Goal: Information Seeking & Learning: Learn about a topic

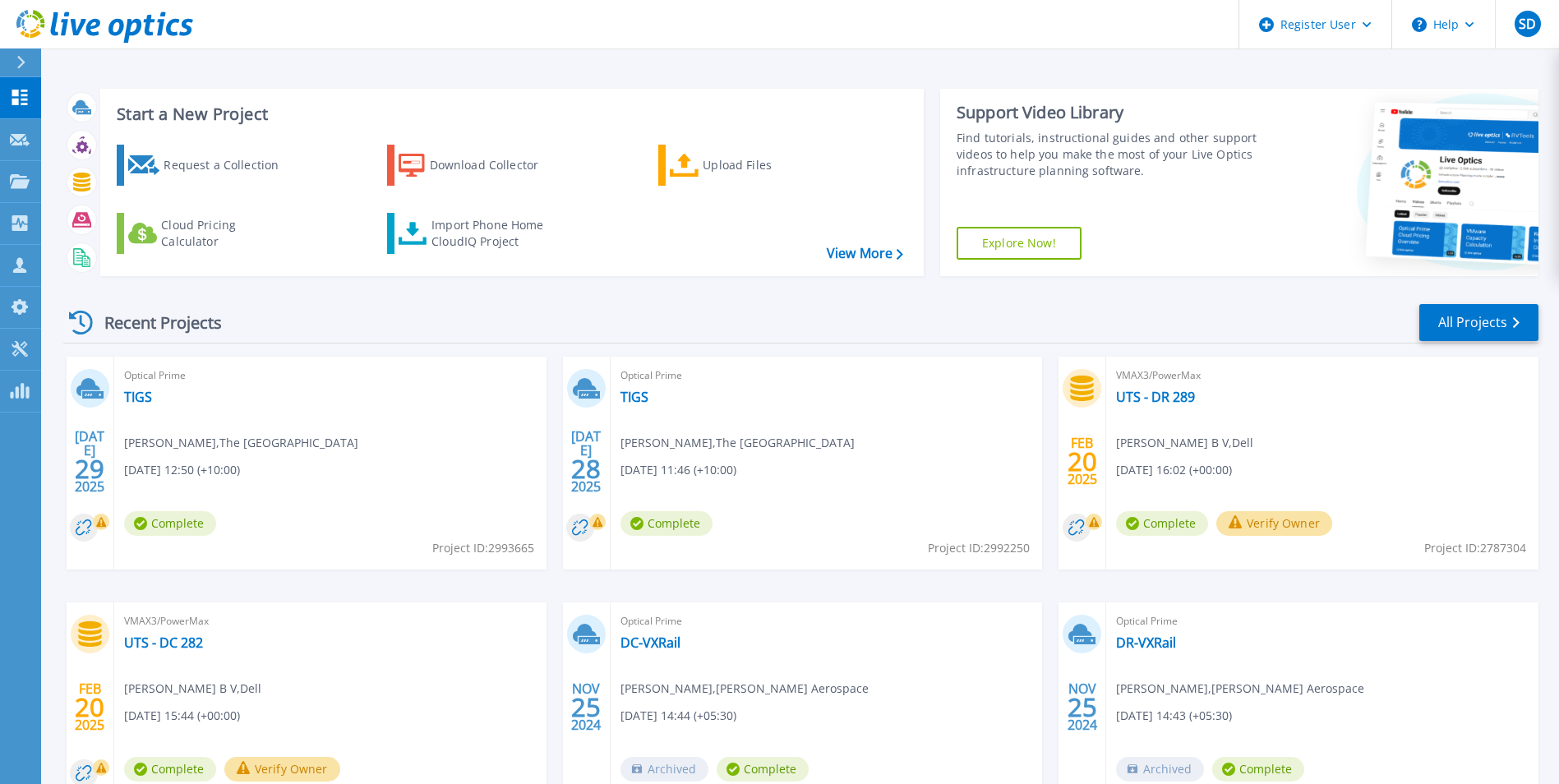
click at [21, 64] on icon at bounding box center [21, 61] width 9 height 13
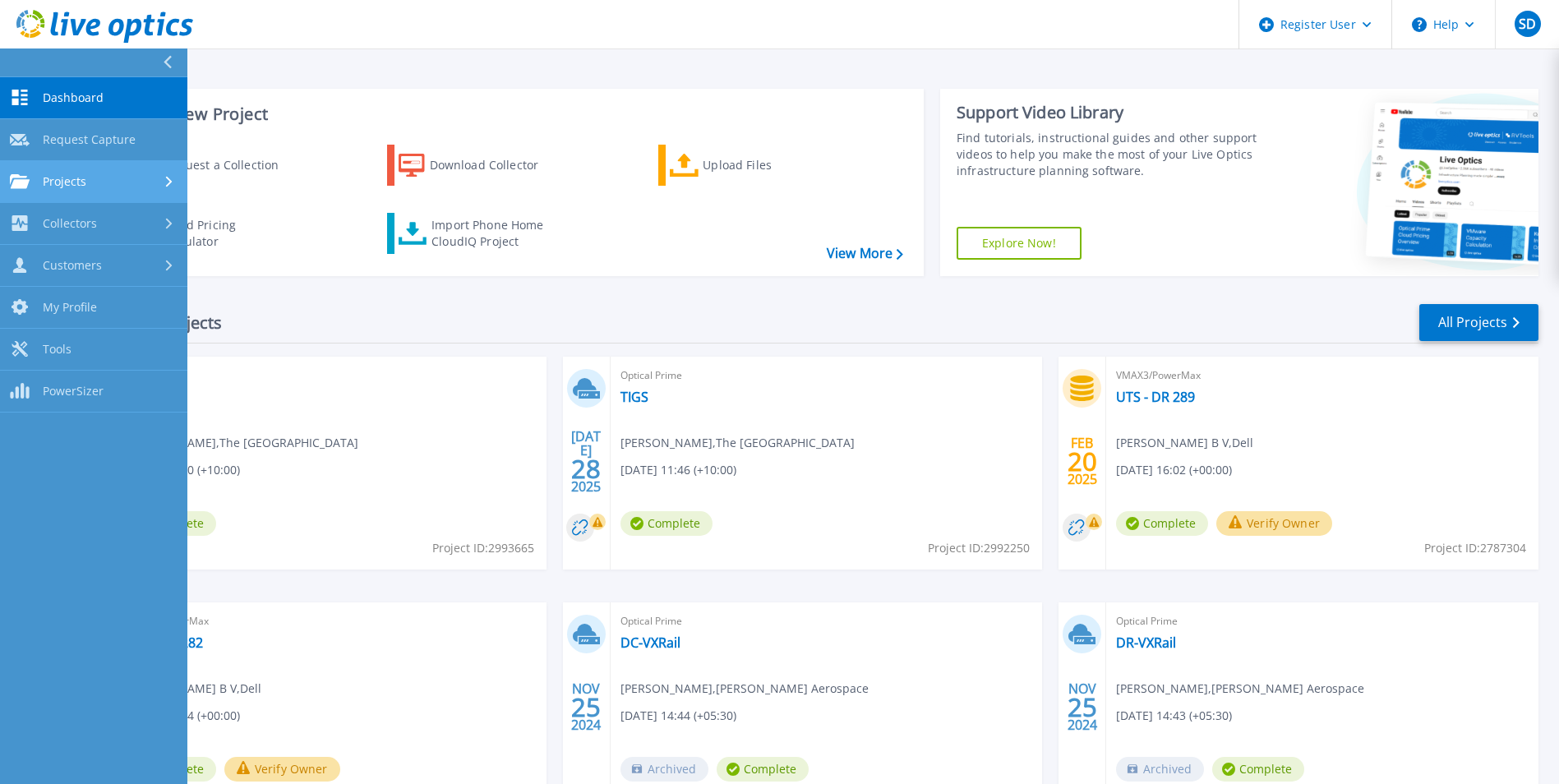
click at [101, 178] on div "Projects" at bounding box center [94, 181] width 167 height 15
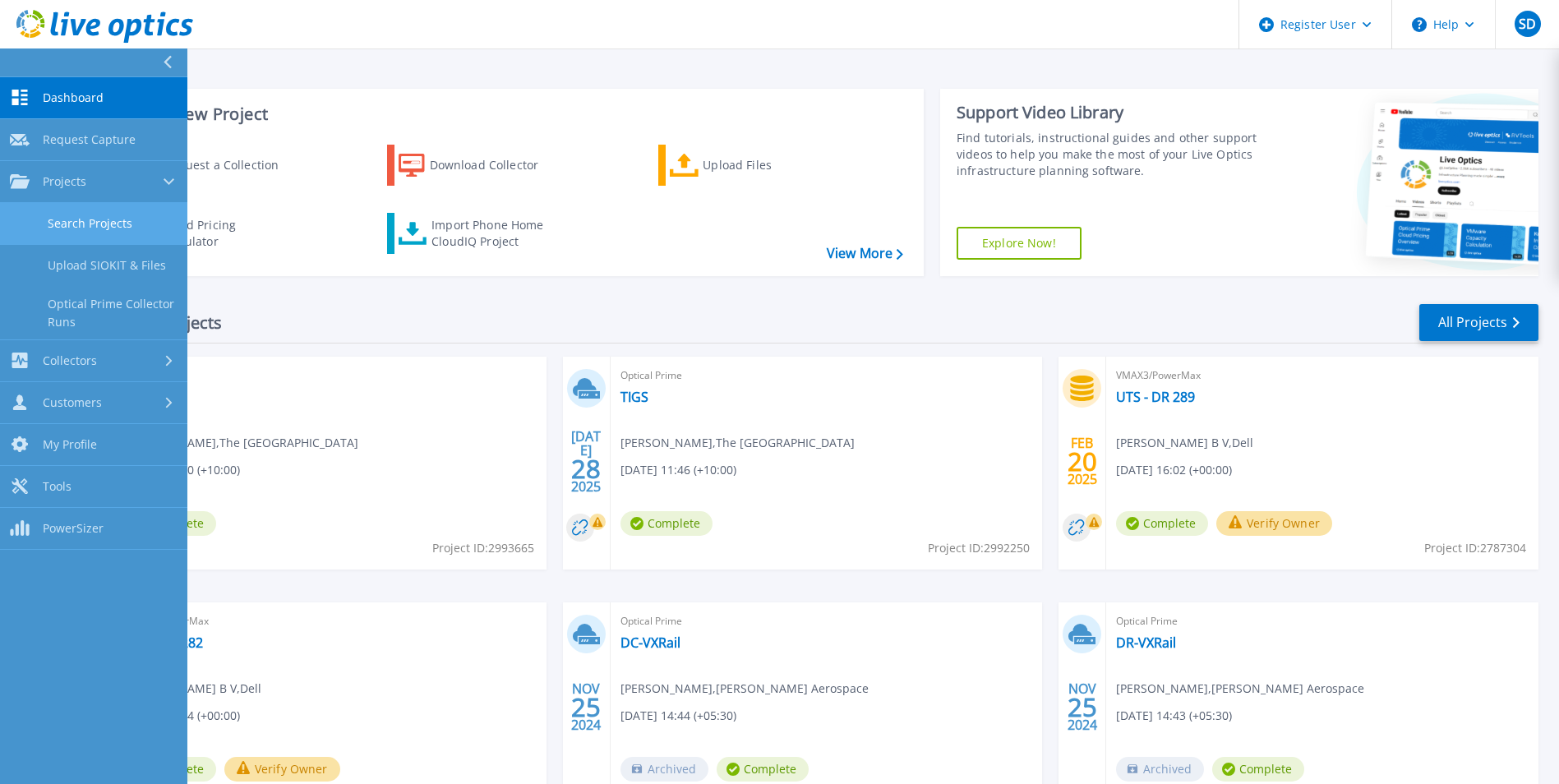
click at [158, 220] on link "Search Projects" at bounding box center [93, 224] width 187 height 42
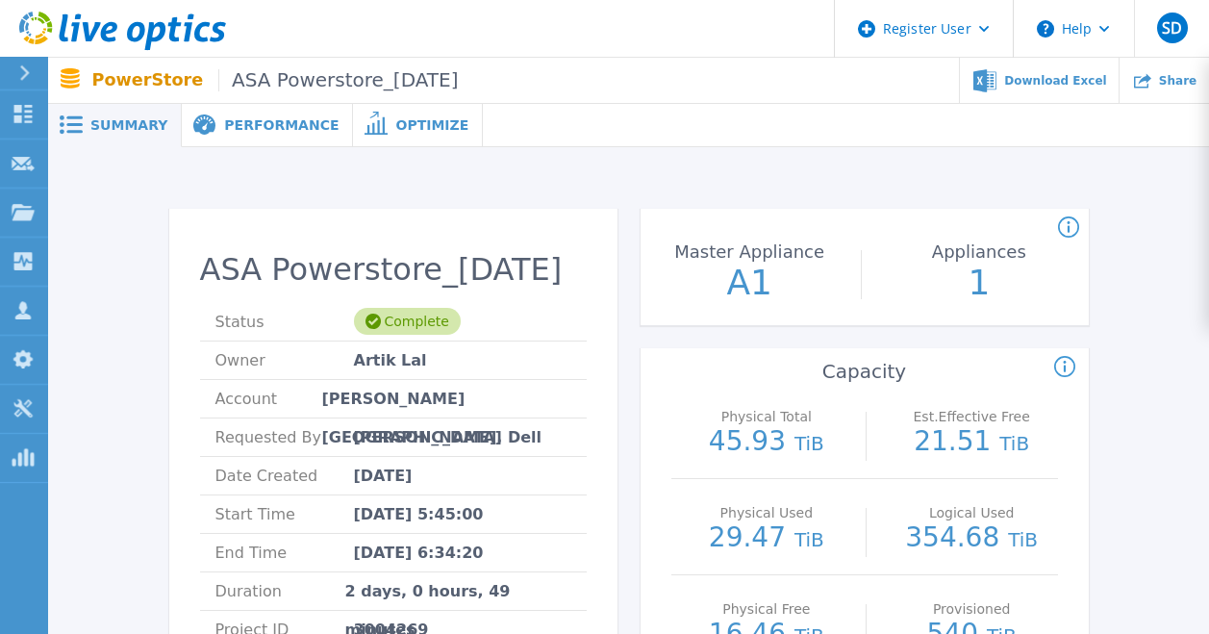
click at [265, 114] on div "Performance" at bounding box center [267, 125] width 171 height 43
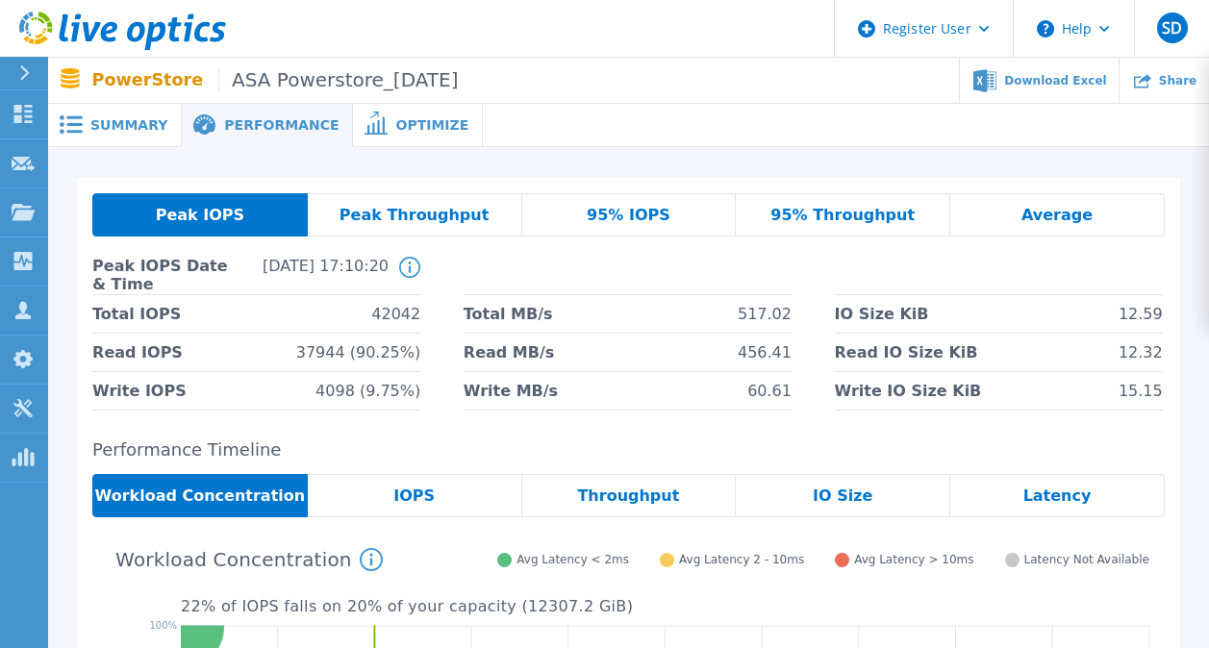
click at [395, 136] on div "Optimize" at bounding box center [418, 125] width 130 height 43
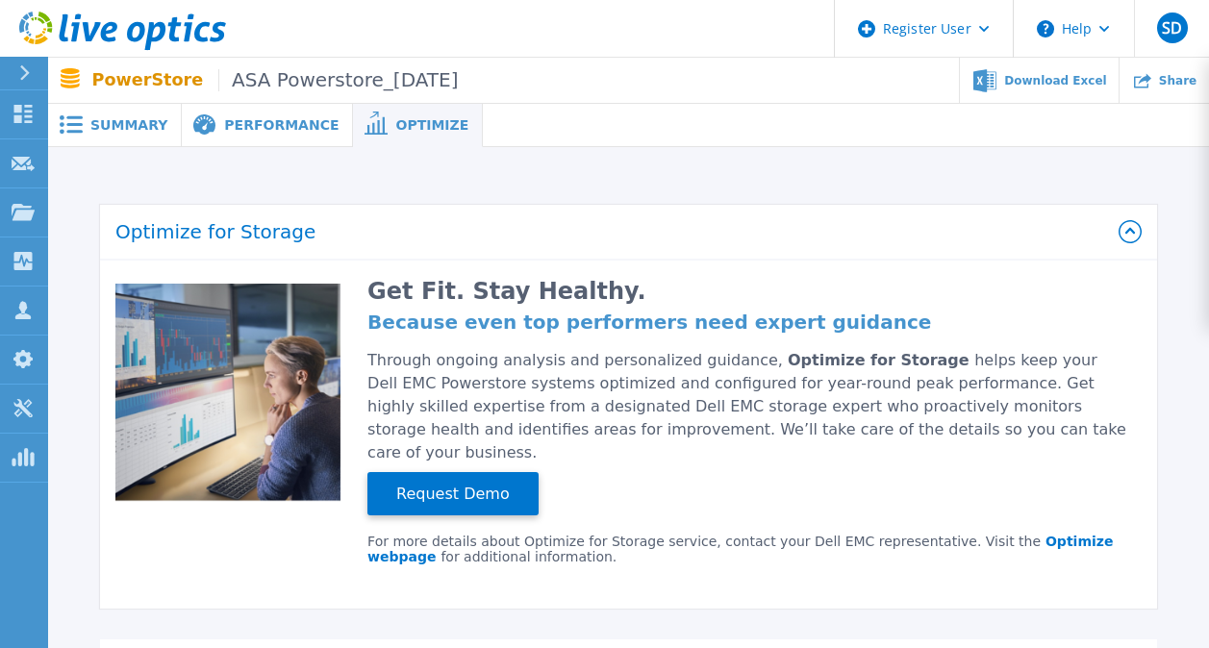
click at [114, 114] on div "Summary" at bounding box center [115, 125] width 134 height 43
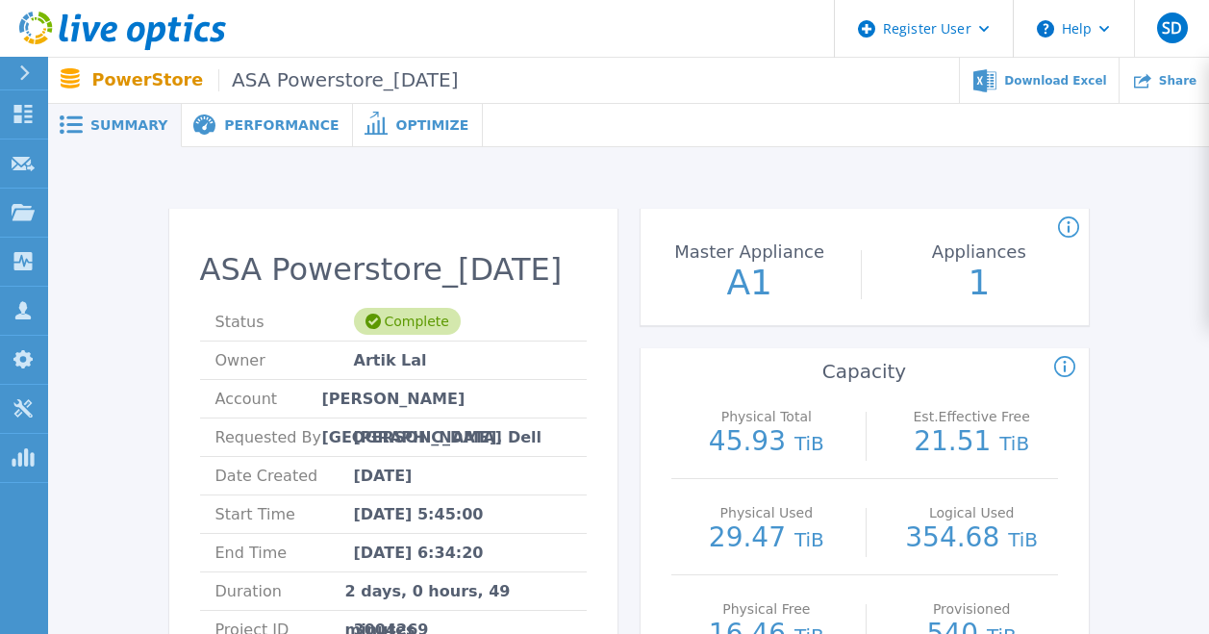
click at [23, 66] on icon at bounding box center [25, 72] width 10 height 15
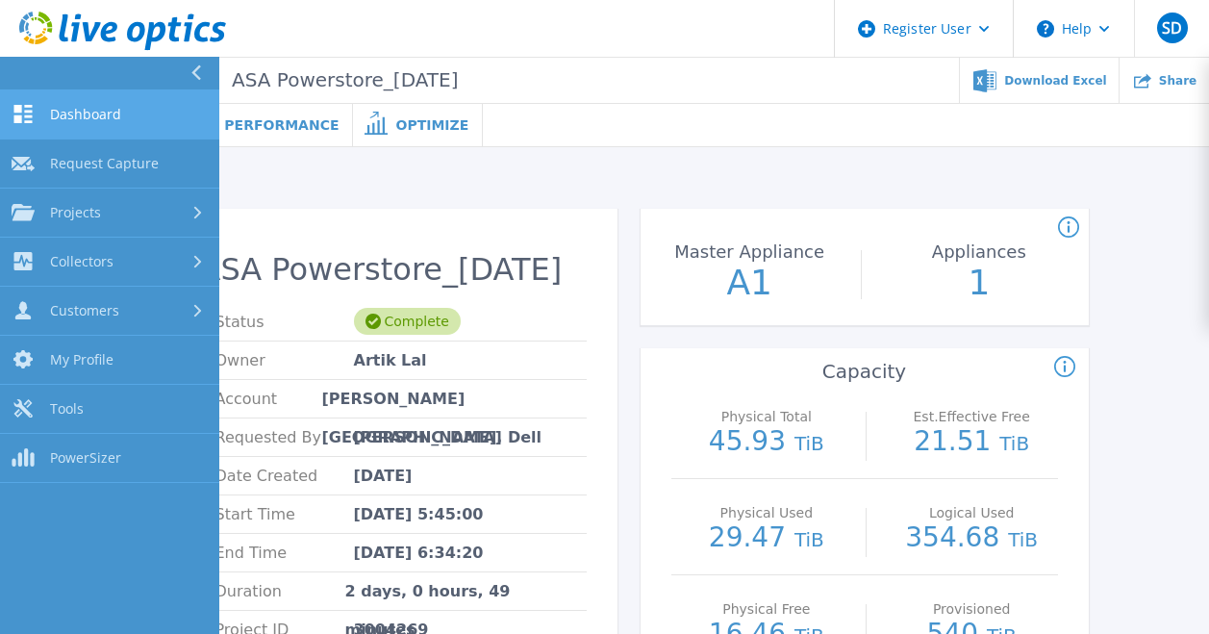
click at [127, 124] on link "Dashboard Dashboard" at bounding box center [109, 114] width 219 height 49
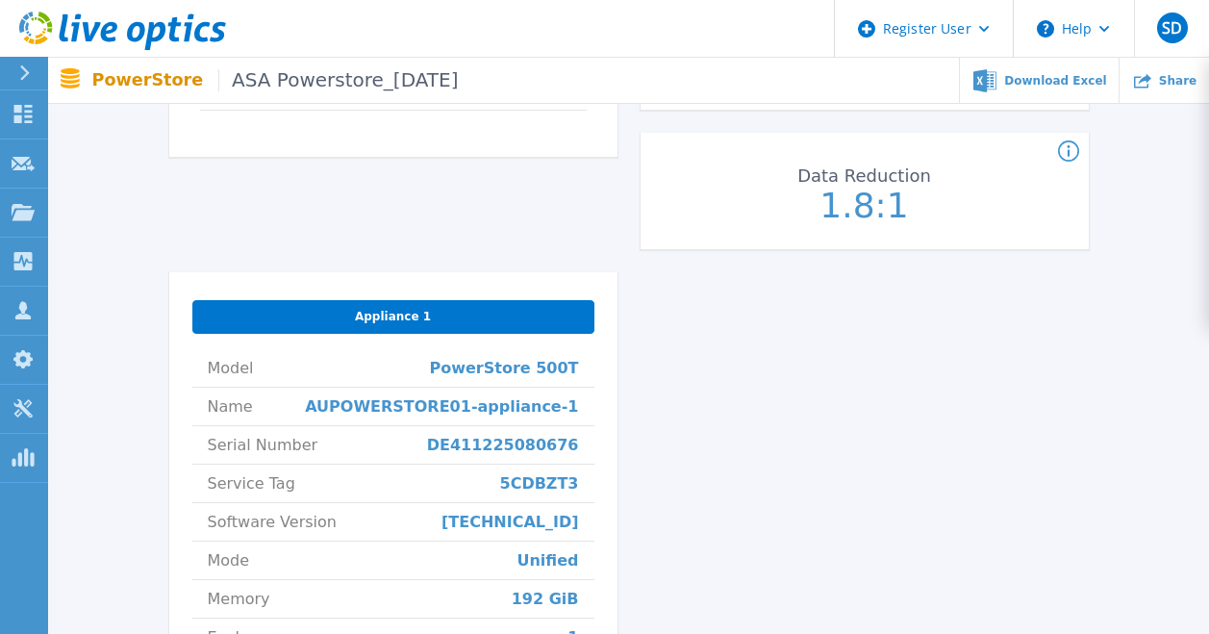
scroll to position [289, 0]
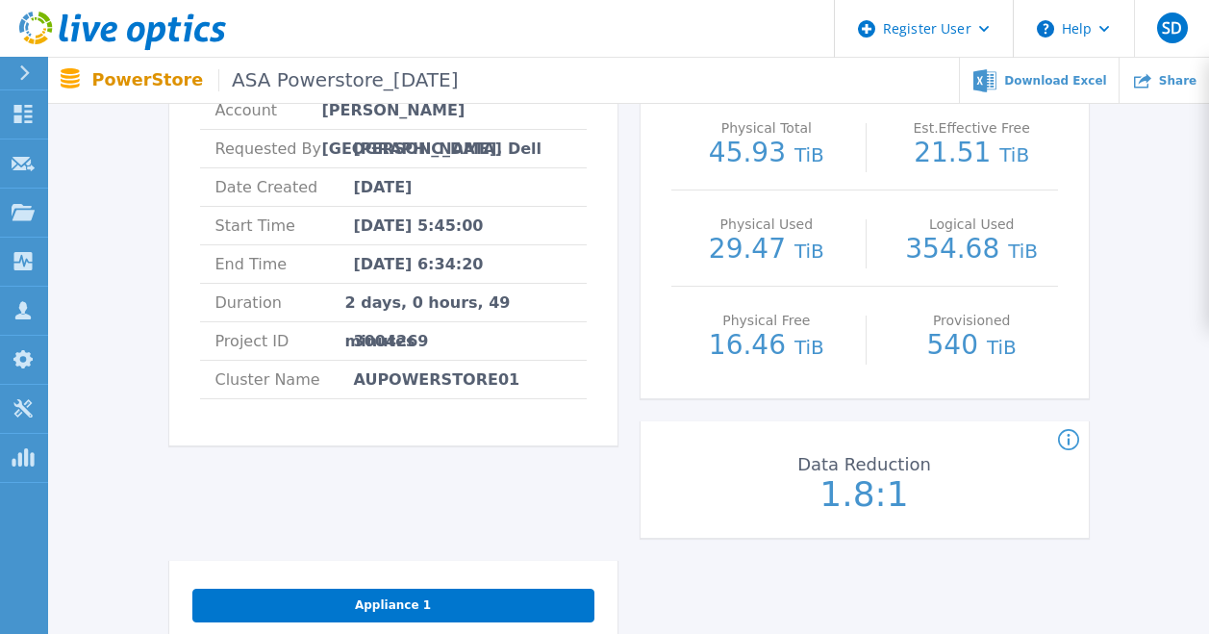
click at [458, 610] on div "Appliance 1" at bounding box center [393, 606] width 402 height 34
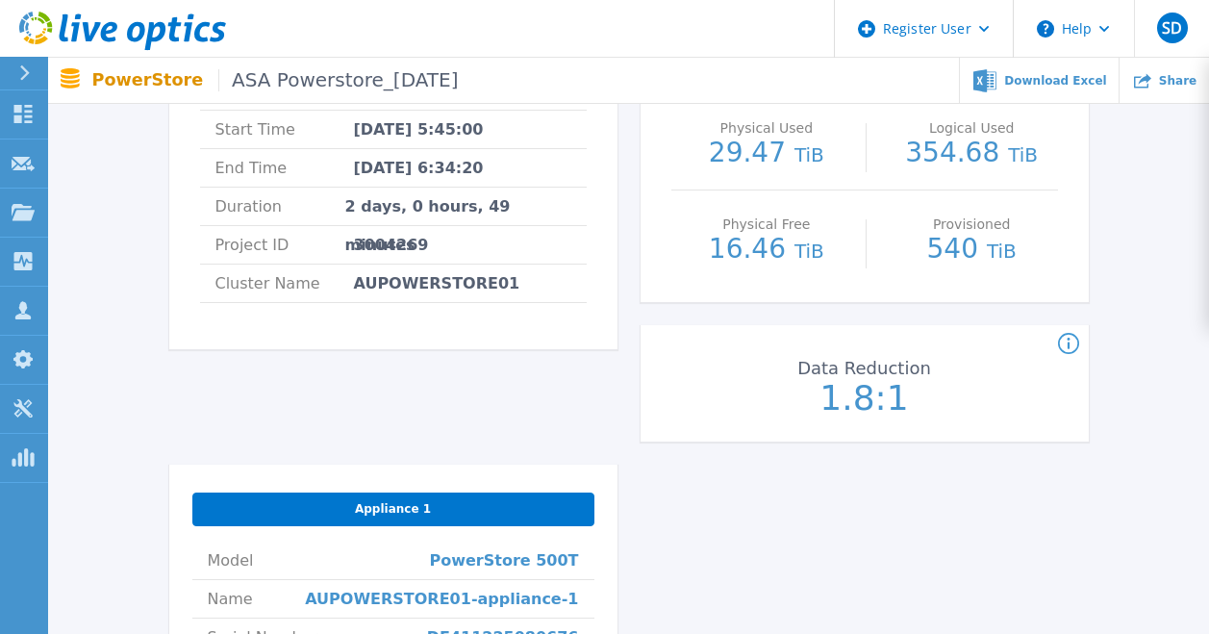
scroll to position [192, 0]
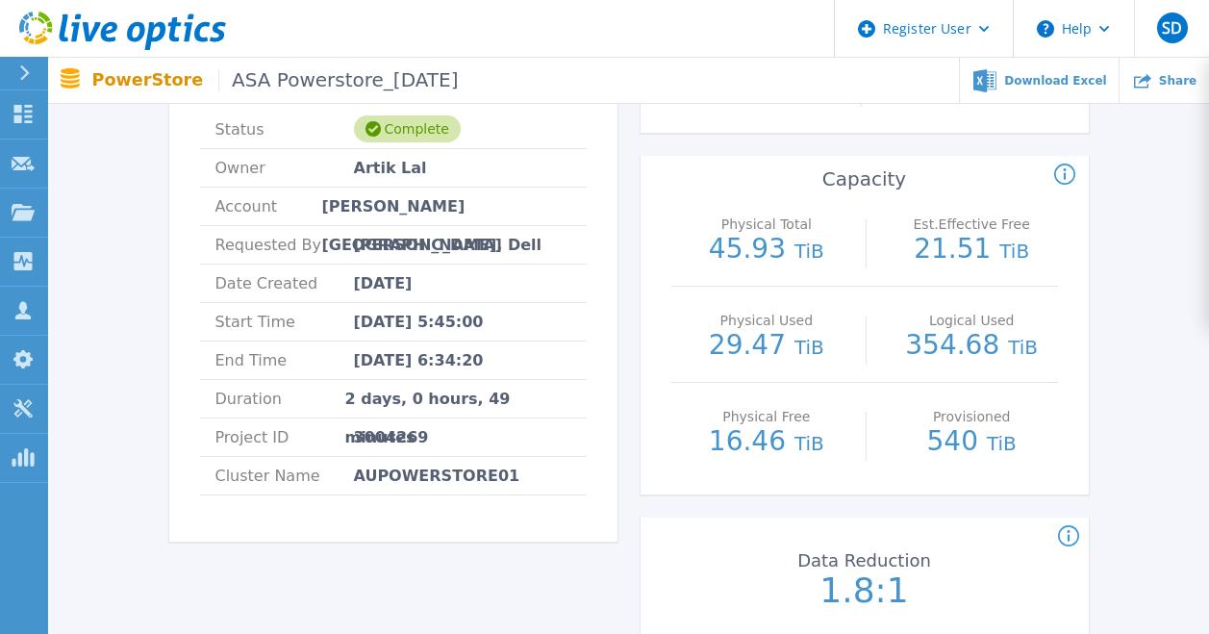
click at [400, 443] on span "3004269" at bounding box center [391, 438] width 75 height 38
copy span "3004269"
click at [36, 76] on div at bounding box center [32, 73] width 31 height 33
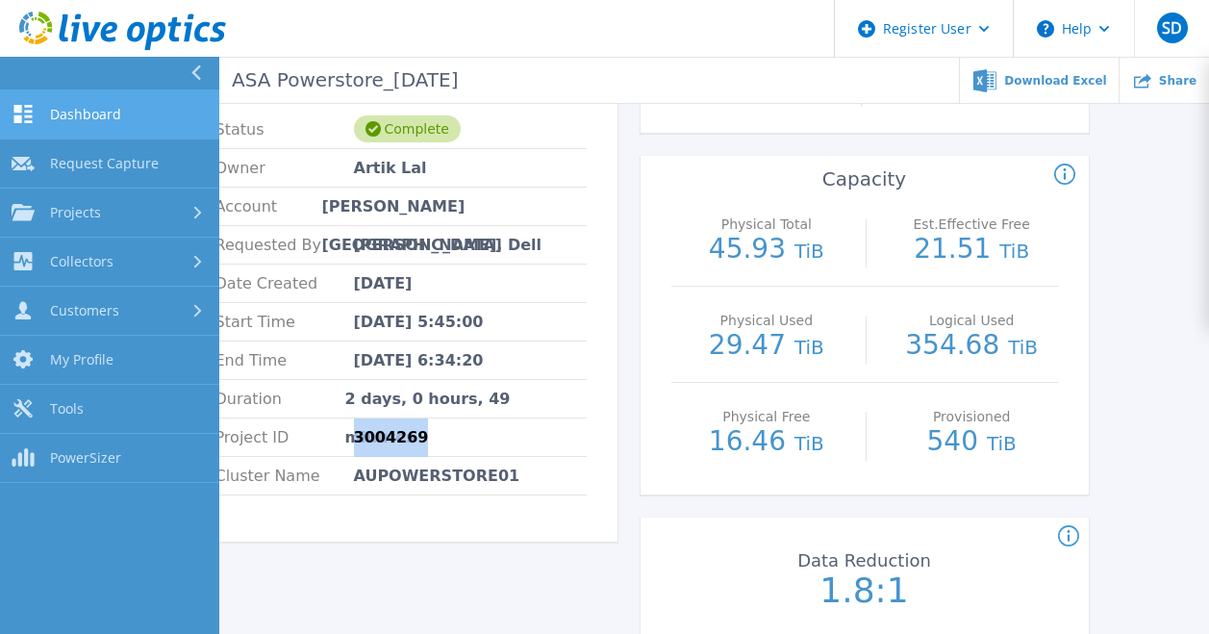
click at [92, 117] on span "Dashboard" at bounding box center [85, 114] width 71 height 17
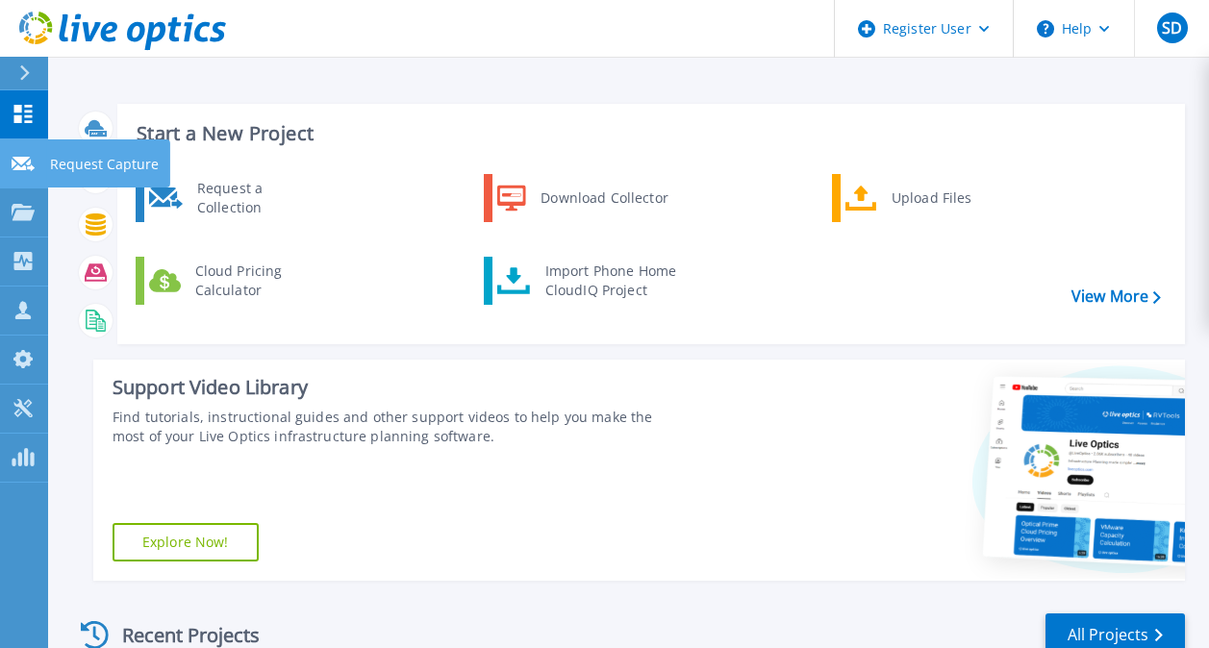
click at [18, 164] on icon at bounding box center [23, 164] width 23 height 14
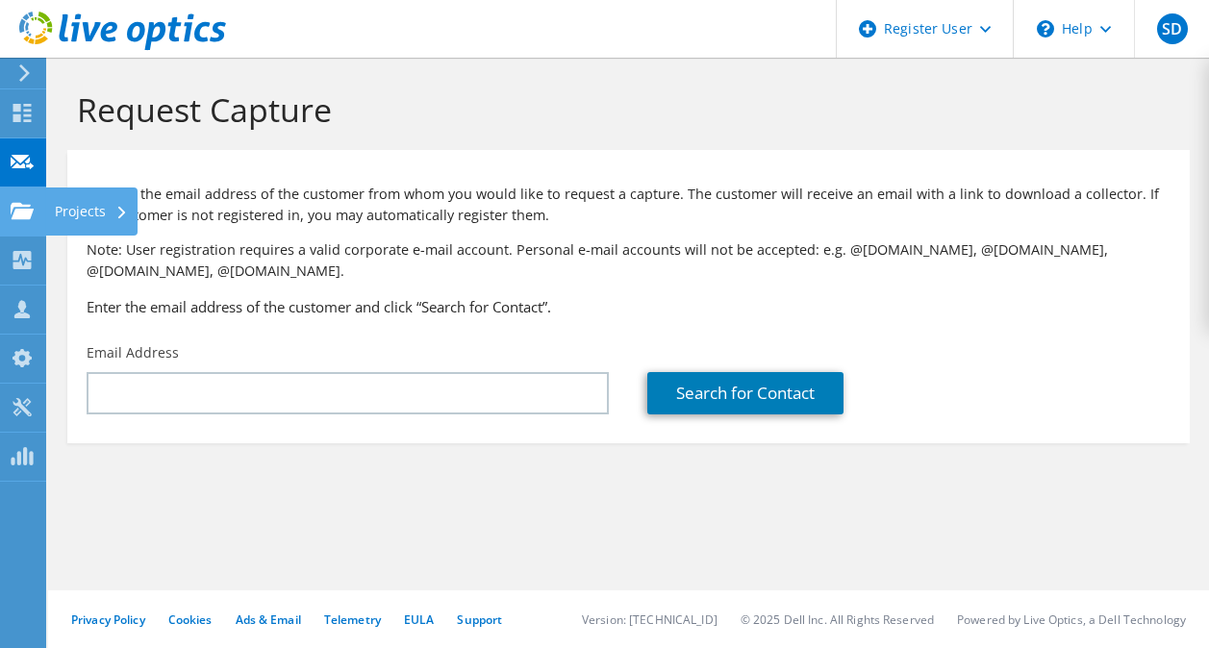
click at [20, 220] on div at bounding box center [22, 213] width 23 height 21
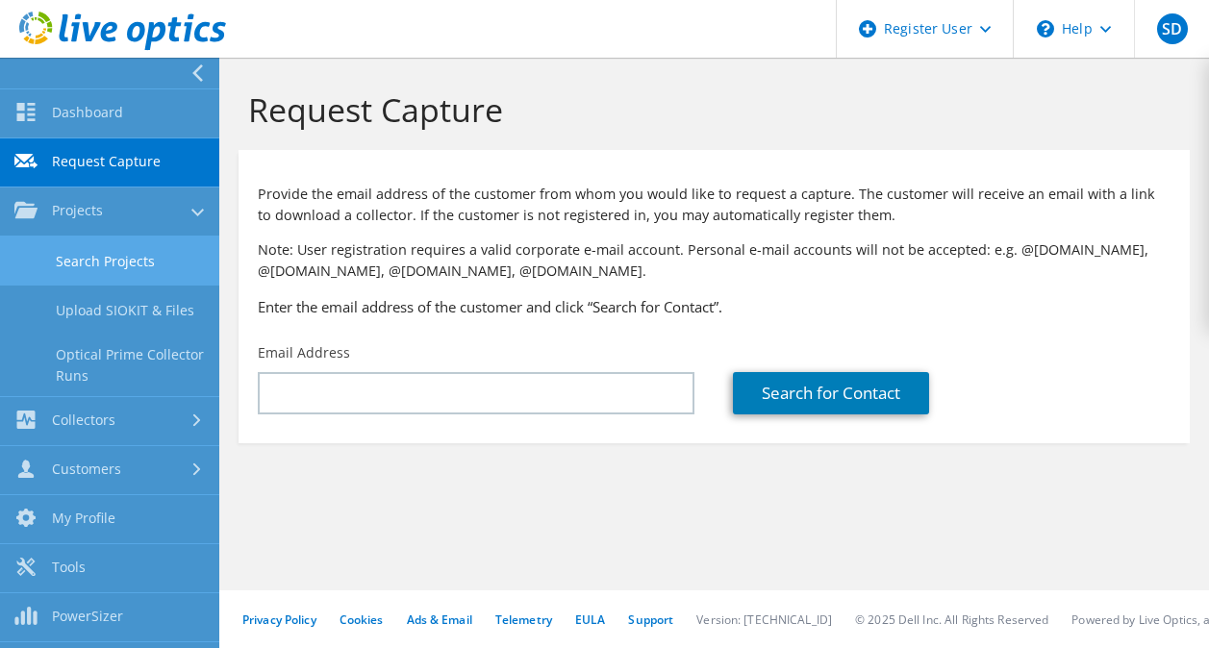
click at [135, 272] on link "Search Projects" at bounding box center [109, 261] width 219 height 49
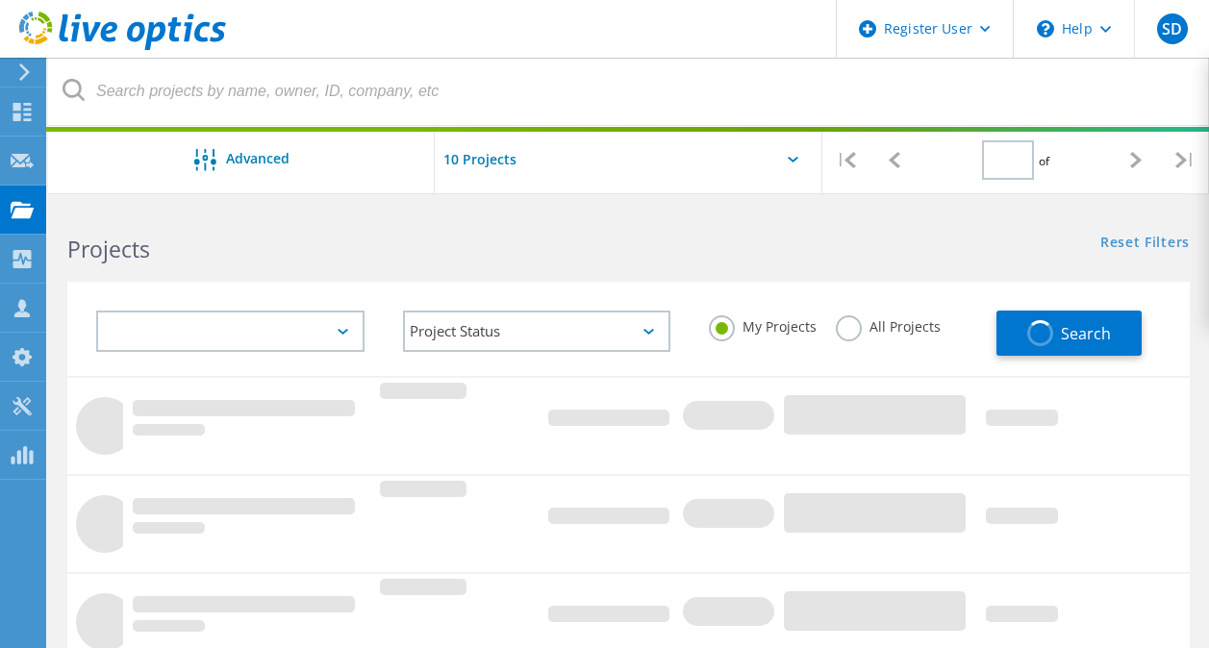
type input "1"
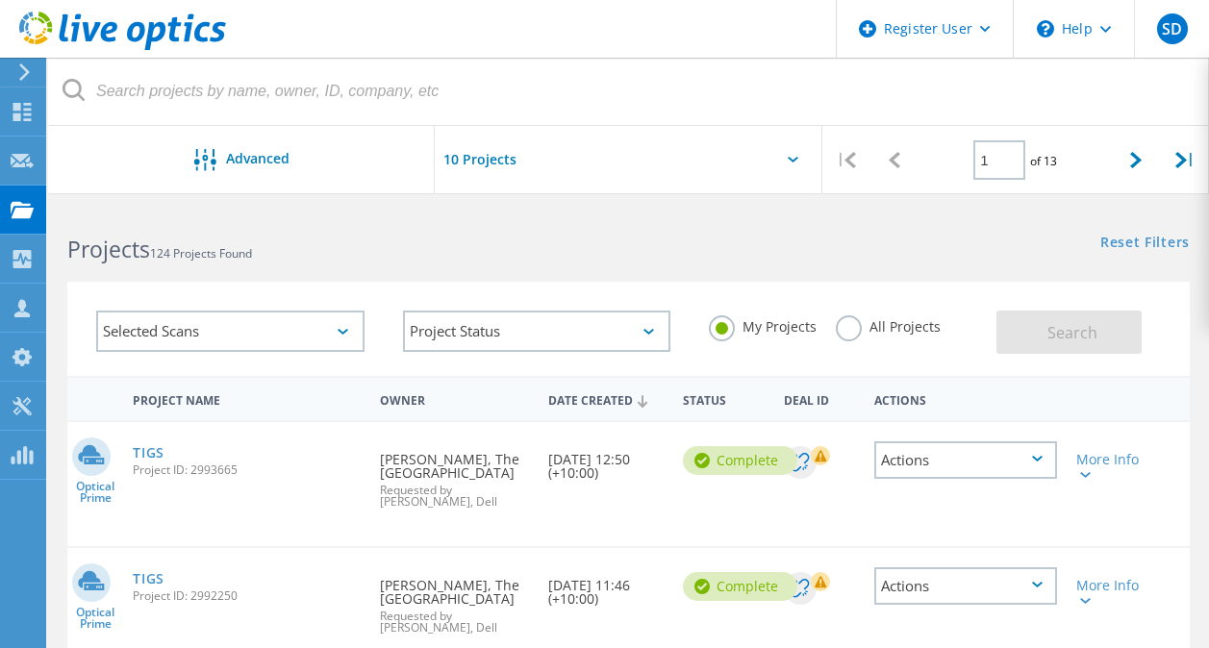
click at [868, 329] on label "All Projects" at bounding box center [888, 325] width 105 height 18
click at [0, 0] on input "All Projects" at bounding box center [0, 0] width 0 height 0
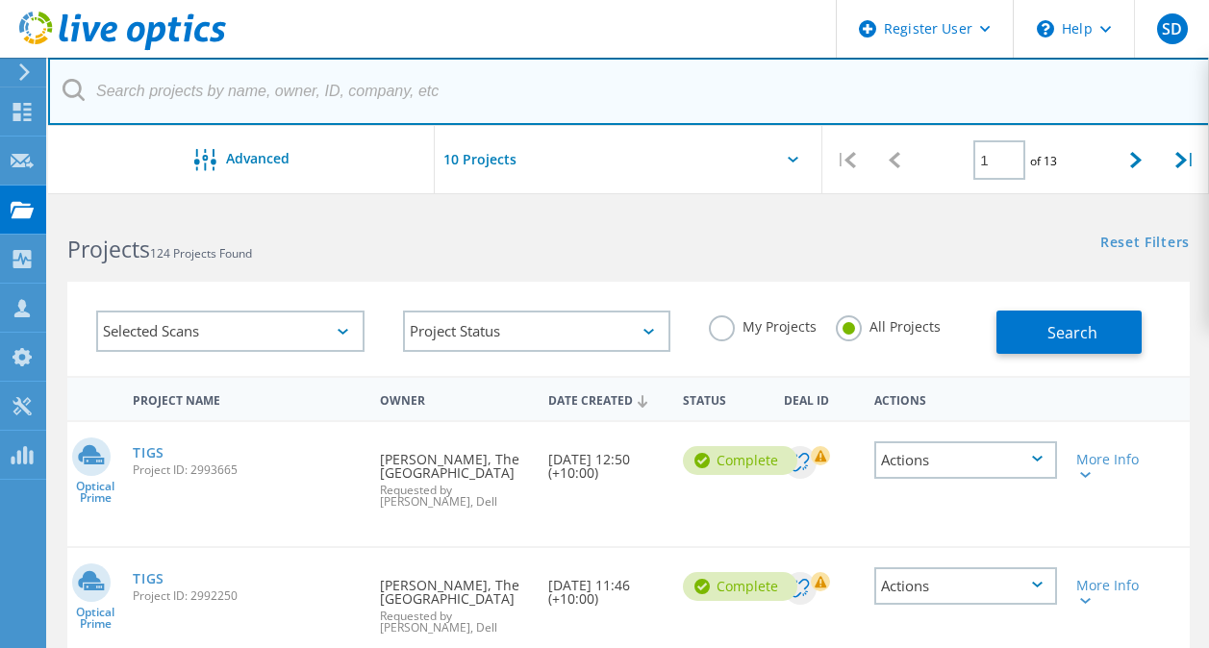
click at [166, 71] on input "text" at bounding box center [629, 91] width 1162 height 67
paste input "3004269"
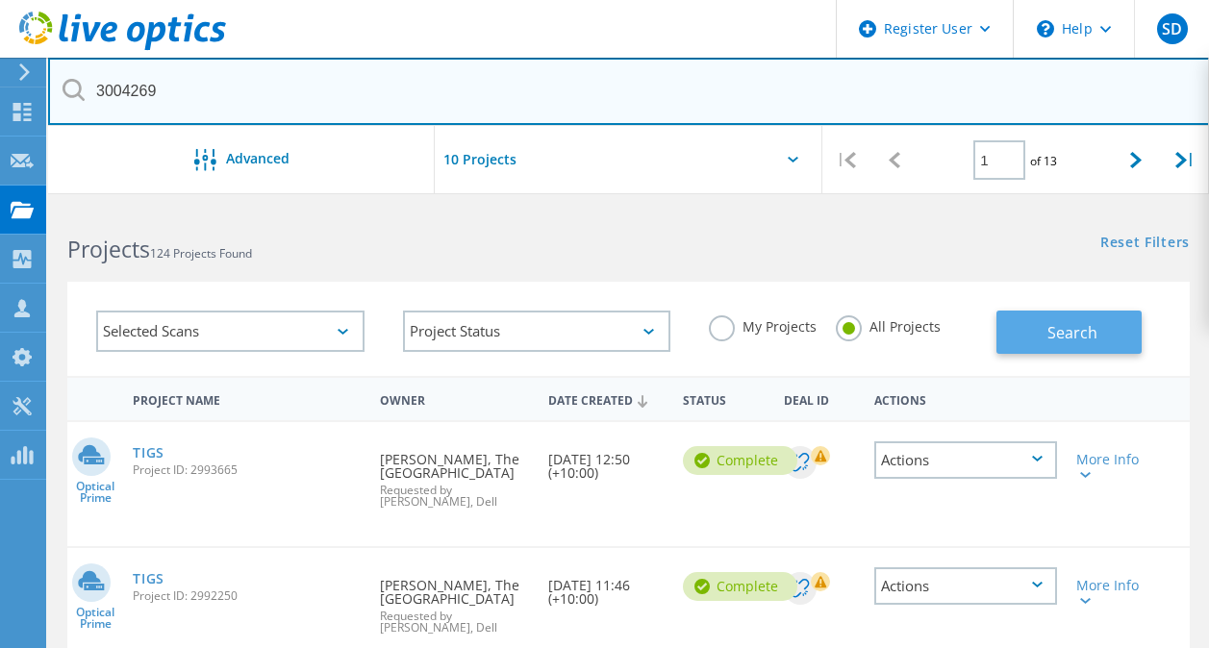
type input "3004269"
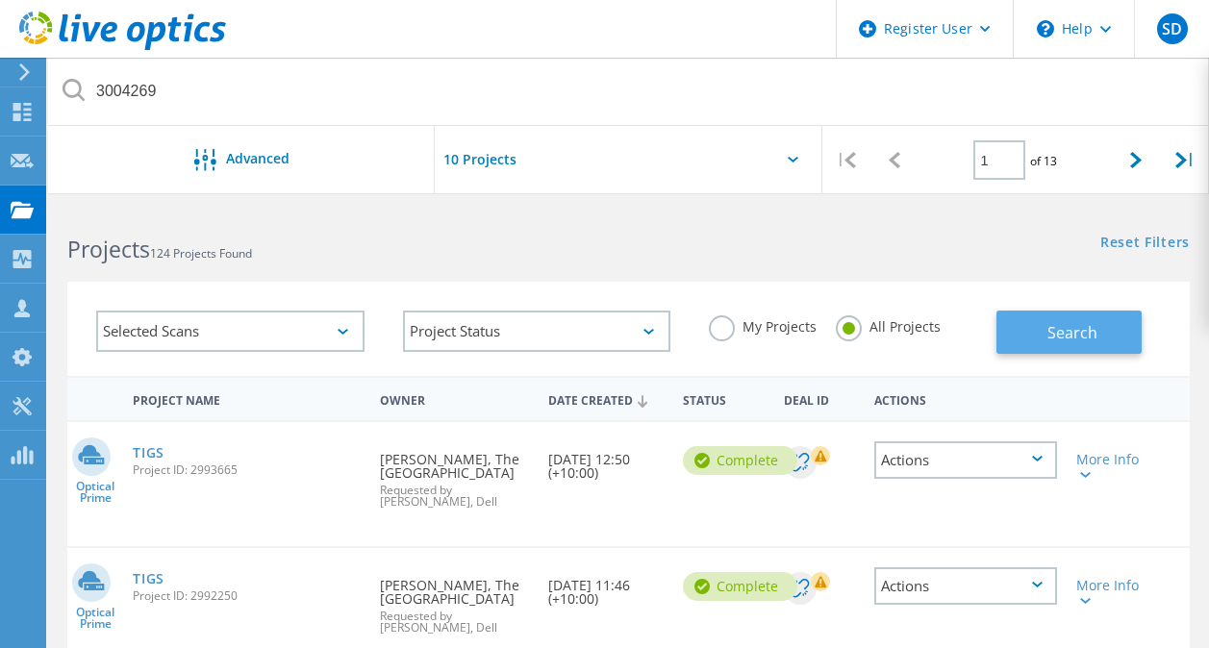
click at [1064, 332] on span "Search" at bounding box center [1073, 332] width 50 height 21
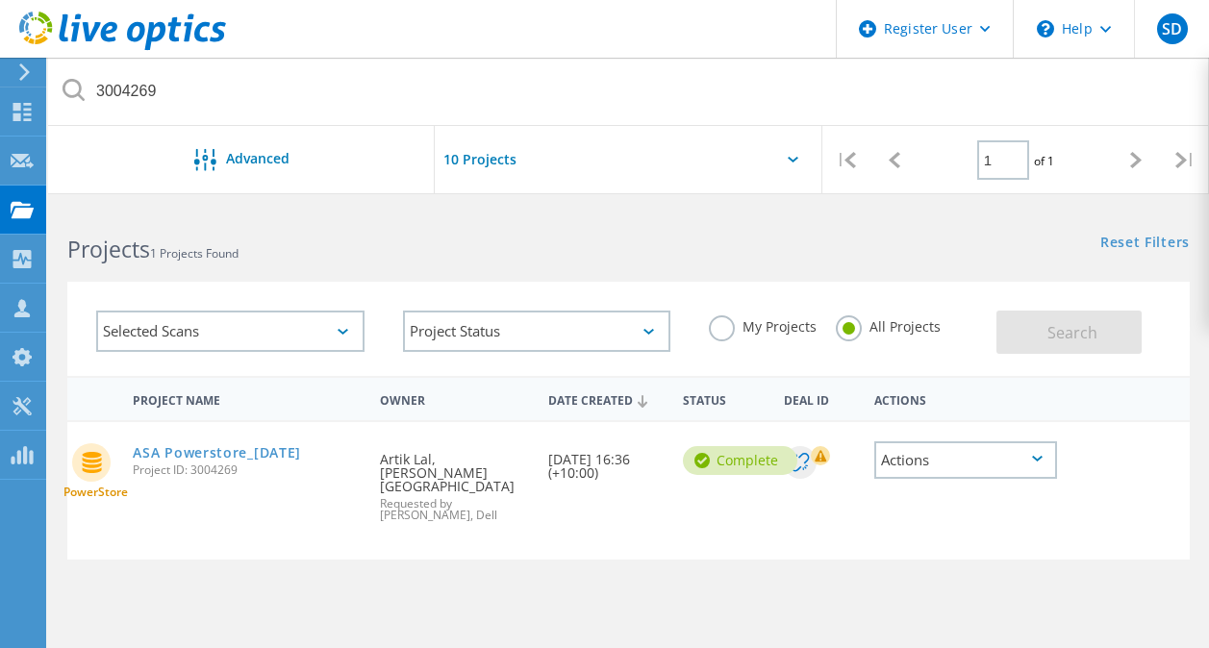
click at [1027, 469] on div "Actions" at bounding box center [966, 461] width 183 height 38
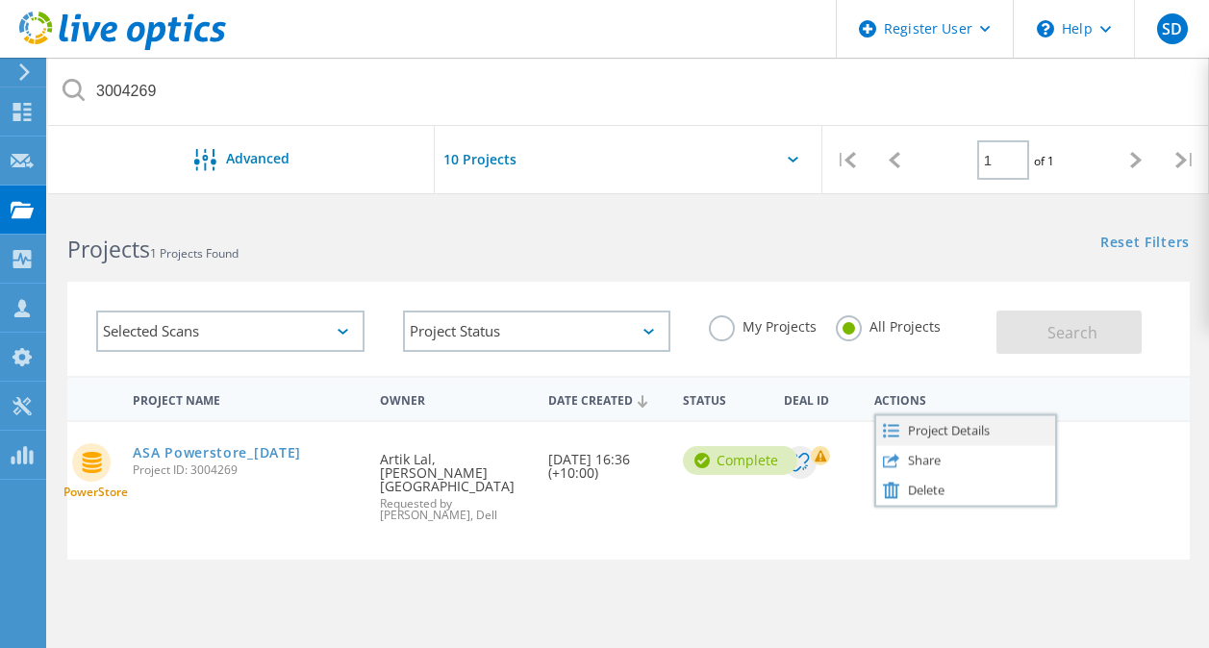
click at [992, 436] on div "Project Details" at bounding box center [965, 431] width 179 height 30
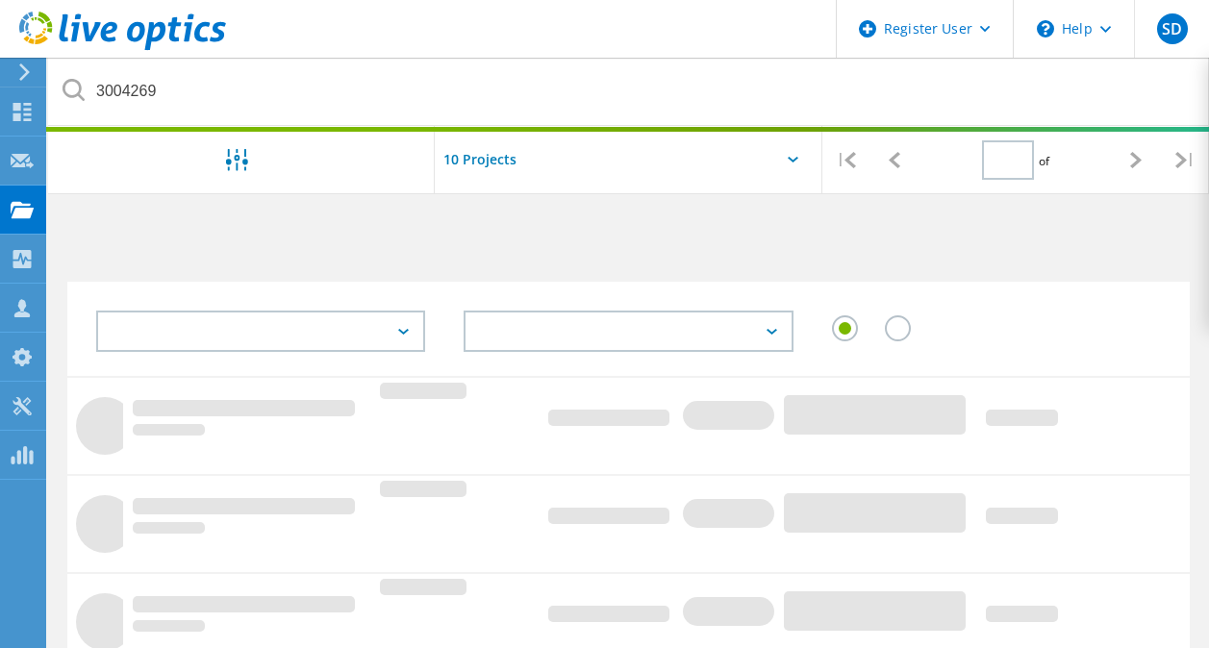
type input "1"
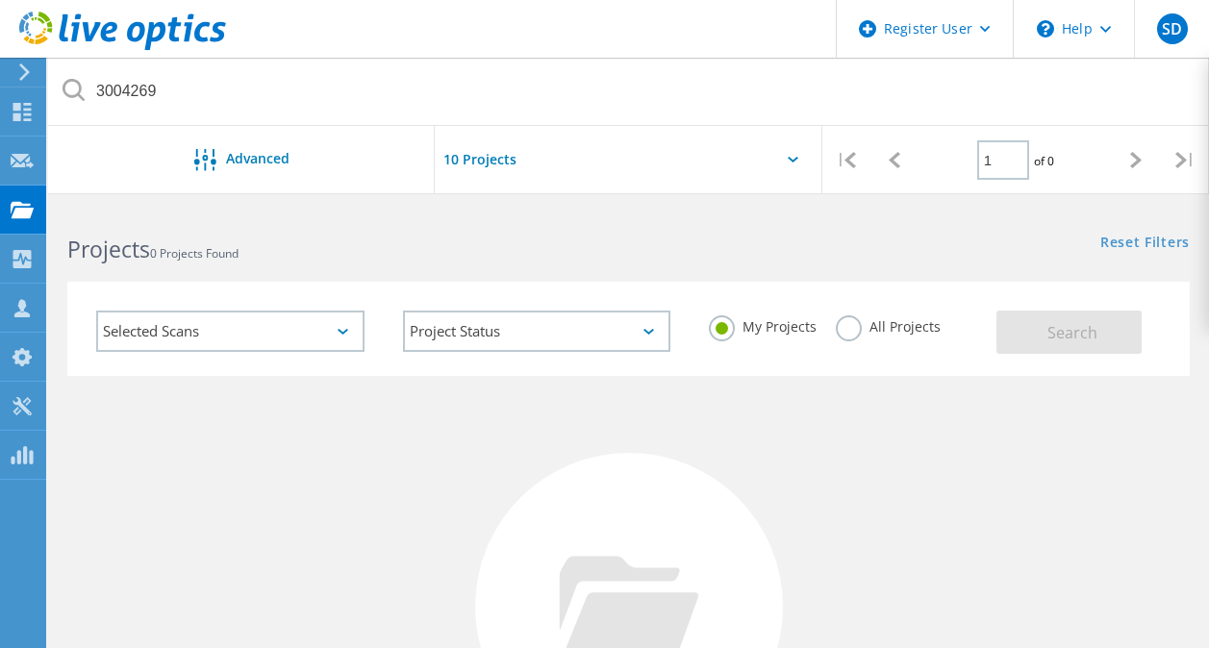
click at [849, 329] on label "All Projects" at bounding box center [888, 325] width 105 height 18
click at [0, 0] on input "All Projects" at bounding box center [0, 0] width 0 height 0
click at [1017, 329] on button "Search" at bounding box center [1069, 332] width 145 height 43
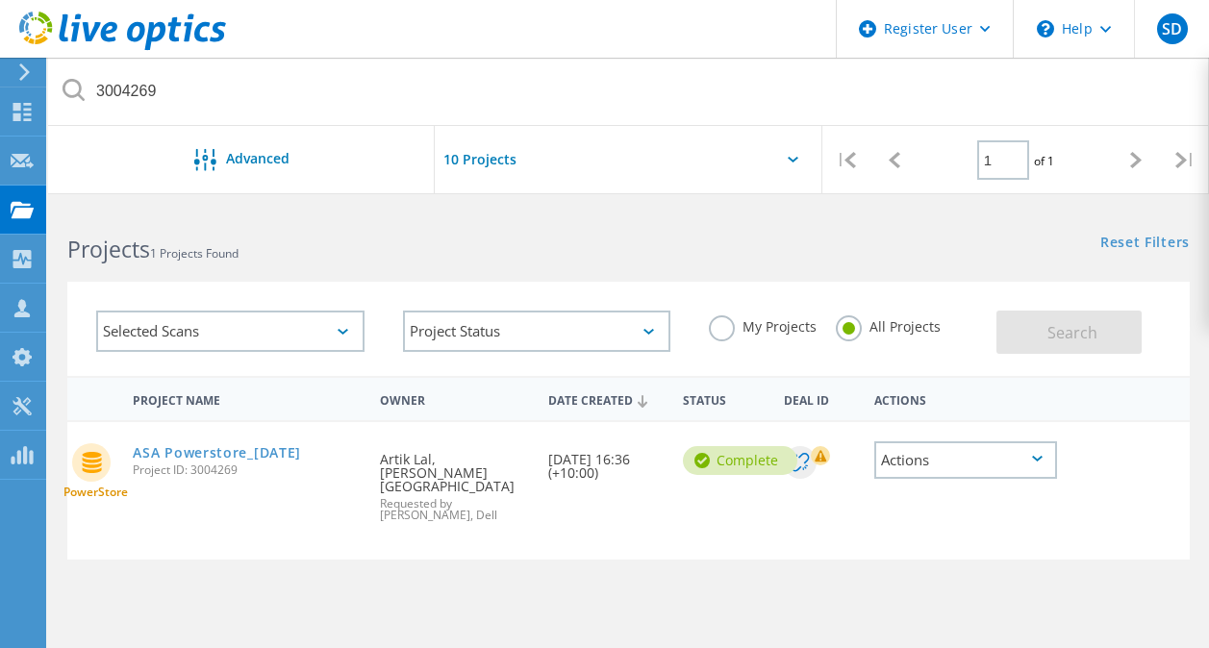
click at [1006, 448] on div "Actions" at bounding box center [966, 461] width 183 height 38
click at [190, 450] on link "ASA Powerstore_06.08.25" at bounding box center [217, 452] width 168 height 13
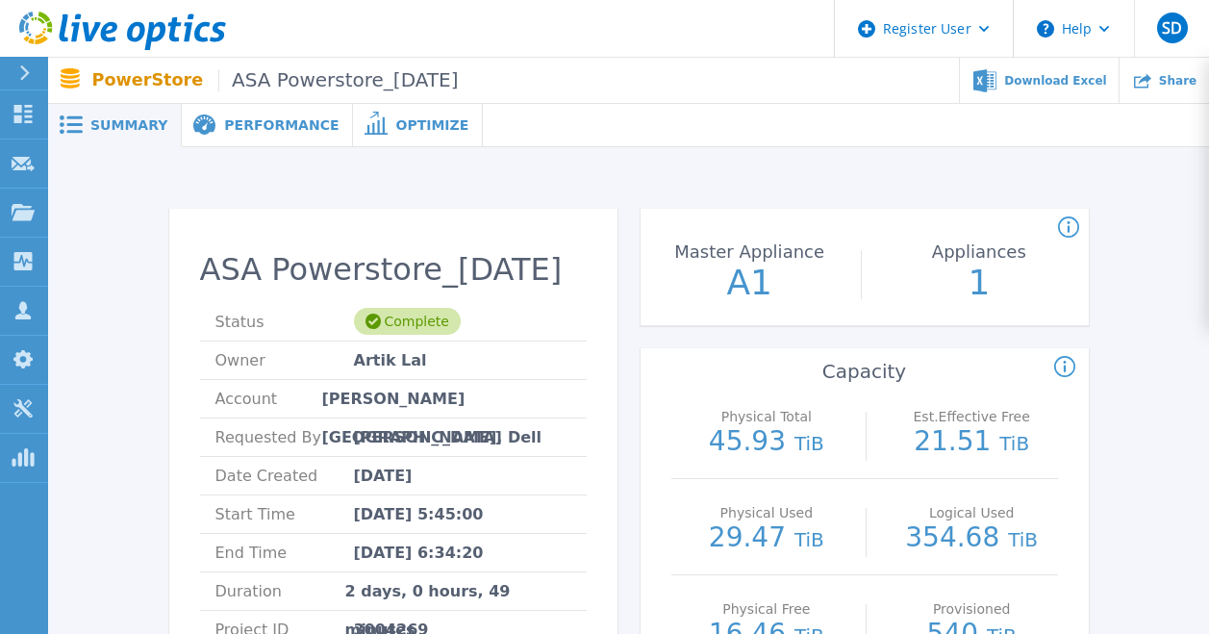
click at [278, 130] on span "Performance" at bounding box center [281, 124] width 114 height 13
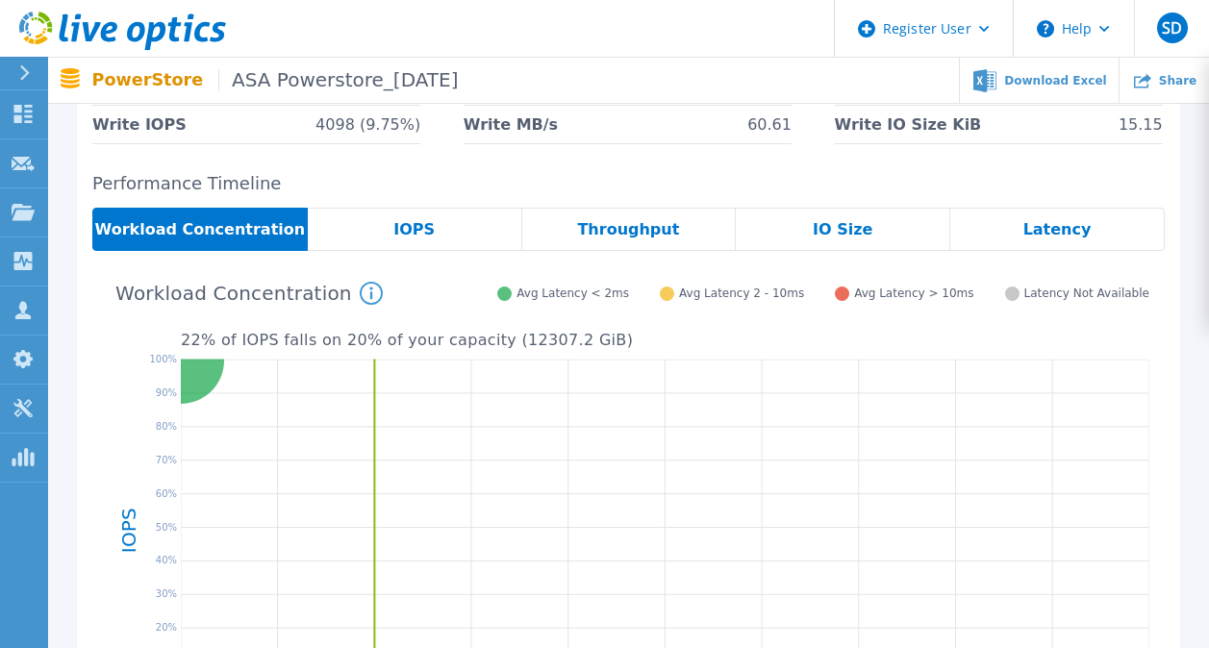
scroll to position [252, 0]
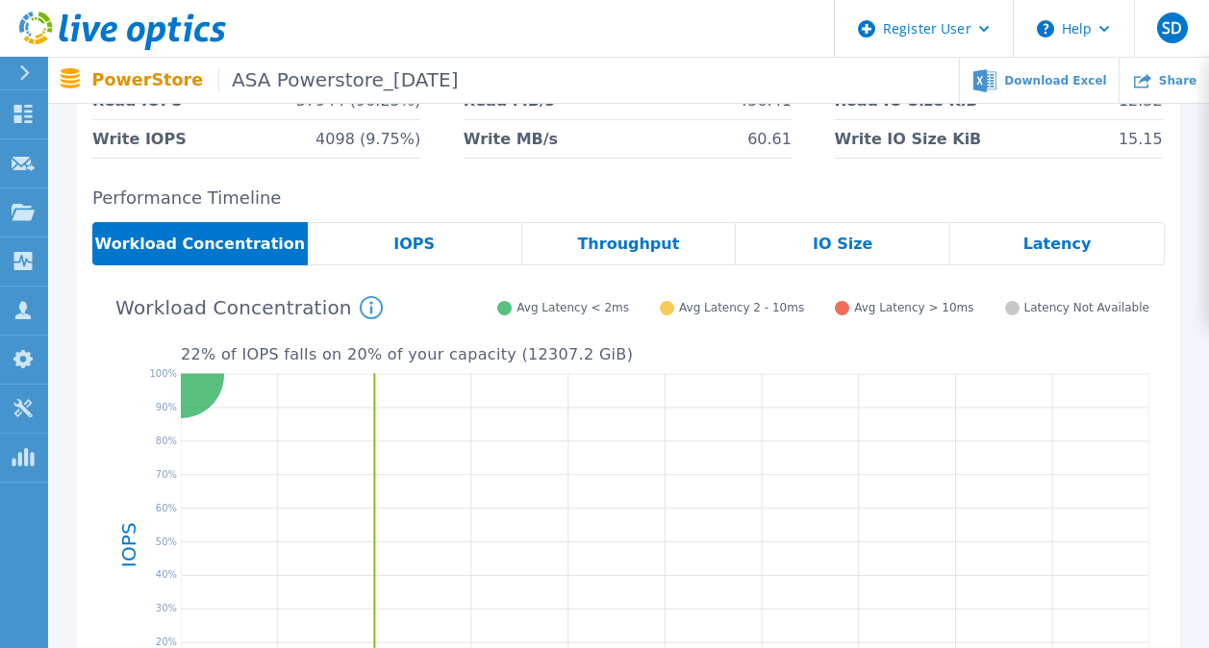
click at [352, 252] on div "IOPS" at bounding box center [415, 243] width 215 height 43
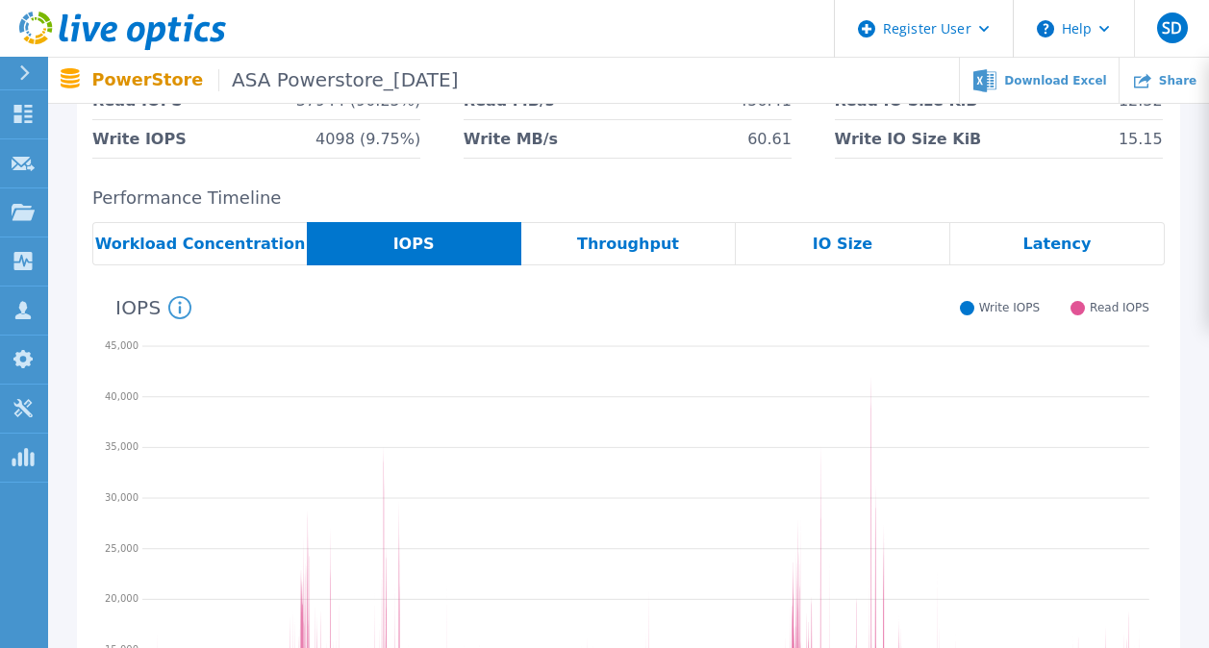
click at [636, 249] on span "Throughput" at bounding box center [628, 244] width 102 height 15
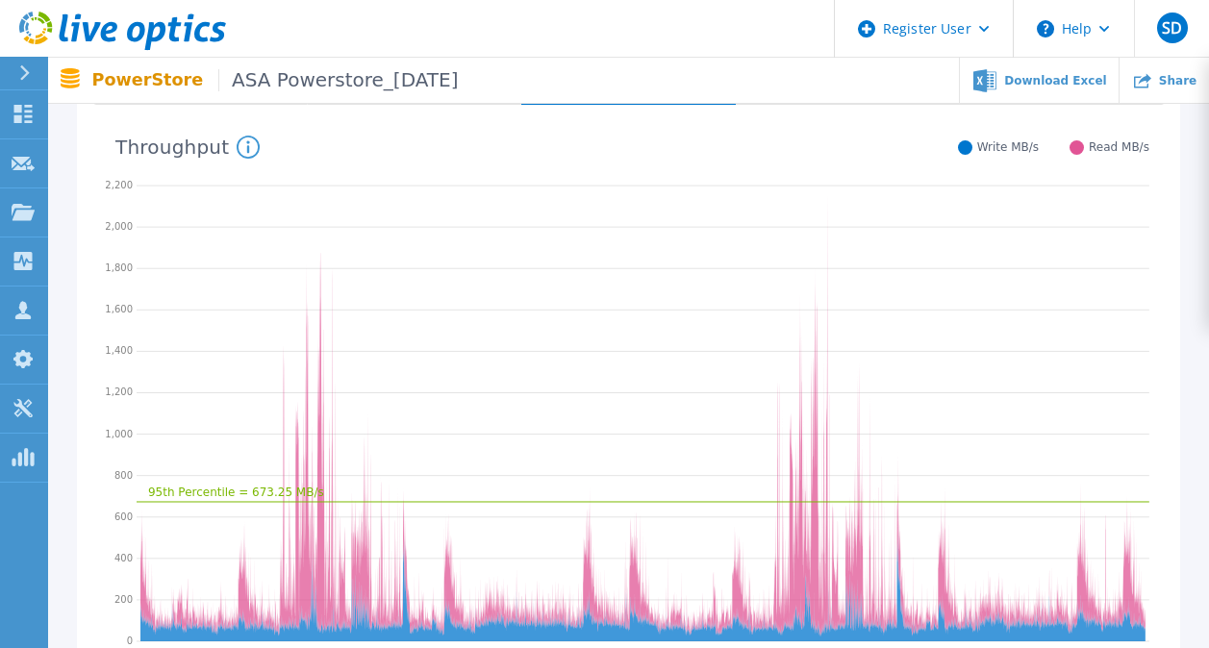
scroll to position [348, 0]
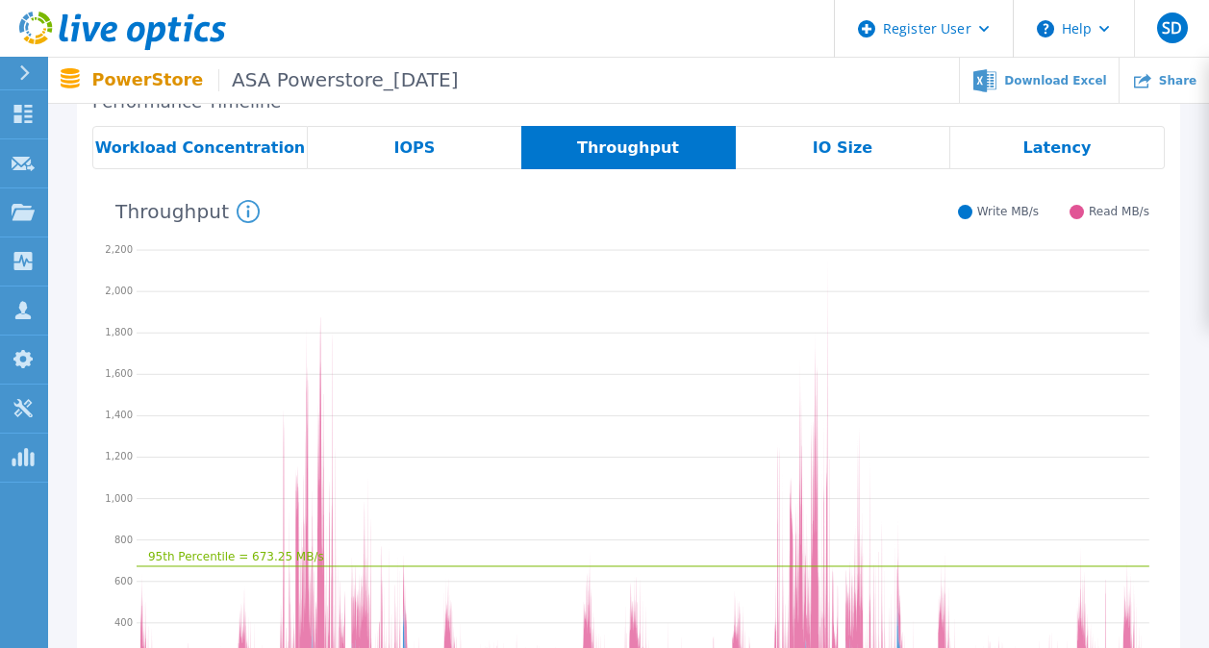
click at [407, 156] on span "IOPS" at bounding box center [414, 147] width 41 height 15
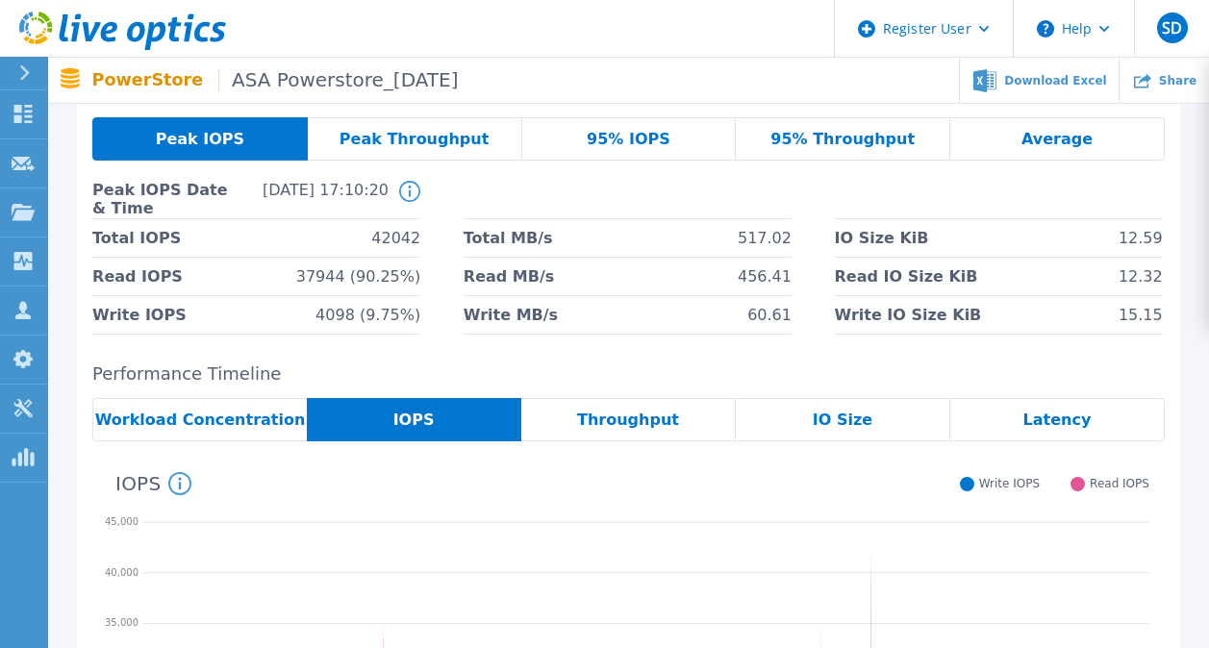
scroll to position [60, 0]
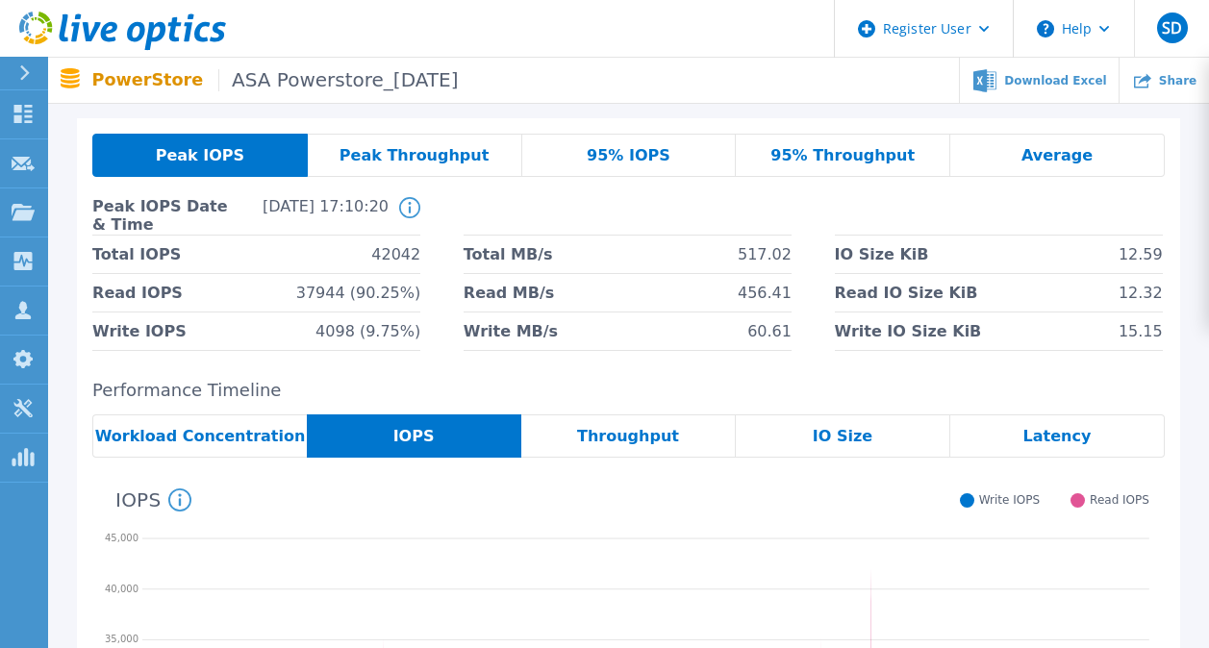
click at [870, 419] on div "IO Size" at bounding box center [843, 436] width 215 height 43
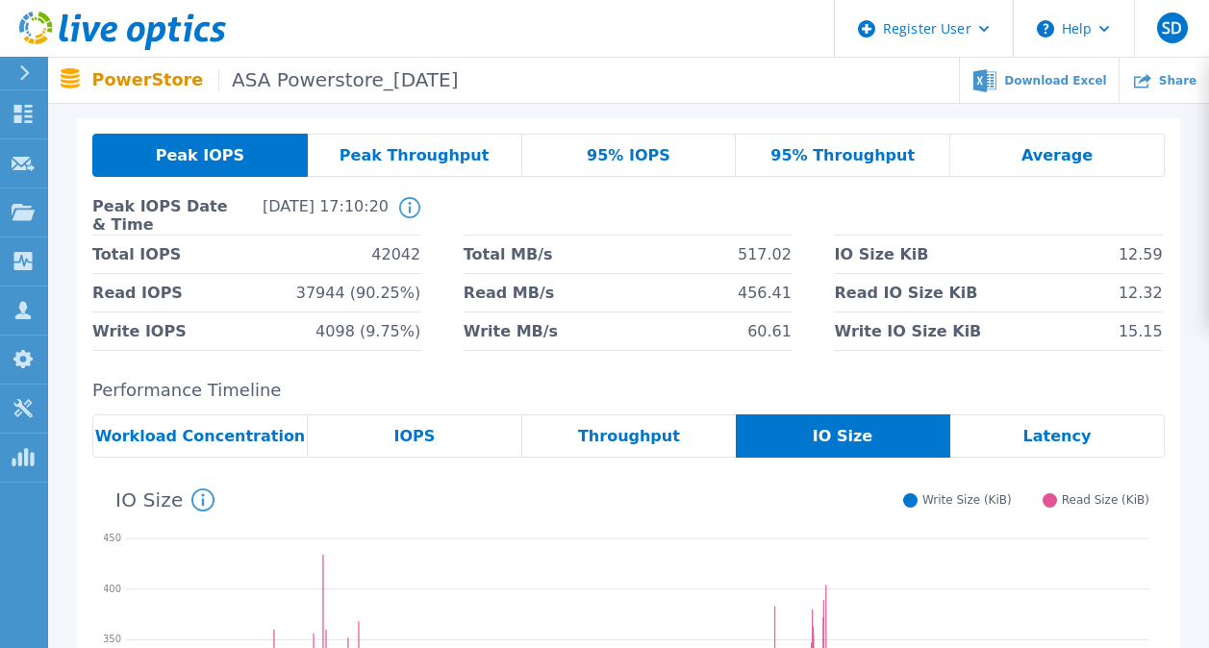
click at [1065, 431] on span "Latency" at bounding box center [1058, 436] width 68 height 15
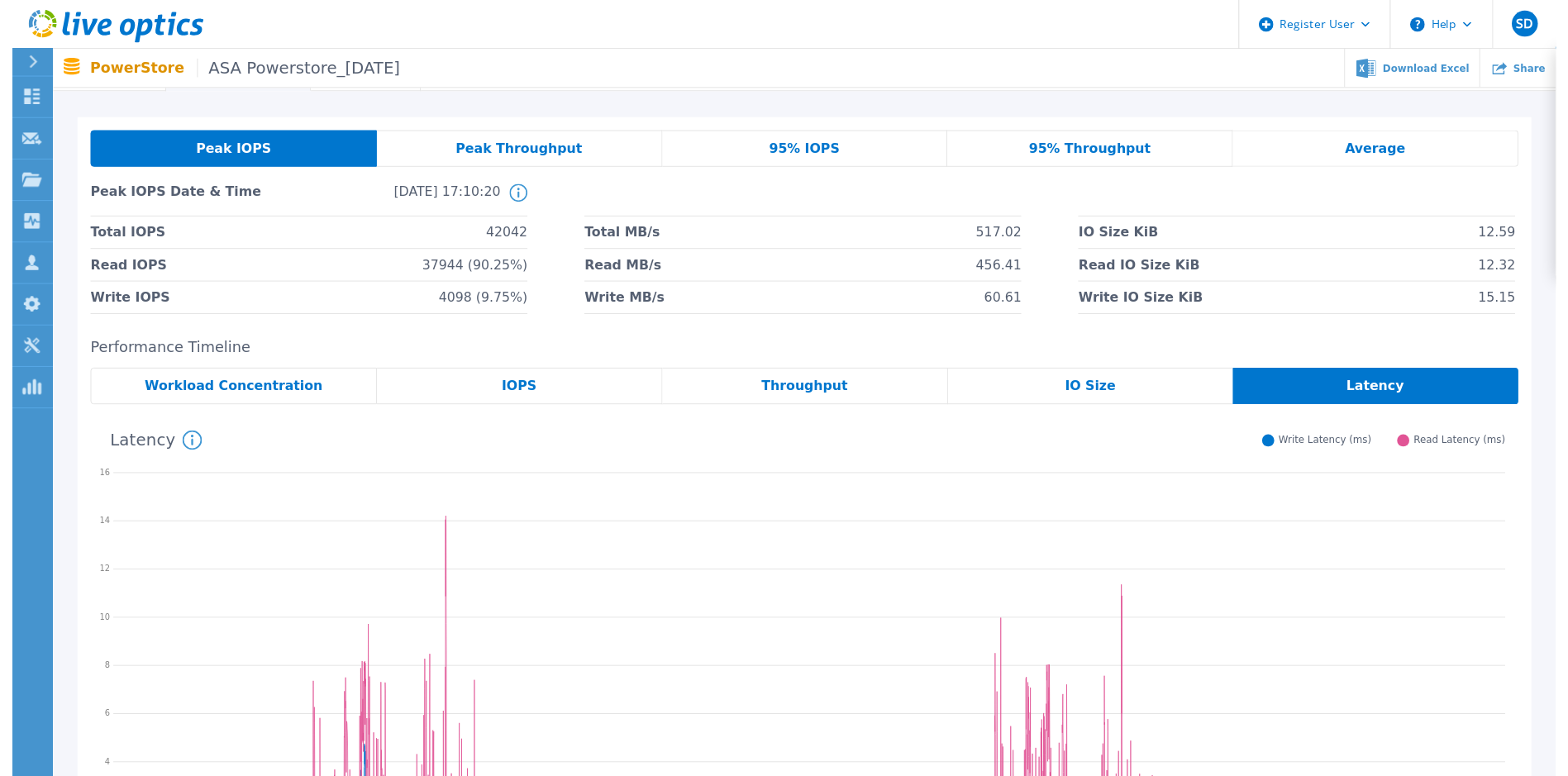
scroll to position [0, 0]
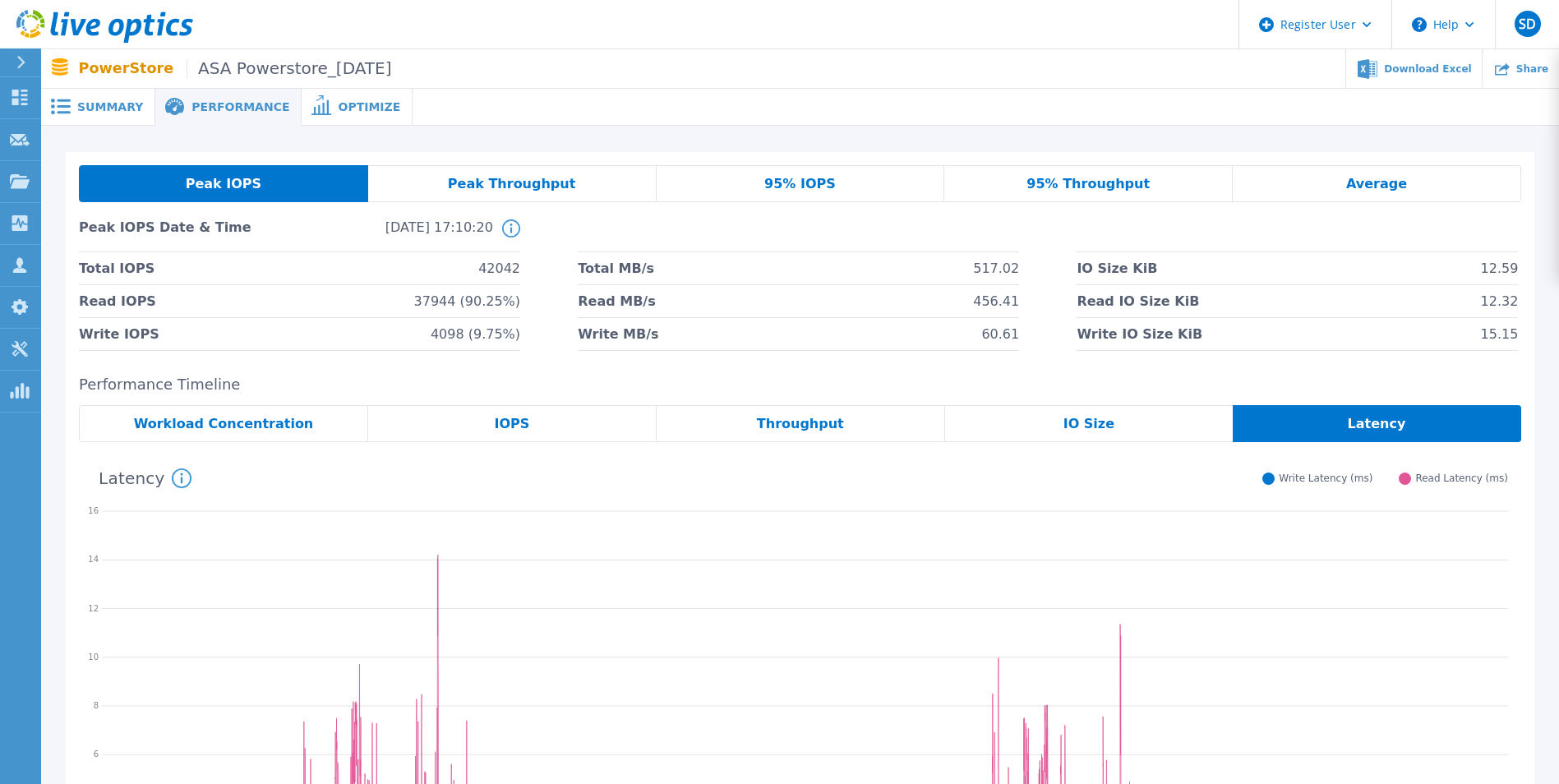
click at [518, 184] on span "Peak Throughput" at bounding box center [512, 184] width 128 height 13
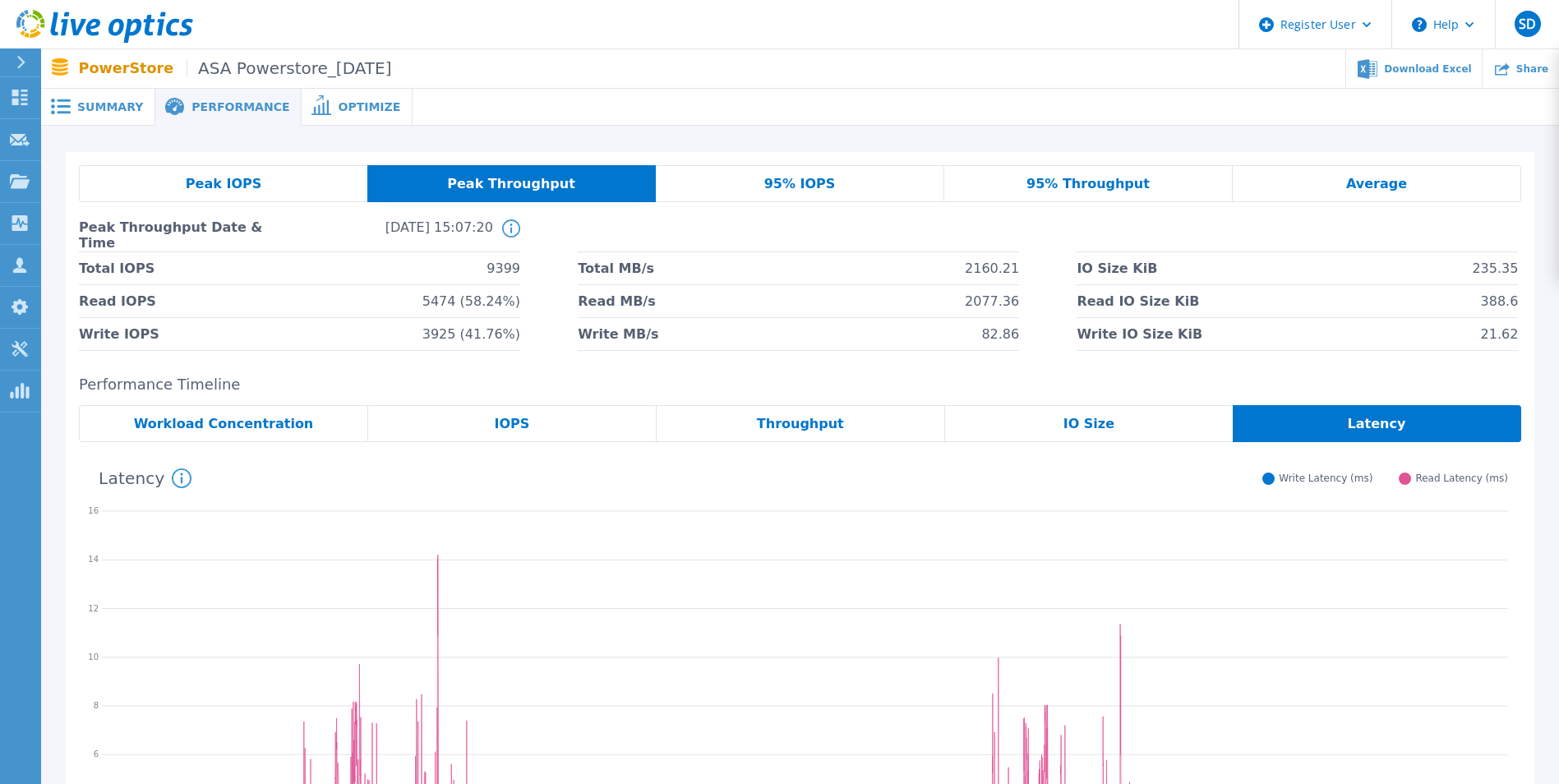
click at [724, 189] on div "95% IOPS" at bounding box center [800, 183] width 289 height 37
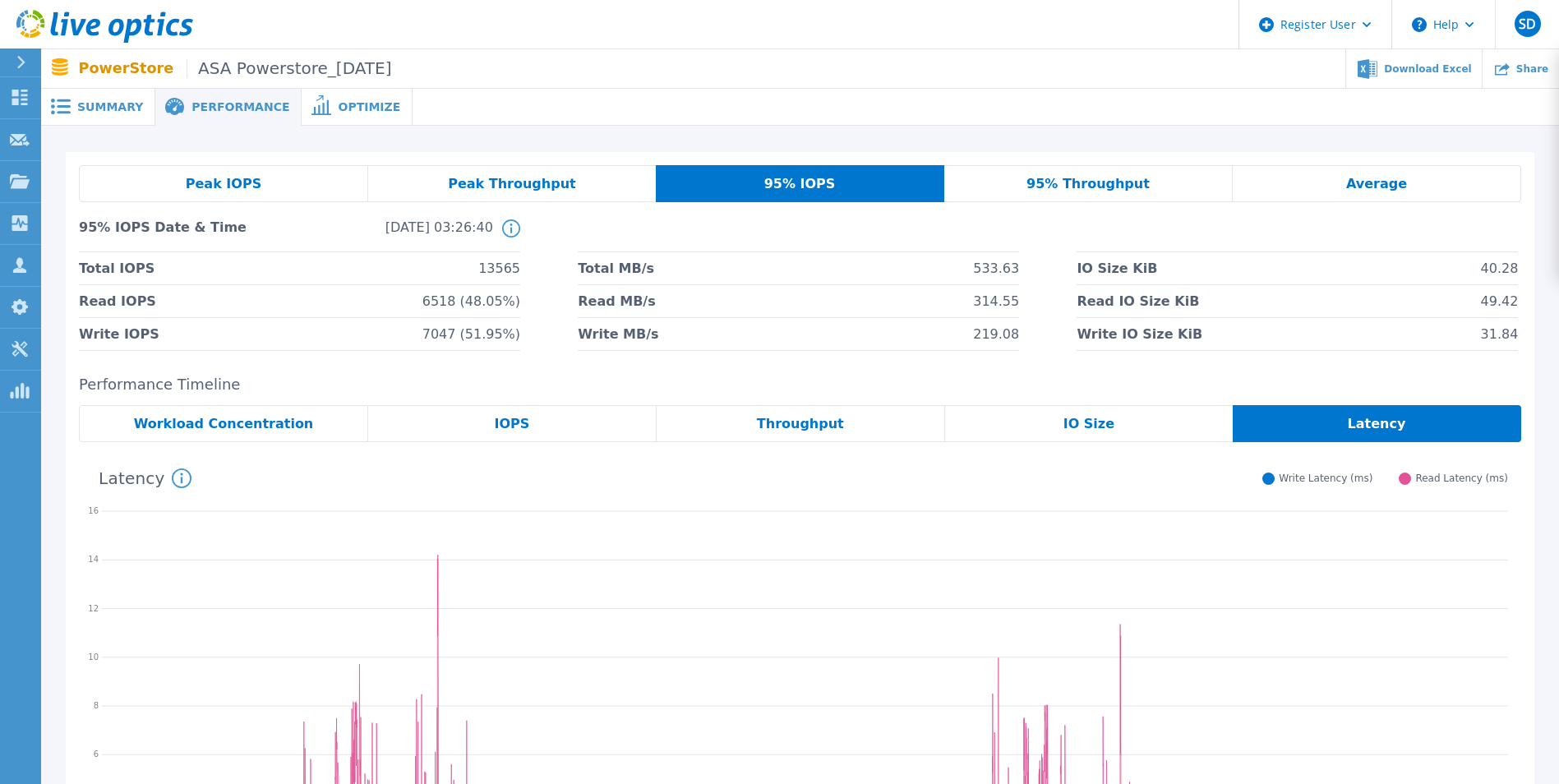
click at [1032, 196] on div "95% Throughput" at bounding box center [1088, 183] width 289 height 37
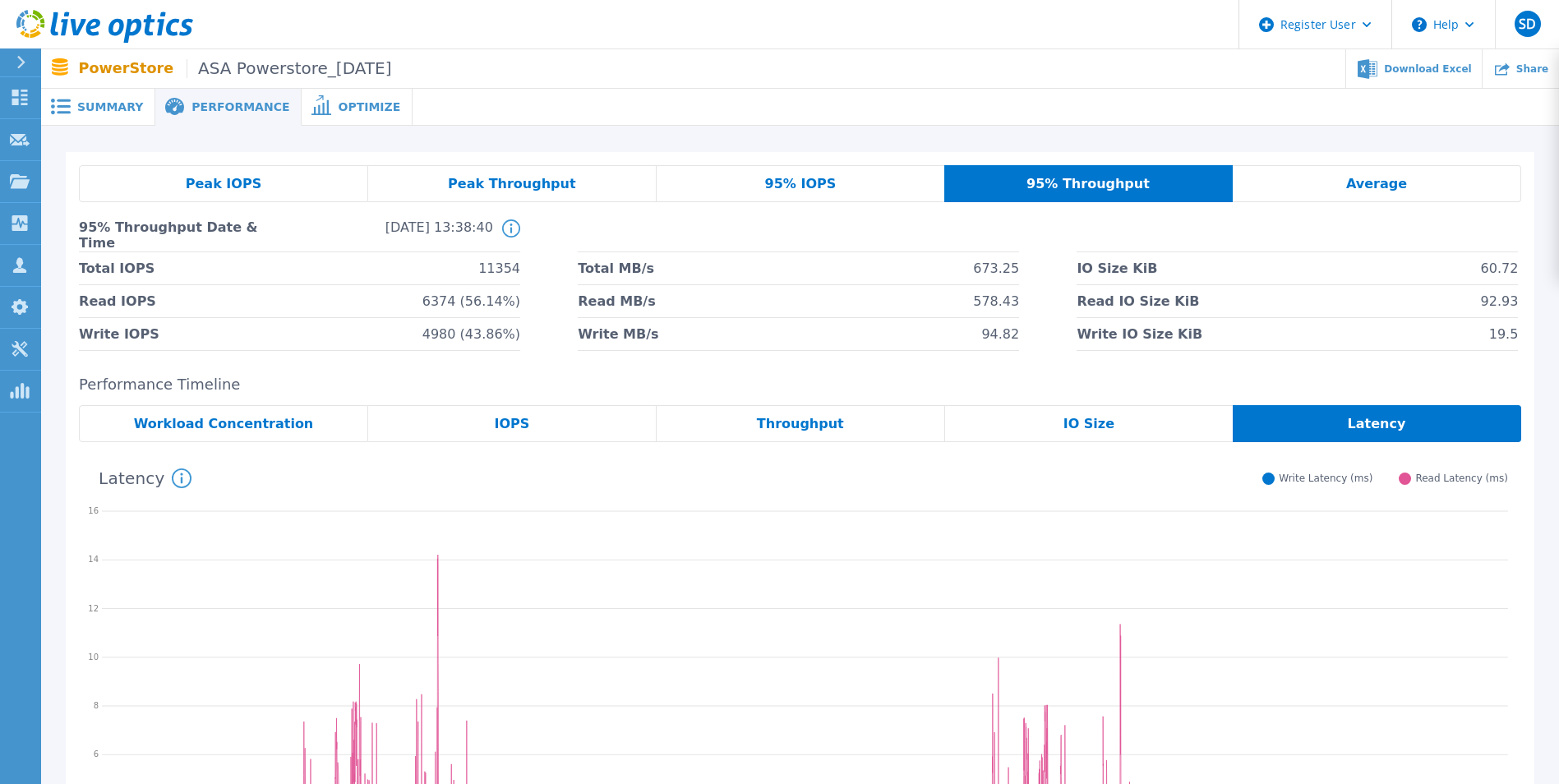
click at [1032, 188] on div "Average" at bounding box center [1377, 183] width 289 height 37
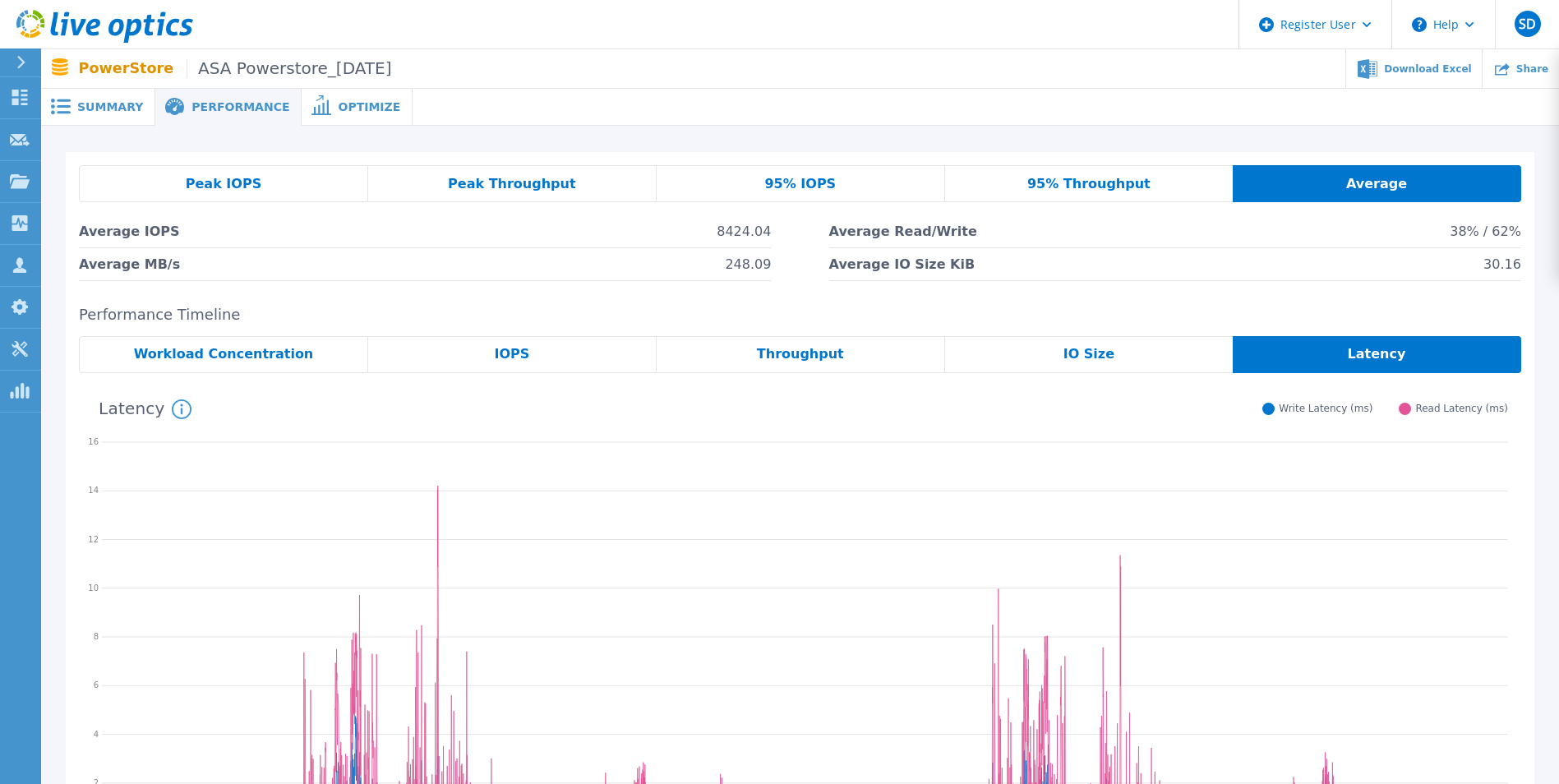
click at [279, 196] on div "Peak IOPS" at bounding box center [223, 183] width 290 height 37
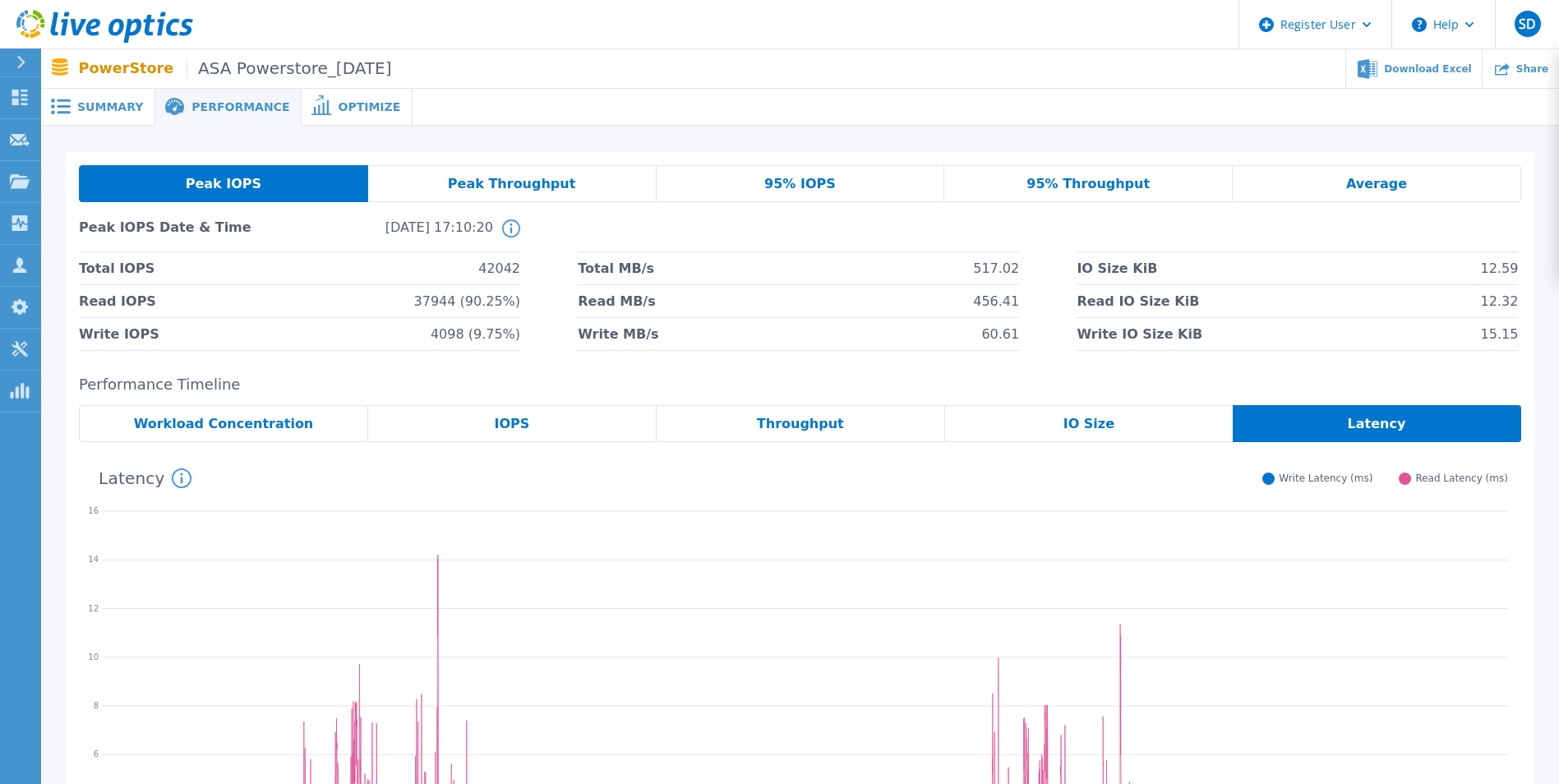
click at [101, 109] on span "Summary" at bounding box center [109, 106] width 66 height 11
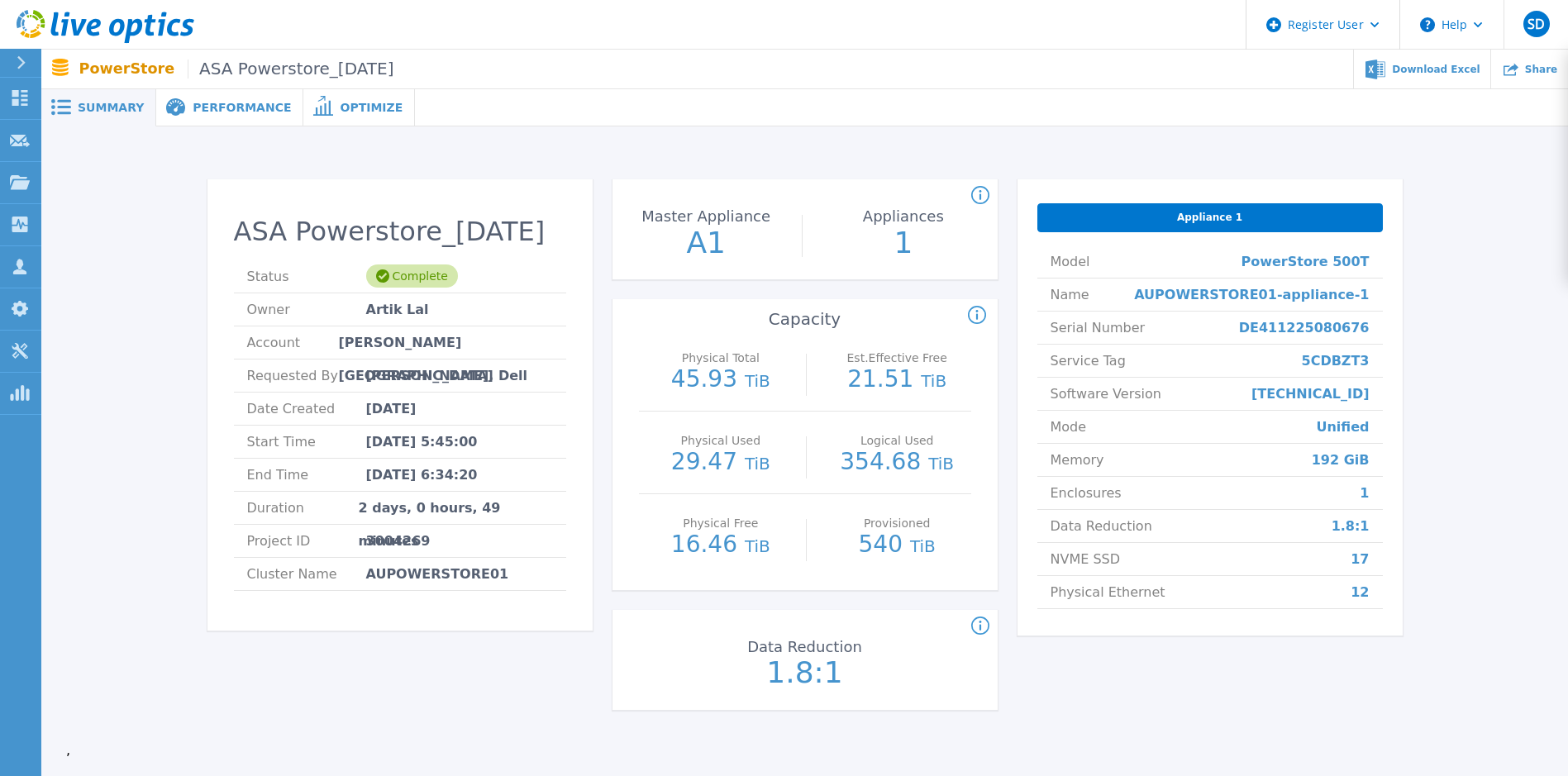
click at [1038, 329] on span "DE411225080676" at bounding box center [1304, 328] width 131 height 33
copy span "DE411225080676"
click at [1038, 364] on span "5CDBZT3" at bounding box center [1335, 361] width 68 height 33
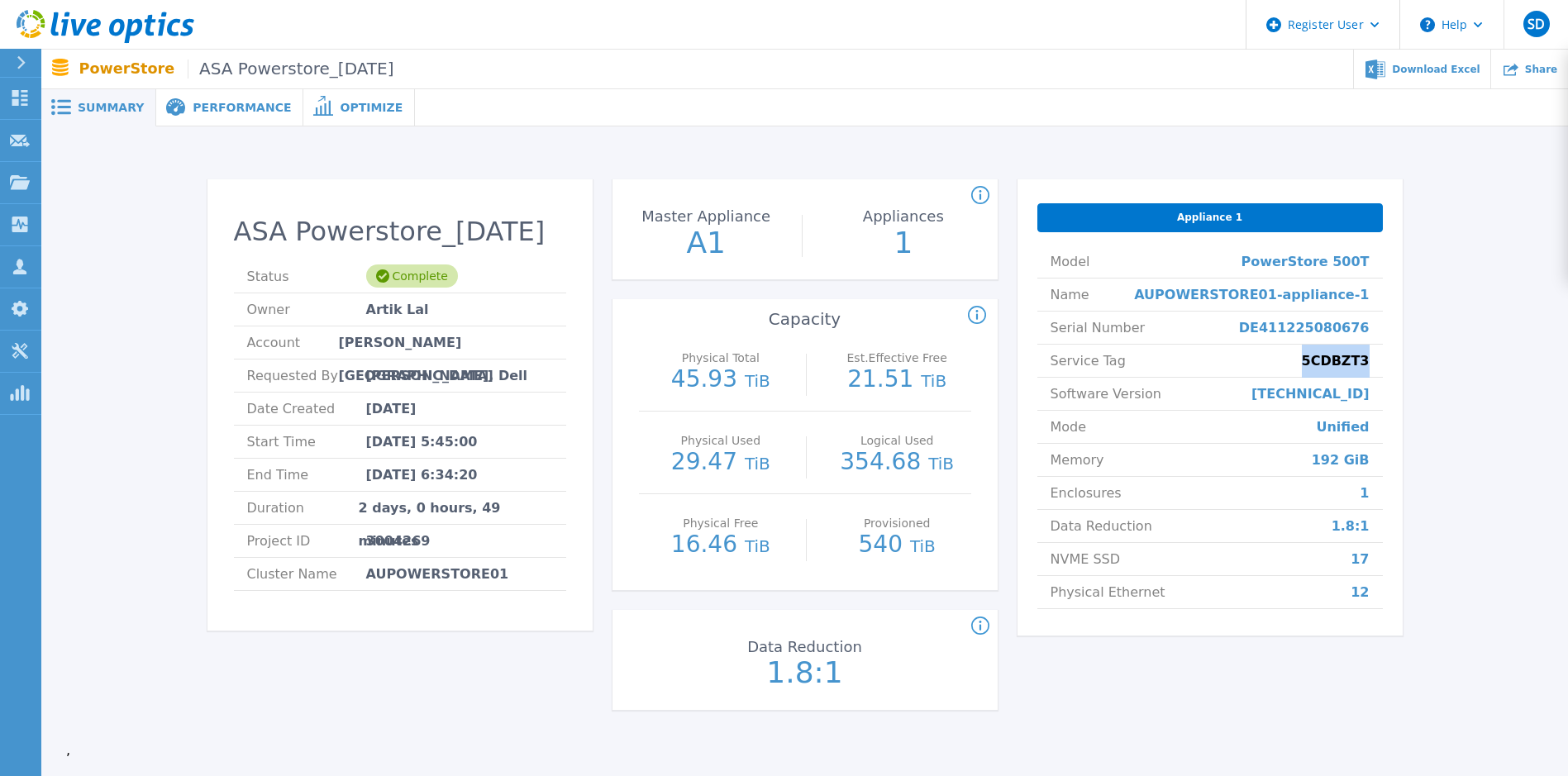
copy span "5CDBZT3"
click at [228, 111] on span "Performance" at bounding box center [241, 107] width 98 height 11
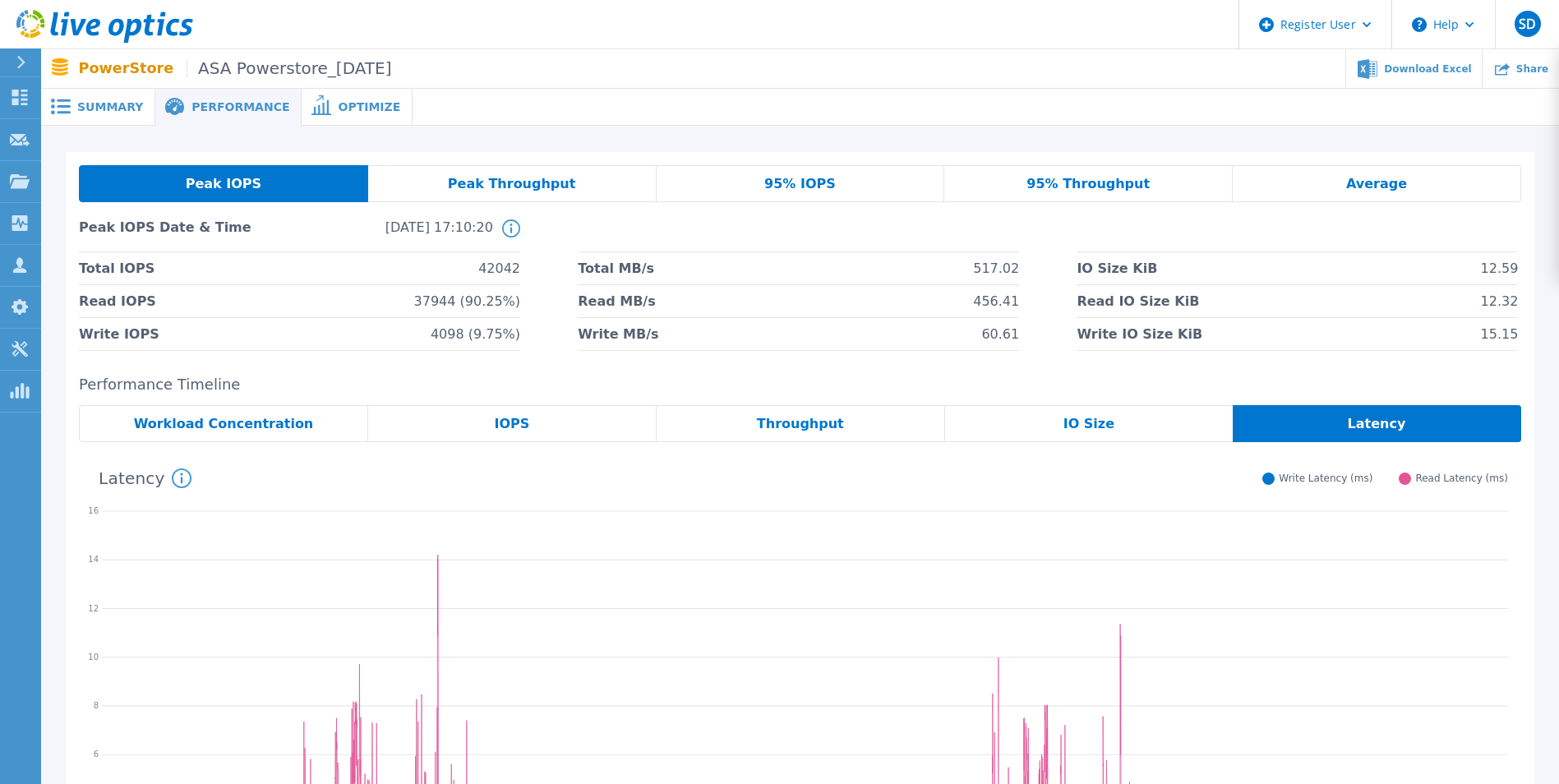
click at [105, 110] on span "Summary" at bounding box center [109, 106] width 66 height 11
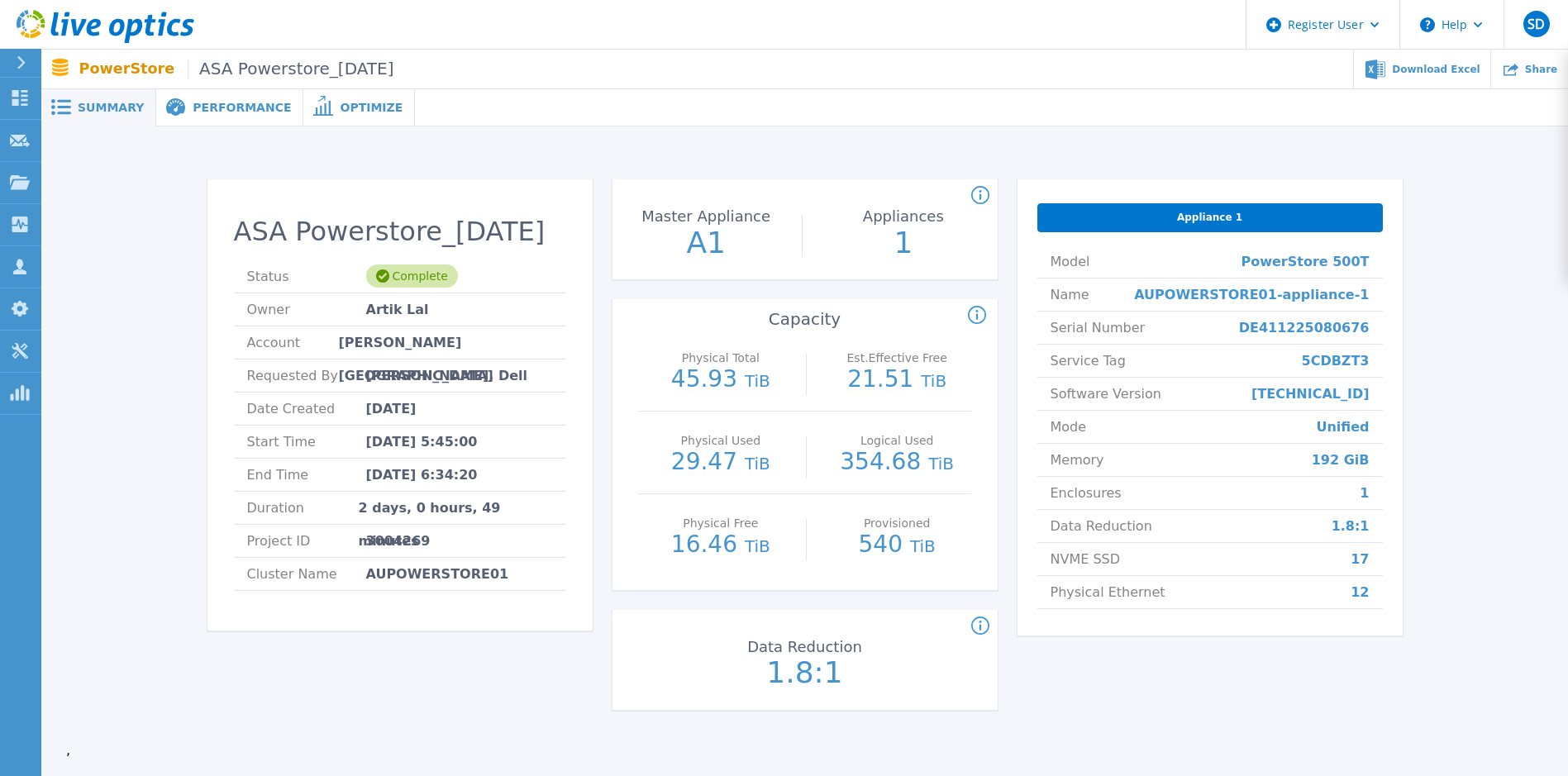
click at [362, 112] on span "Optimize" at bounding box center [370, 107] width 63 height 11
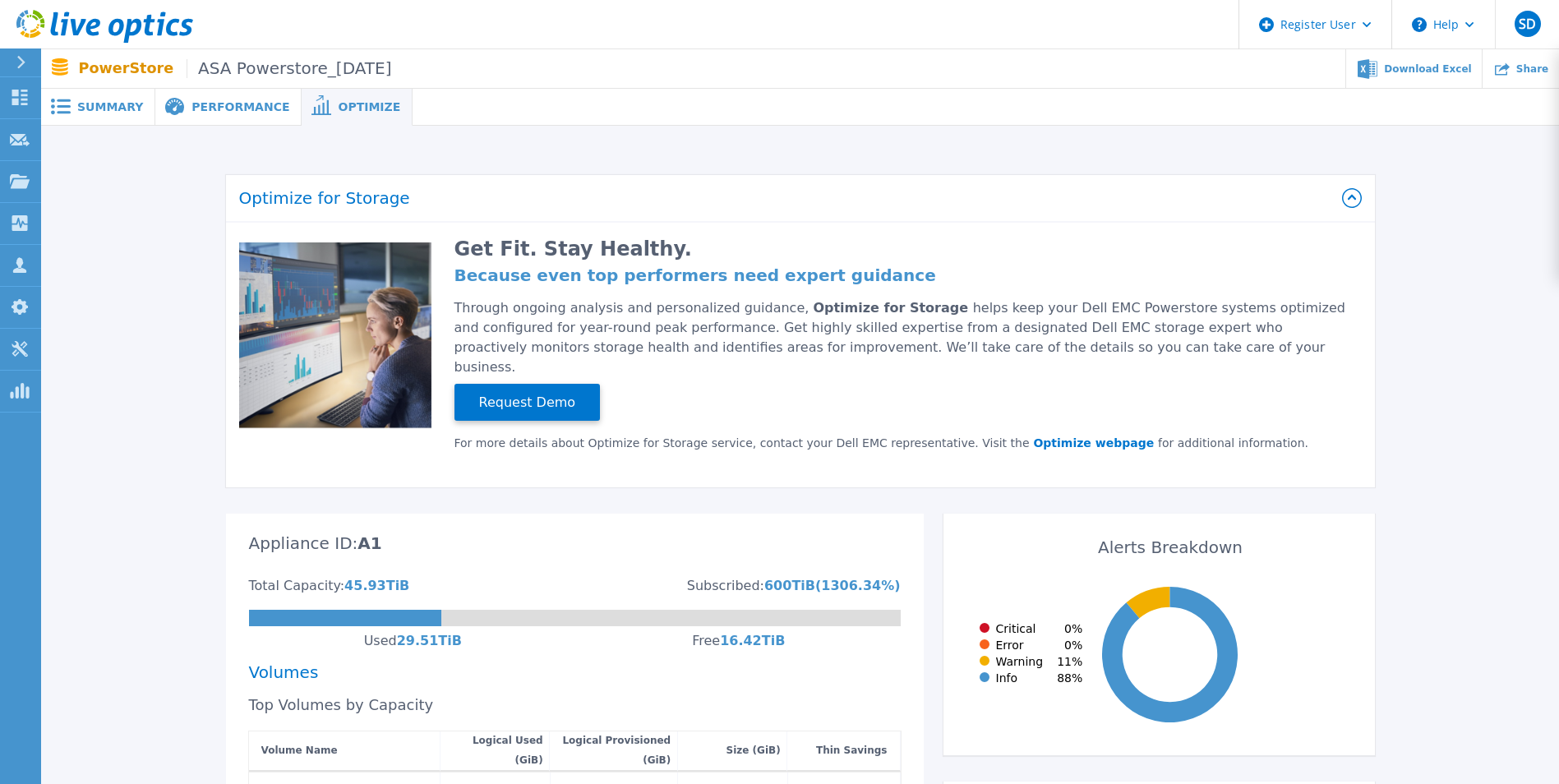
click at [241, 113] on span "Performance" at bounding box center [240, 106] width 97 height 11
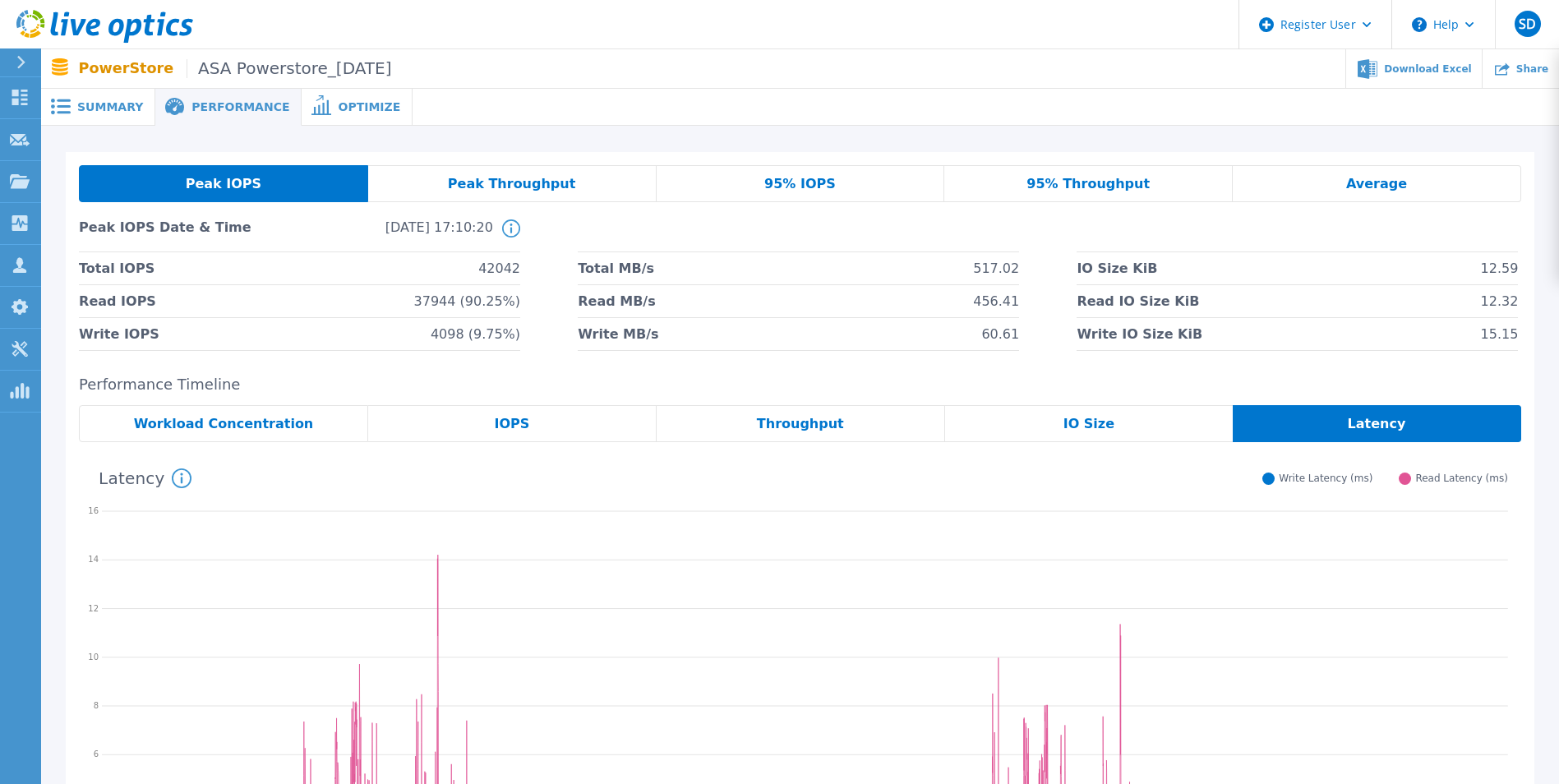
click at [474, 172] on div "Peak Throughput" at bounding box center [513, 183] width 289 height 37
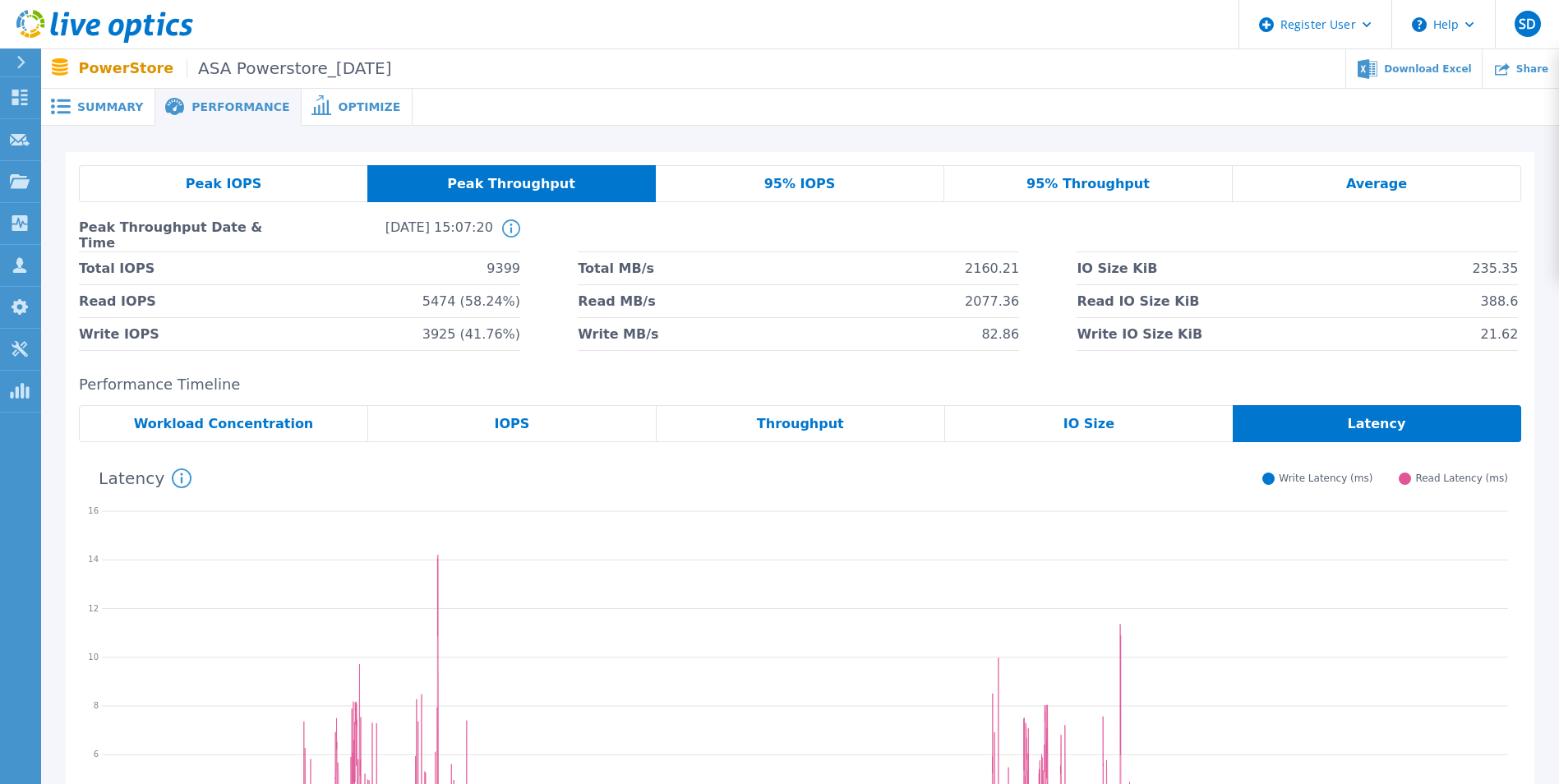
click at [820, 185] on span "95% IOPS" at bounding box center [800, 184] width 72 height 13
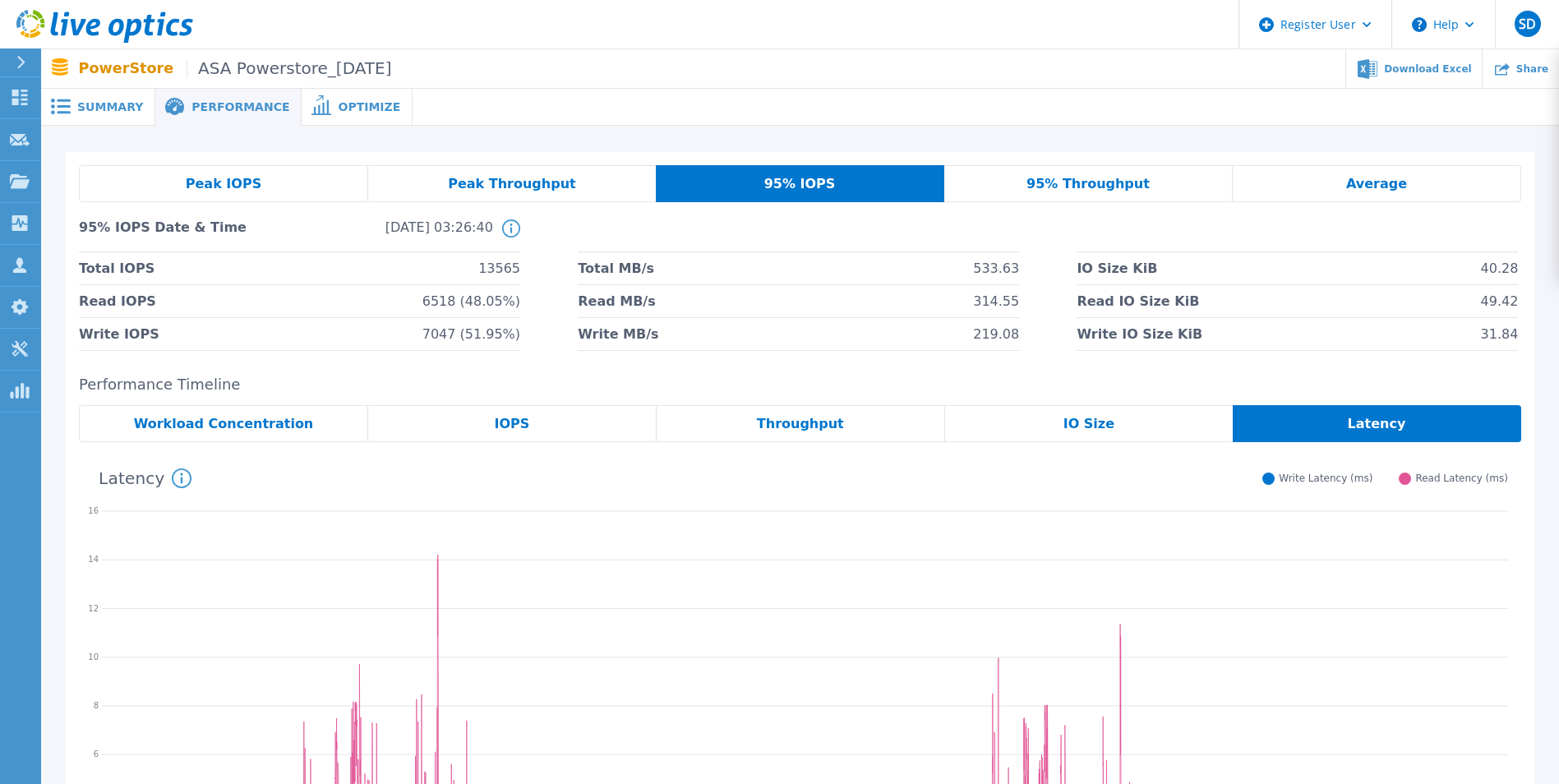
click at [1032, 181] on span "95% Throughput" at bounding box center [1088, 184] width 123 height 13
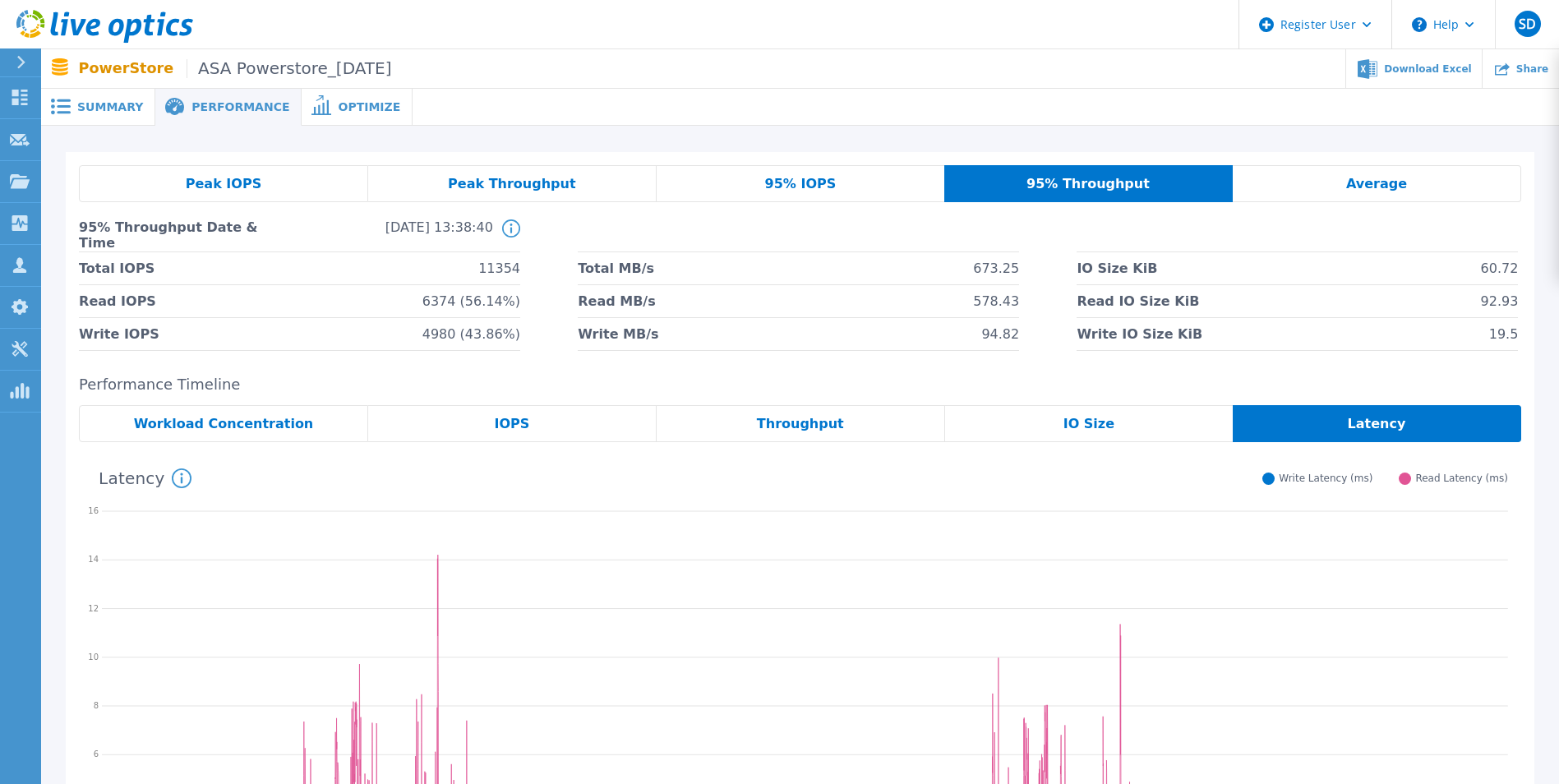
click at [1032, 178] on span "Average" at bounding box center [1376, 184] width 61 height 13
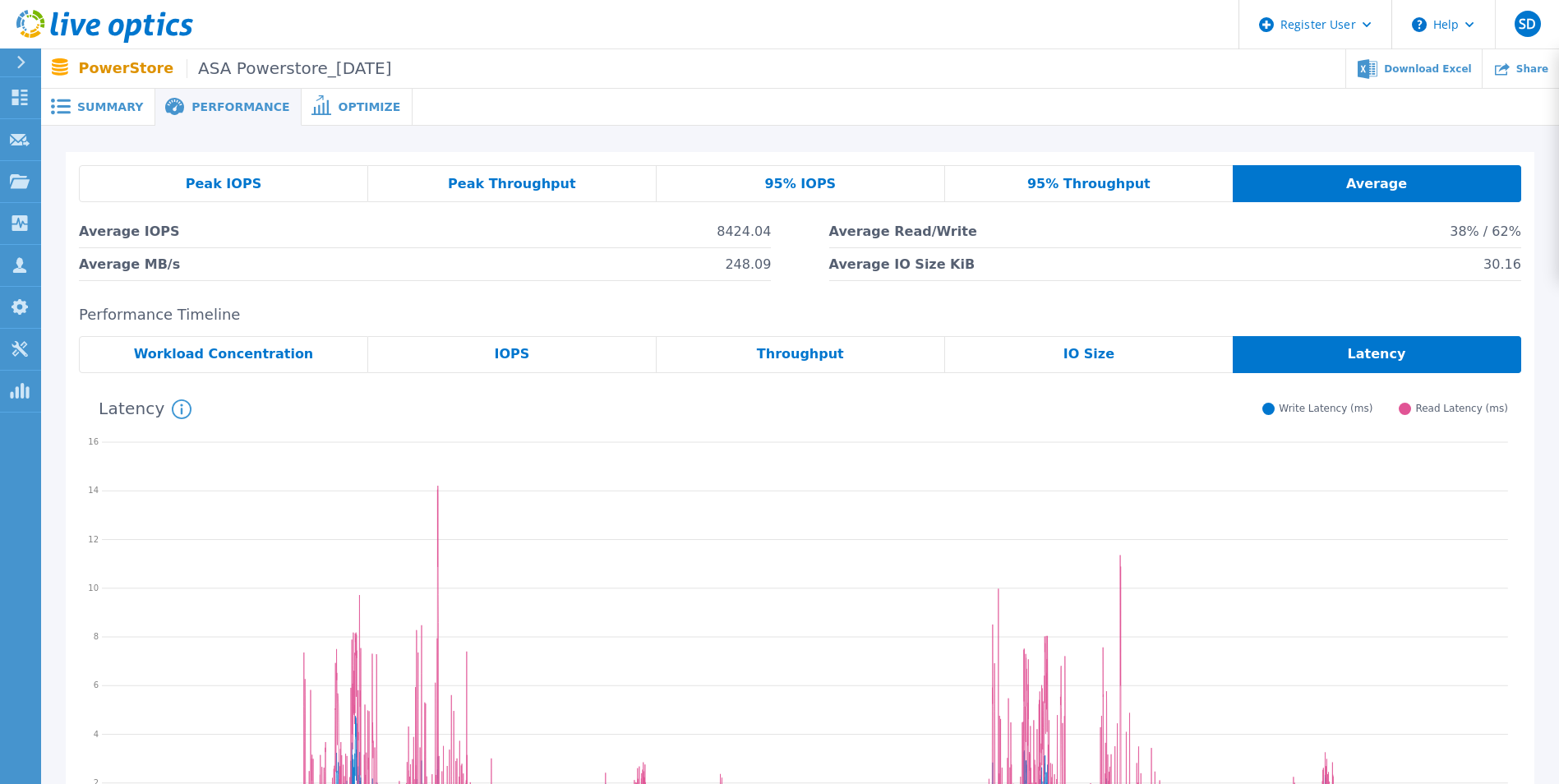
click at [272, 181] on div "Peak IOPS" at bounding box center [223, 183] width 290 height 37
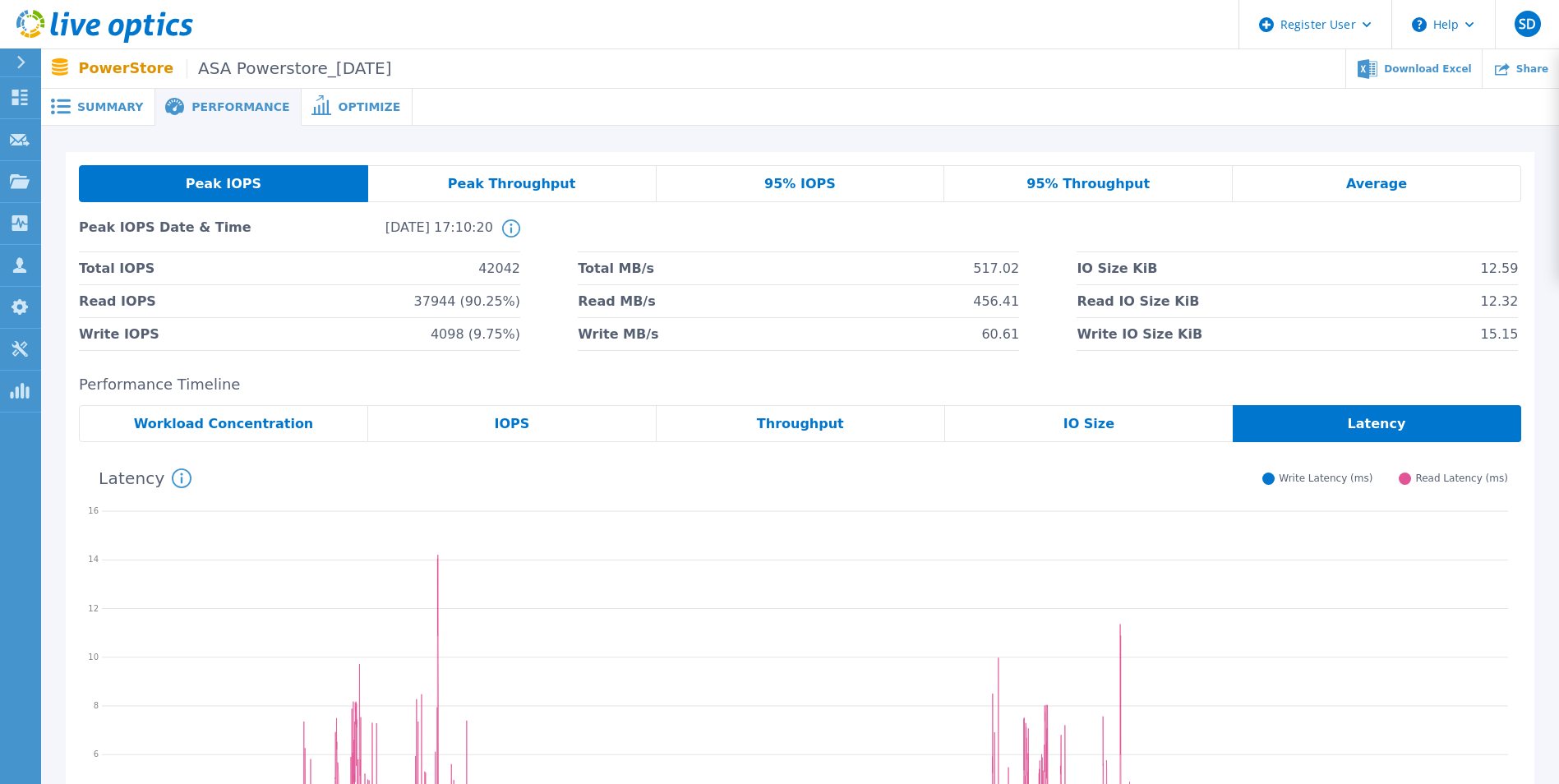
click at [114, 110] on span "Summary" at bounding box center [109, 106] width 66 height 11
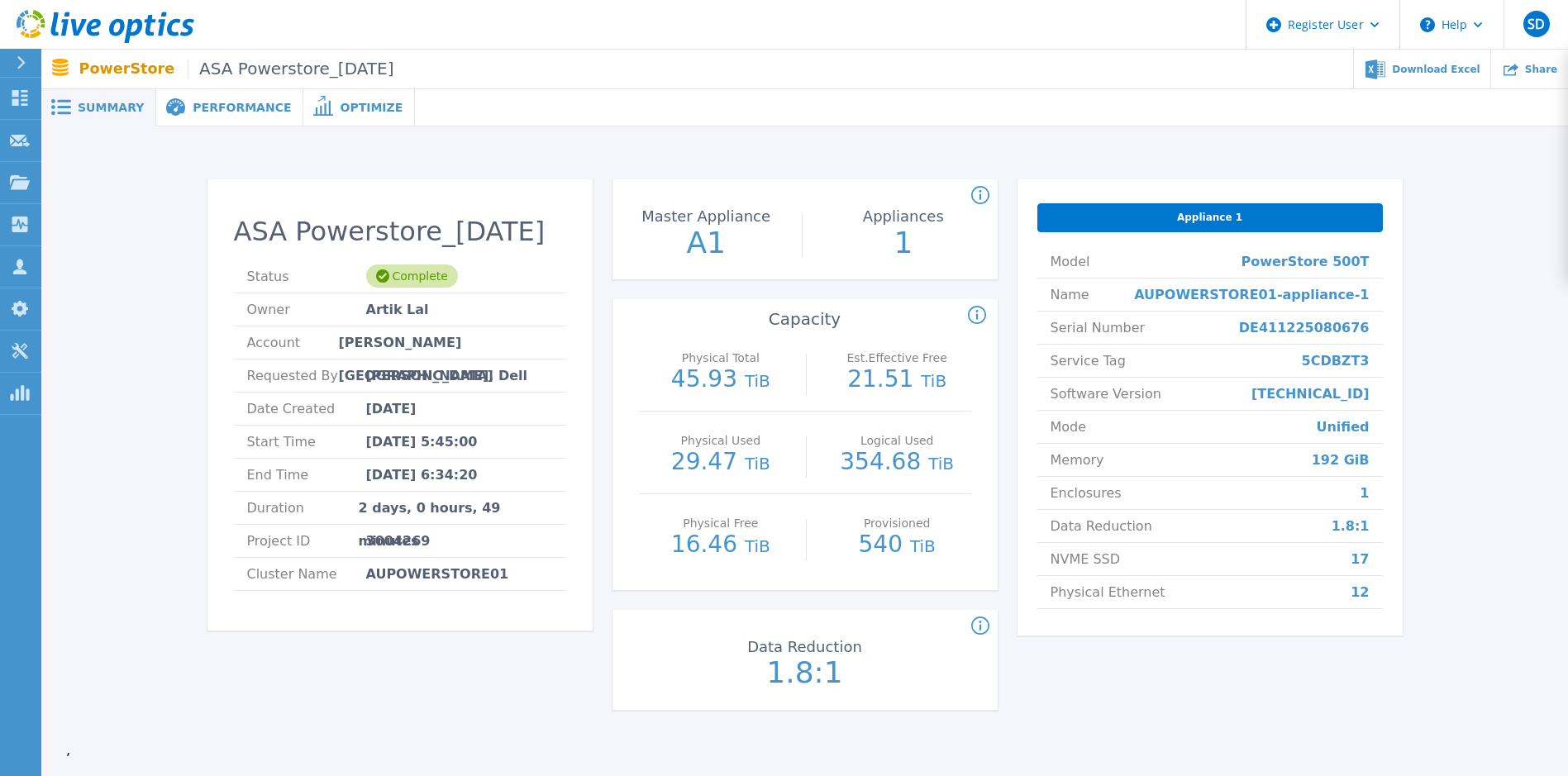
click at [978, 198] on icon at bounding box center [979, 195] width 18 height 20
click at [208, 107] on span "Performance" at bounding box center [241, 107] width 98 height 11
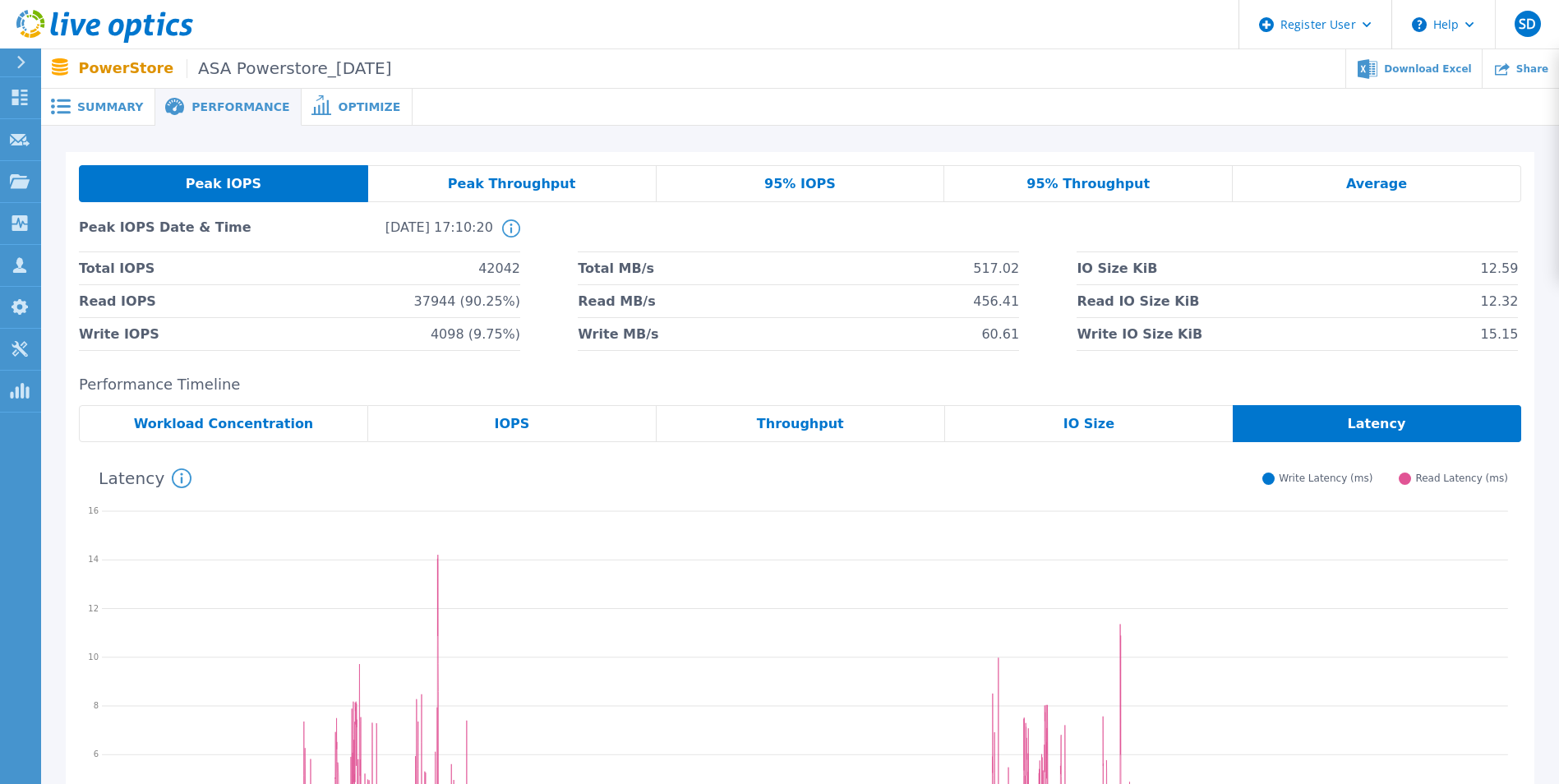
click at [274, 424] on span "Workload Concentration" at bounding box center [224, 424] width 180 height 13
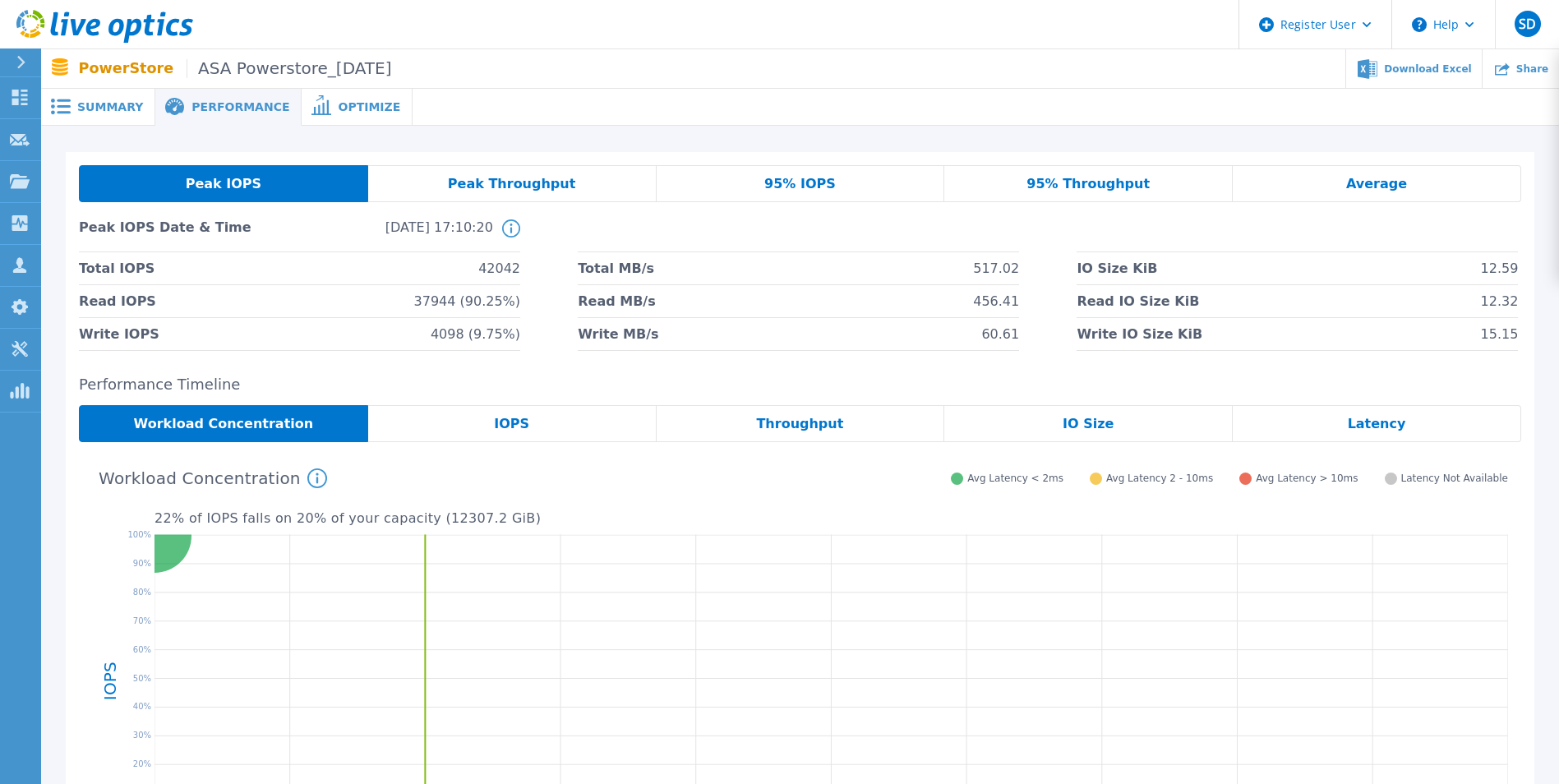
click at [562, 442] on div "IOPS" at bounding box center [513, 423] width 289 height 37
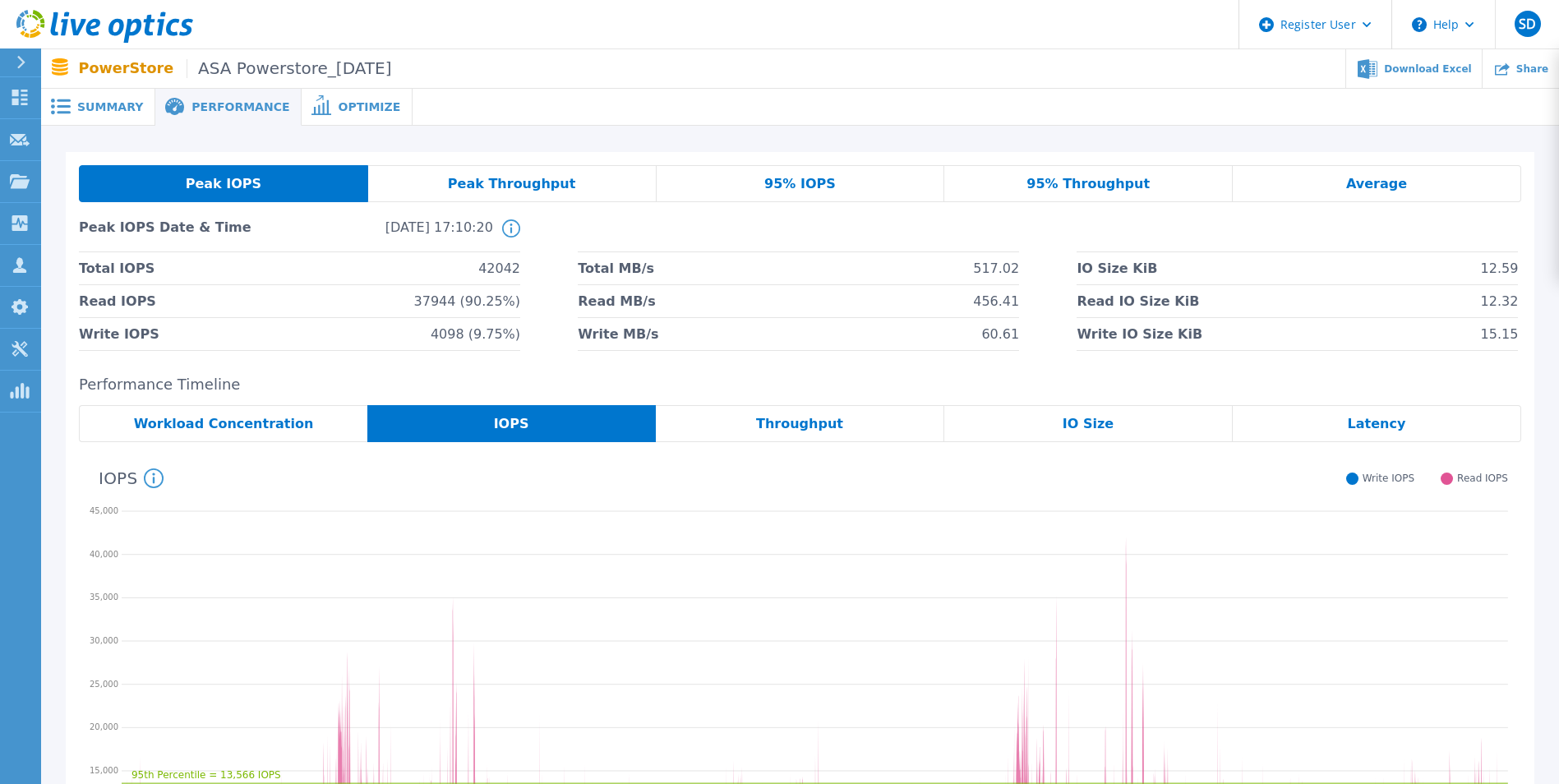
click at [789, 422] on span "Throughput" at bounding box center [800, 424] width 87 height 13
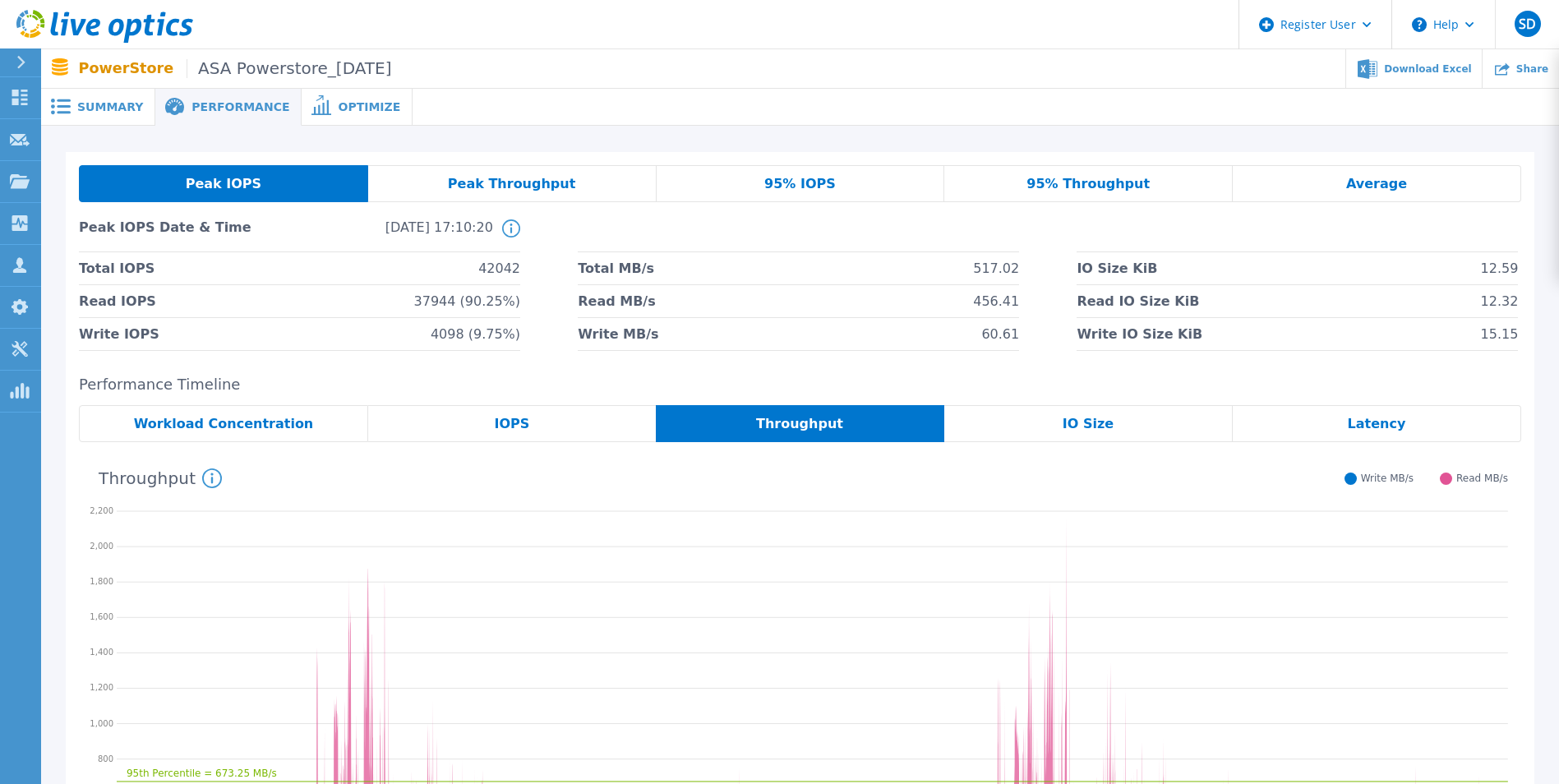
click at [1032, 436] on div "IO Size" at bounding box center [1088, 423] width 289 height 37
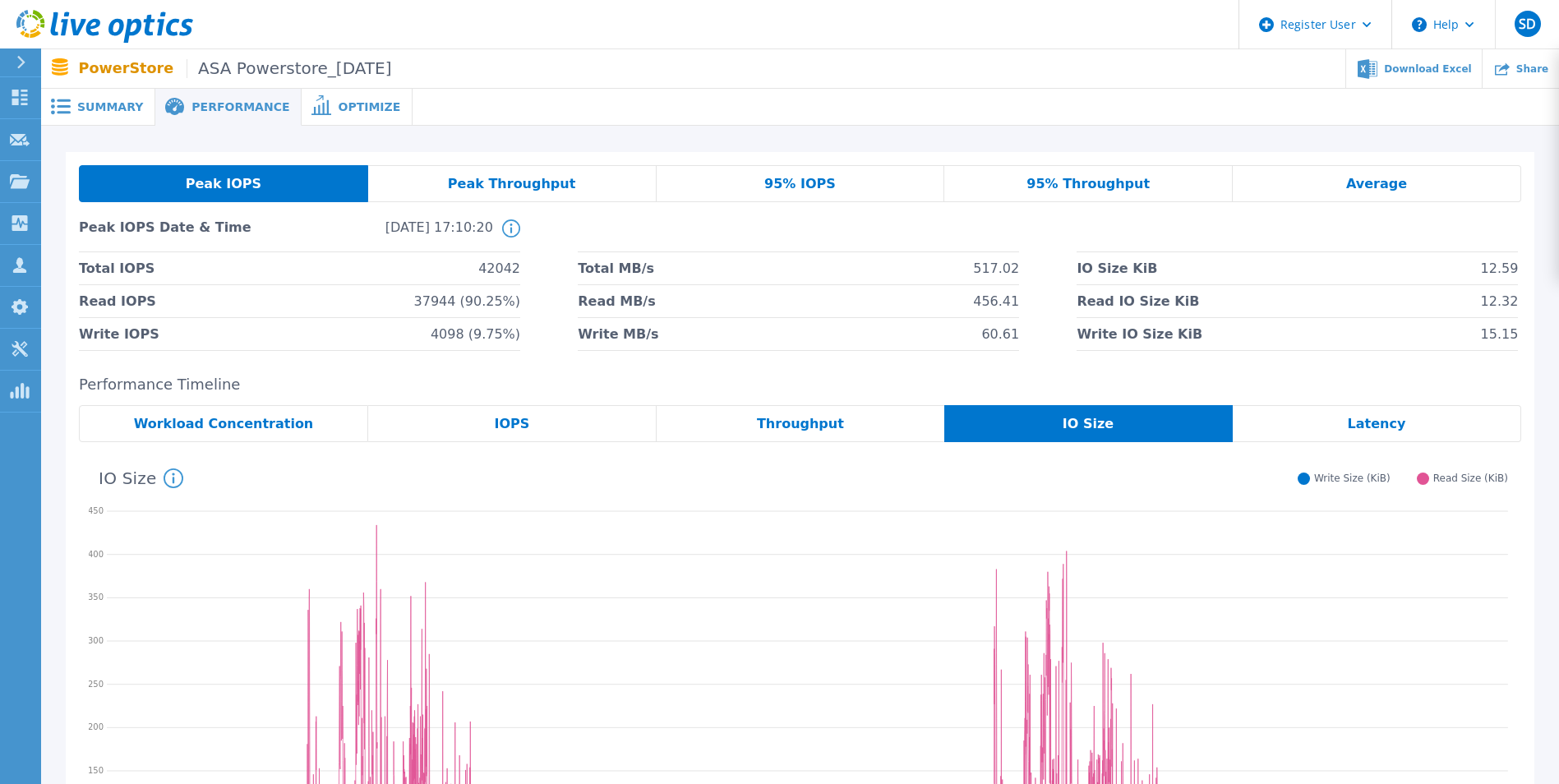
click at [1032, 412] on div "Latency" at bounding box center [1377, 423] width 289 height 37
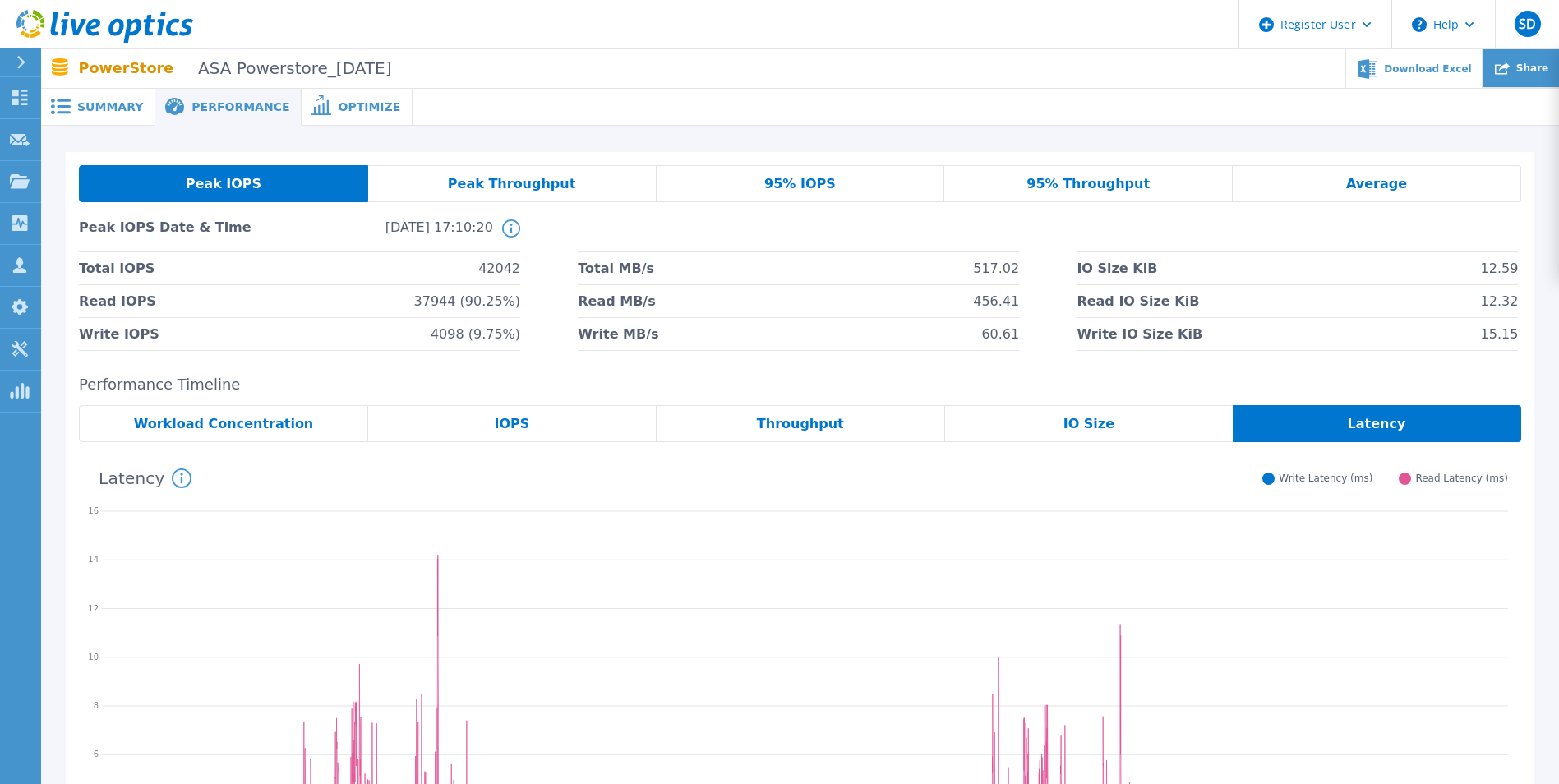
click at [1032, 73] on span "Share" at bounding box center [1533, 68] width 32 height 10
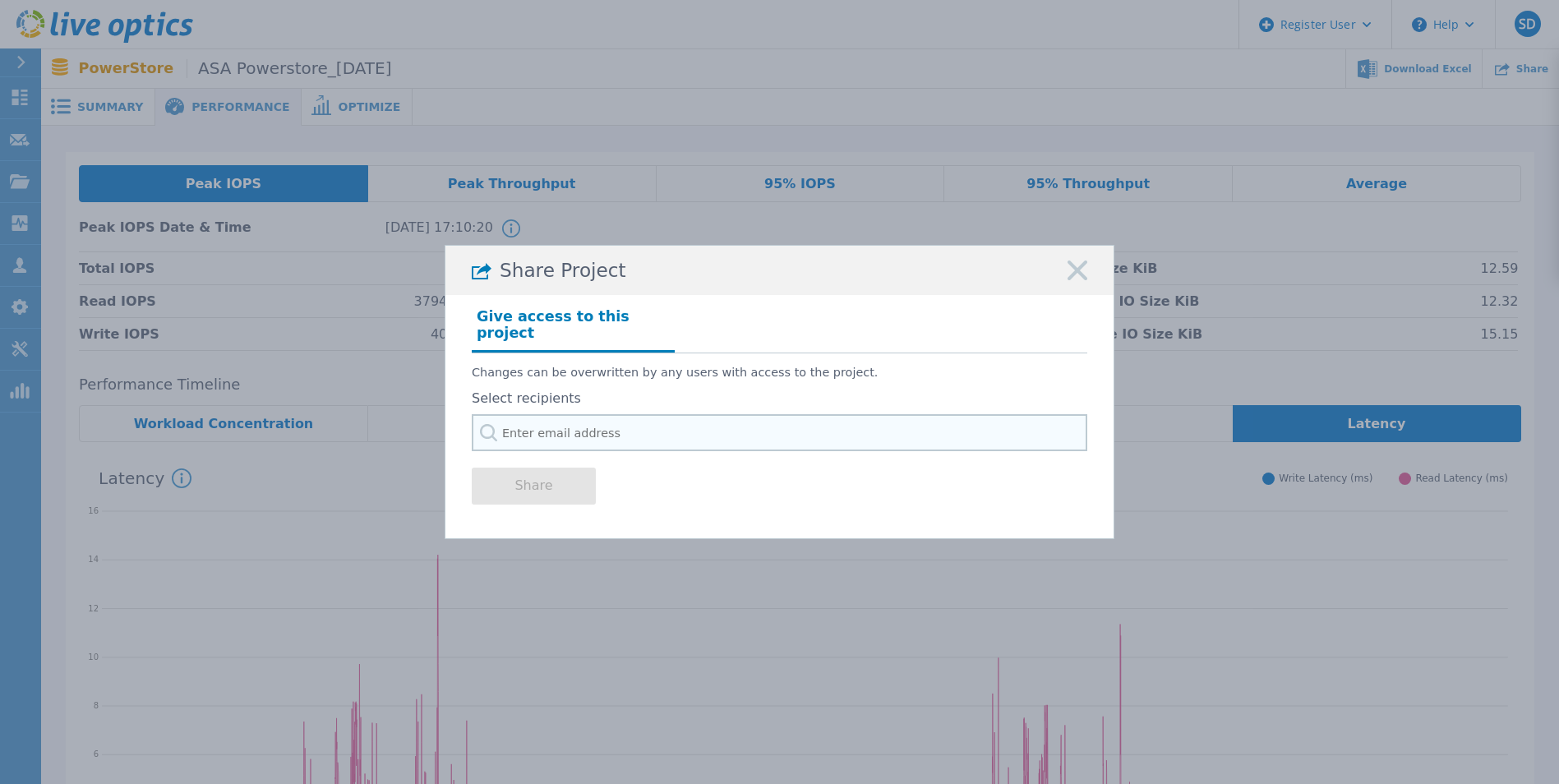
click at [613, 425] on input "text" at bounding box center [779, 432] width 616 height 37
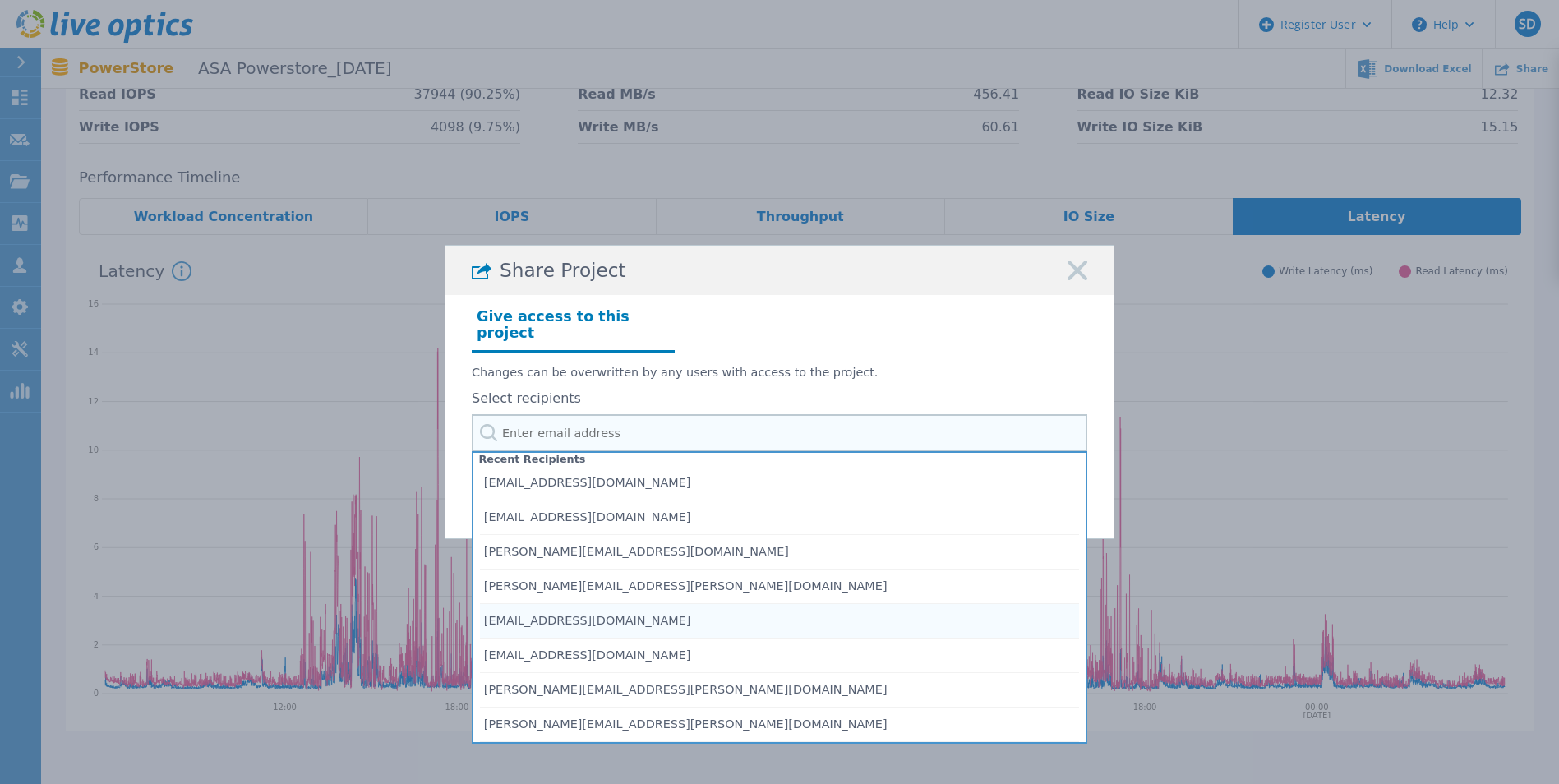
scroll to position [247, 0]
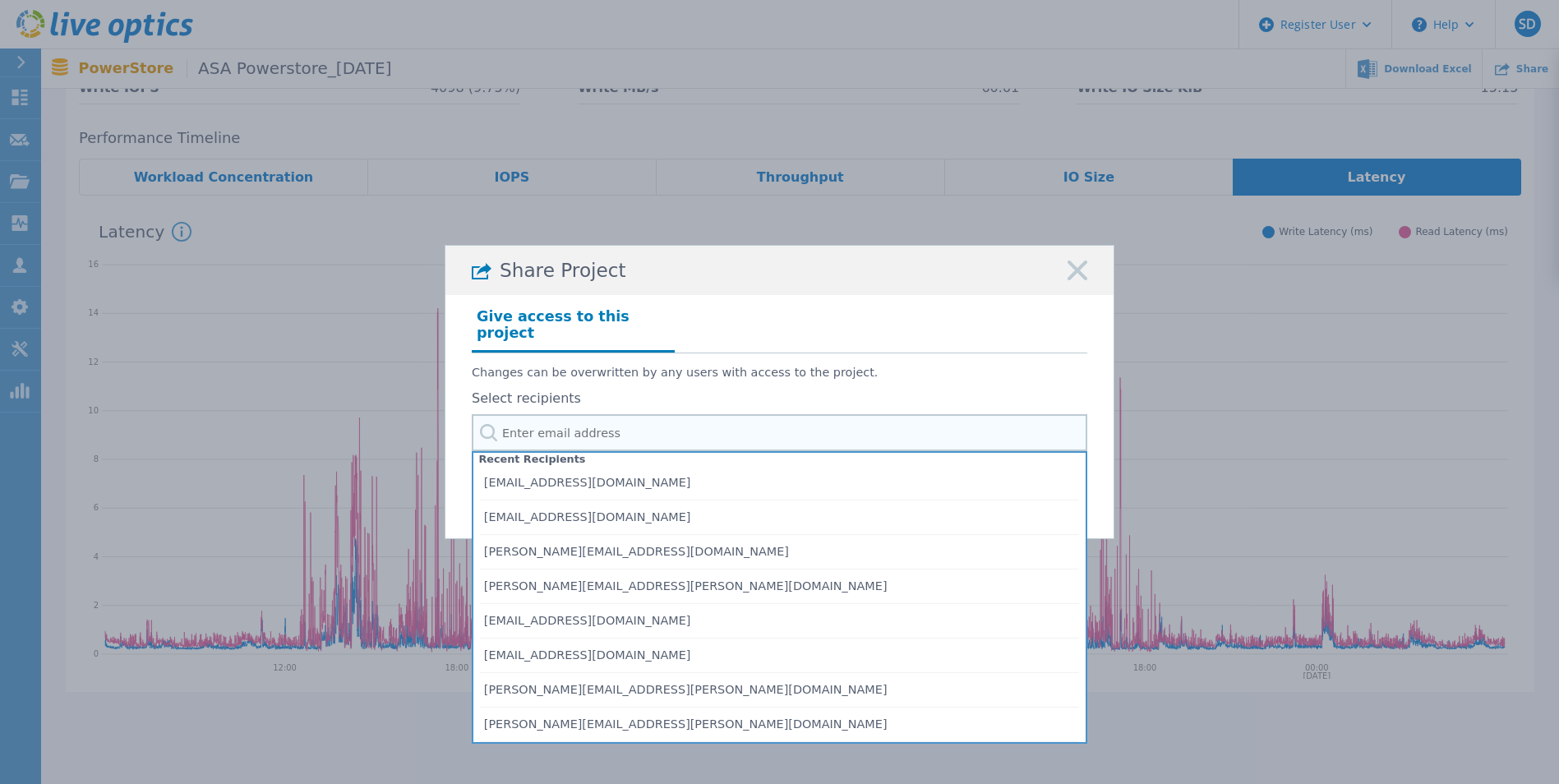
click at [584, 424] on input "text" at bounding box center [779, 432] width 616 height 37
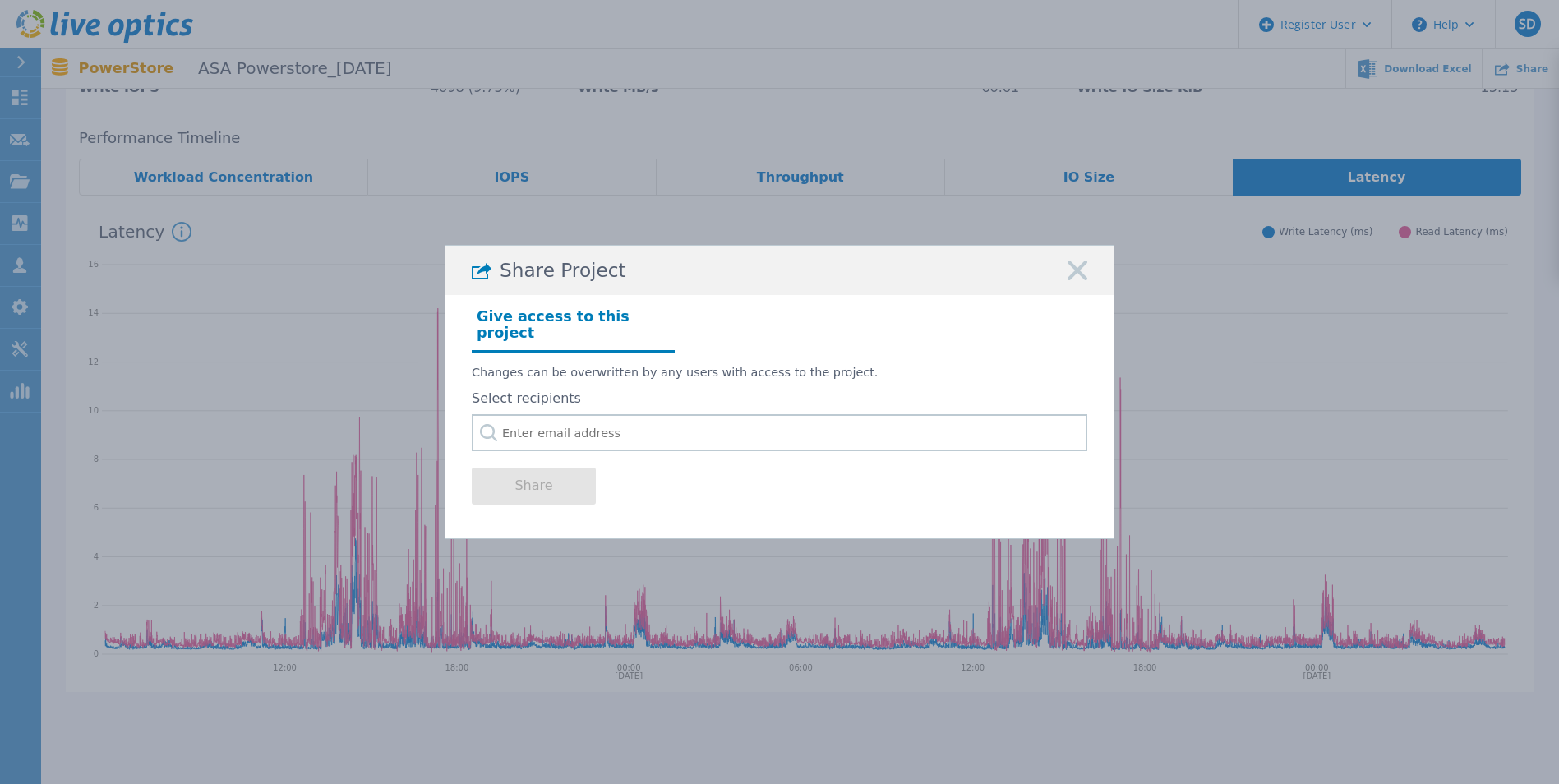
click at [1032, 280] on icon at bounding box center [1077, 270] width 20 height 20
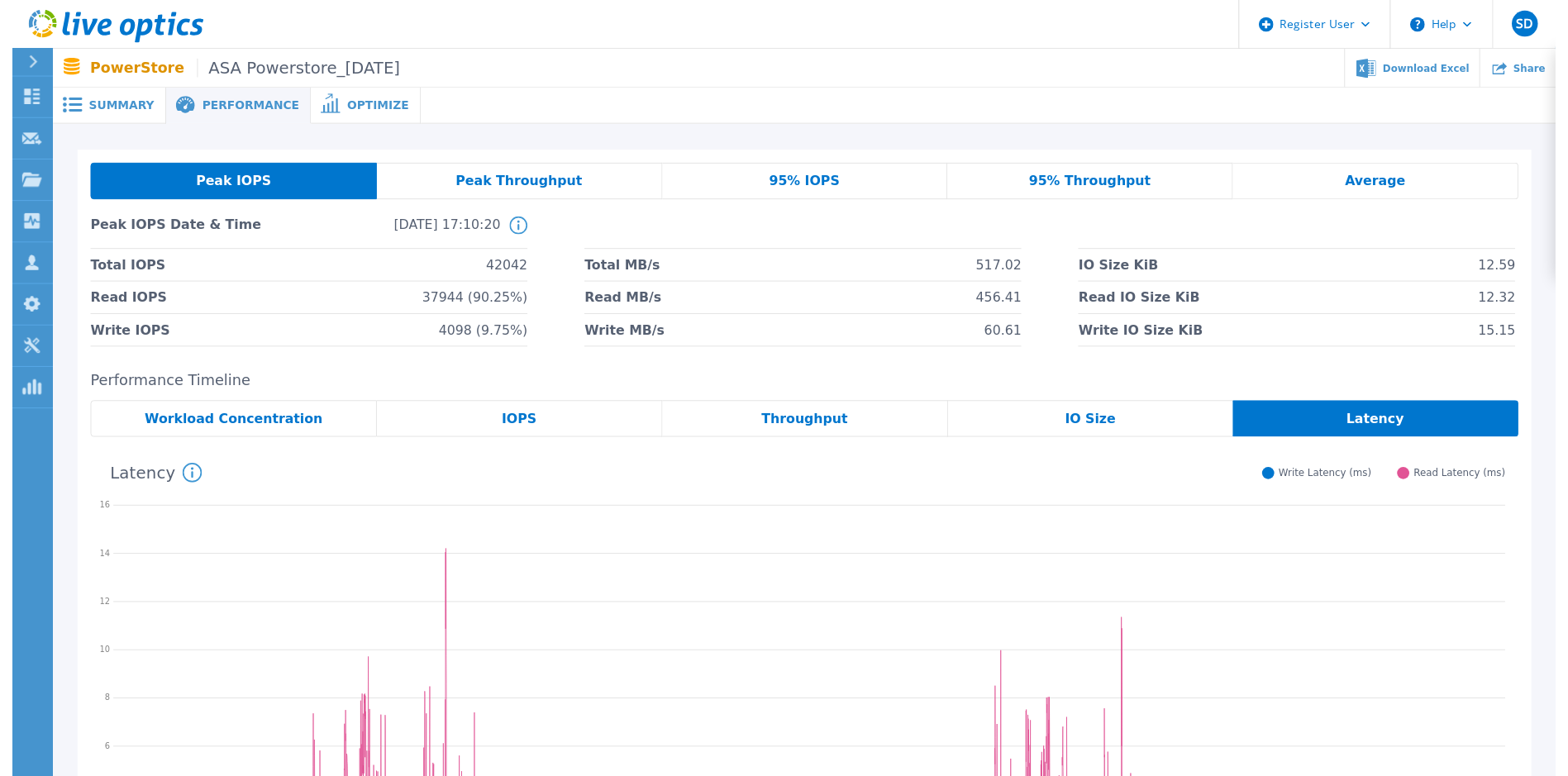
scroll to position [0, 0]
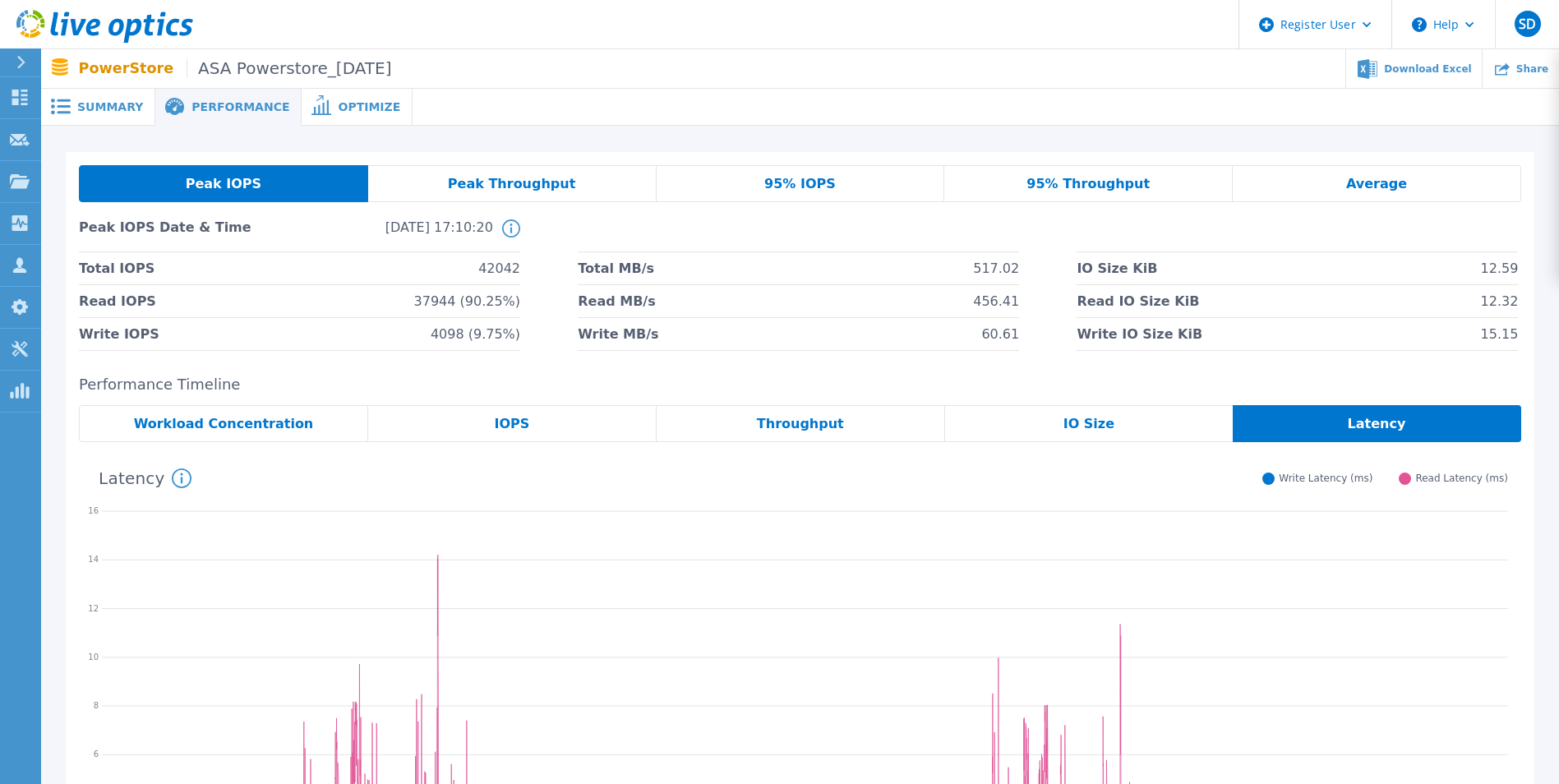
click at [1032, 173] on div "Average" at bounding box center [1377, 183] width 289 height 37
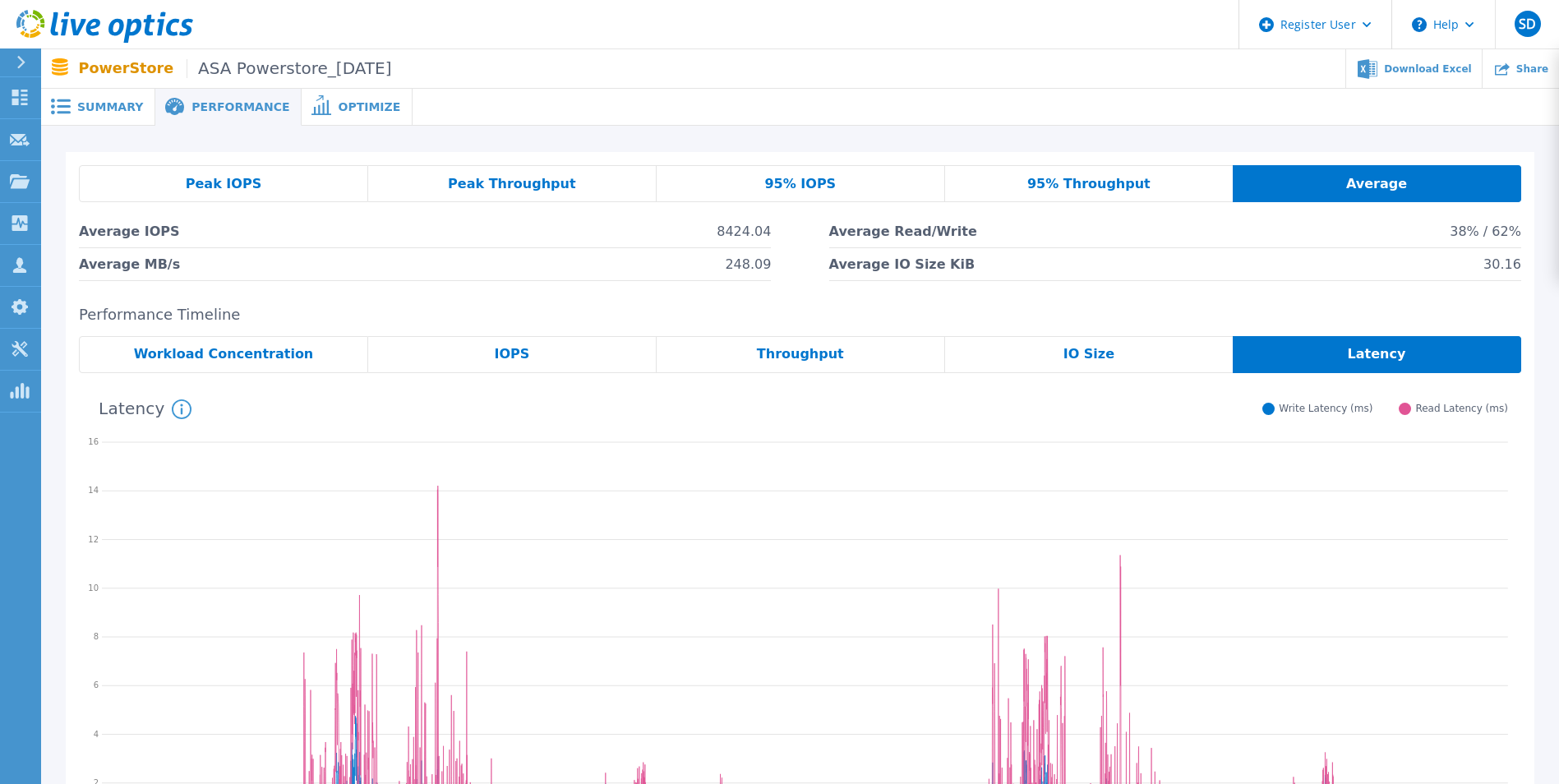
click at [111, 106] on span "Summary" at bounding box center [109, 106] width 66 height 11
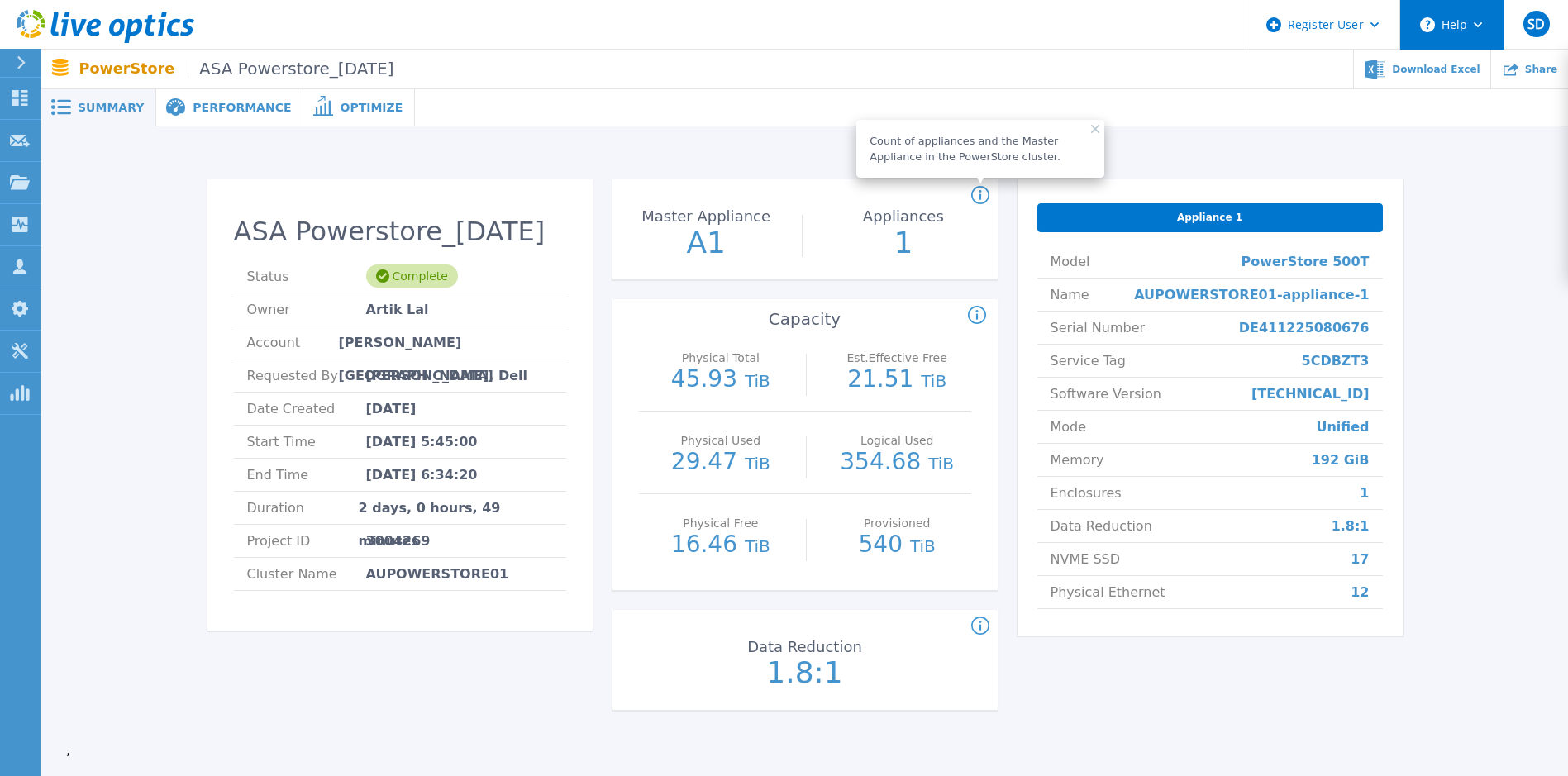
click at [1038, 25] on button "Help" at bounding box center [1452, 25] width 103 height 50
click at [522, 166] on div "ASA Powerstore_06.08.25 Status Complete Owner Artik Lal Account Henderson Colle…" at bounding box center [804, 448] width 1477 height 590
click at [9, 64] on button at bounding box center [21, 64] width 41 height 29
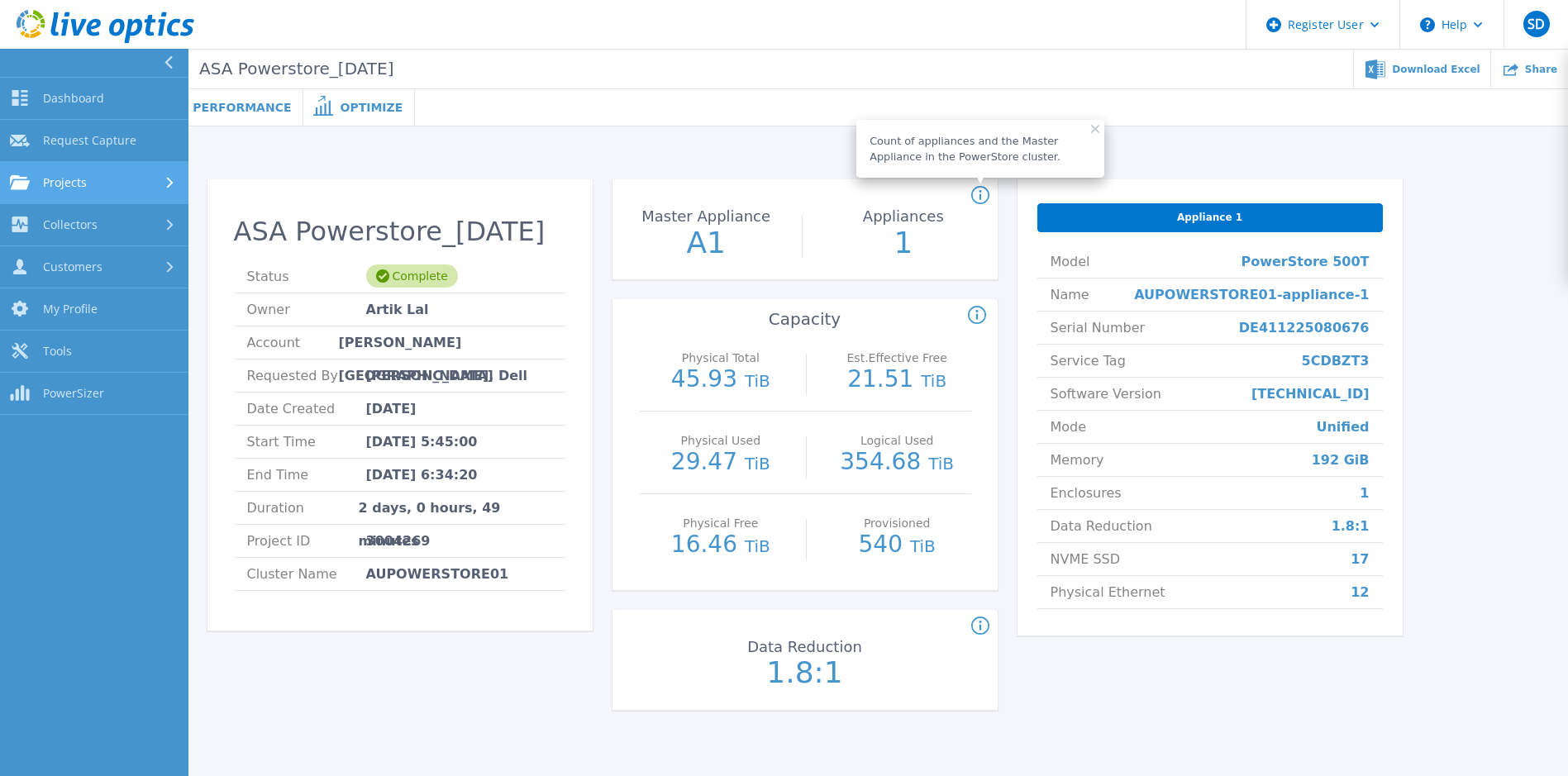
click at [107, 182] on div "Projects" at bounding box center [95, 182] width 168 height 15
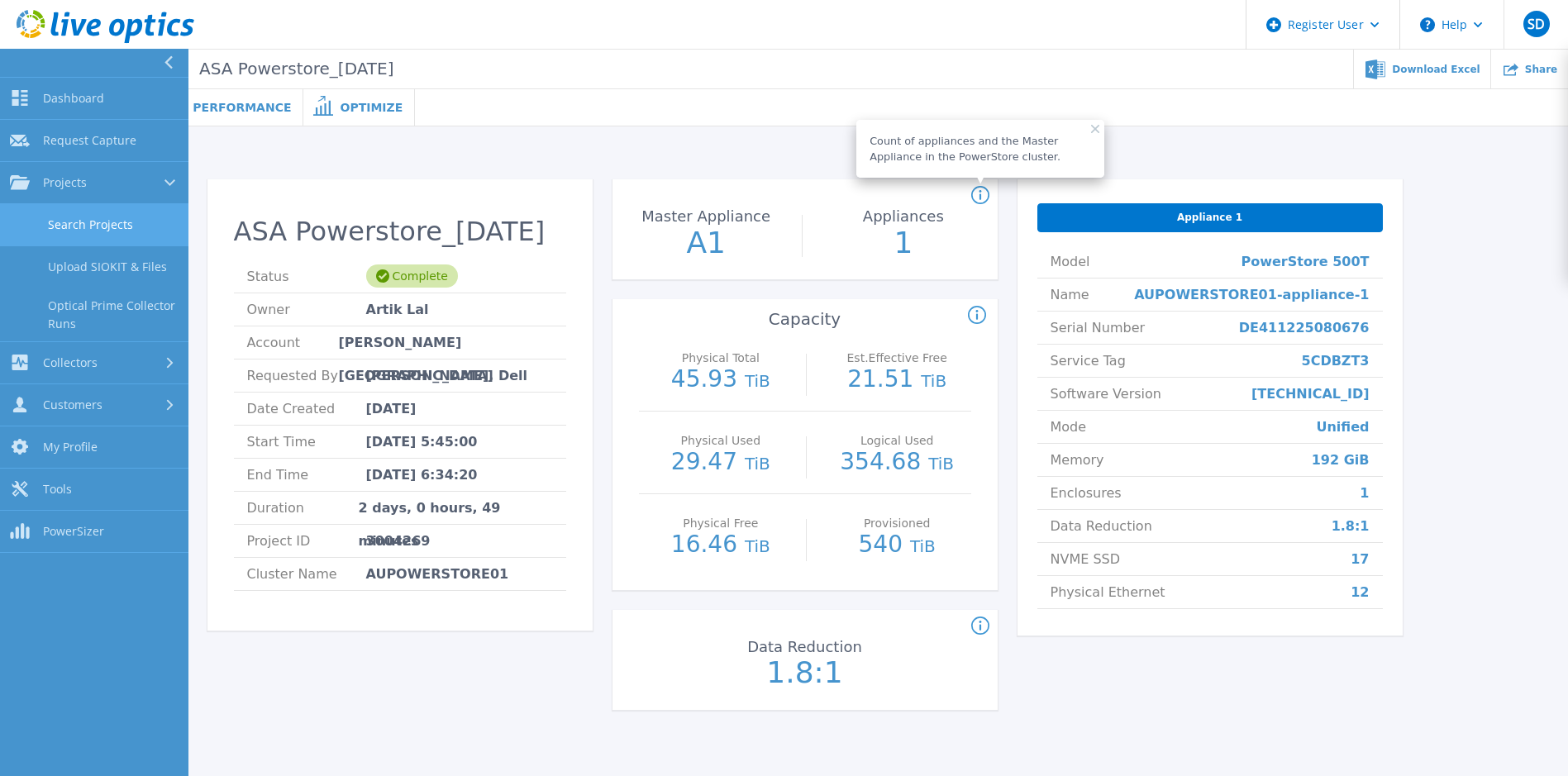
click at [90, 228] on link "Search Projects" at bounding box center [94, 225] width 188 height 42
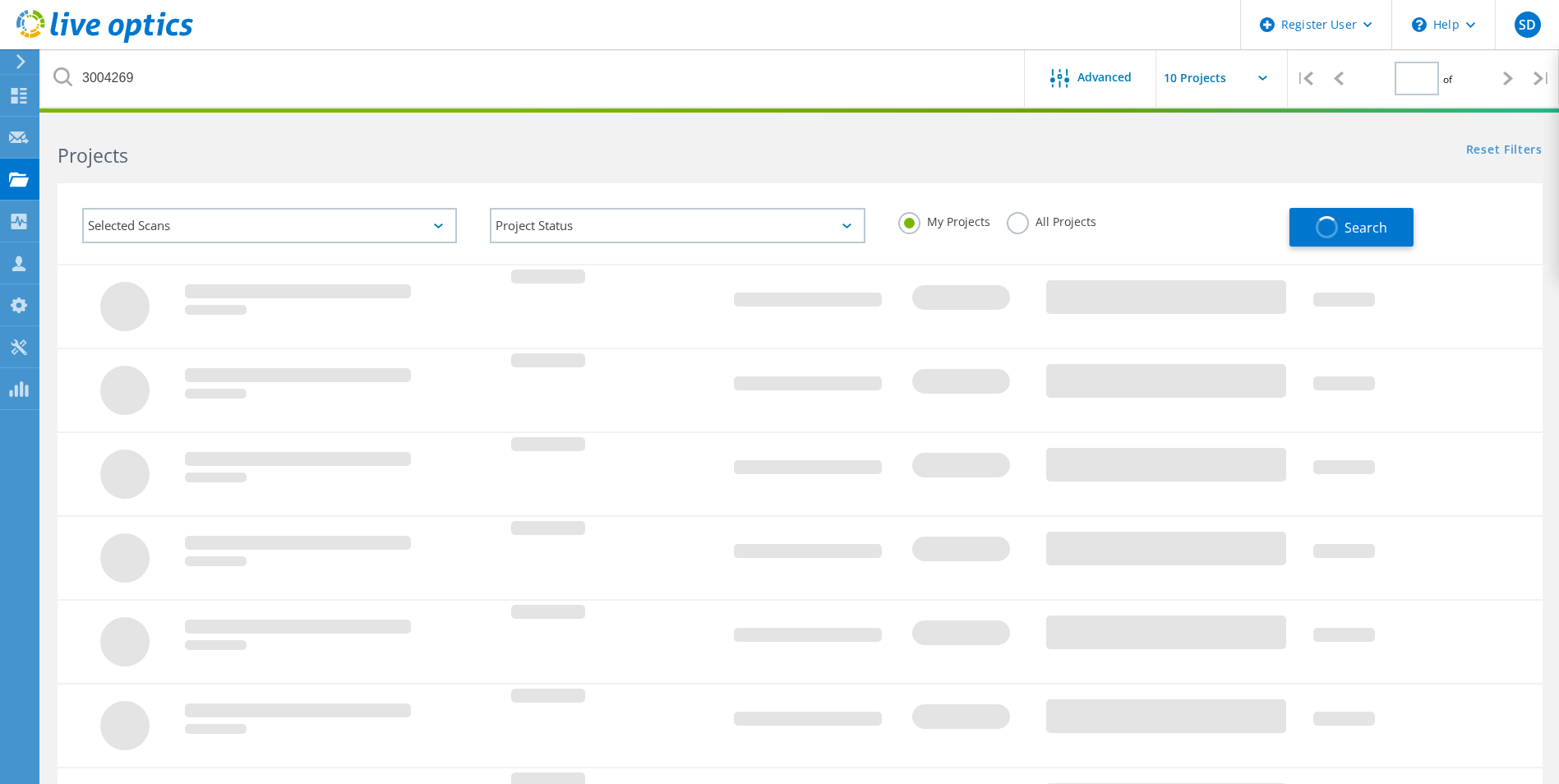
type input "1"
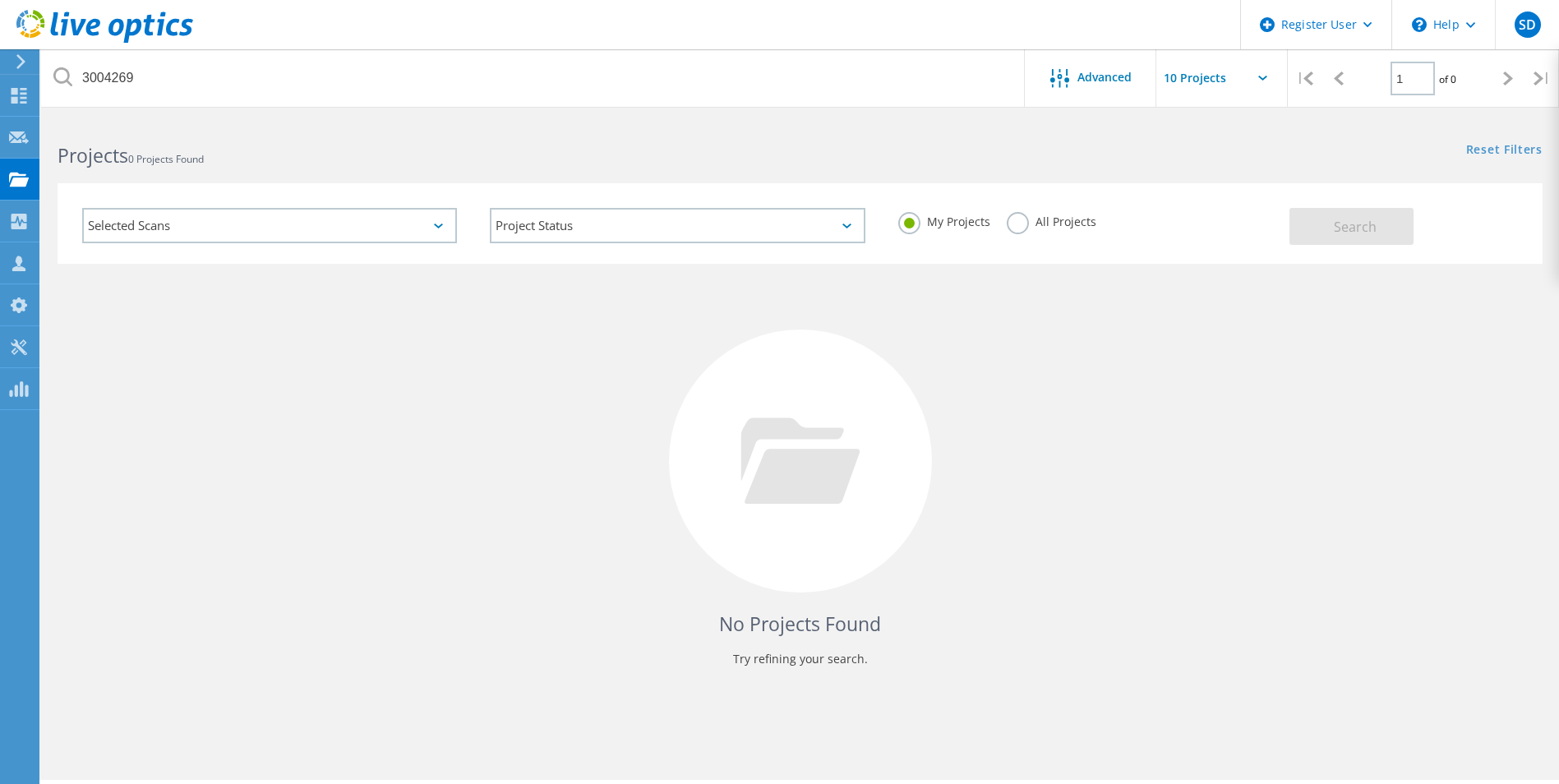
click at [1008, 215] on label "All Projects" at bounding box center [1052, 219] width 90 height 15
click at [0, 0] on input "All Projects" at bounding box center [0, 0] width 0 height 0
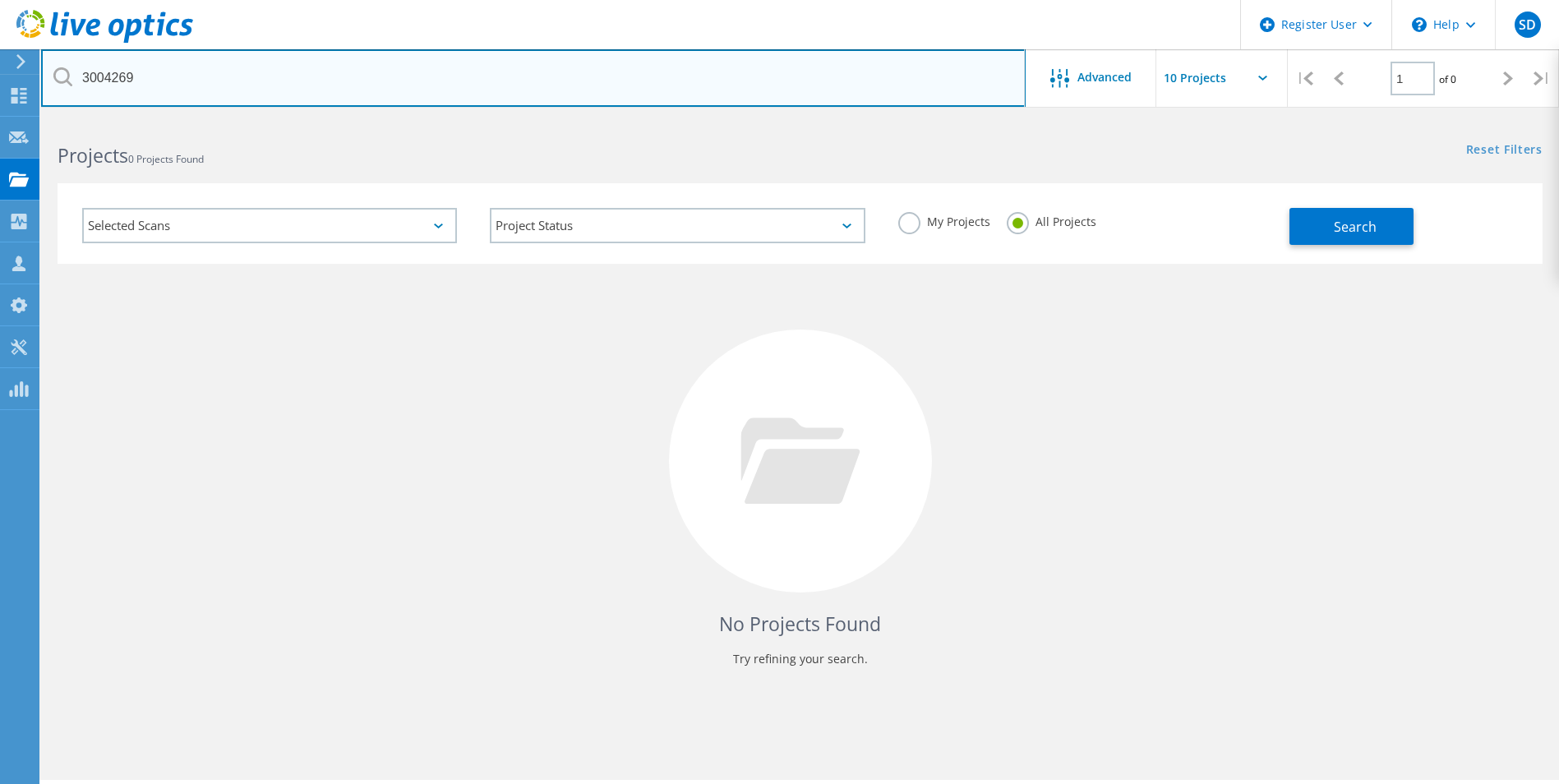
click at [161, 75] on input "3004269" at bounding box center [533, 78] width 985 height 57
type input "3010042"
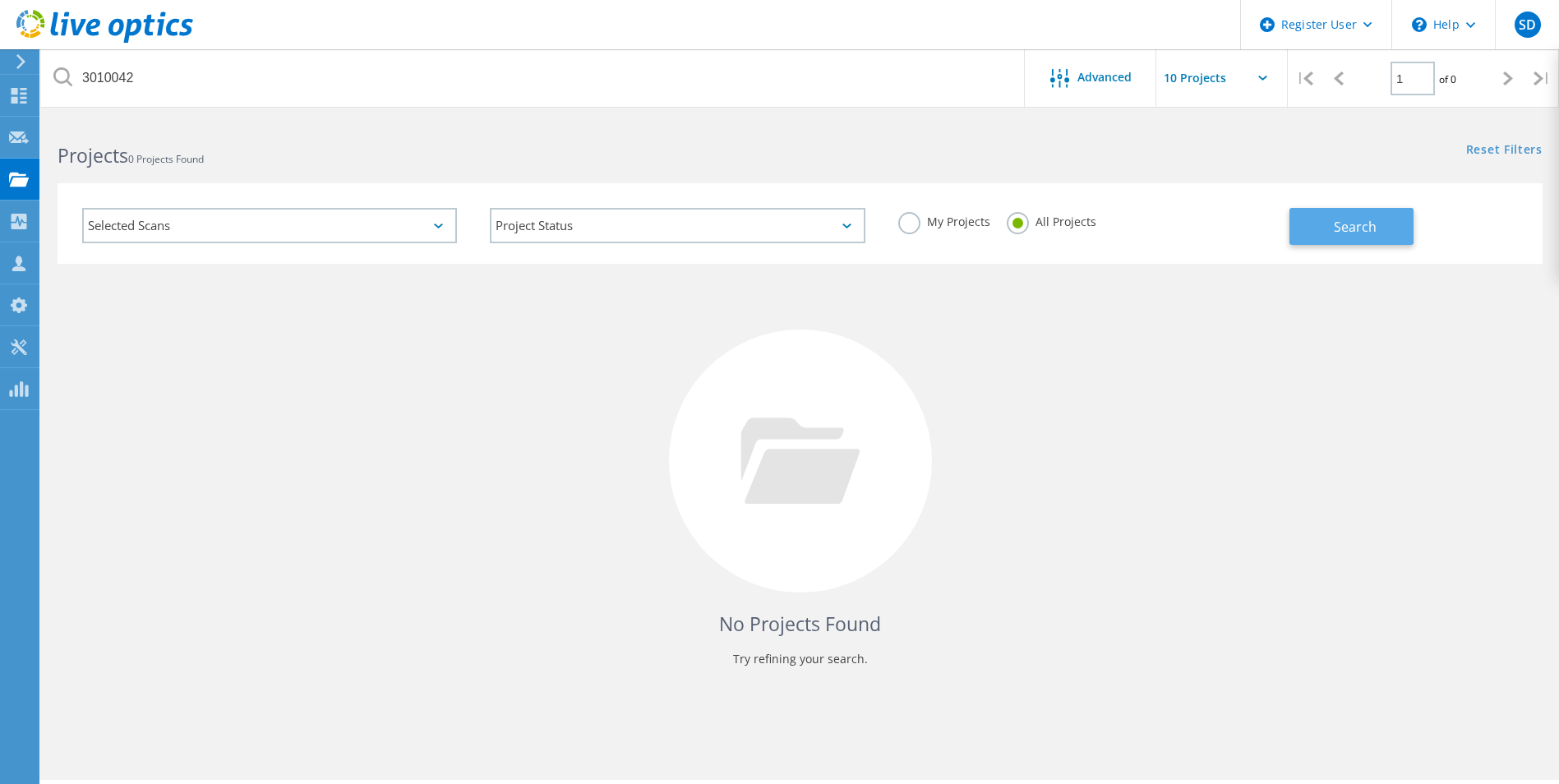
click at [1400, 238] on button "Search" at bounding box center [1351, 225] width 124 height 37
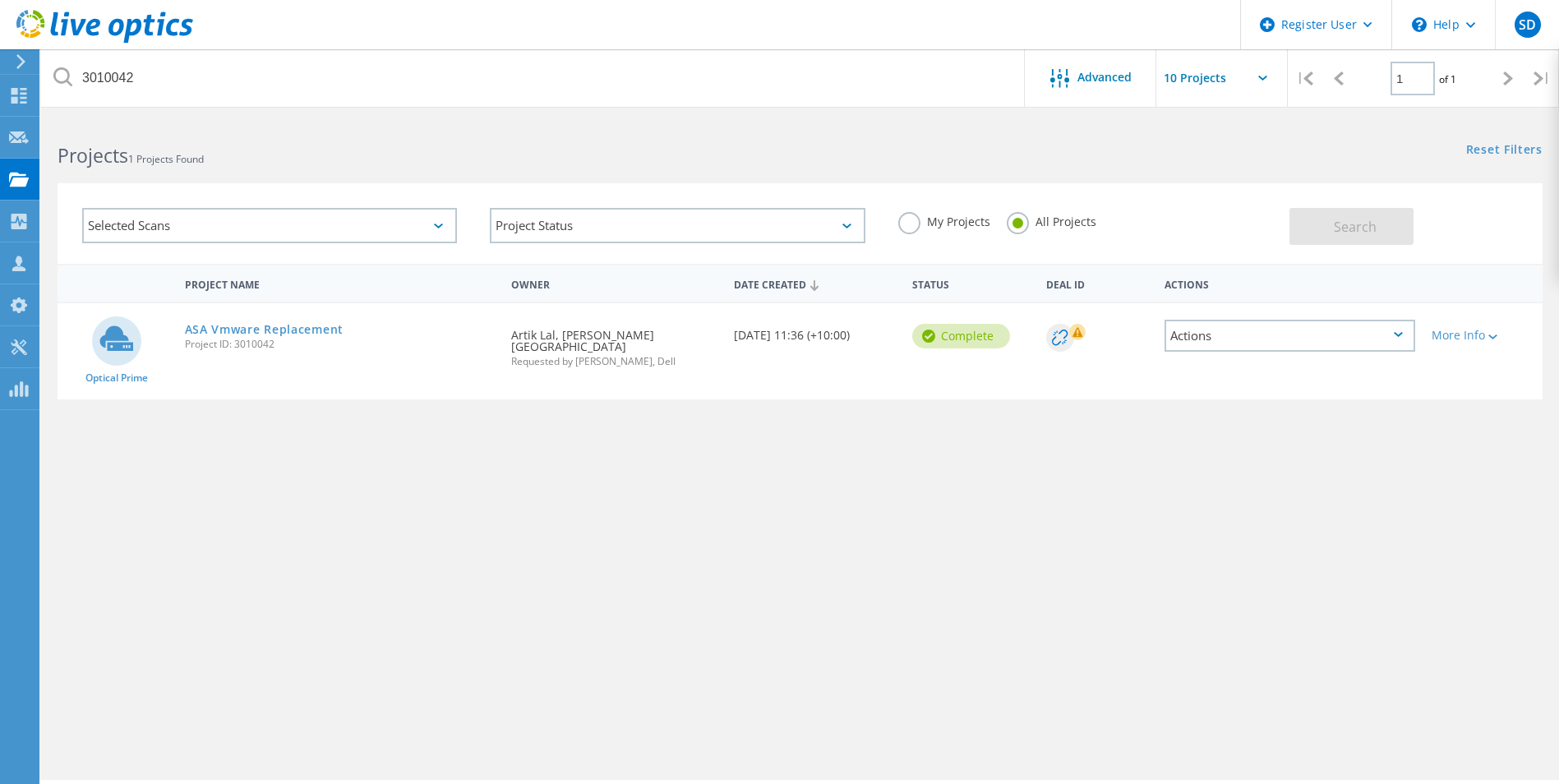
click at [1397, 333] on icon at bounding box center [1398, 335] width 9 height 5
click at [1264, 293] on div "View Project" at bounding box center [1290, 298] width 248 height 26
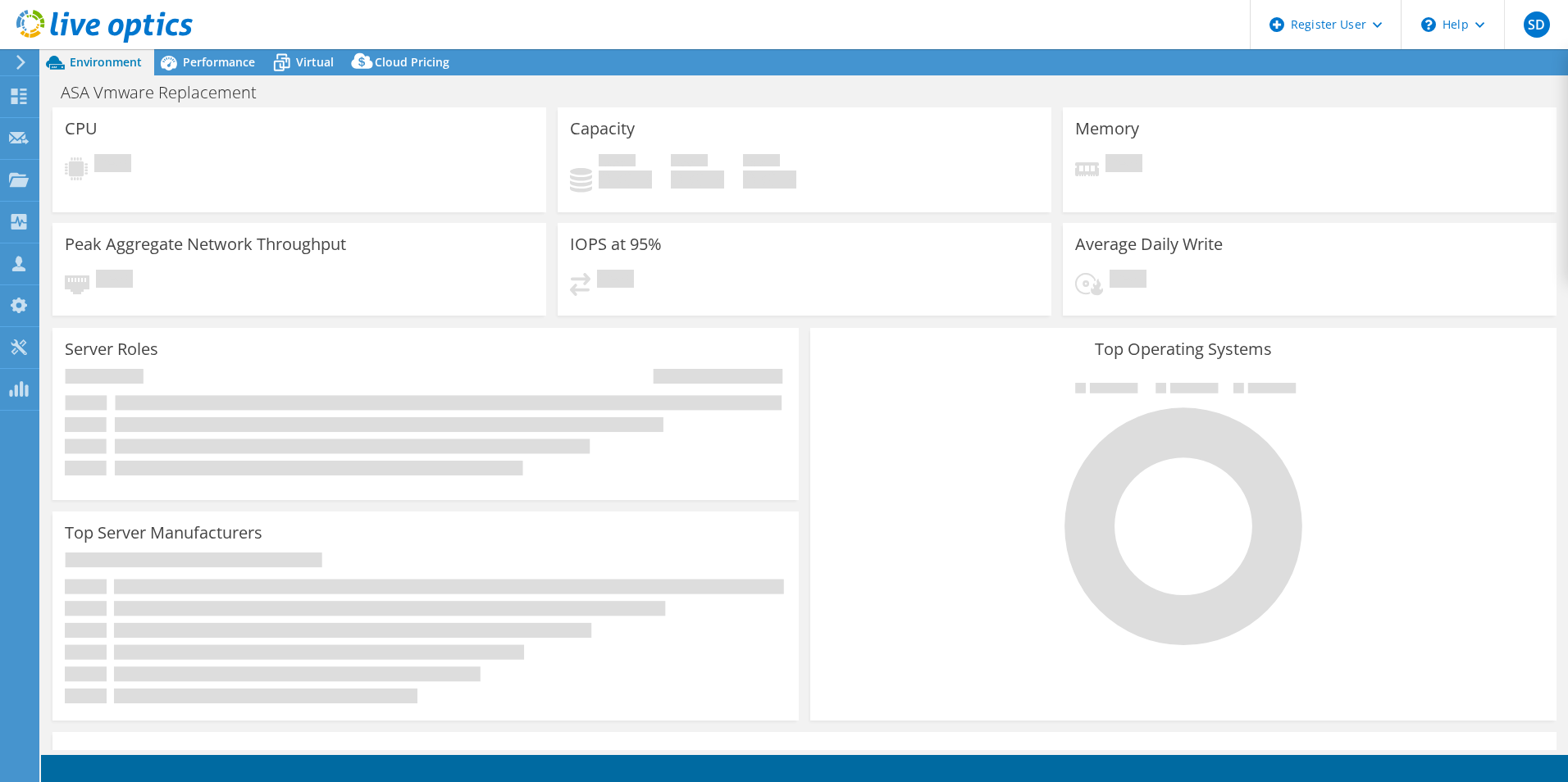
select select "USD"
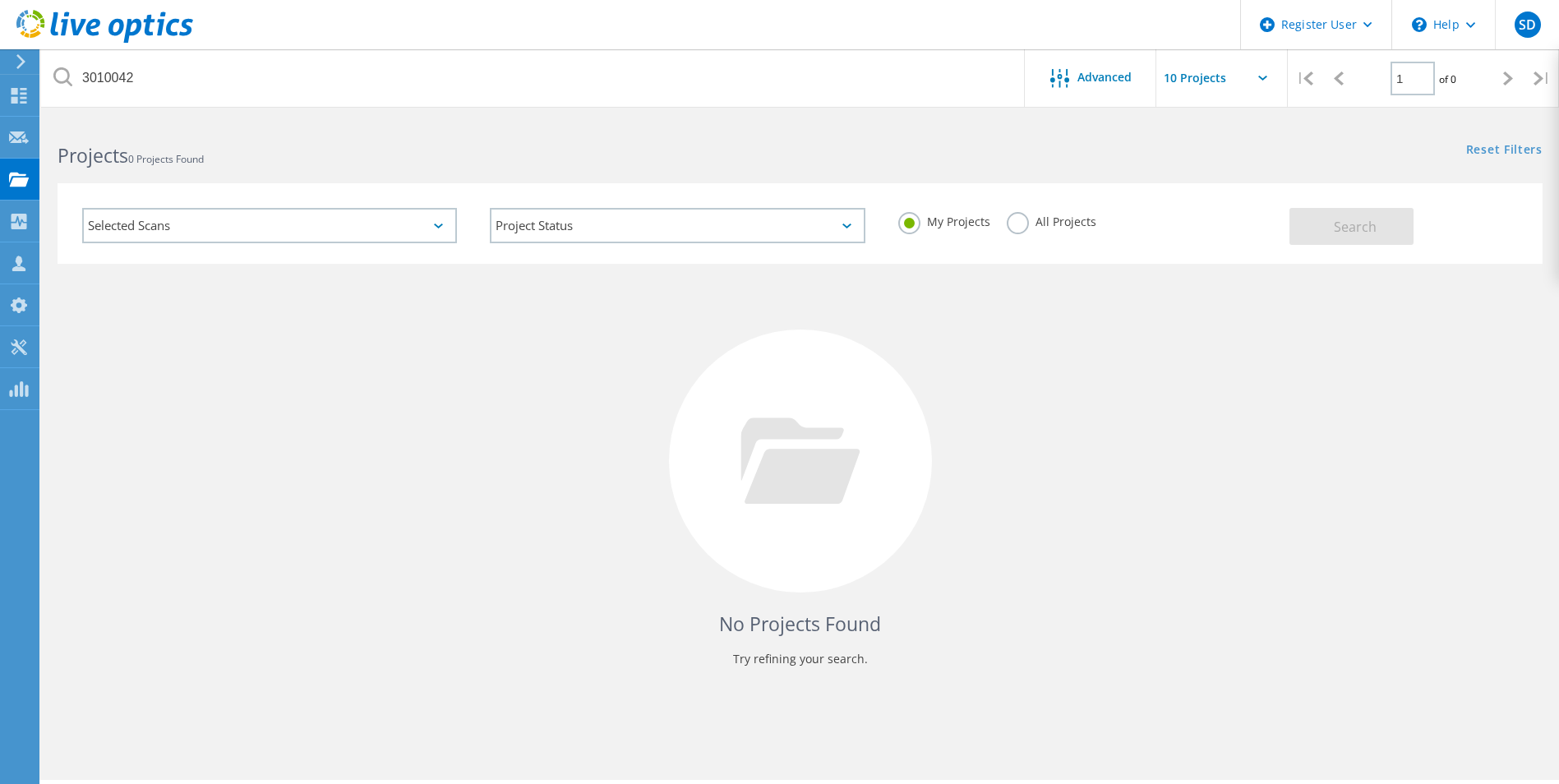
click at [26, 65] on icon at bounding box center [21, 61] width 12 height 15
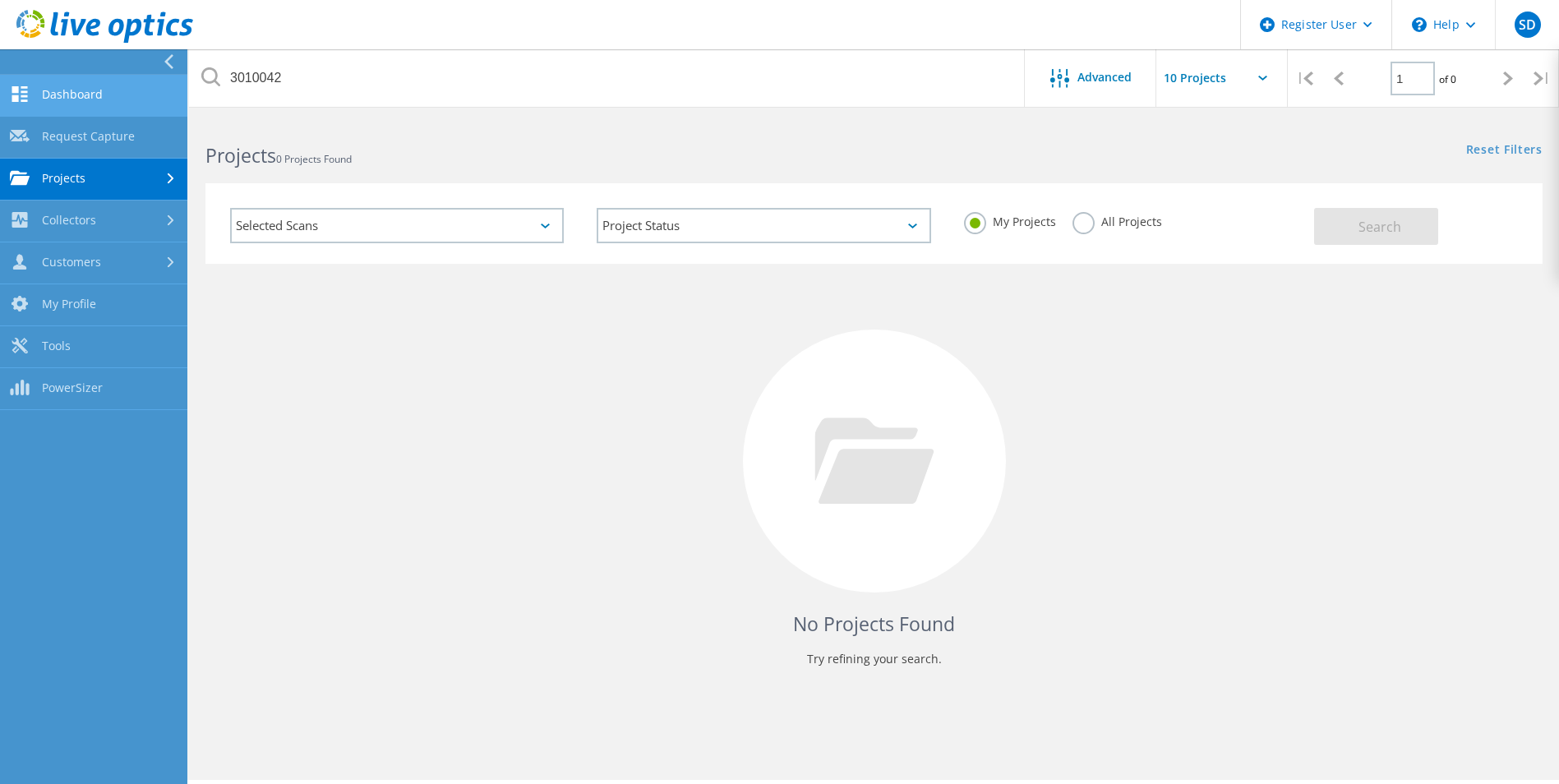
click at [92, 91] on link "Dashboard" at bounding box center [93, 96] width 187 height 42
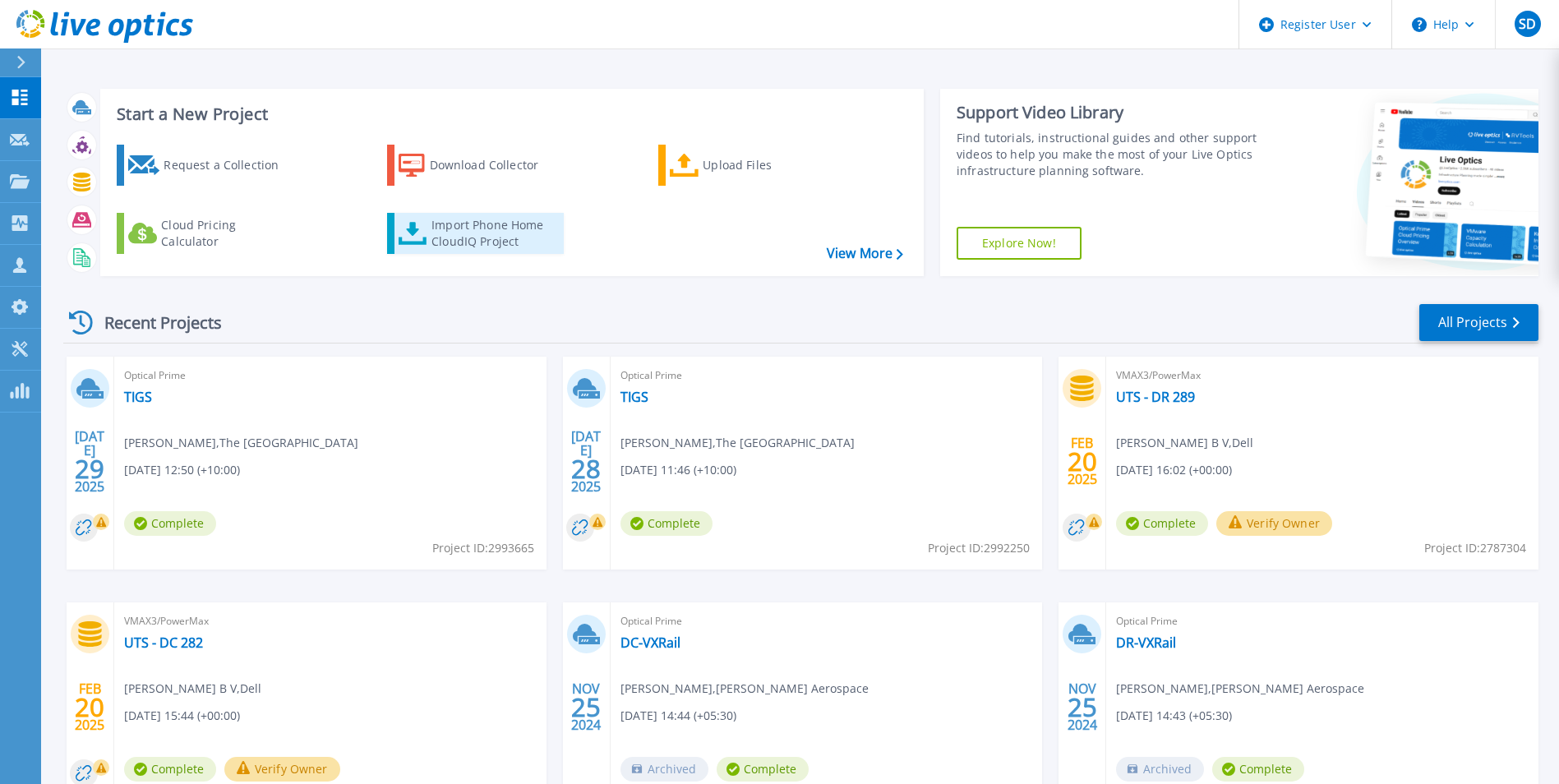
click at [452, 245] on div "Import Phone Home CloudIQ Project" at bounding box center [495, 233] width 128 height 32
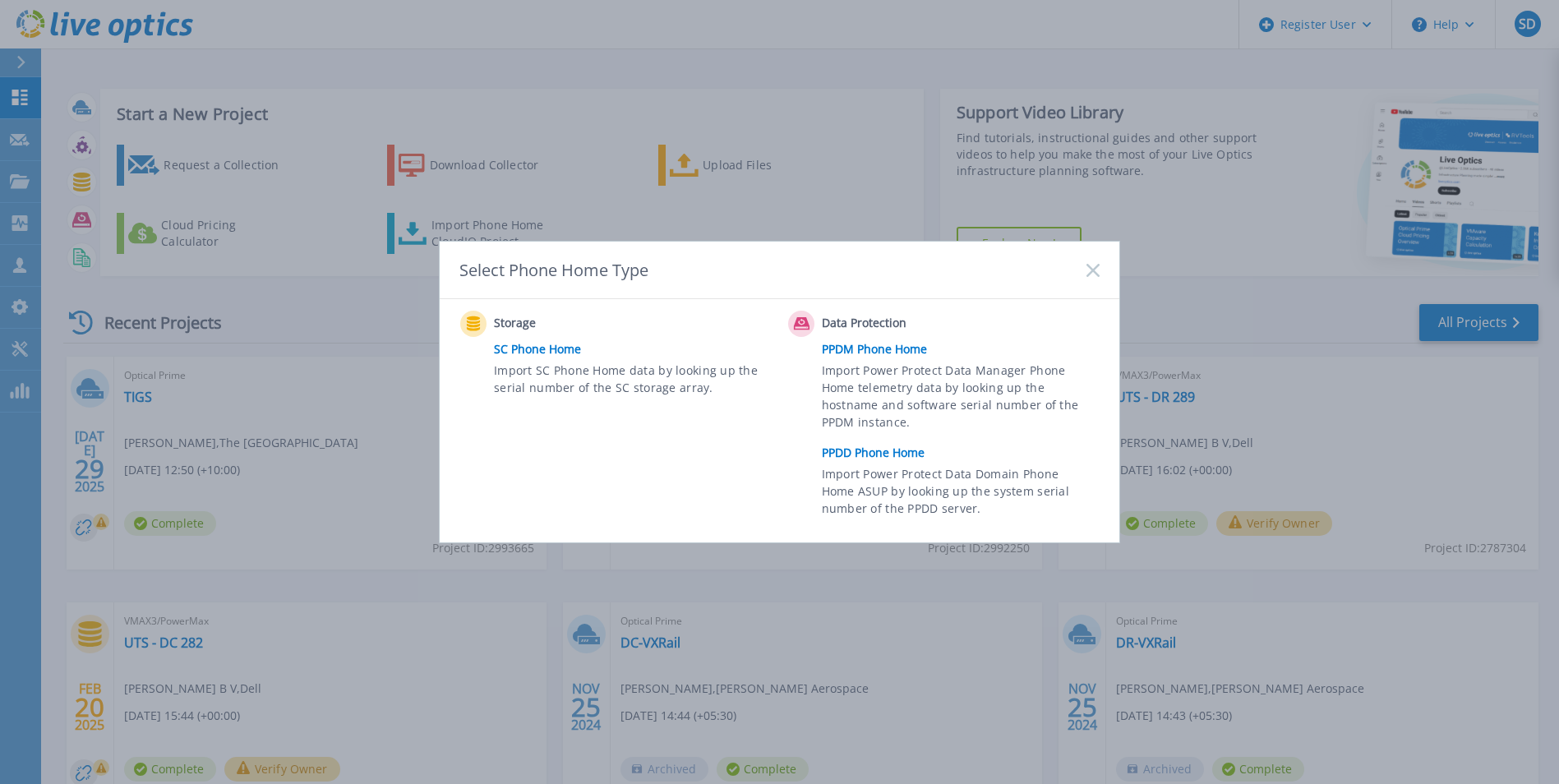
click at [926, 377] on span "Import Power Protect Data Manager Phone Home telemetry data by looking up the h…" at bounding box center [958, 399] width 273 height 76
click at [886, 454] on link "PPDD Phone Home" at bounding box center [964, 453] width 286 height 25
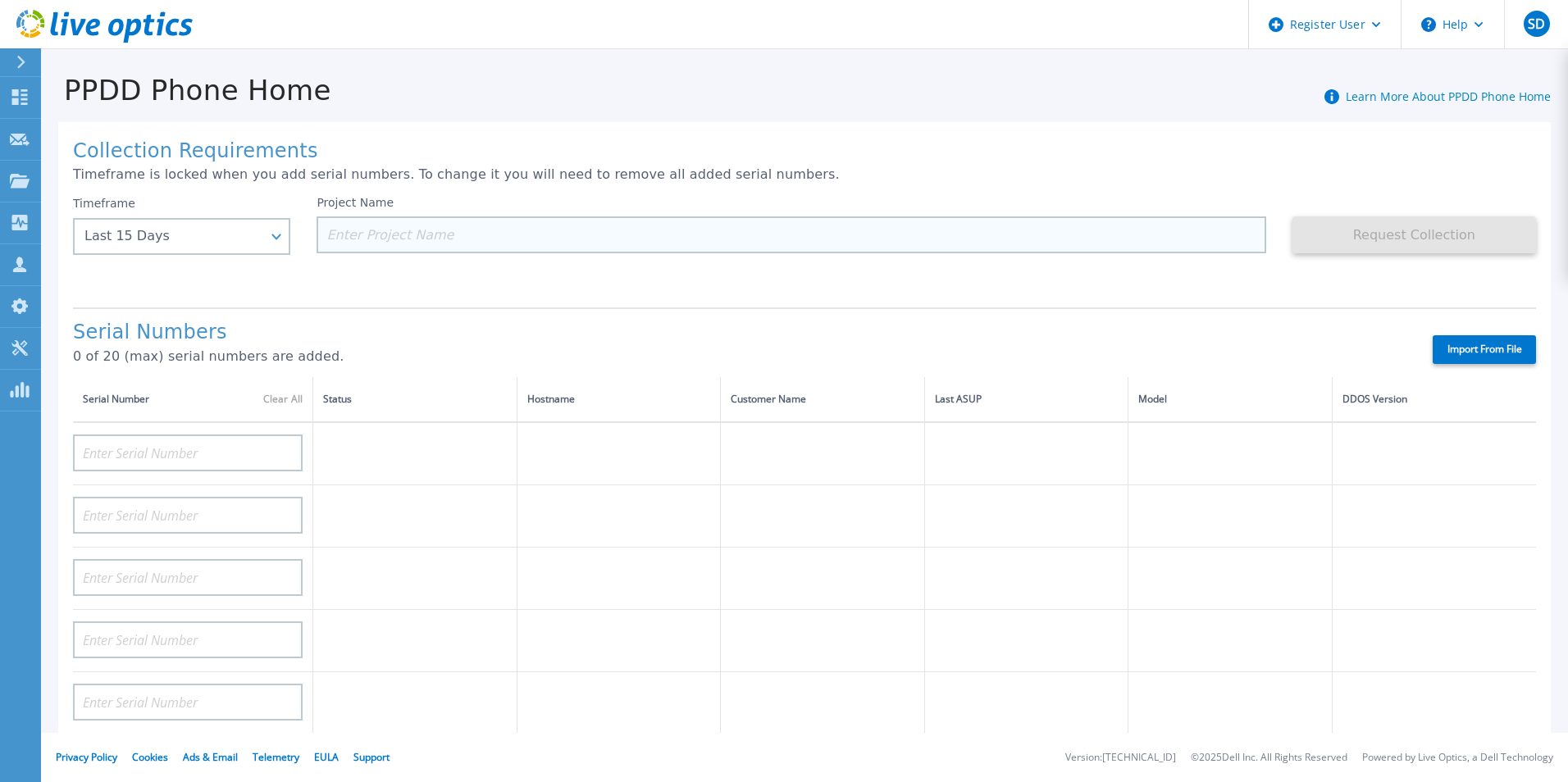
click at [377, 237] on input at bounding box center [790, 234] width 948 height 37
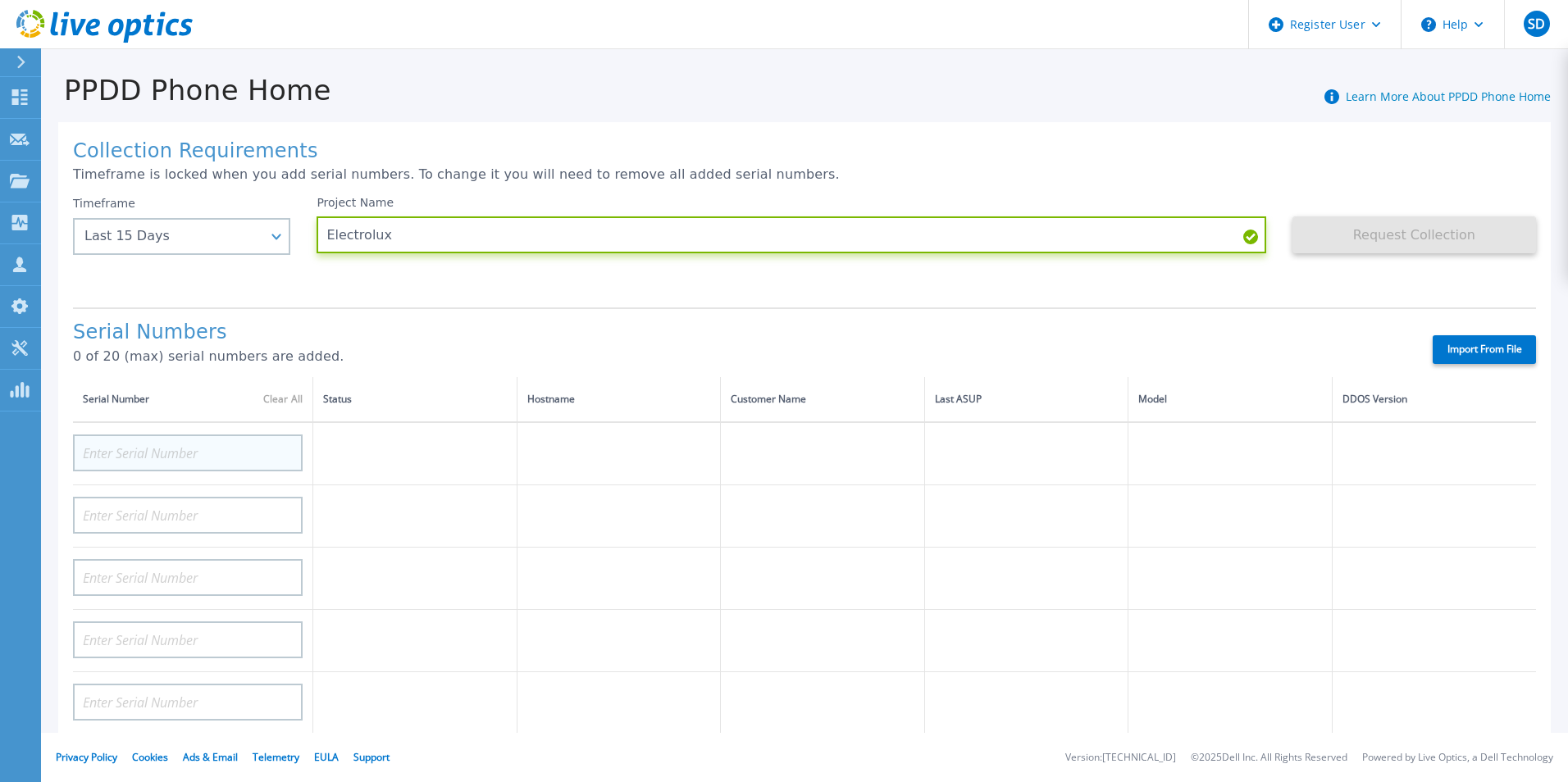
type input "Electrolux"
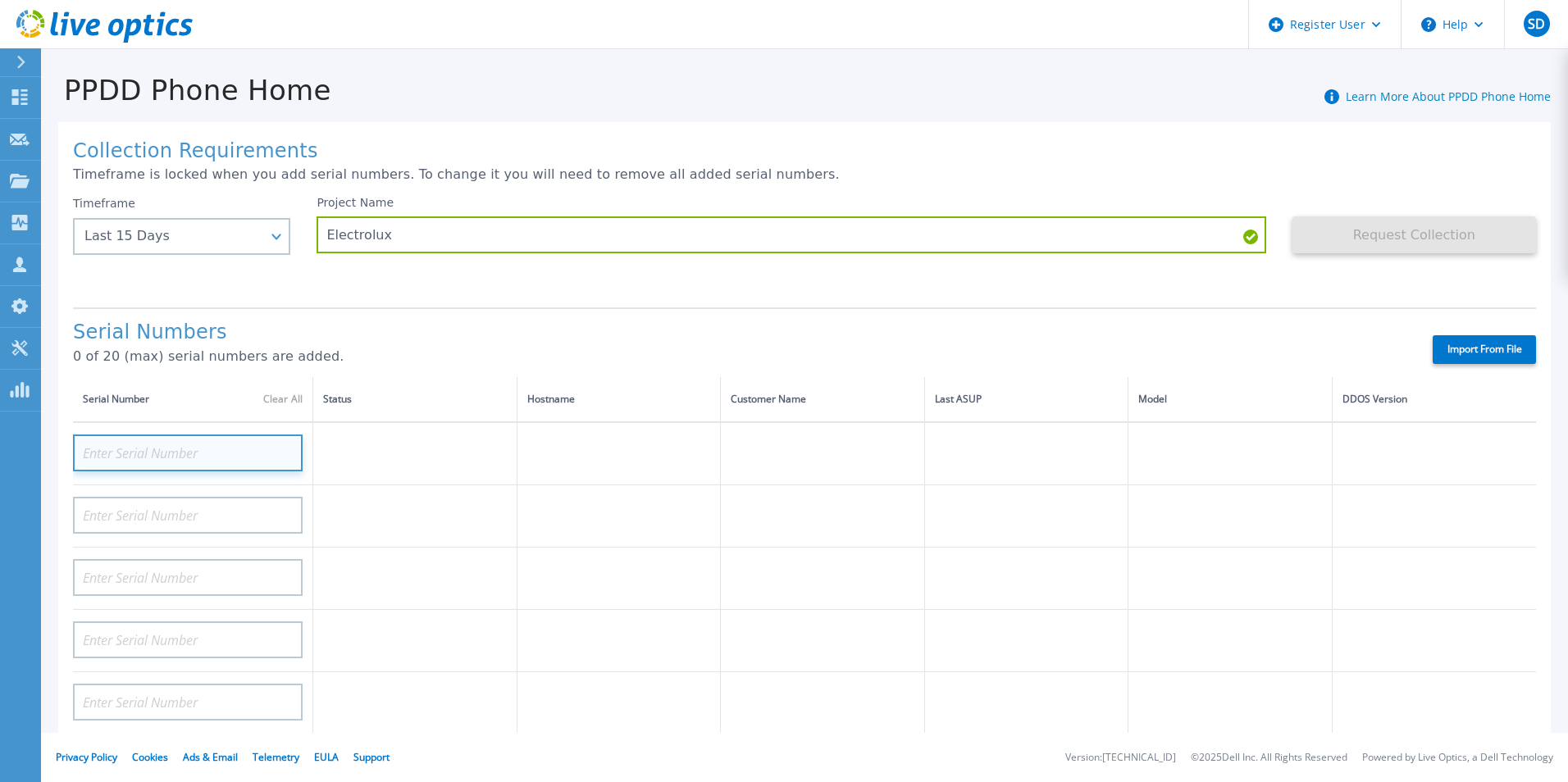
click at [170, 461] on input at bounding box center [187, 452] width 229 height 37
click at [197, 446] on input at bounding box center [187, 452] width 229 height 37
paste input "CKM0019120099"
click at [82, 445] on input "CKM0019120099" at bounding box center [187, 452] width 229 height 37
type input "CKM0019120099"
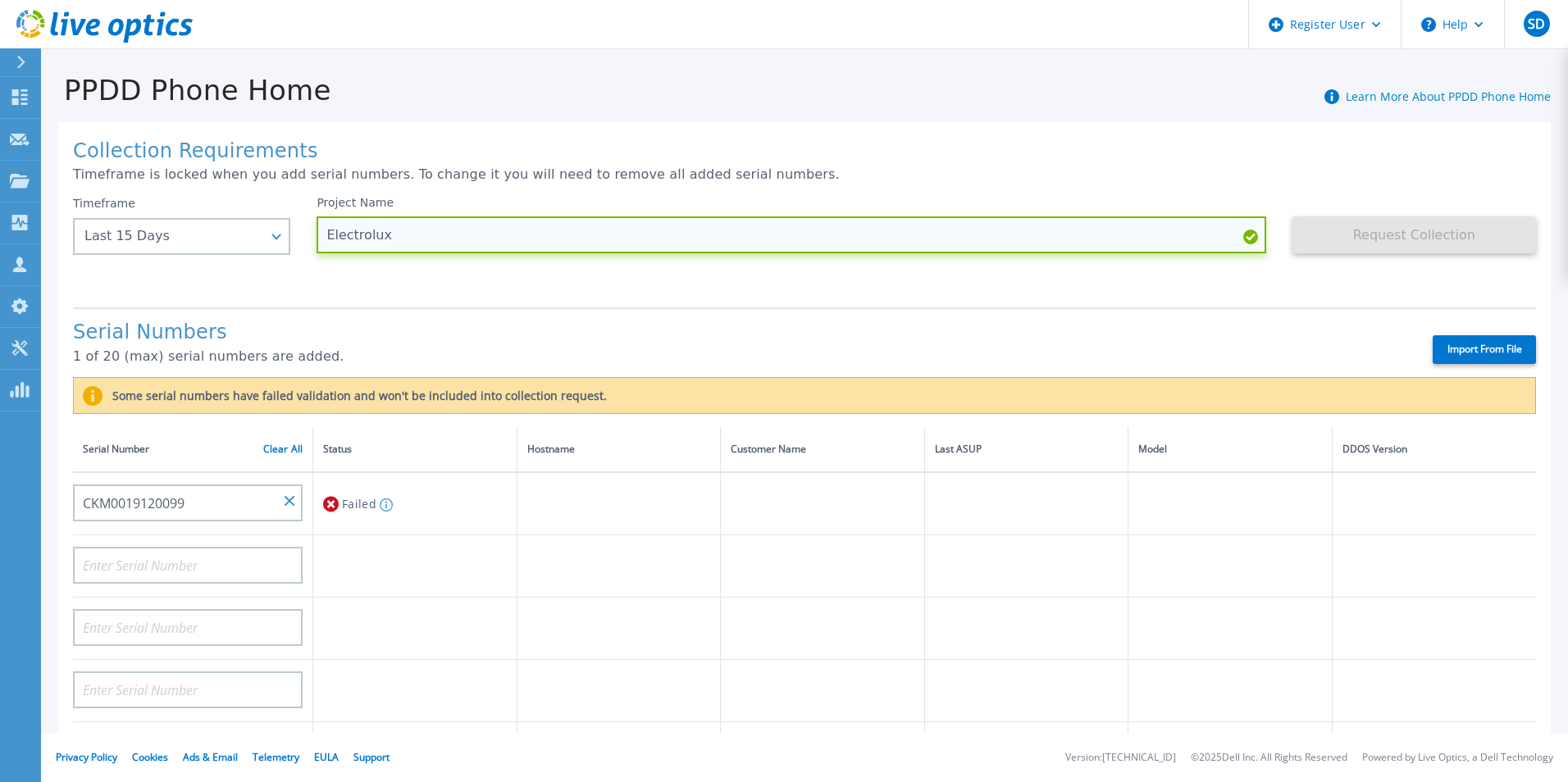
click at [1191, 236] on input "Electrolux" at bounding box center [790, 234] width 948 height 37
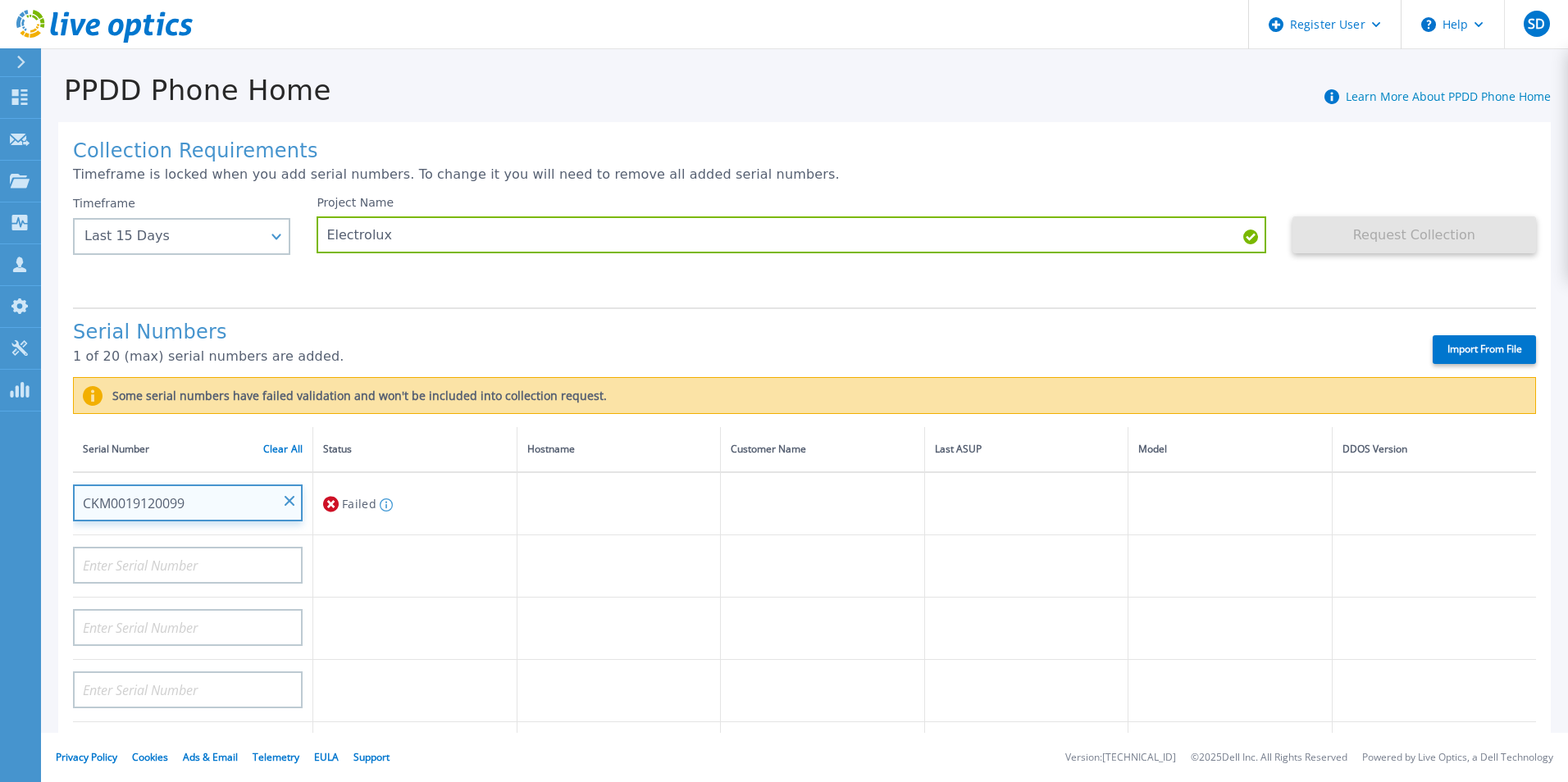
click at [210, 497] on input "CKM0019120099" at bounding box center [187, 503] width 229 height 37
click at [193, 507] on input "CKM0019120099" at bounding box center [187, 503] width 229 height 37
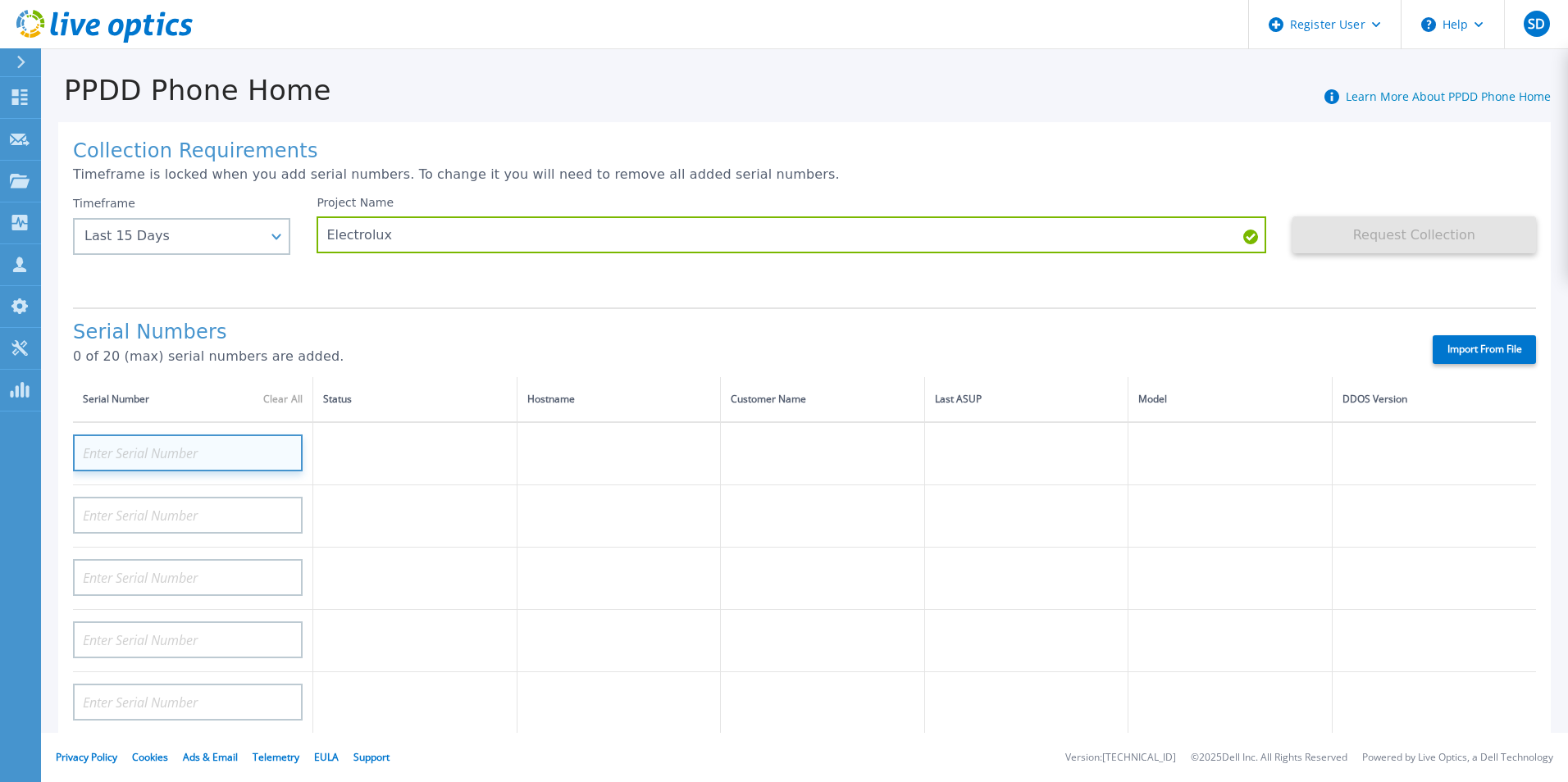
click at [138, 461] on input at bounding box center [187, 452] width 229 height 37
paste input "CKM0019120099"
click at [85, 451] on input "CKM0019120099" at bounding box center [187, 452] width 229 height 37
click at [186, 450] on input "CKM0019120099" at bounding box center [187, 452] width 229 height 37
type input "CKM00191200993"
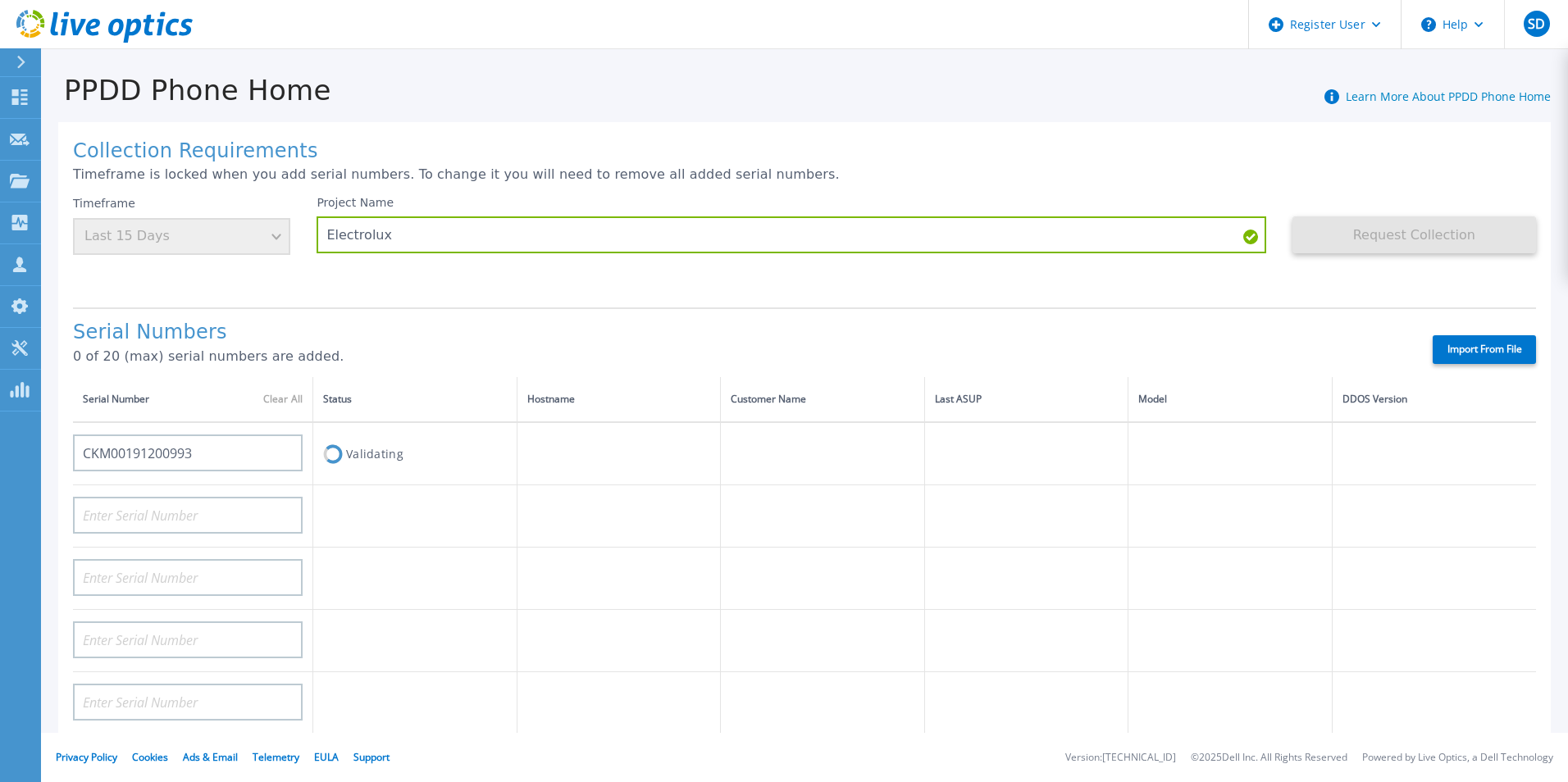
click at [348, 469] on td "Validating" at bounding box center [416, 453] width 205 height 63
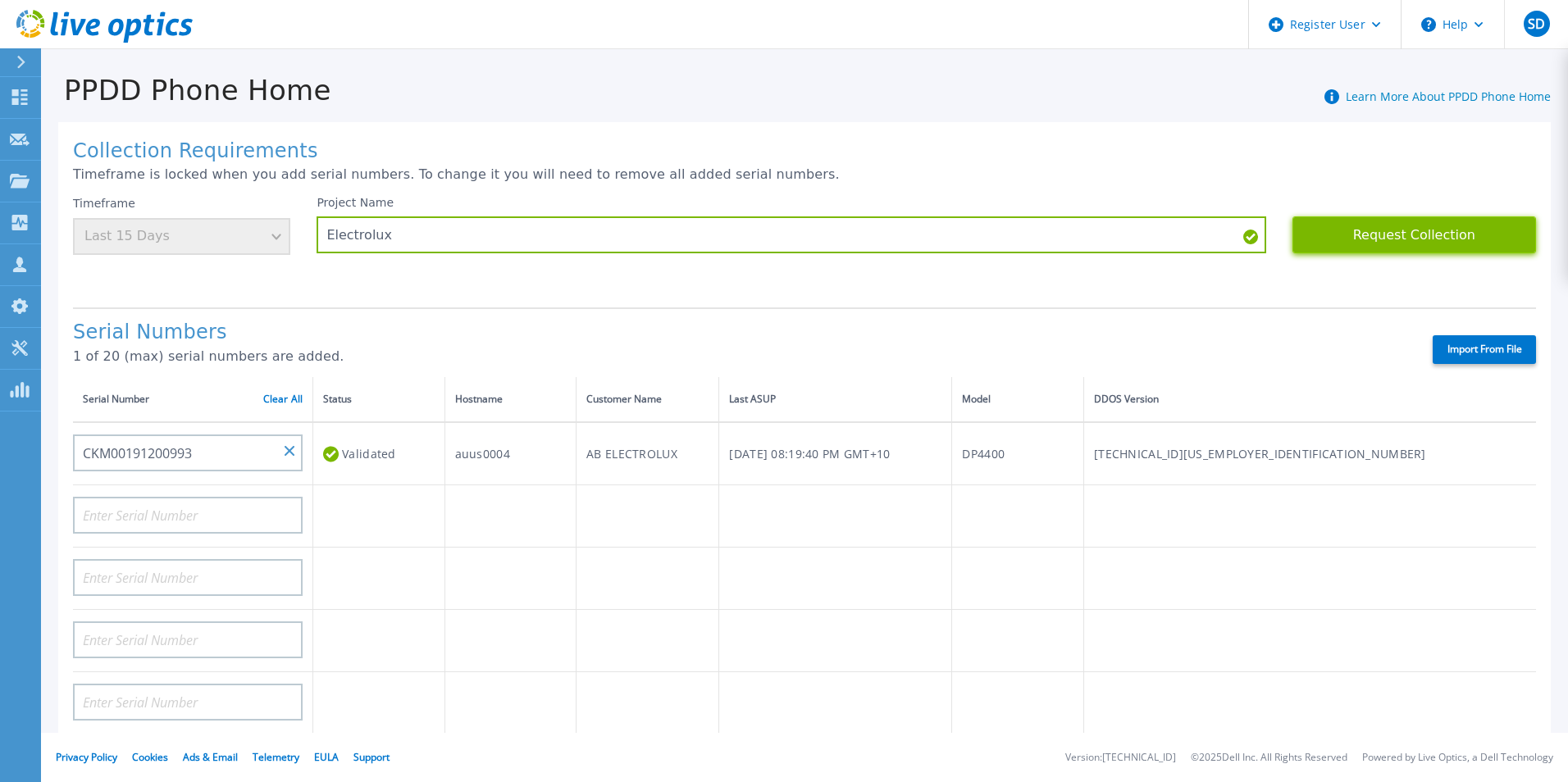
click at [1399, 236] on button "Request Collection" at bounding box center [1414, 234] width 244 height 37
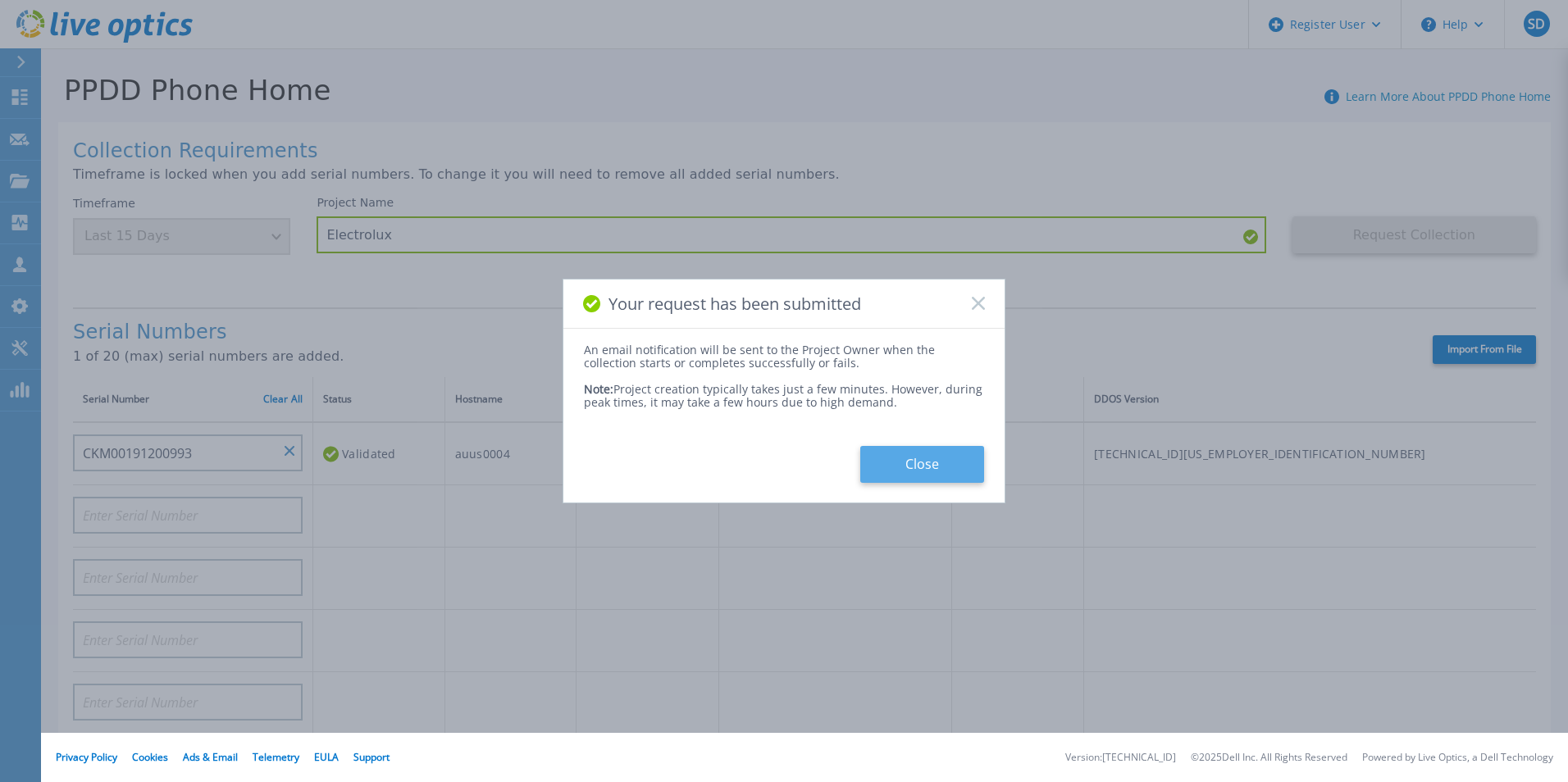
click at [913, 459] on button "Close" at bounding box center [921, 463] width 124 height 37
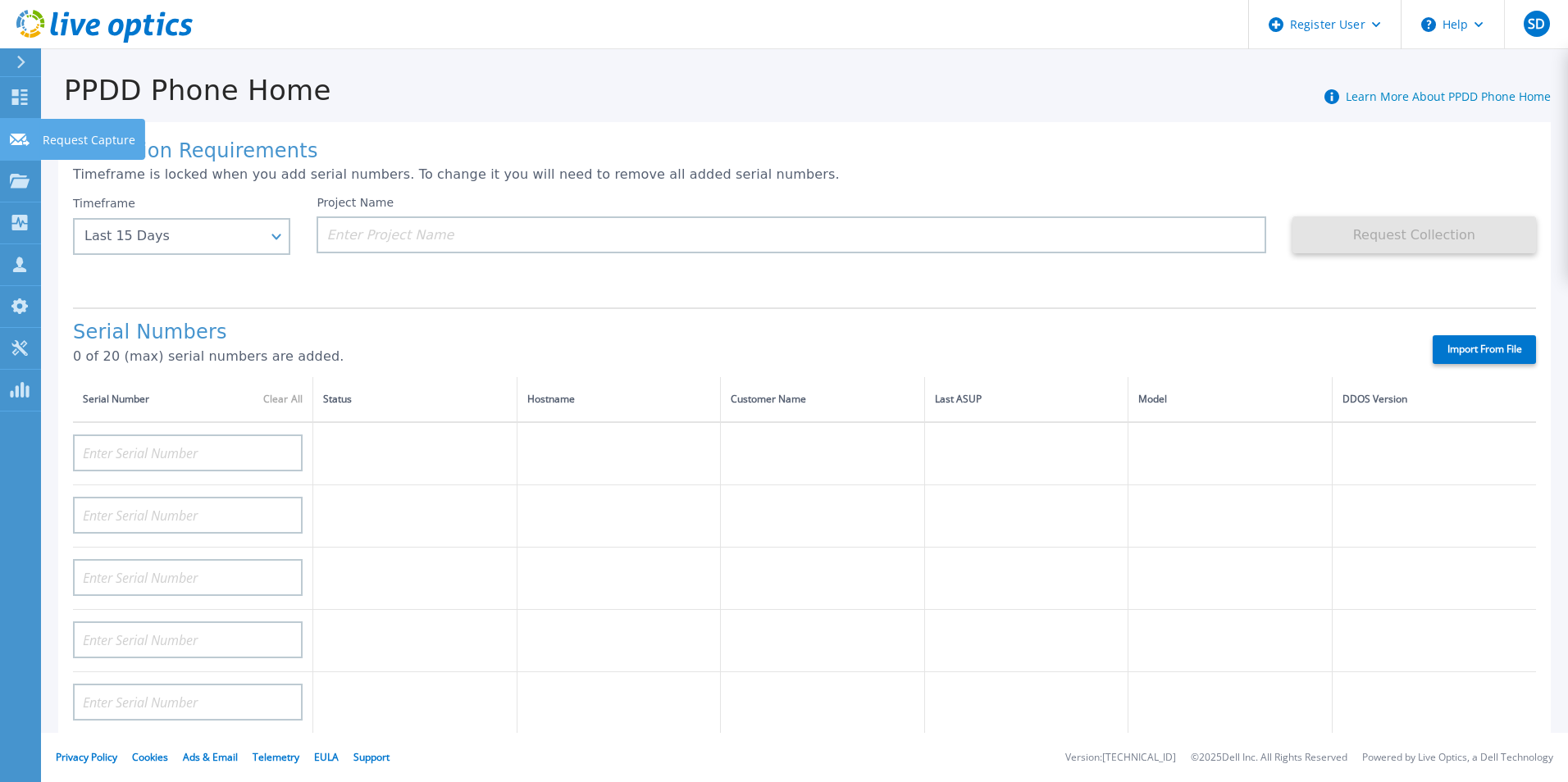
click at [26, 138] on icon at bounding box center [20, 140] width 20 height 12
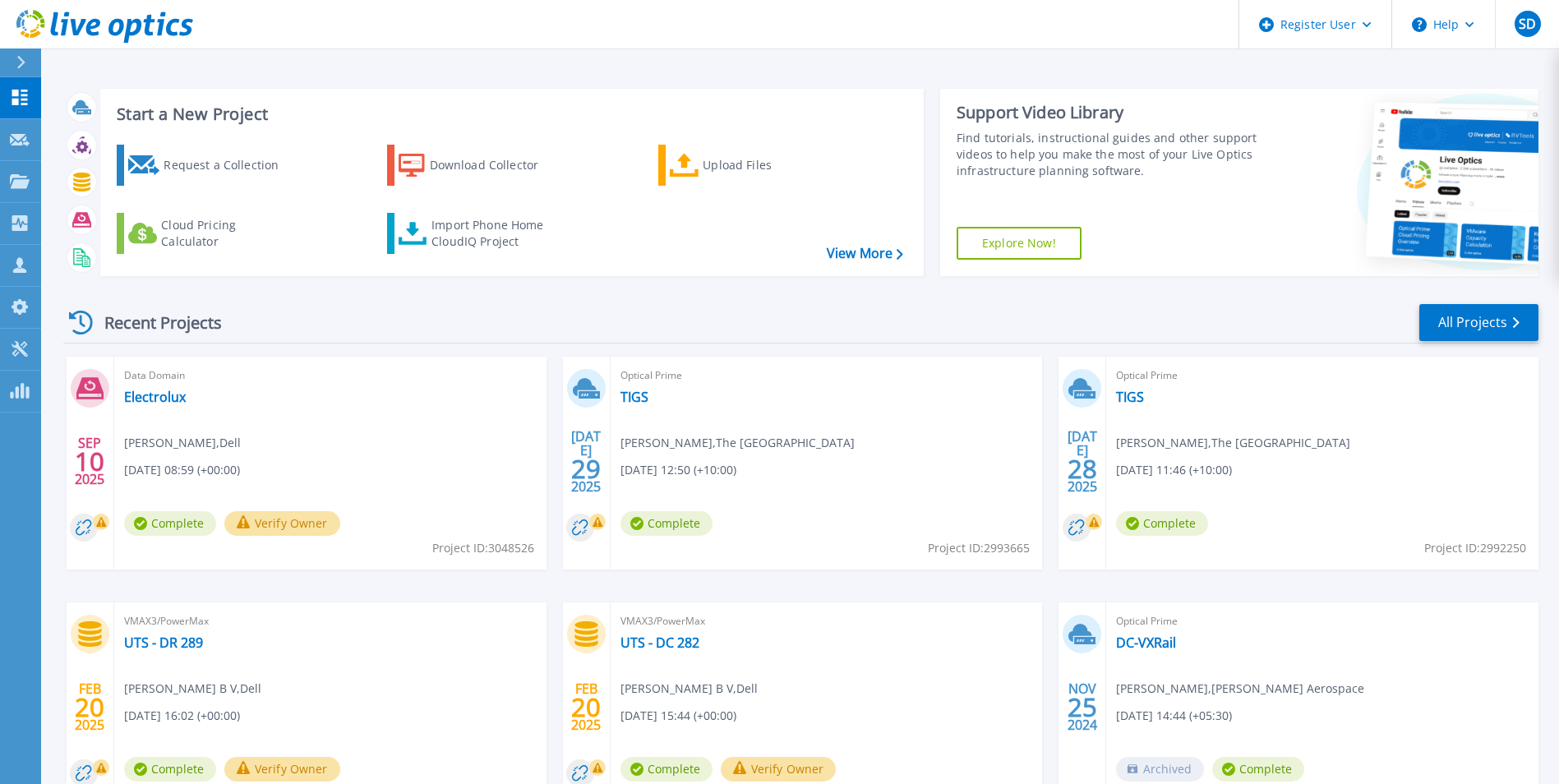
click at [374, 417] on div "Data Domain Electrolux [PERSON_NAME] , Dell [DATE] 08:59 (+00:00) Complete Veri…" at bounding box center [331, 463] width 432 height 213
click at [148, 397] on link "Electrolux" at bounding box center [155, 396] width 62 height 16
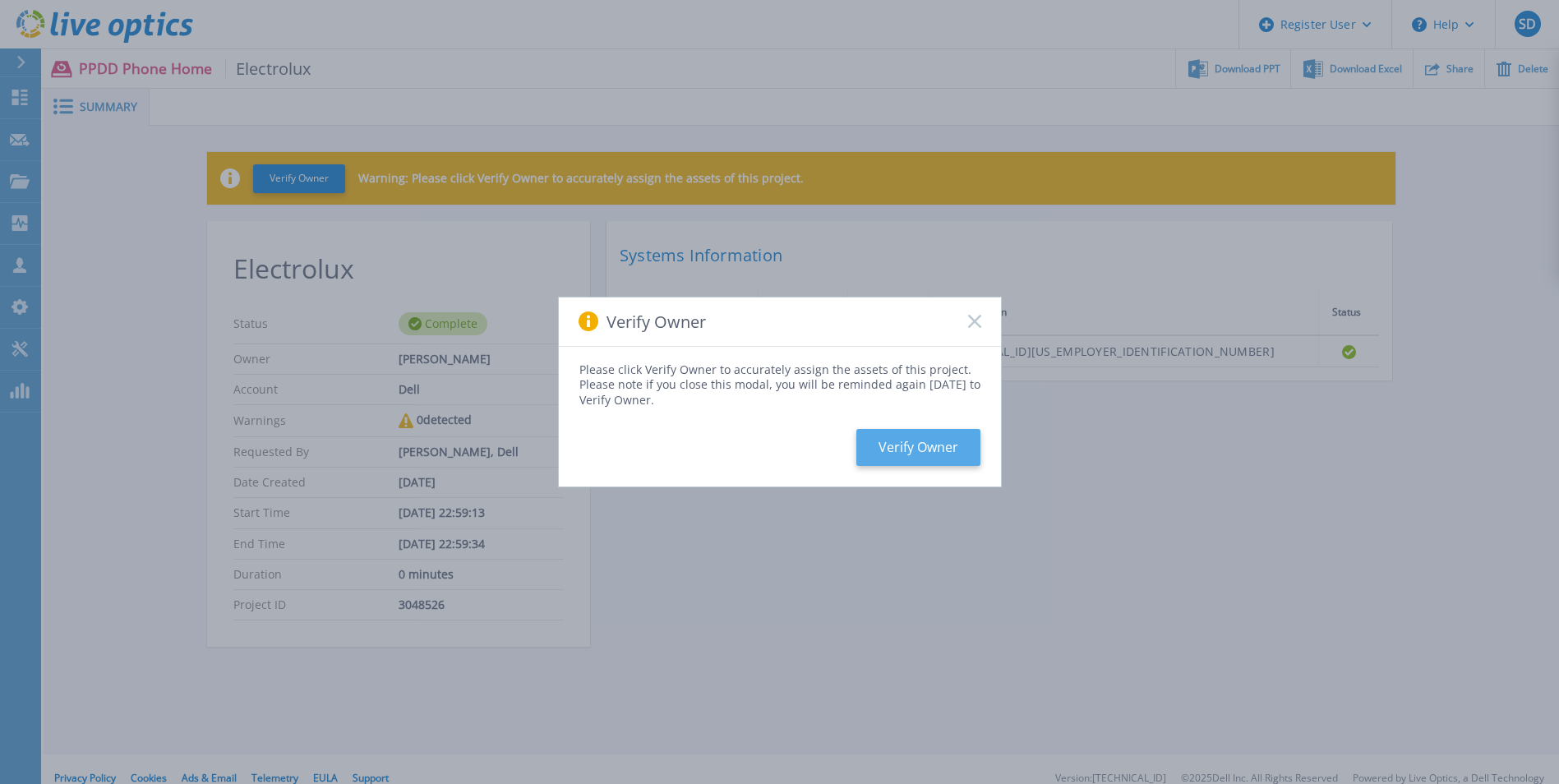
click at [929, 448] on button "Verify Owner" at bounding box center [918, 447] width 124 height 37
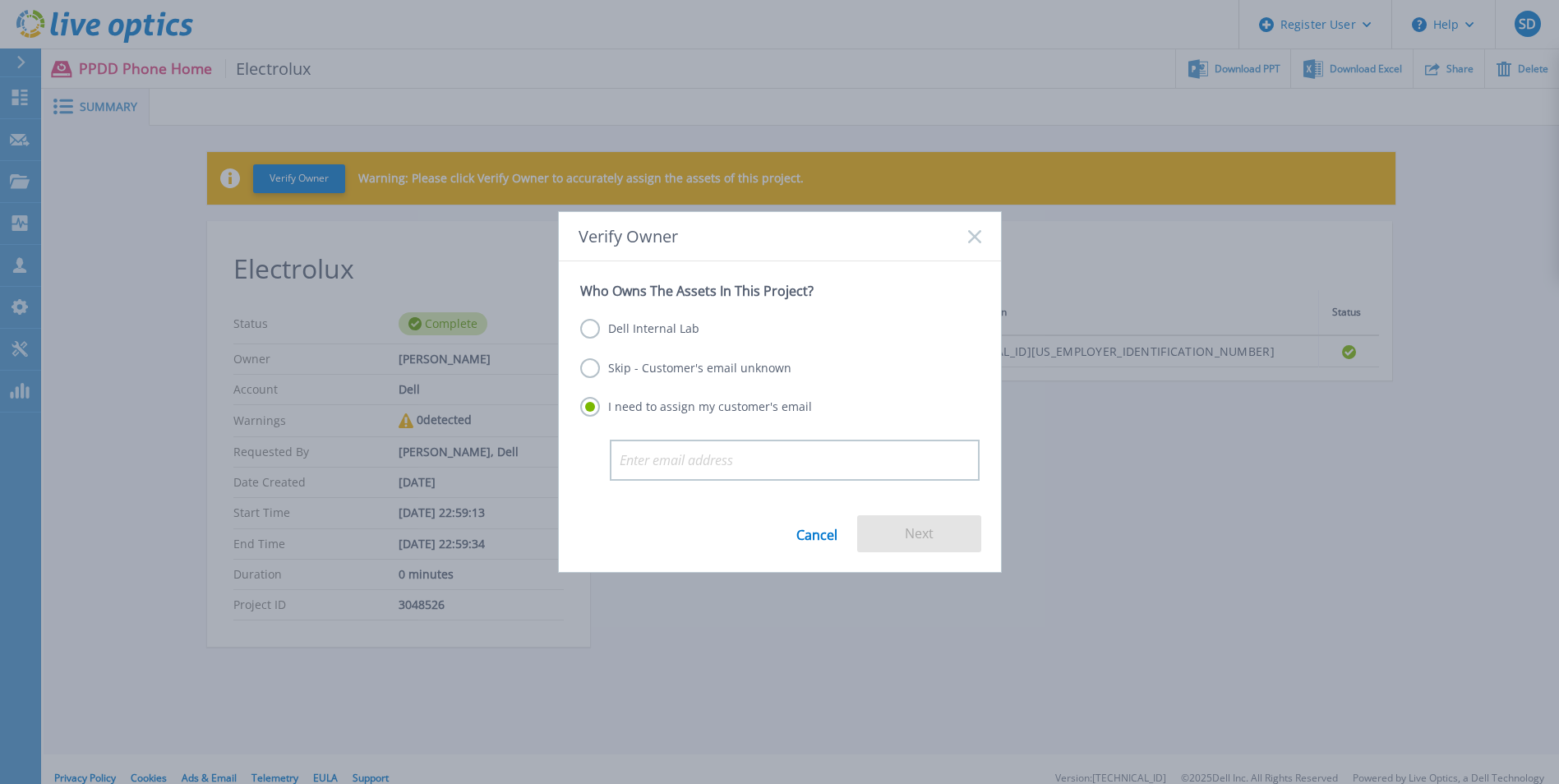
click at [705, 370] on label "Skip - Customer's email unknown" at bounding box center [685, 367] width 211 height 20
click at [0, 0] on input "Skip - Customer's email unknown" at bounding box center [0, 0] width 0 height 0
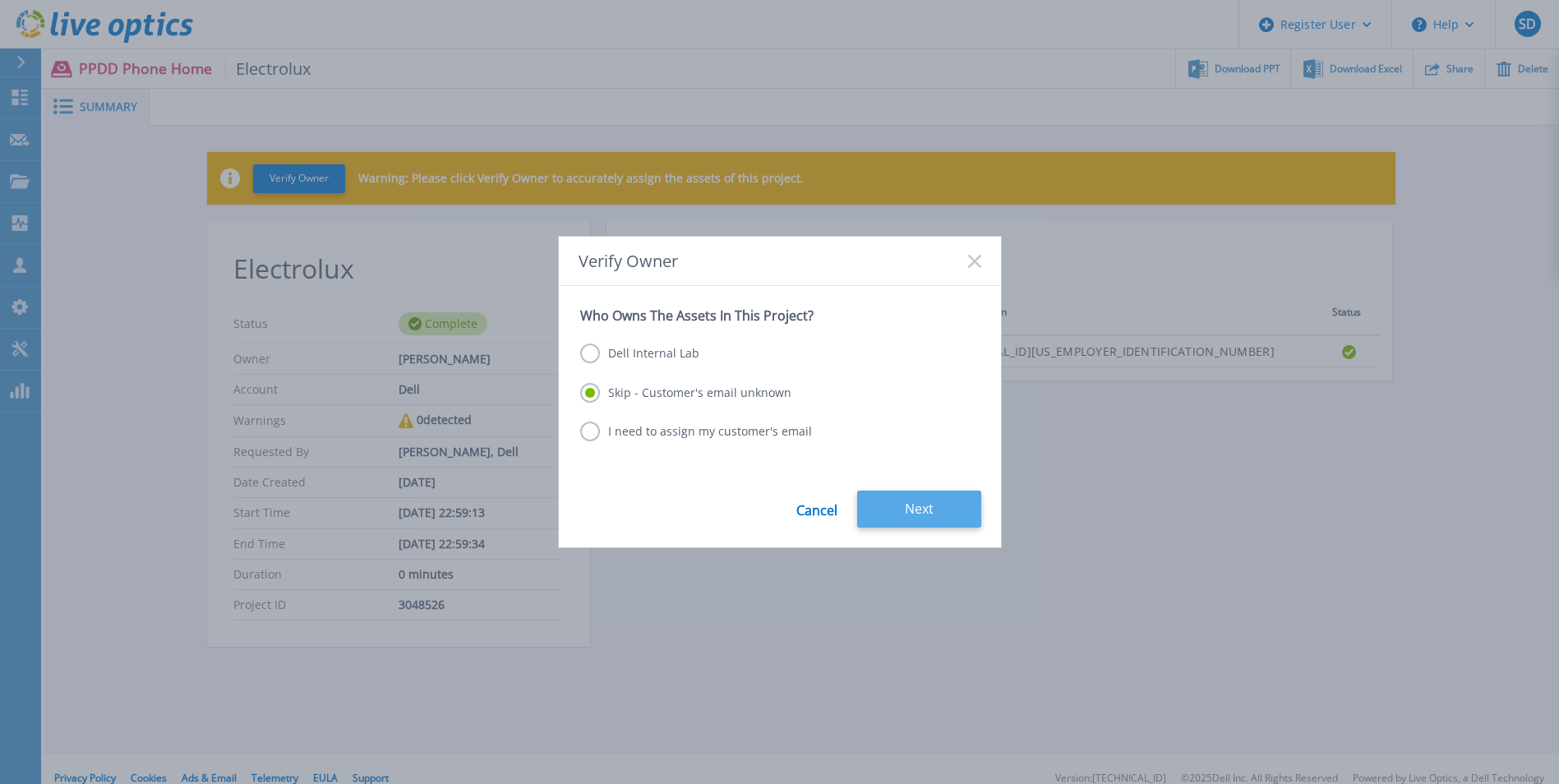
click at [922, 516] on button "Next" at bounding box center [918, 508] width 124 height 37
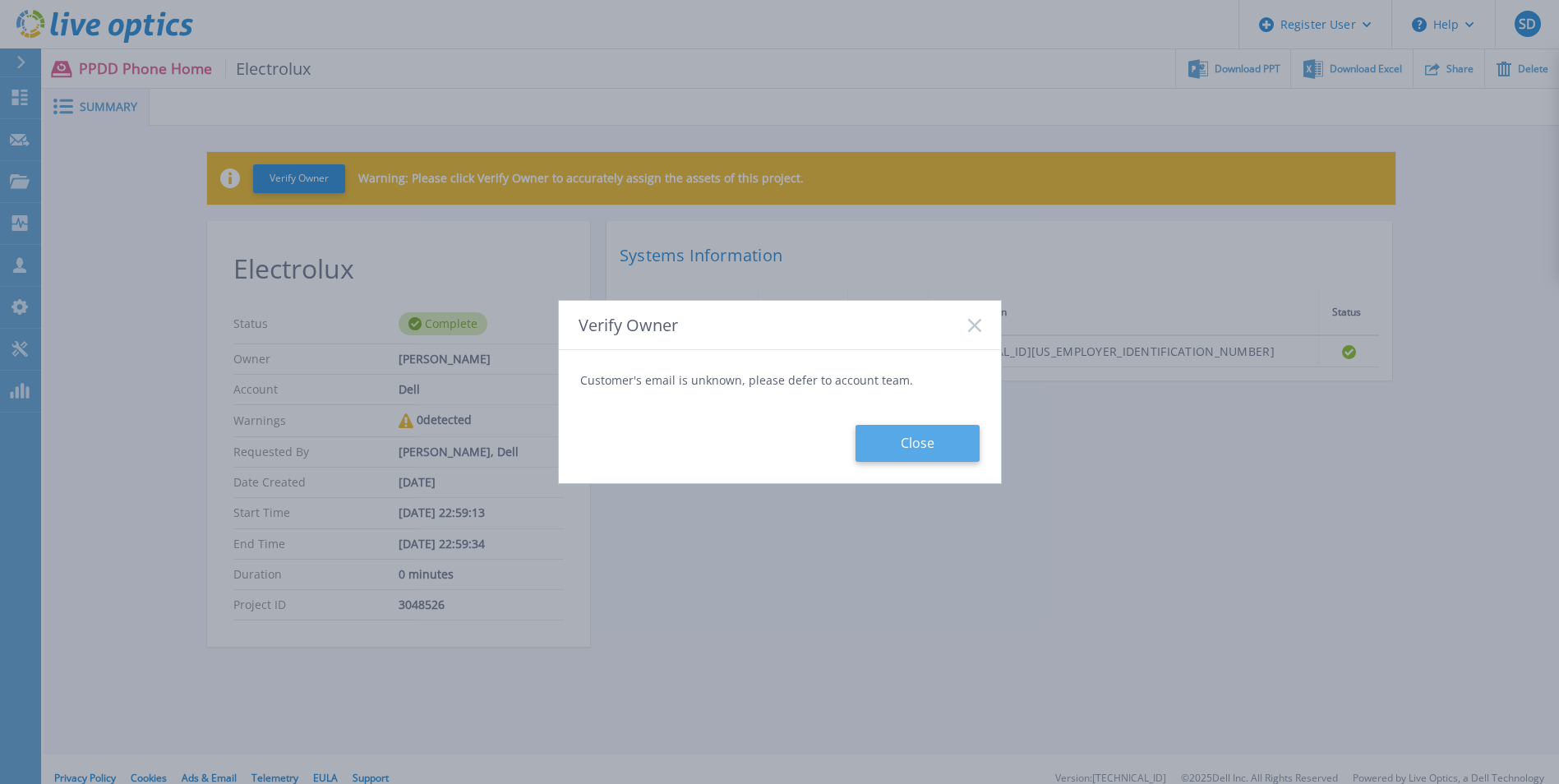
click at [917, 444] on button "Close" at bounding box center [917, 442] width 124 height 37
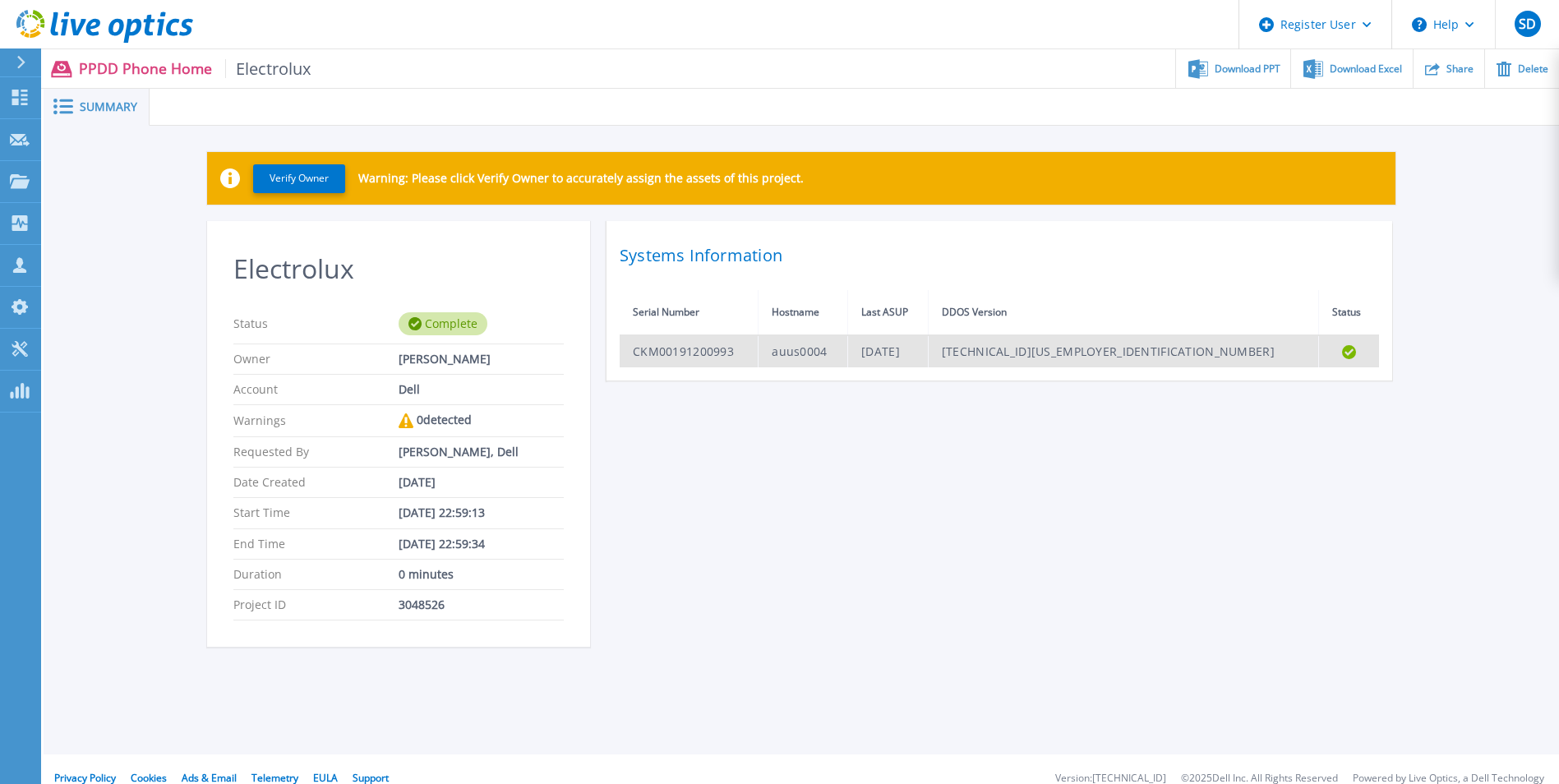
click at [929, 349] on td "[DATE]" at bounding box center [888, 352] width 80 height 32
click at [682, 354] on td "CKM00191200993" at bounding box center [689, 352] width 139 height 32
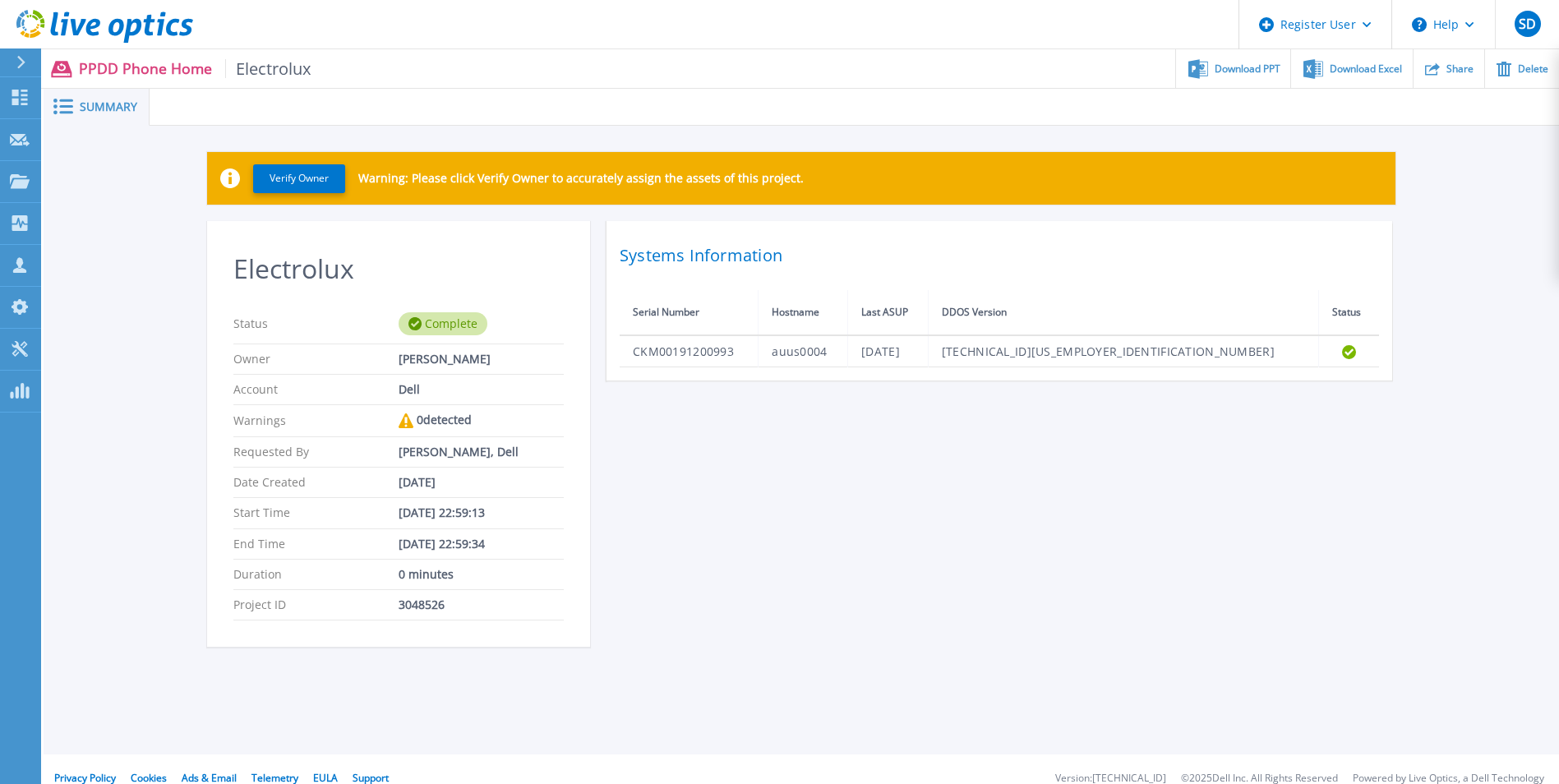
scroll to position [20, 0]
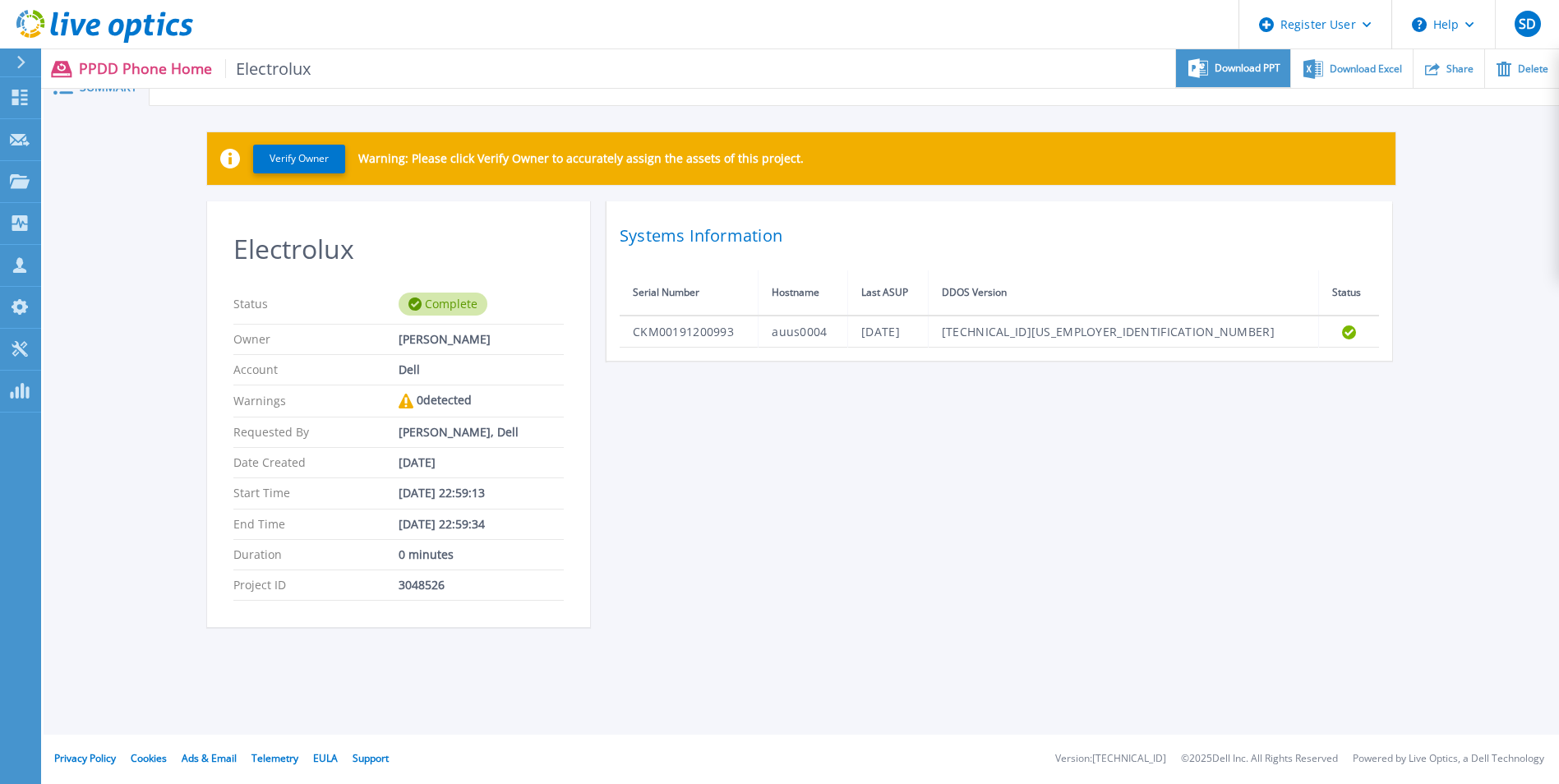
click at [1280, 68] on span "Download PPT" at bounding box center [1247, 68] width 66 height 10
click at [1353, 67] on span "Download Excel" at bounding box center [1366, 68] width 73 height 10
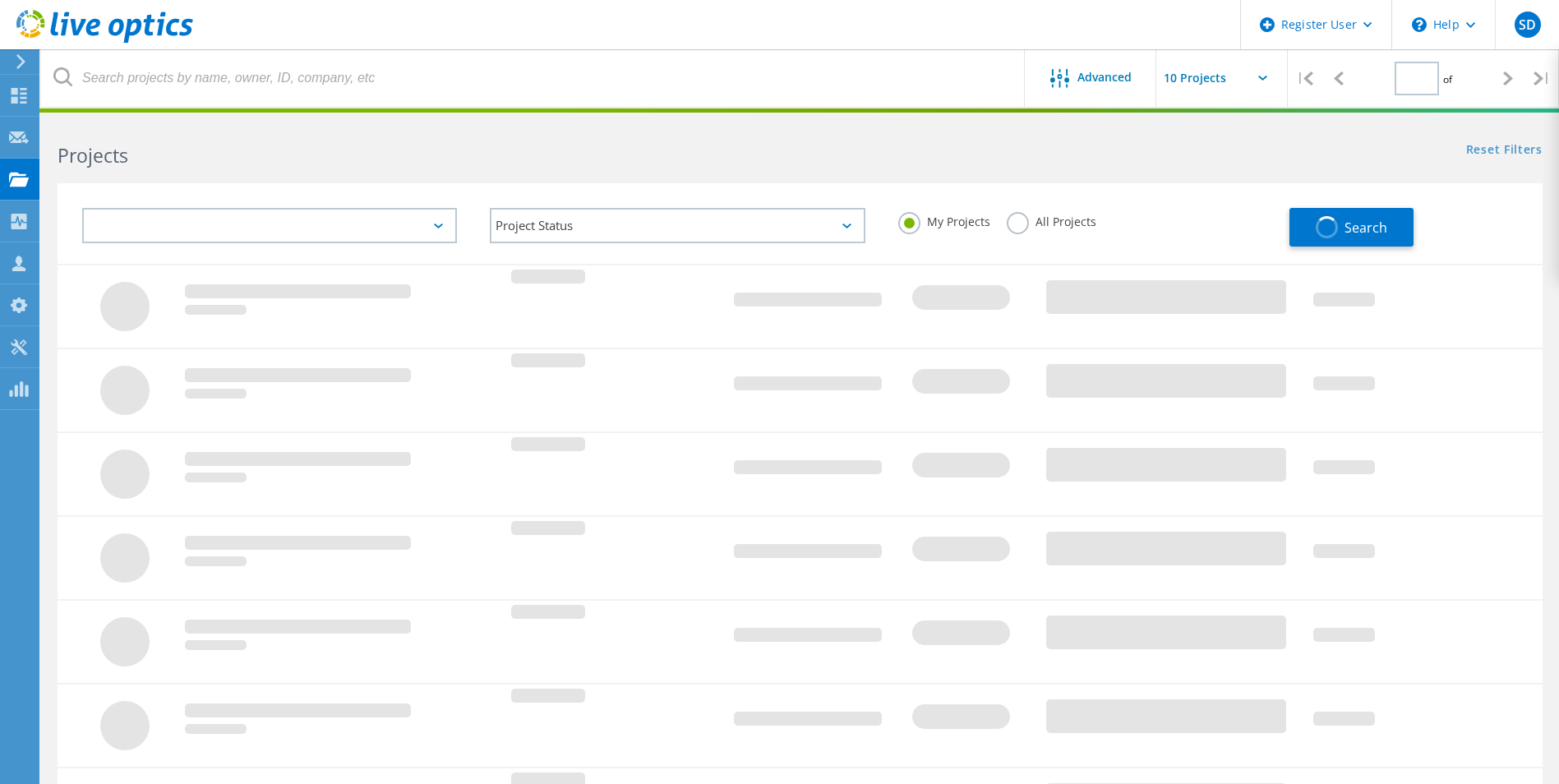
type input "1"
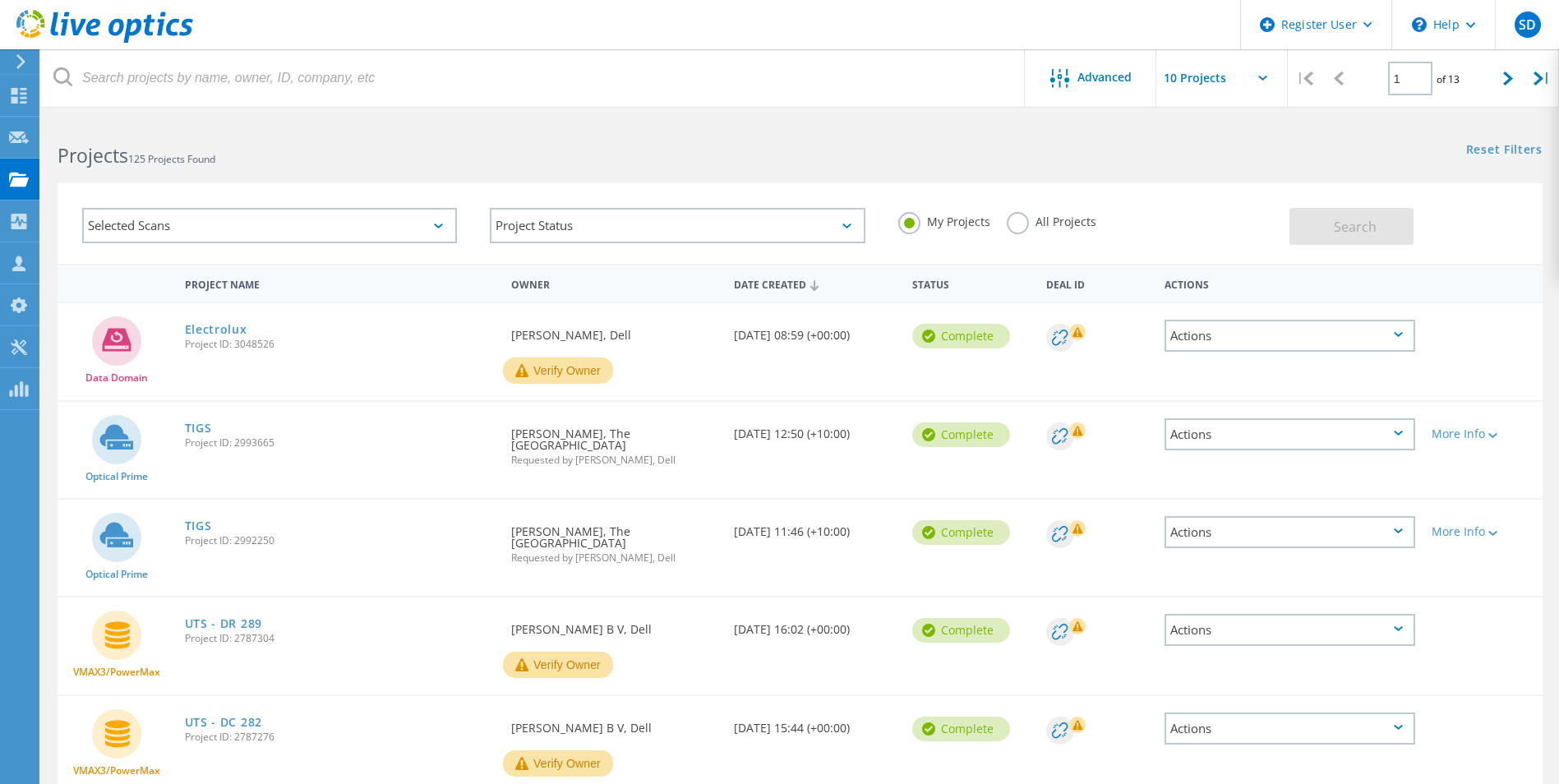
click at [1024, 220] on label "All Projects" at bounding box center [1052, 219] width 90 height 15
click at [0, 0] on input "All Projects" at bounding box center [0, 0] width 0 height 0
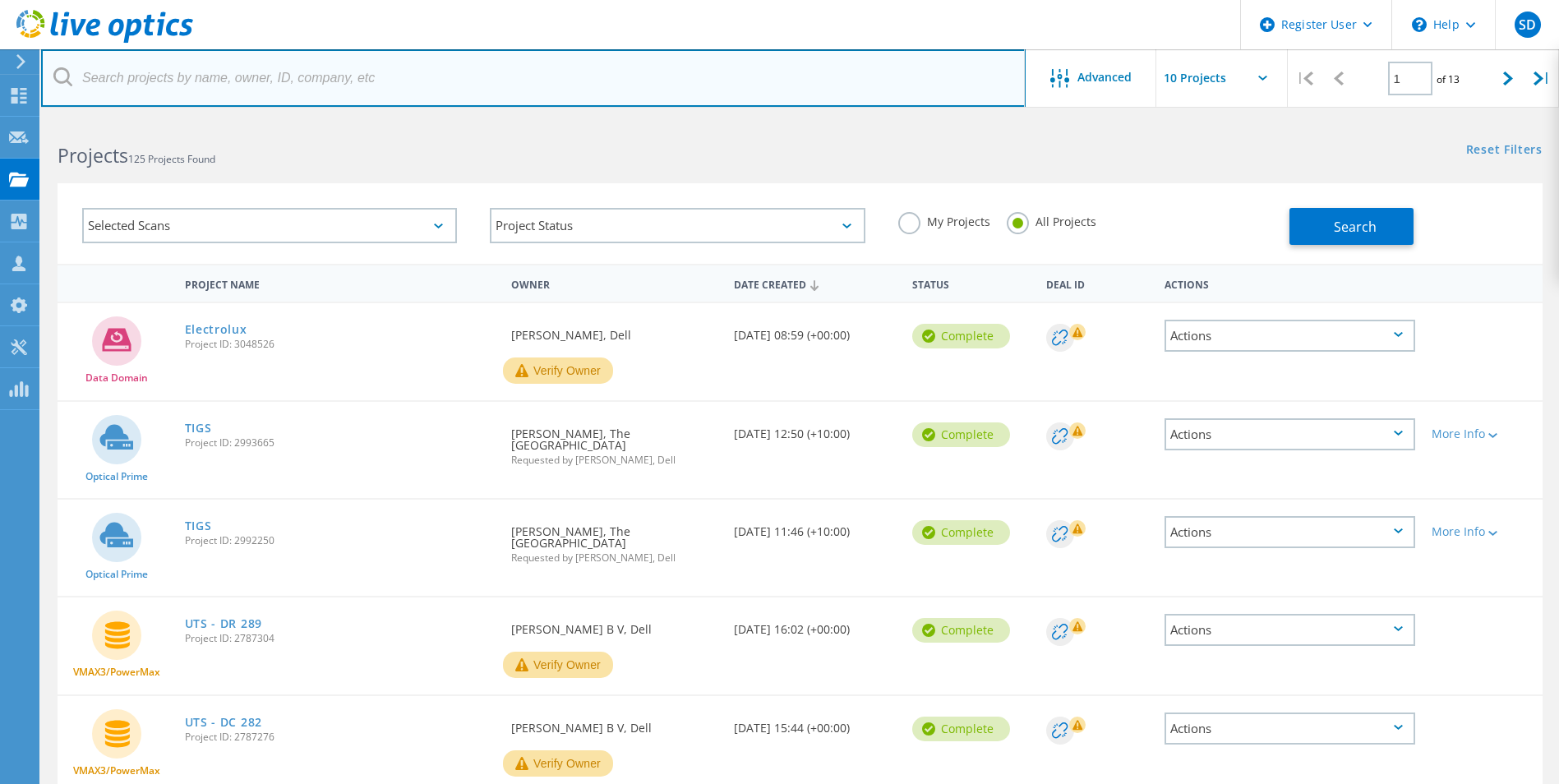
click at [228, 85] on input "text" at bounding box center [533, 78] width 985 height 57
type input "3004269"
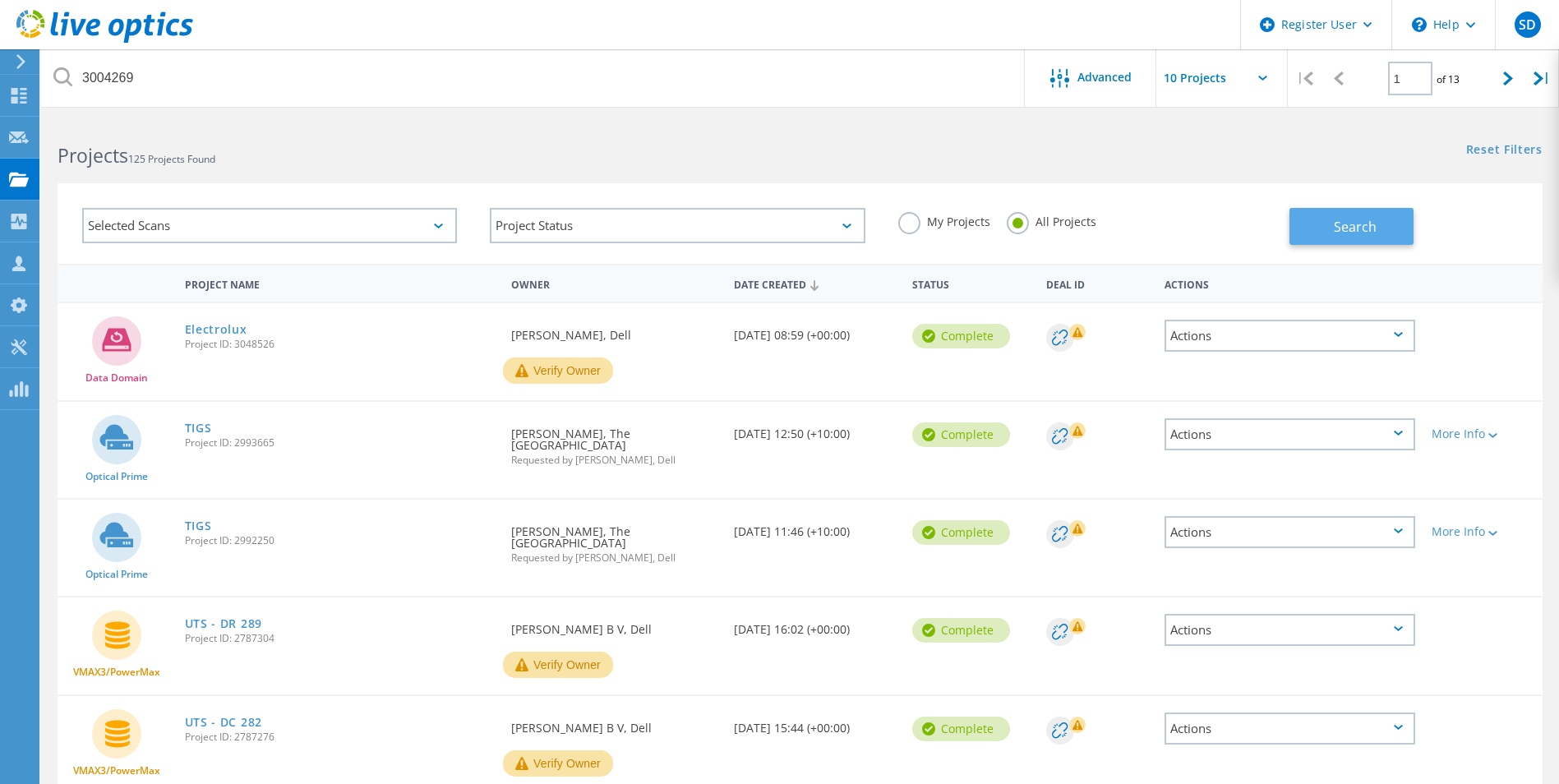
click at [1325, 233] on button "Search" at bounding box center [1351, 225] width 124 height 37
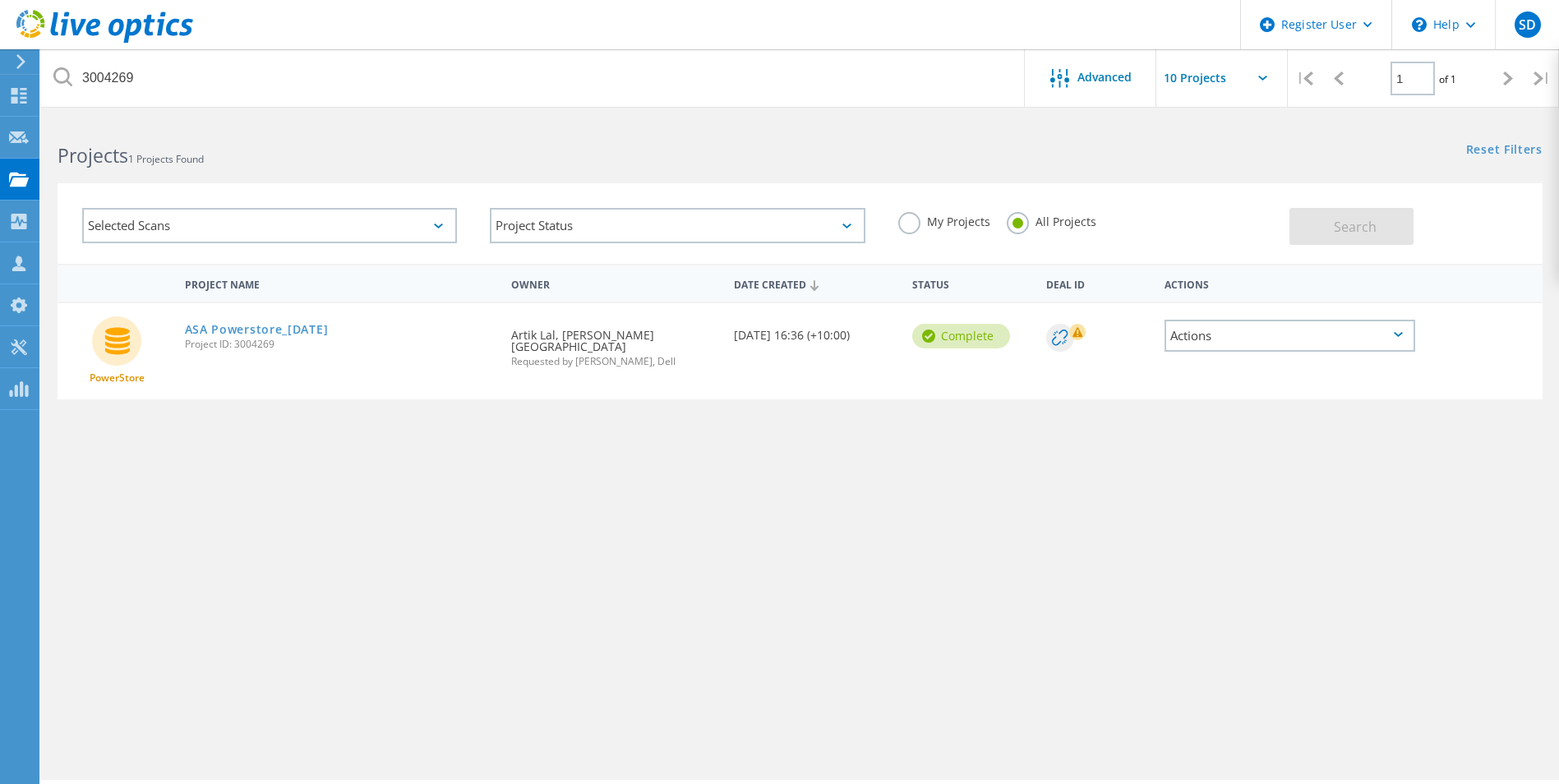
click at [1353, 328] on div "Actions" at bounding box center [1289, 336] width 250 height 32
drag, startPoint x: 202, startPoint y: 333, endPoint x: 719, endPoint y: 494, distance: 541.5
click at [719, 494] on div "Project Name Owner Date Created Status Deal Id Actions PowerStore ASA Powerstor…" at bounding box center [800, 477] width 1486 height 427
click at [1073, 332] on rect at bounding box center [1077, 331] width 16 height 16
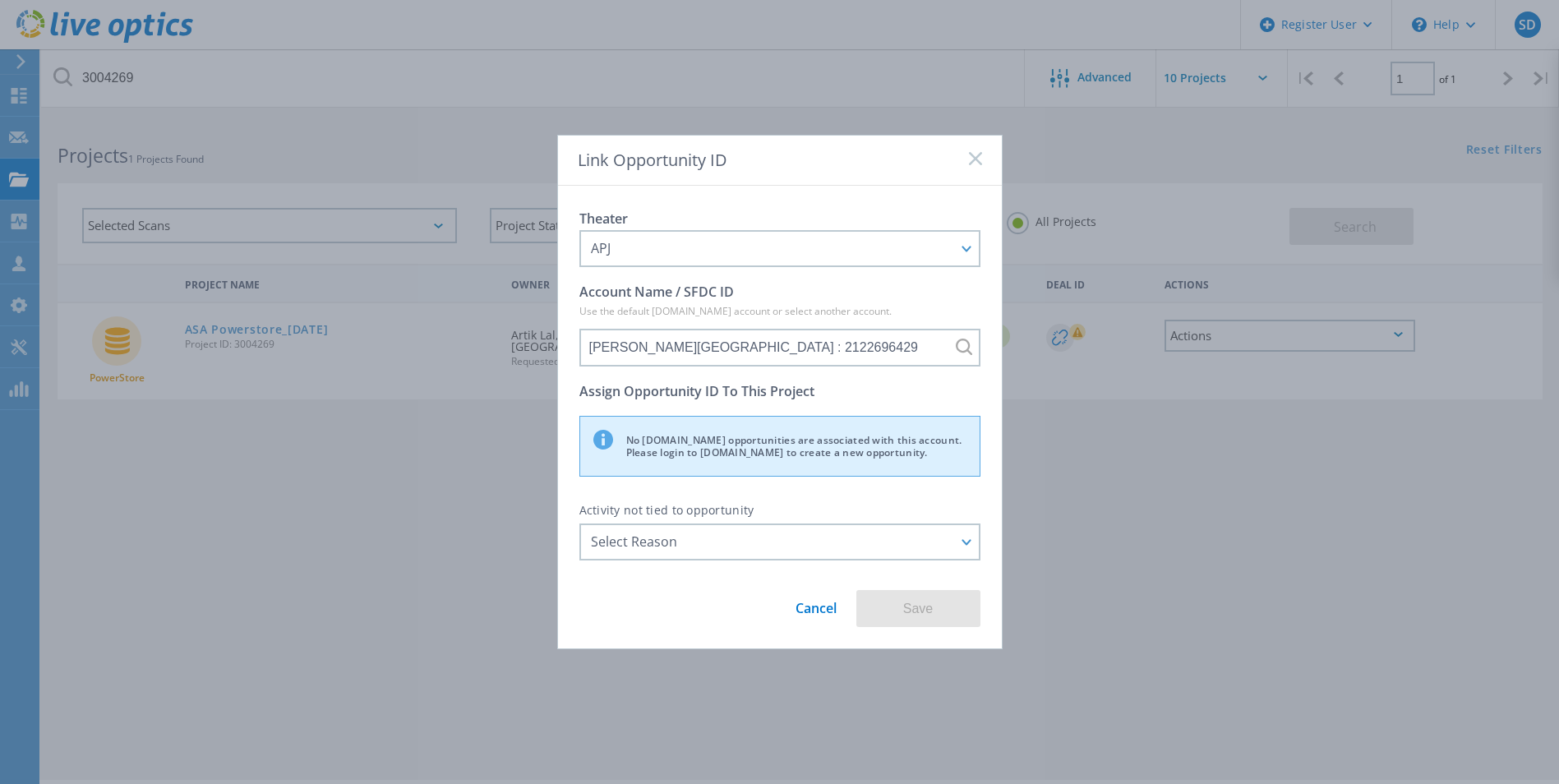
click at [1117, 501] on div "Link Opportunity ID Theater APJ APJ EMEA NA/LATAM Account Name / SFDC ID Use th…" at bounding box center [779, 392] width 1559 height 784
click at [820, 612] on link "Cancel" at bounding box center [816, 602] width 41 height 31
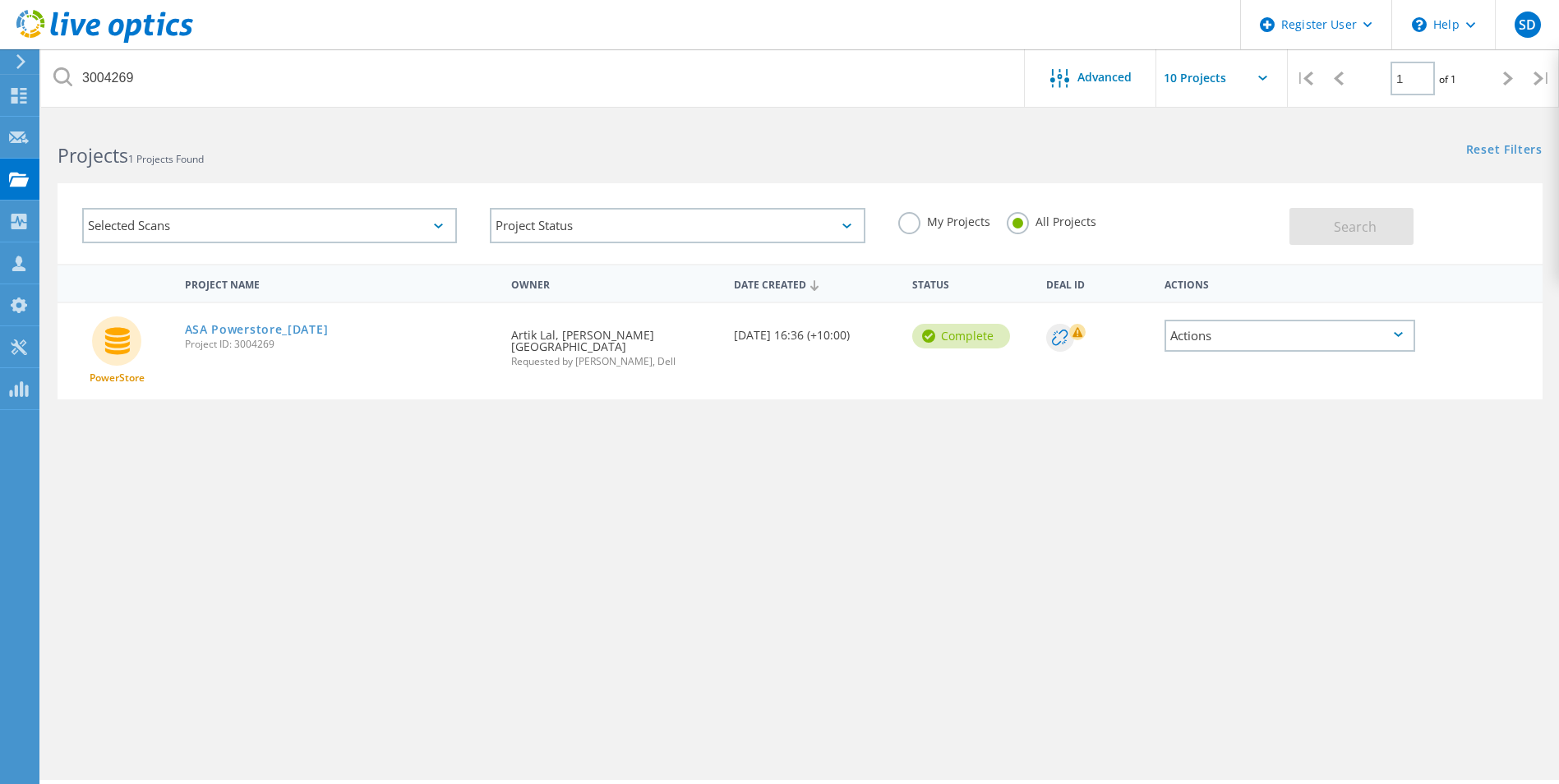
drag, startPoint x: 1051, startPoint y: 336, endPoint x: 976, endPoint y: 547, distance: 223.9
click at [976, 547] on div "Project Name Owner Date Created Status Deal Id Actions PowerStore ASA Powerstor…" at bounding box center [800, 477] width 1486 height 427
drag, startPoint x: 268, startPoint y: 326, endPoint x: 1193, endPoint y: 328, distance: 925.0
click at [1193, 328] on div "Actions" at bounding box center [1289, 336] width 250 height 32
click at [1204, 311] on div "Project Details" at bounding box center [1290, 310] width 248 height 26
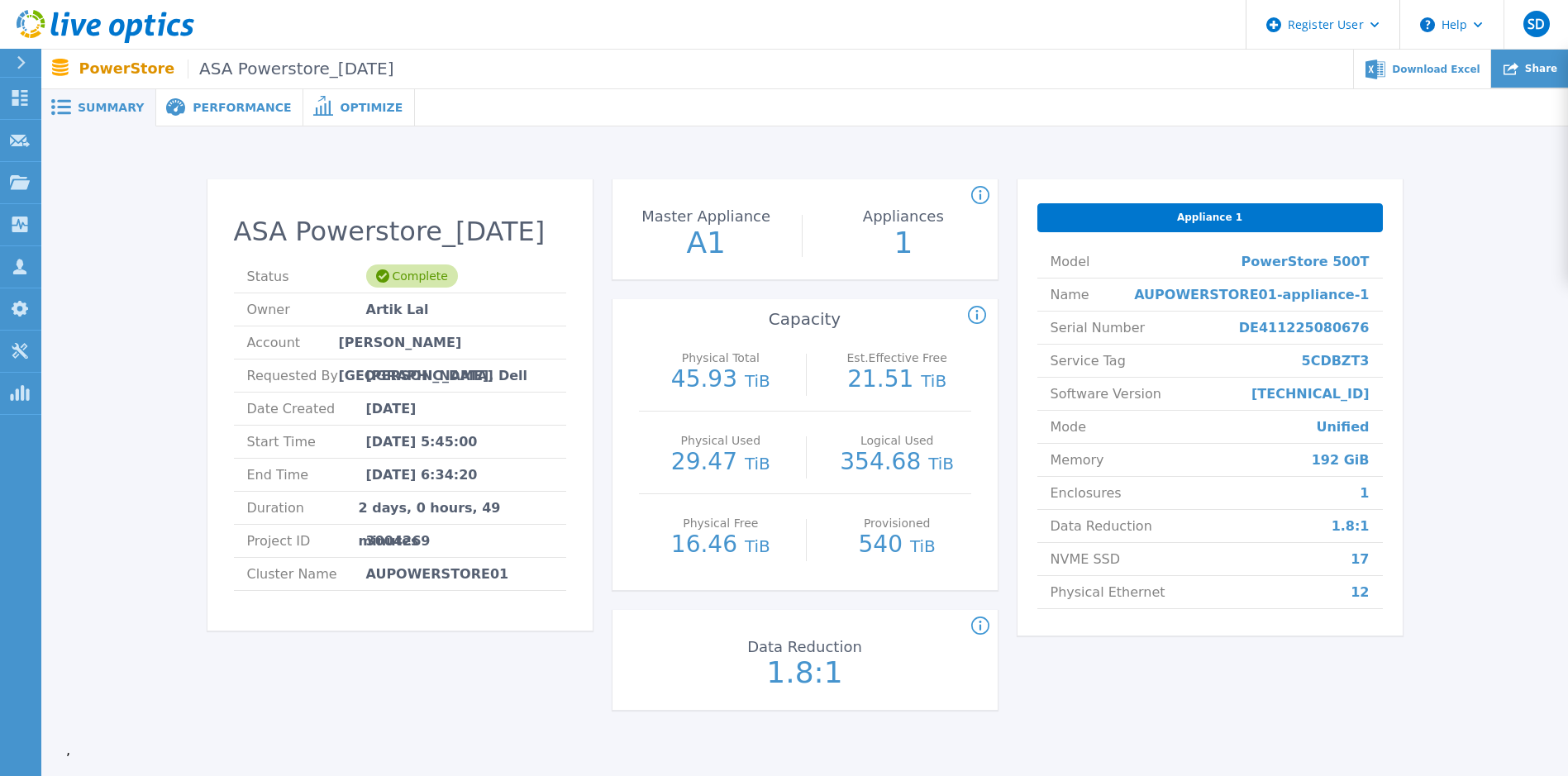
click at [1512, 64] on icon at bounding box center [1510, 68] width 15 height 15
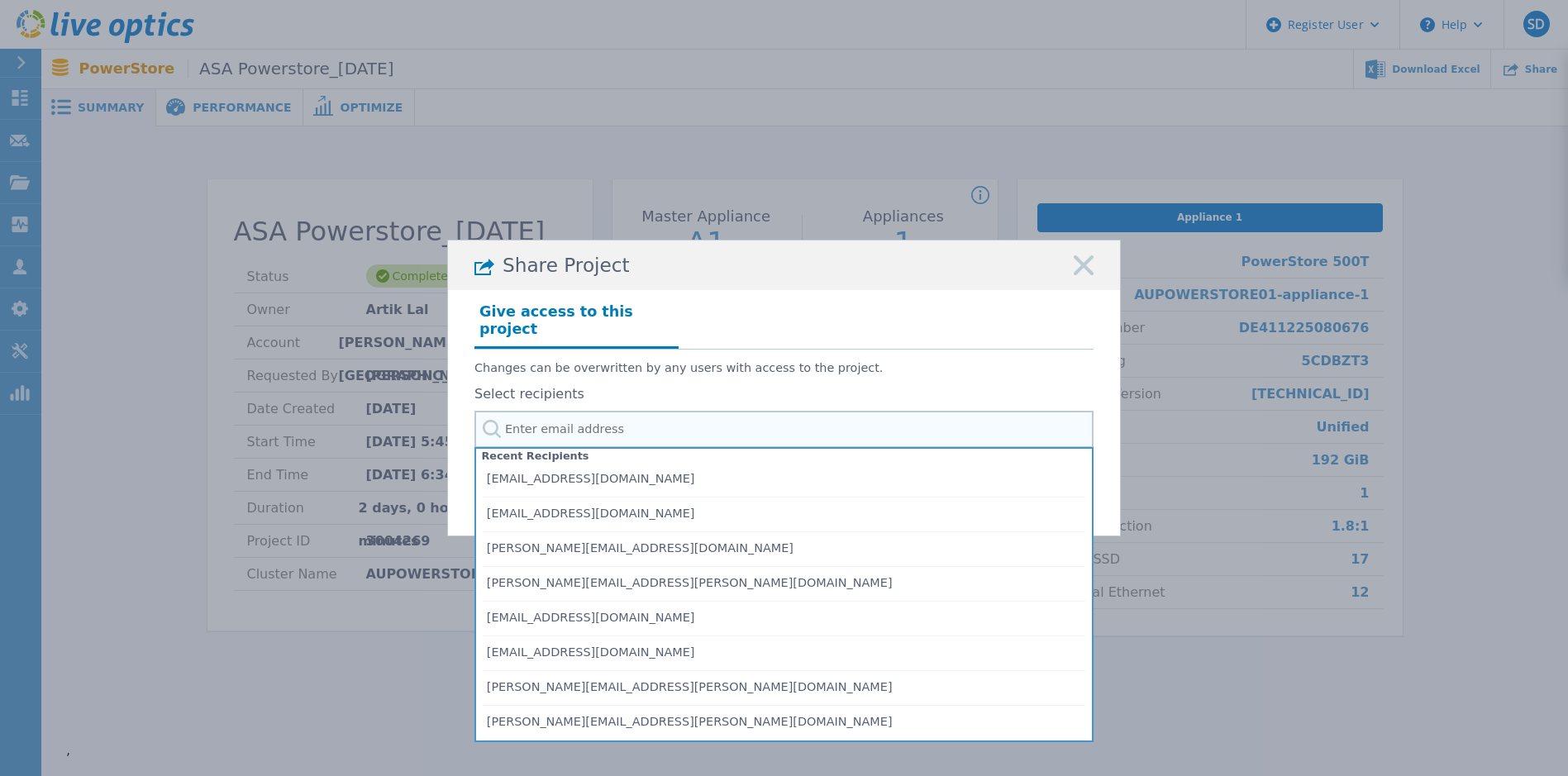
click at [521, 425] on input "text" at bounding box center [784, 429] width 619 height 37
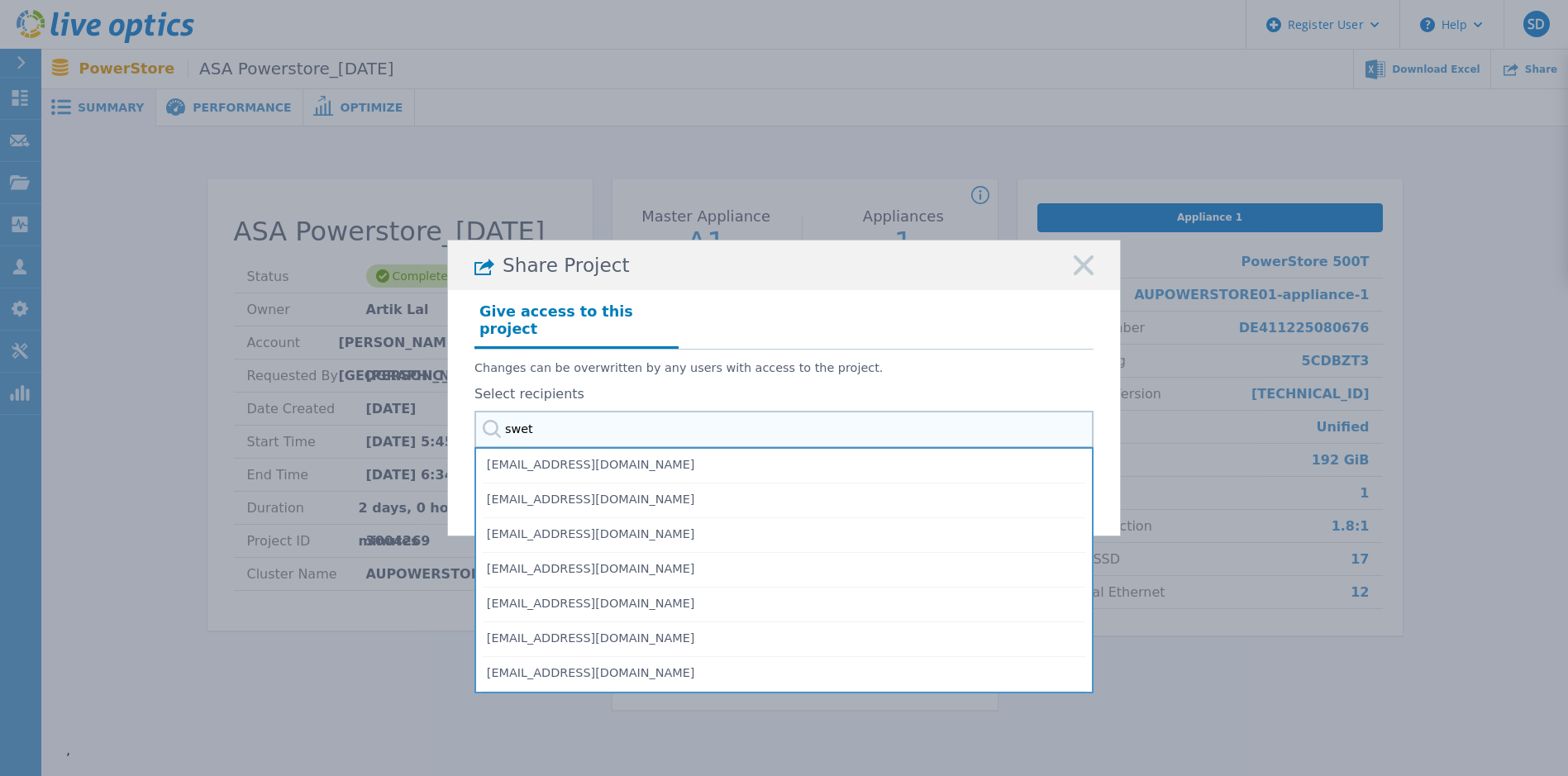
type input "[PERSON_NAME]"
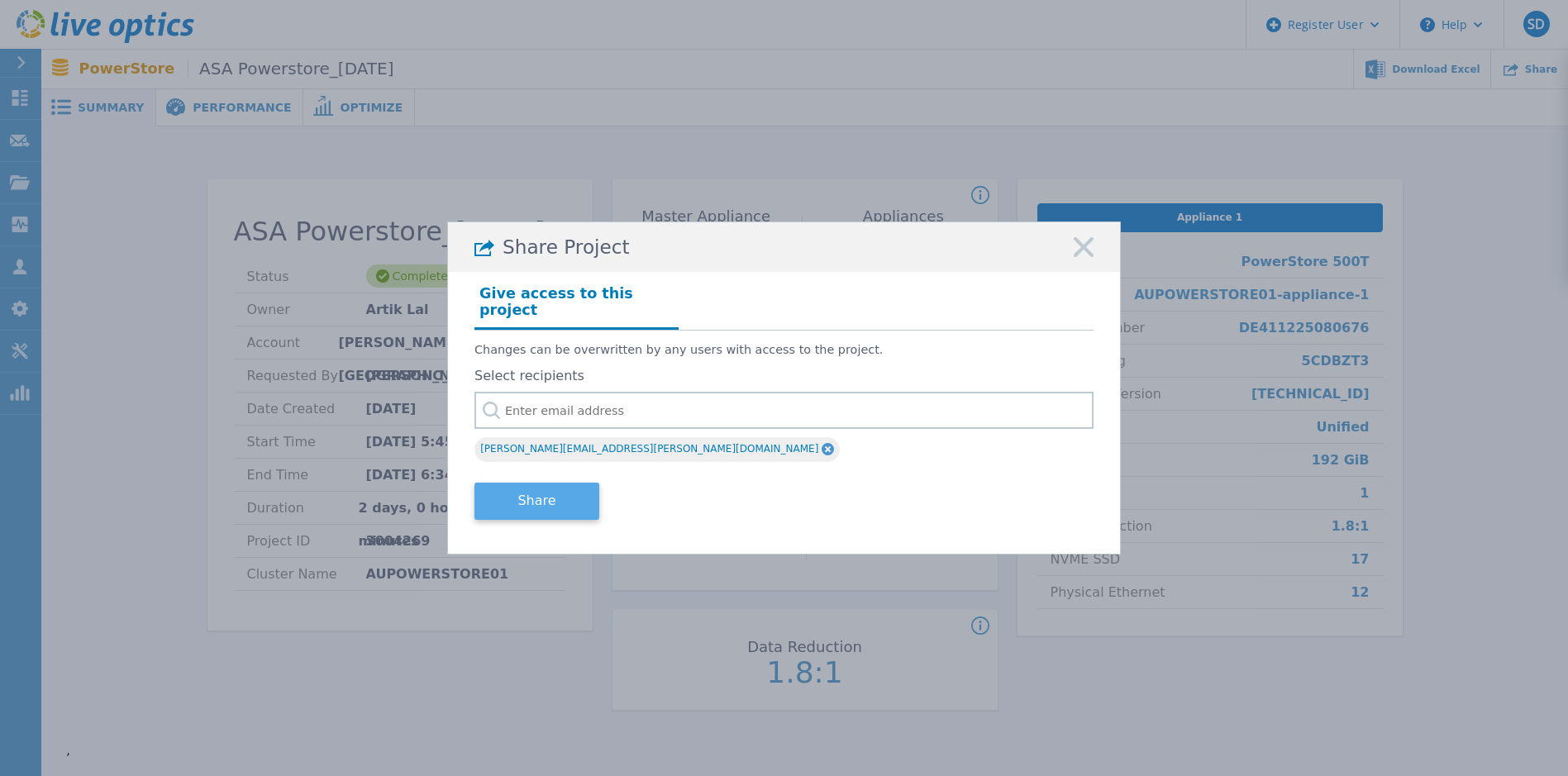
click at [534, 500] on button "Share" at bounding box center [536, 501] width 125 height 37
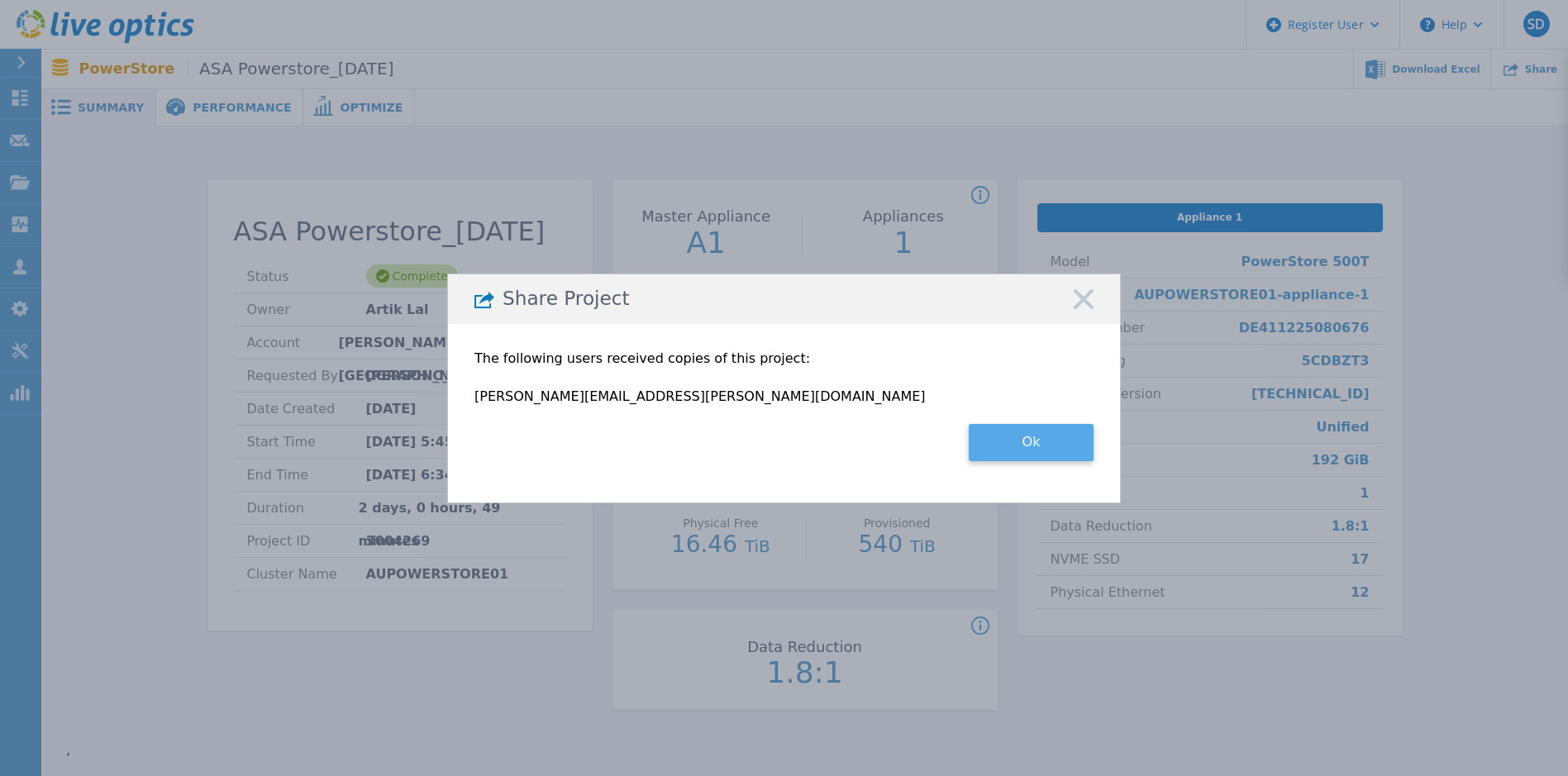
click at [1010, 449] on button "Ok" at bounding box center [1031, 443] width 125 height 37
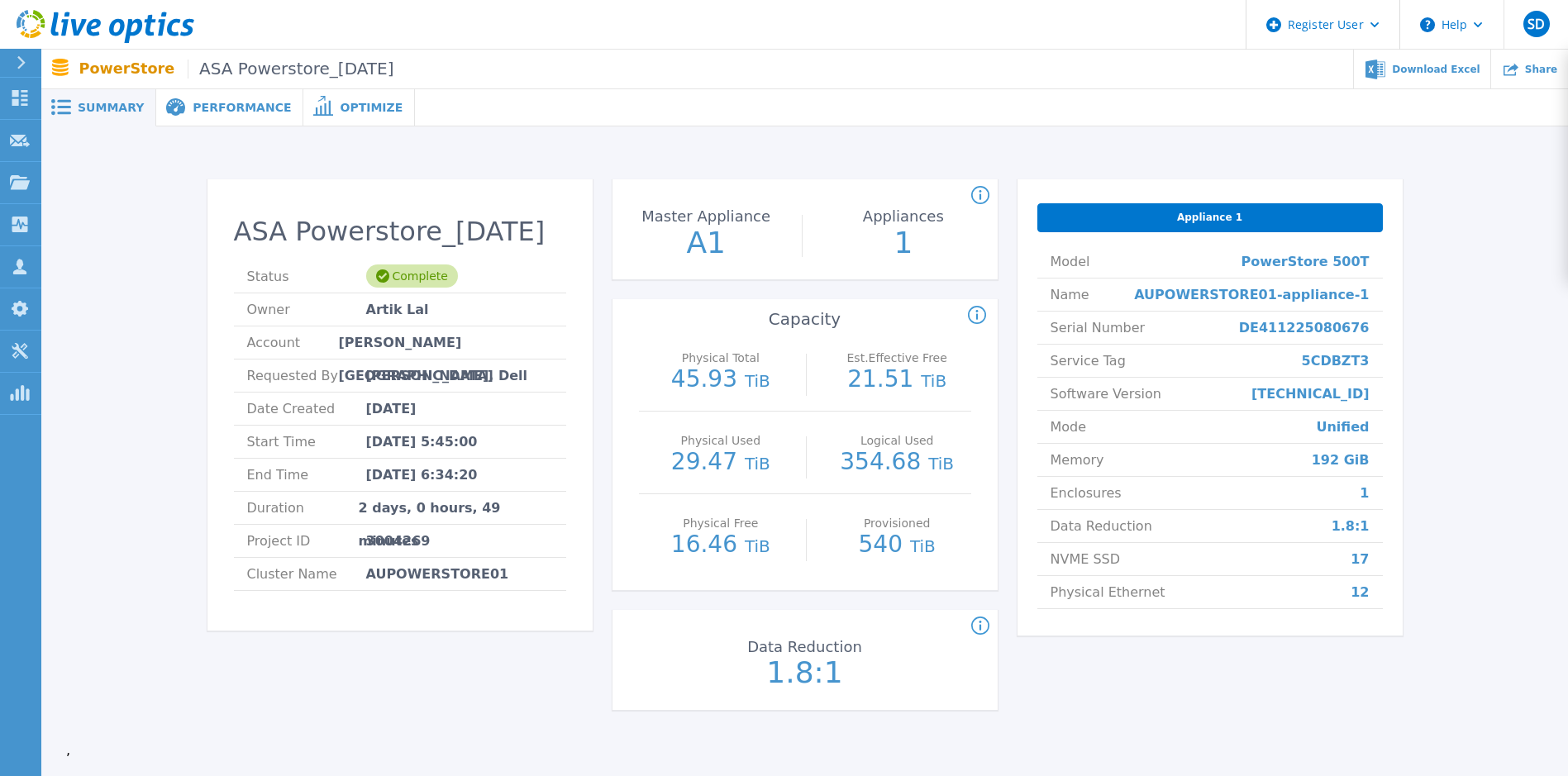
click at [21, 67] on icon at bounding box center [21, 62] width 9 height 13
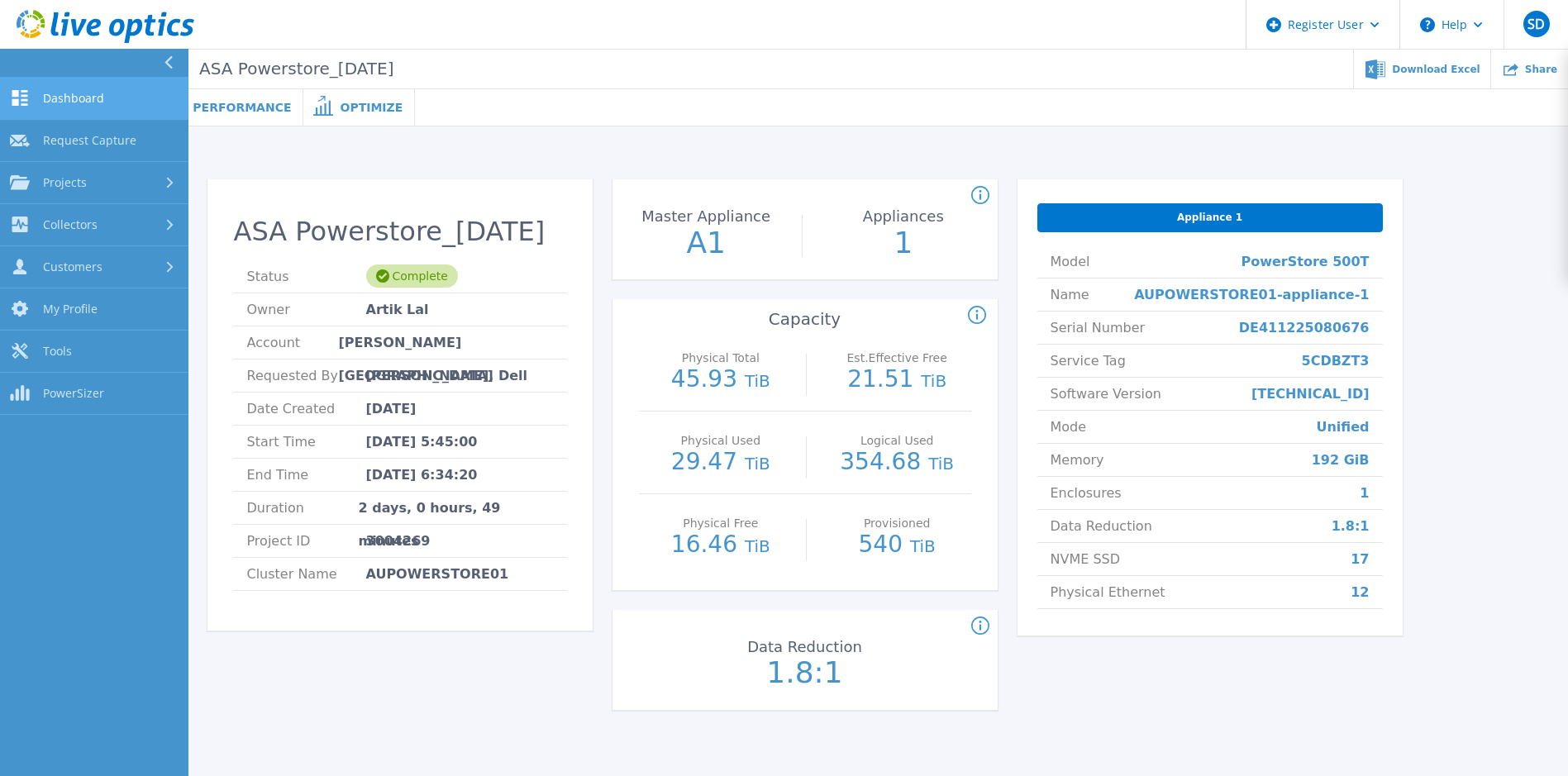
click at [74, 104] on span "Dashboard" at bounding box center [73, 98] width 61 height 15
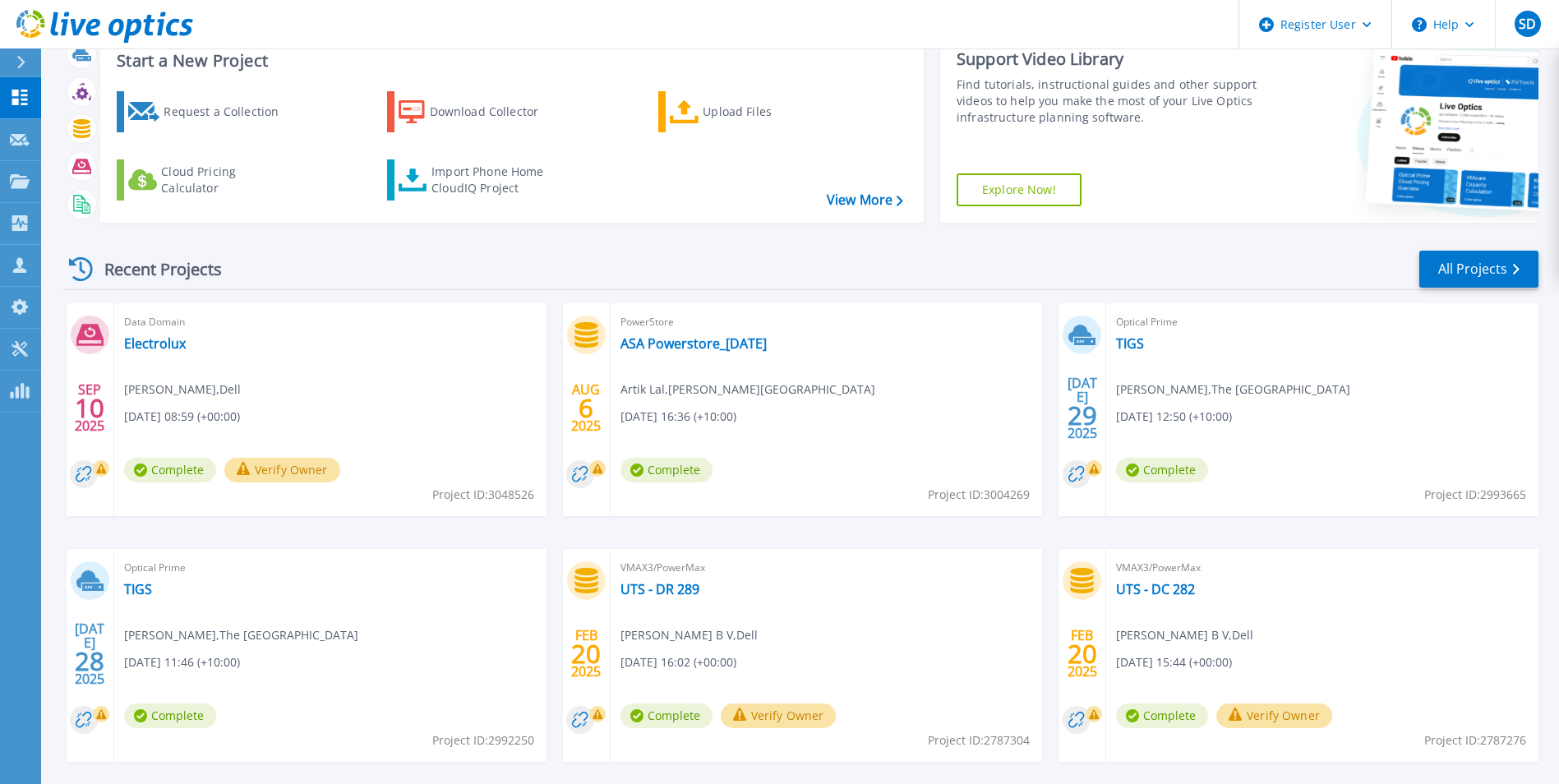
scroll to position [82, 0]
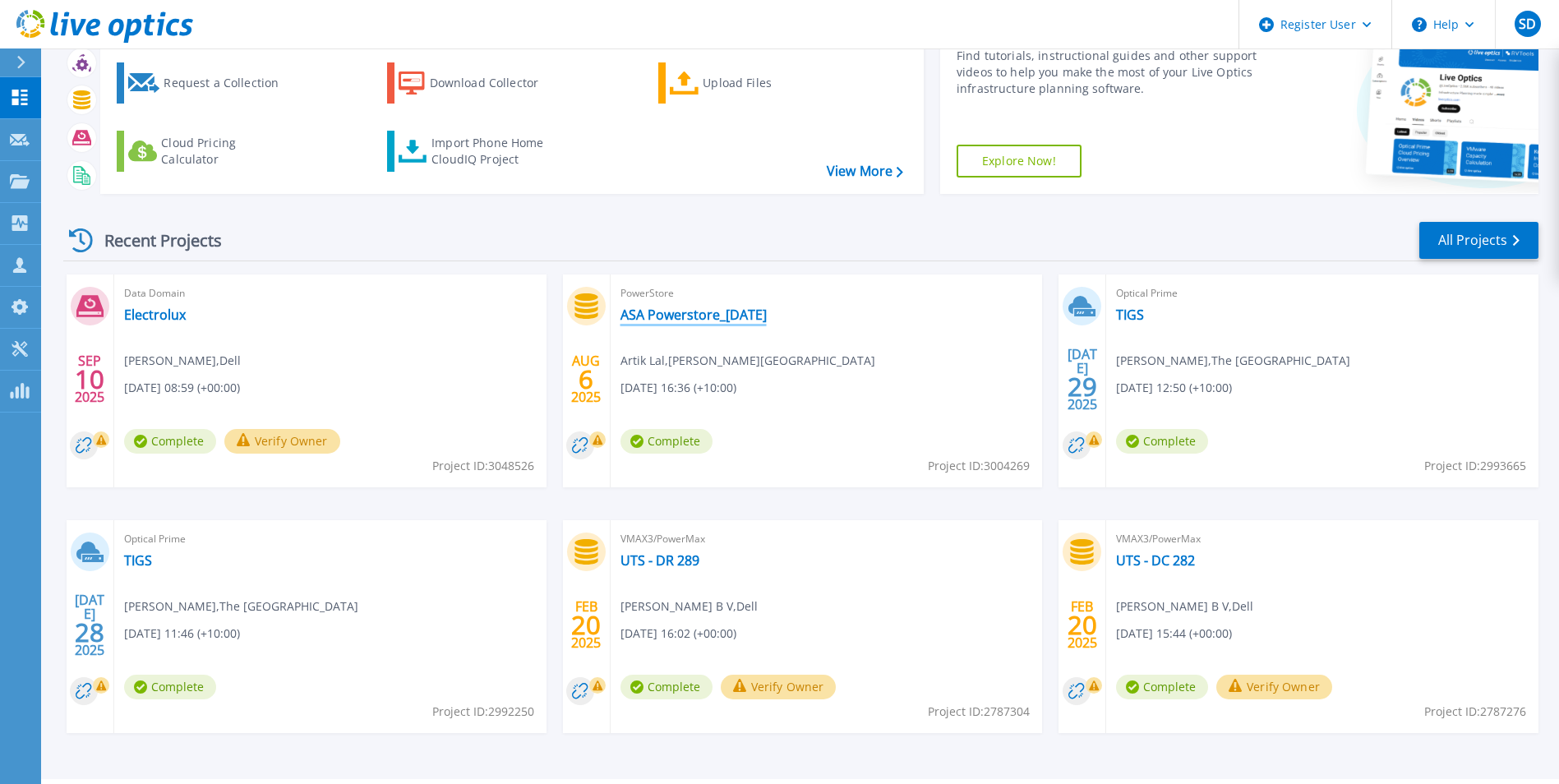
click at [639, 310] on link "ASA Powerstore_[DATE]" at bounding box center [693, 314] width 146 height 16
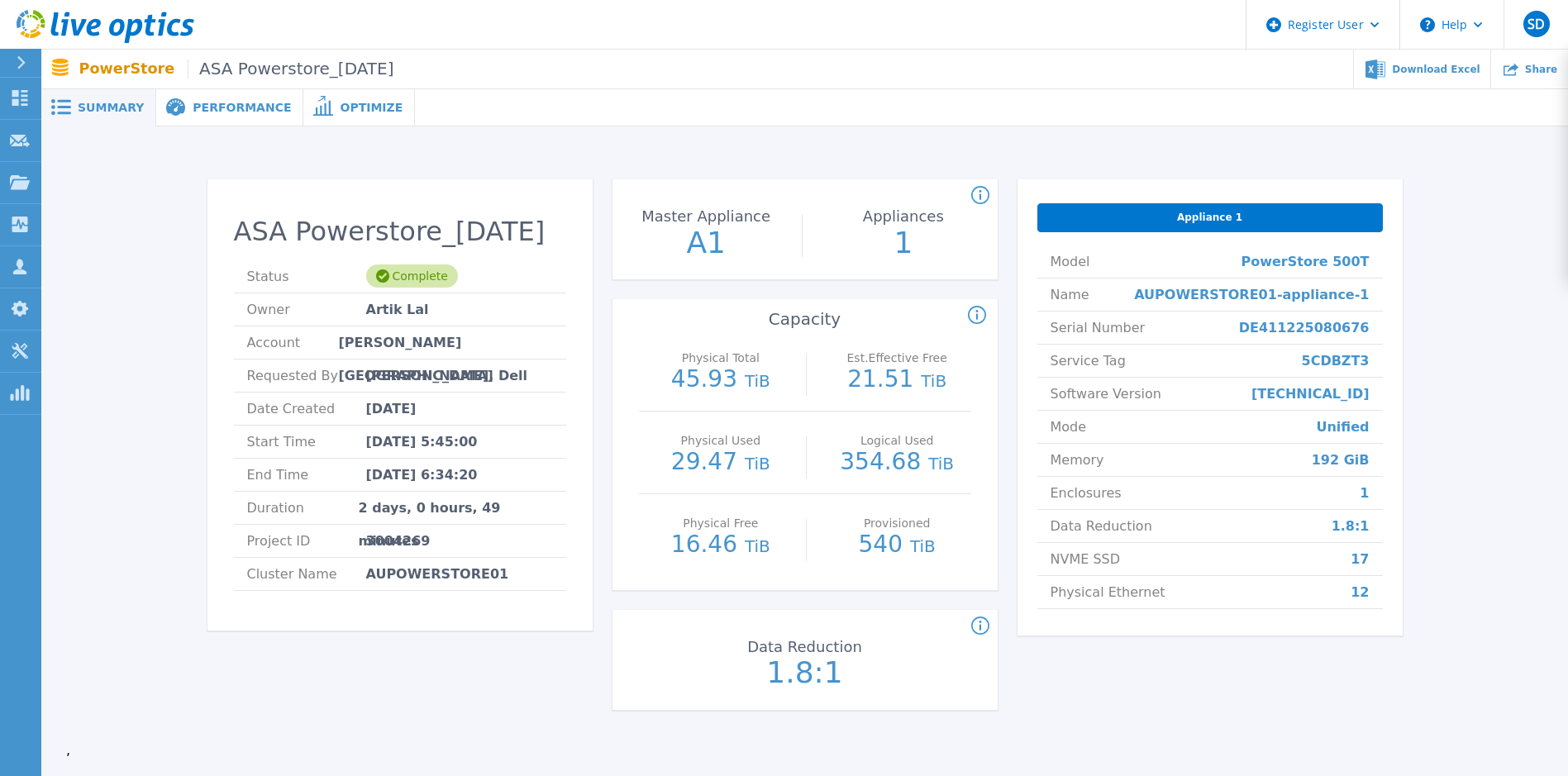
click at [229, 101] on span "Performance" at bounding box center [241, 107] width 98 height 11
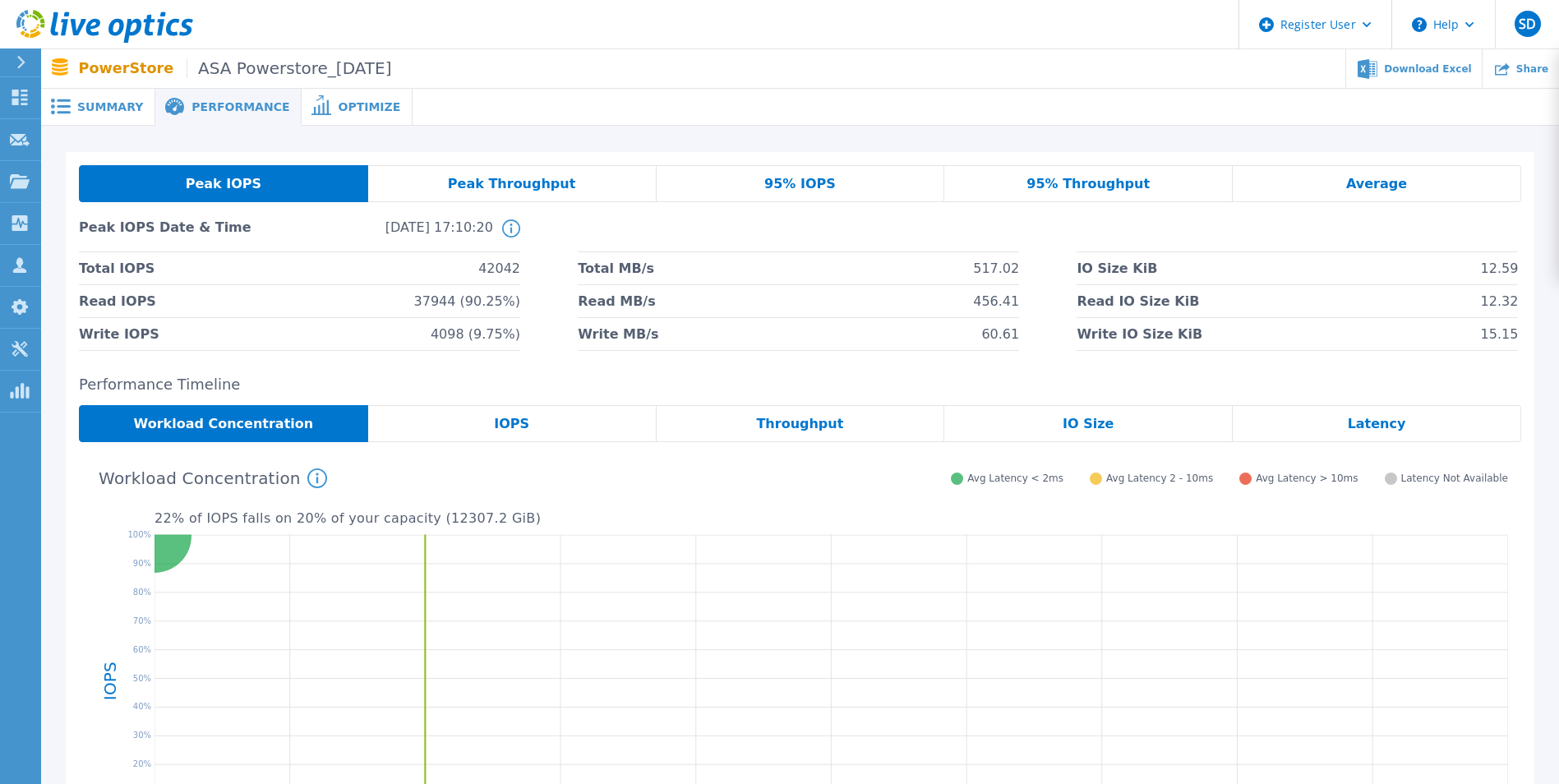
click at [255, 72] on span "ASA Powerstore_[DATE]" at bounding box center [289, 68] width 205 height 19
click at [123, 66] on p "PowerStore ASA Powerstore_[DATE]" at bounding box center [235, 68] width 314 height 19
click at [485, 181] on span "Peak Throughput" at bounding box center [512, 184] width 128 height 13
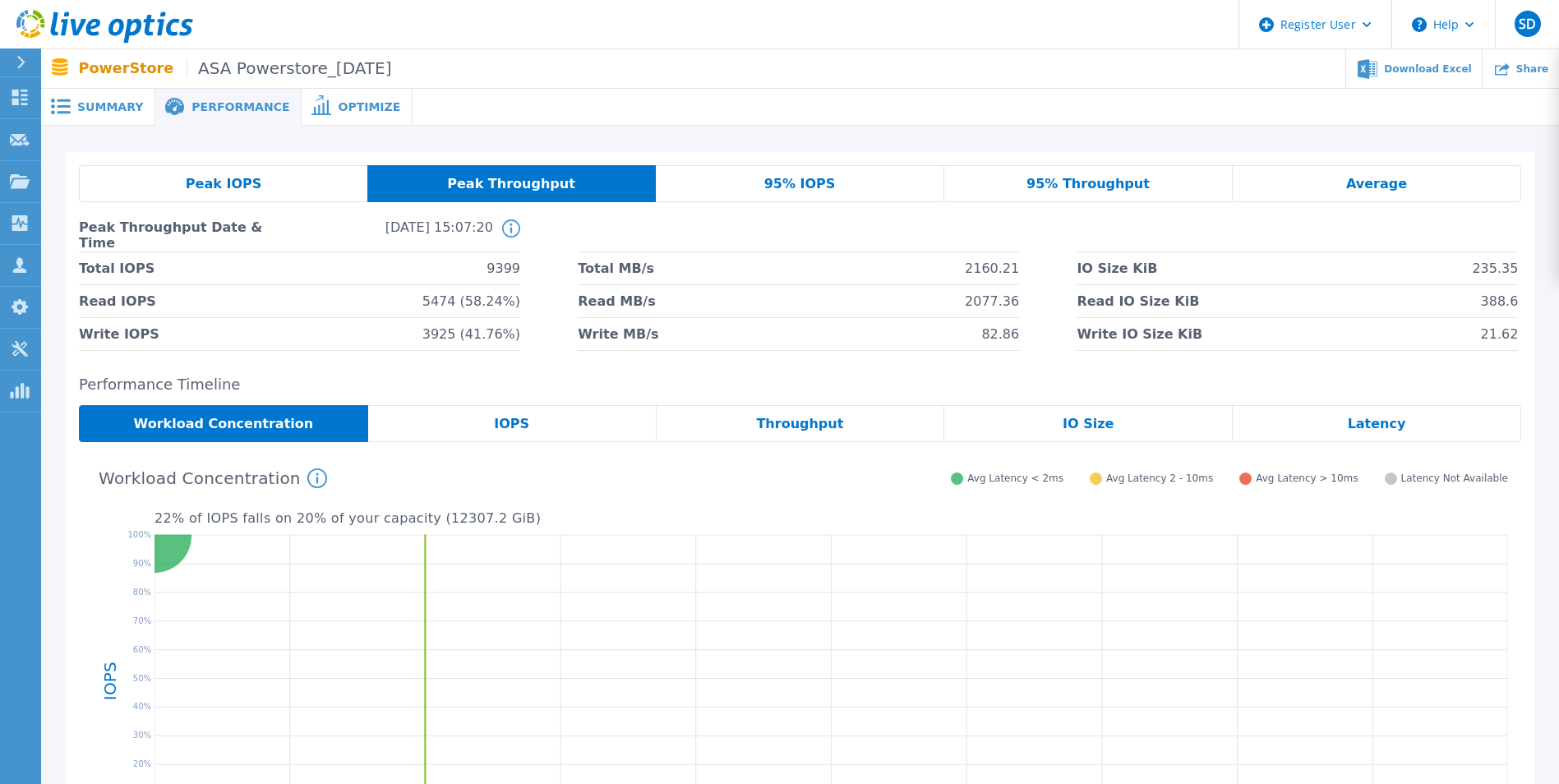
click at [796, 188] on span "95% IOPS" at bounding box center [800, 184] width 72 height 13
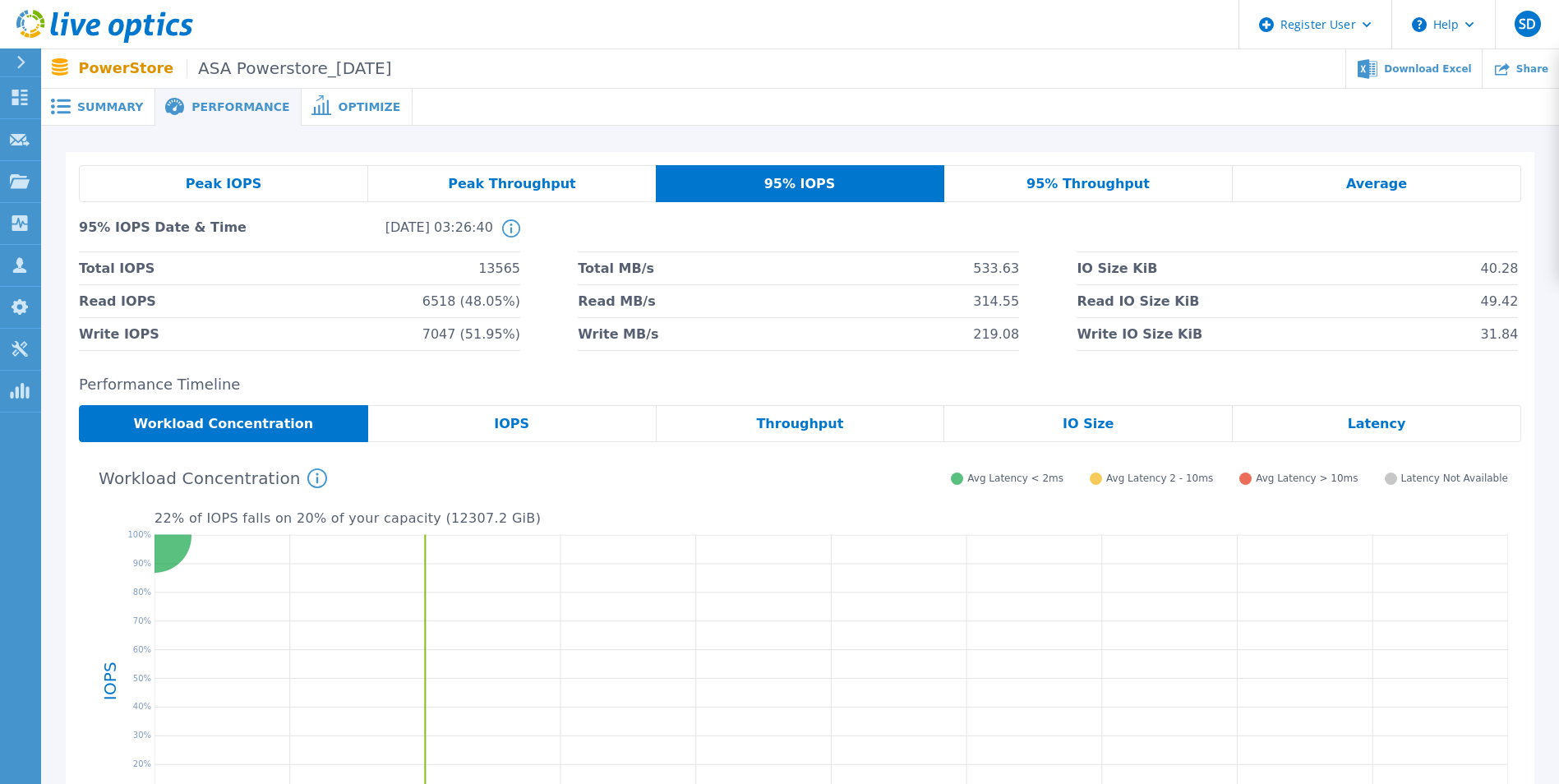
click at [1091, 185] on span "95% Throughput" at bounding box center [1088, 184] width 123 height 13
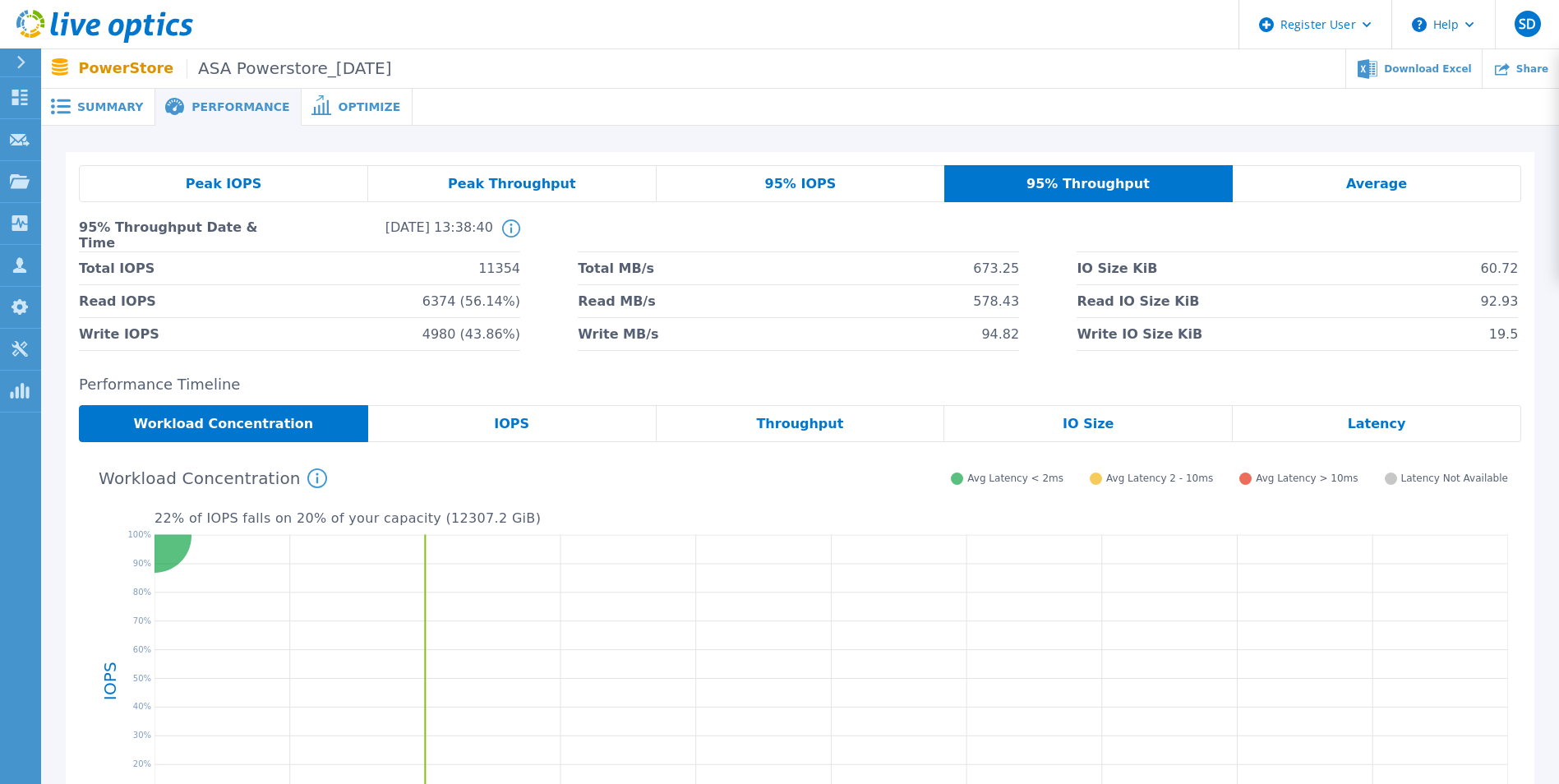
click at [1378, 178] on span "Average" at bounding box center [1376, 184] width 61 height 13
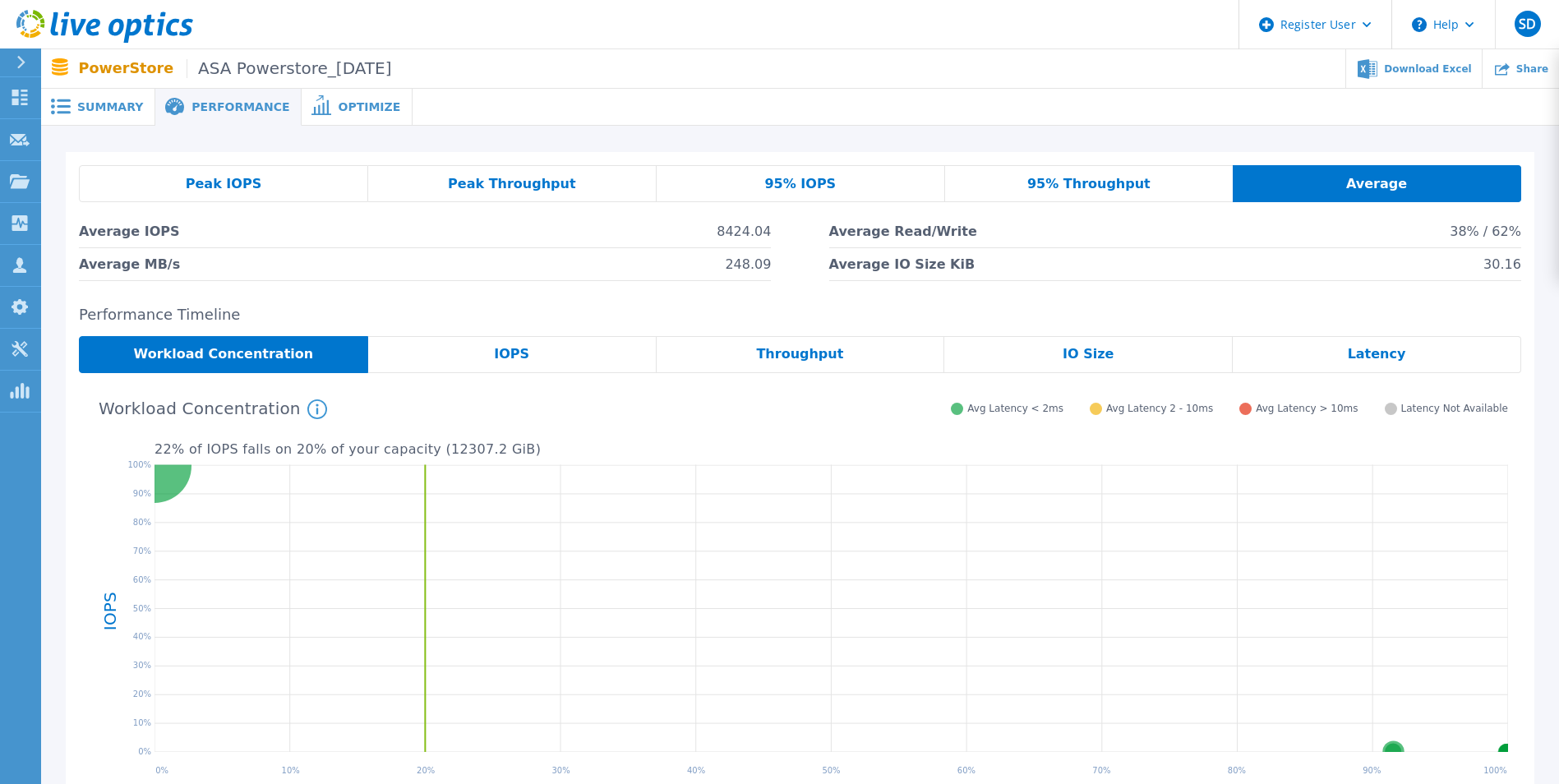
click at [208, 183] on span "Peak IOPS" at bounding box center [223, 184] width 76 height 13
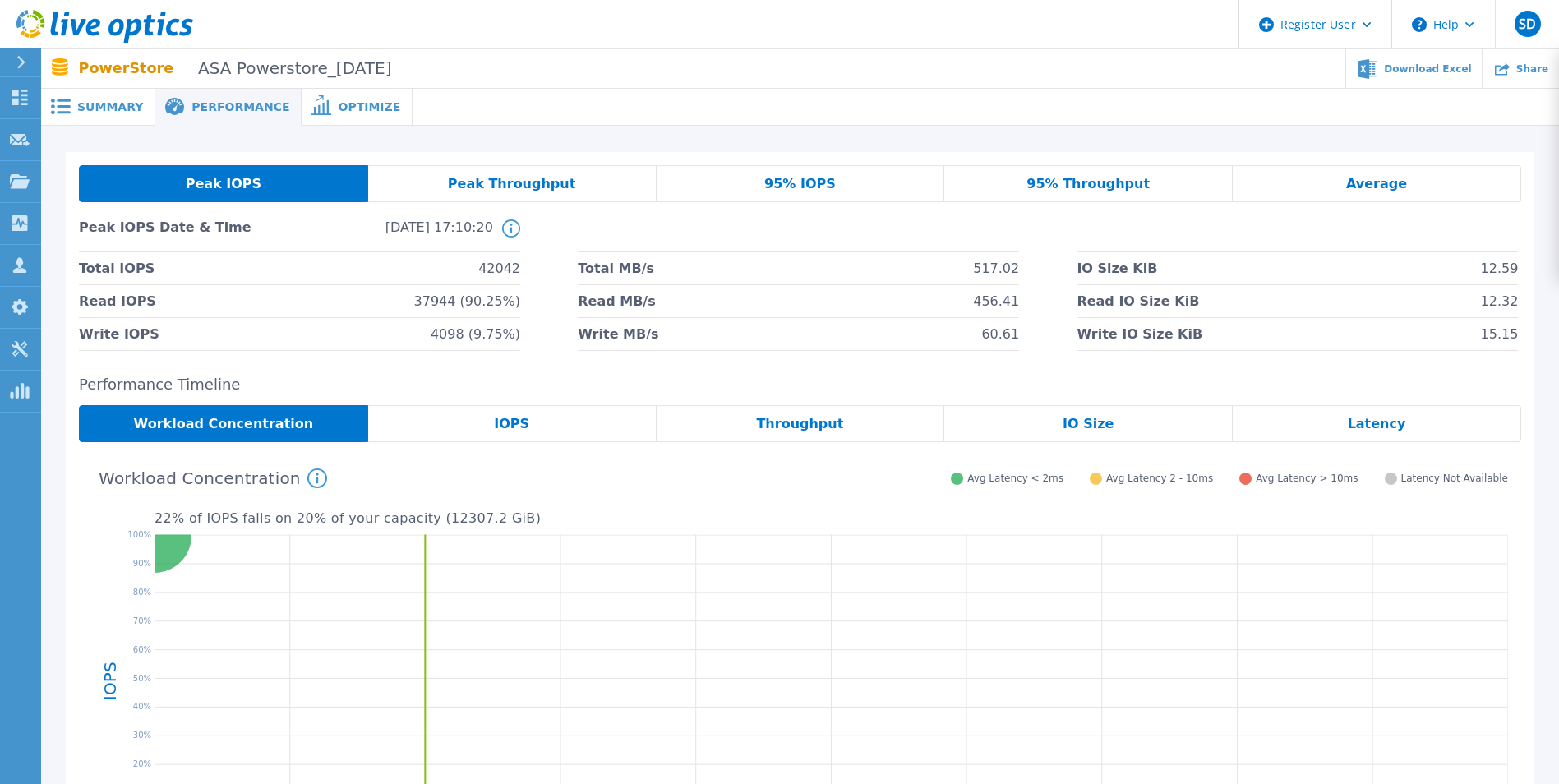
click at [544, 185] on span "Peak Throughput" at bounding box center [512, 184] width 128 height 13
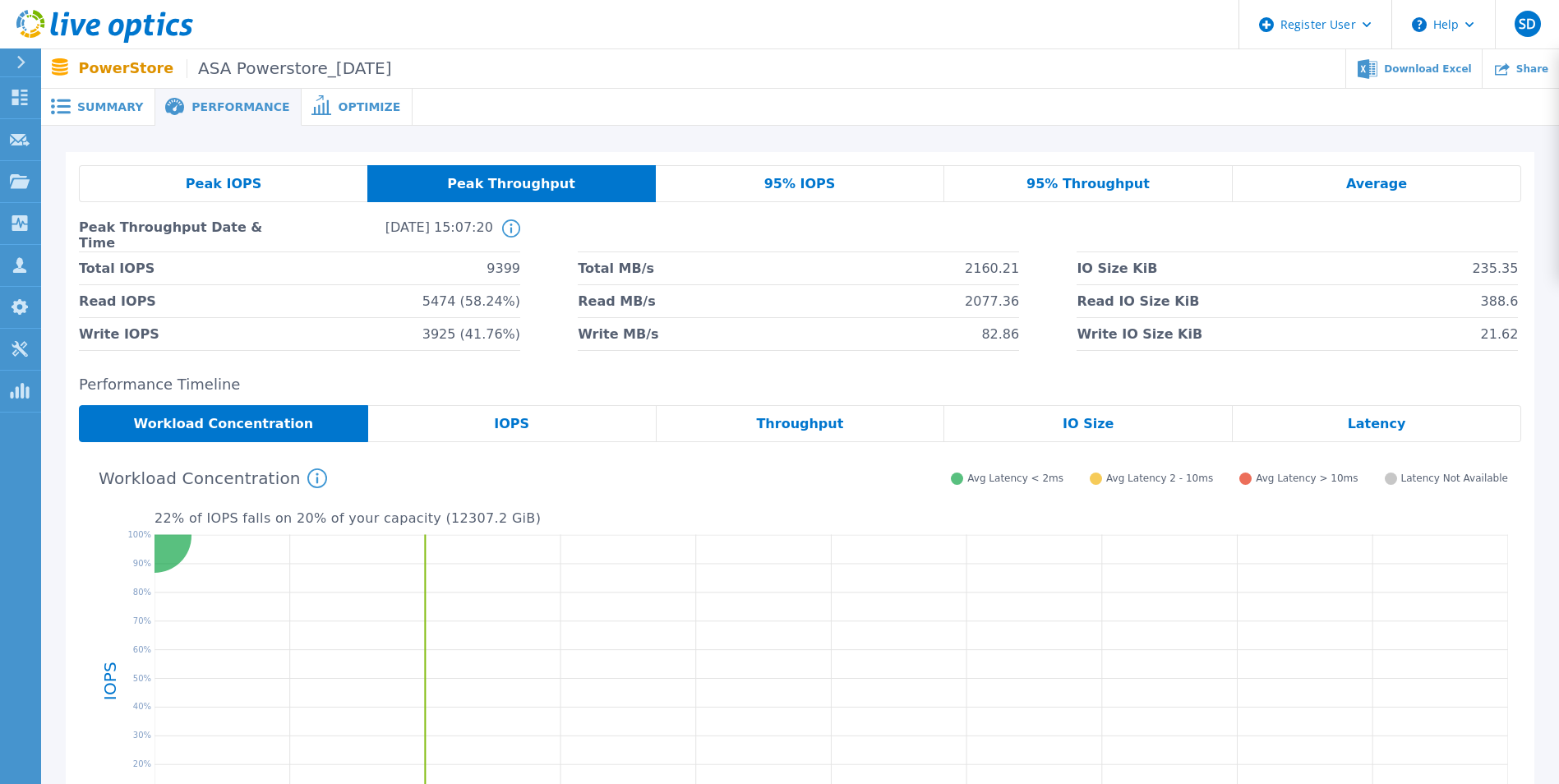
click at [777, 184] on span "95% IOPS" at bounding box center [800, 184] width 72 height 13
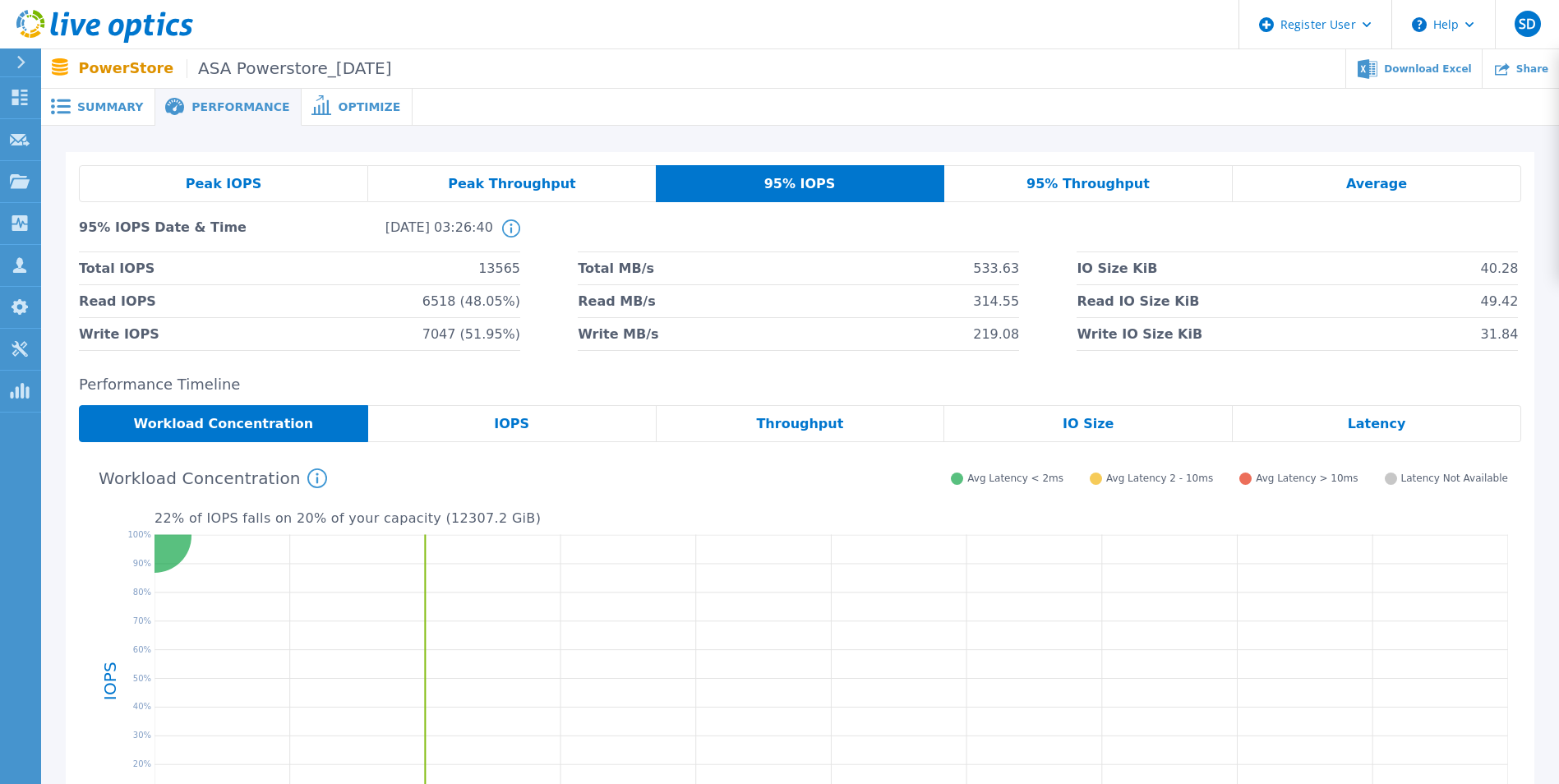
click at [1099, 184] on span "95% Throughput" at bounding box center [1088, 184] width 123 height 13
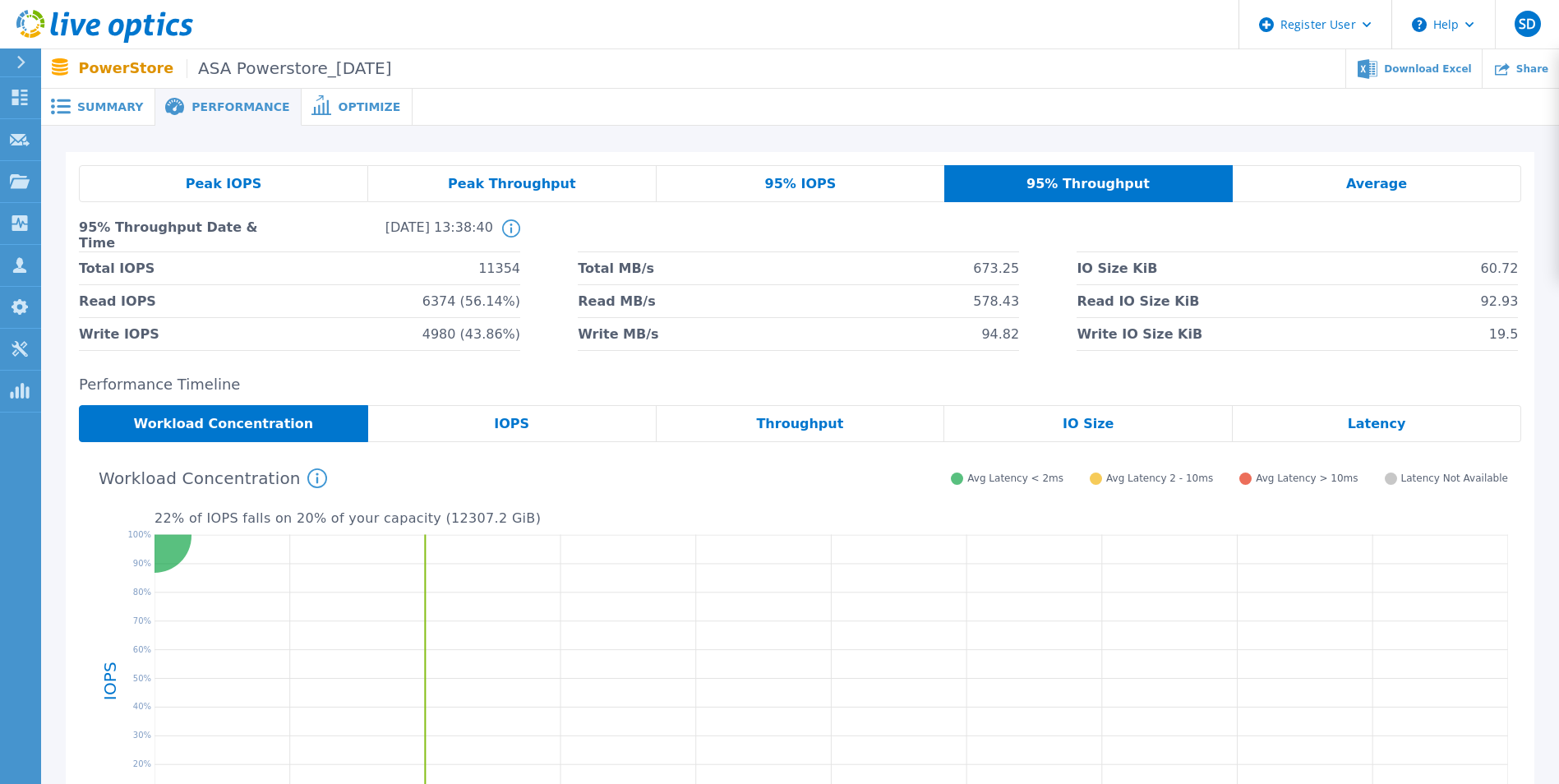
click at [1369, 181] on span "Average" at bounding box center [1376, 184] width 61 height 13
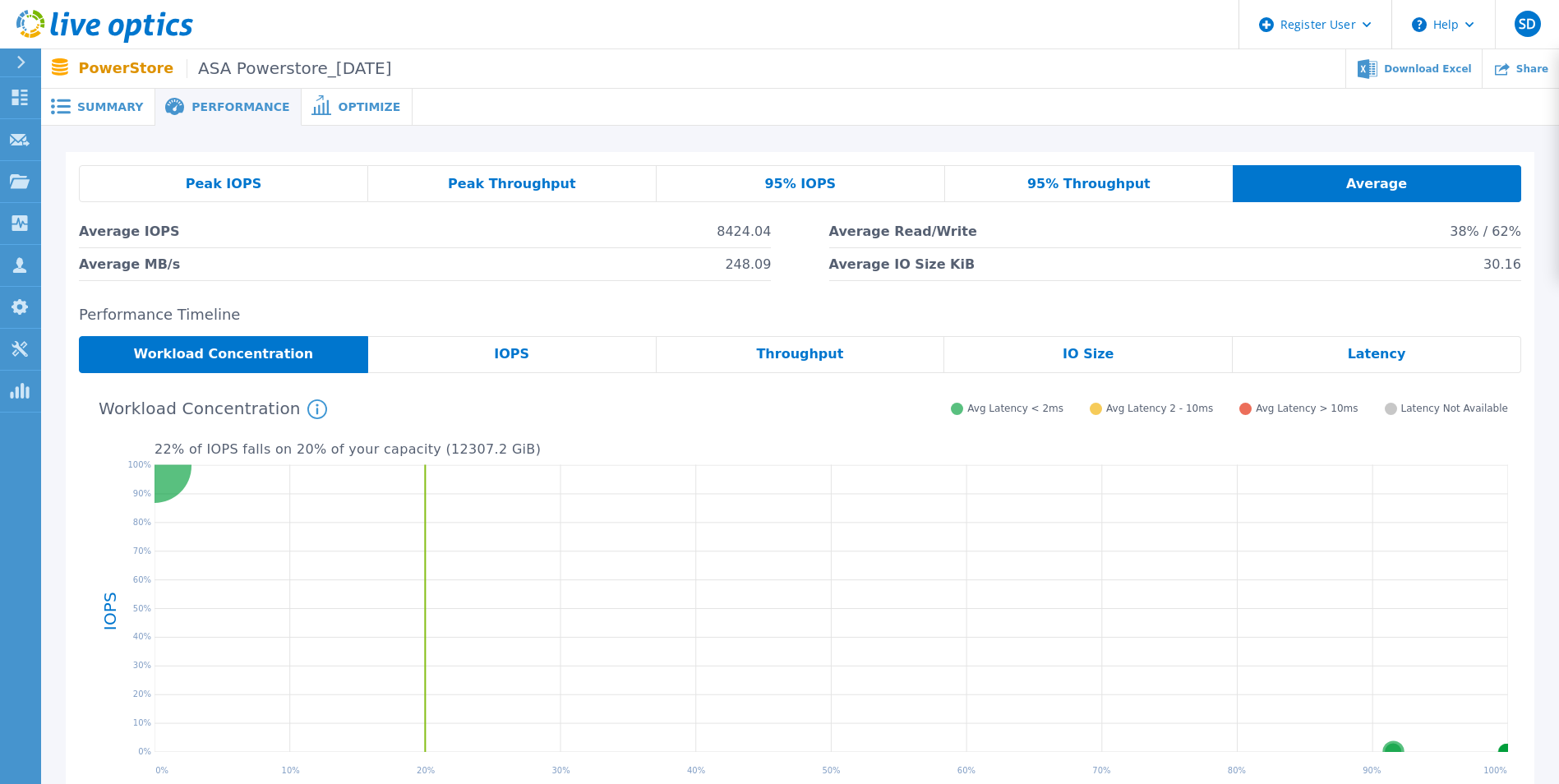
scroll to position [82, 0]
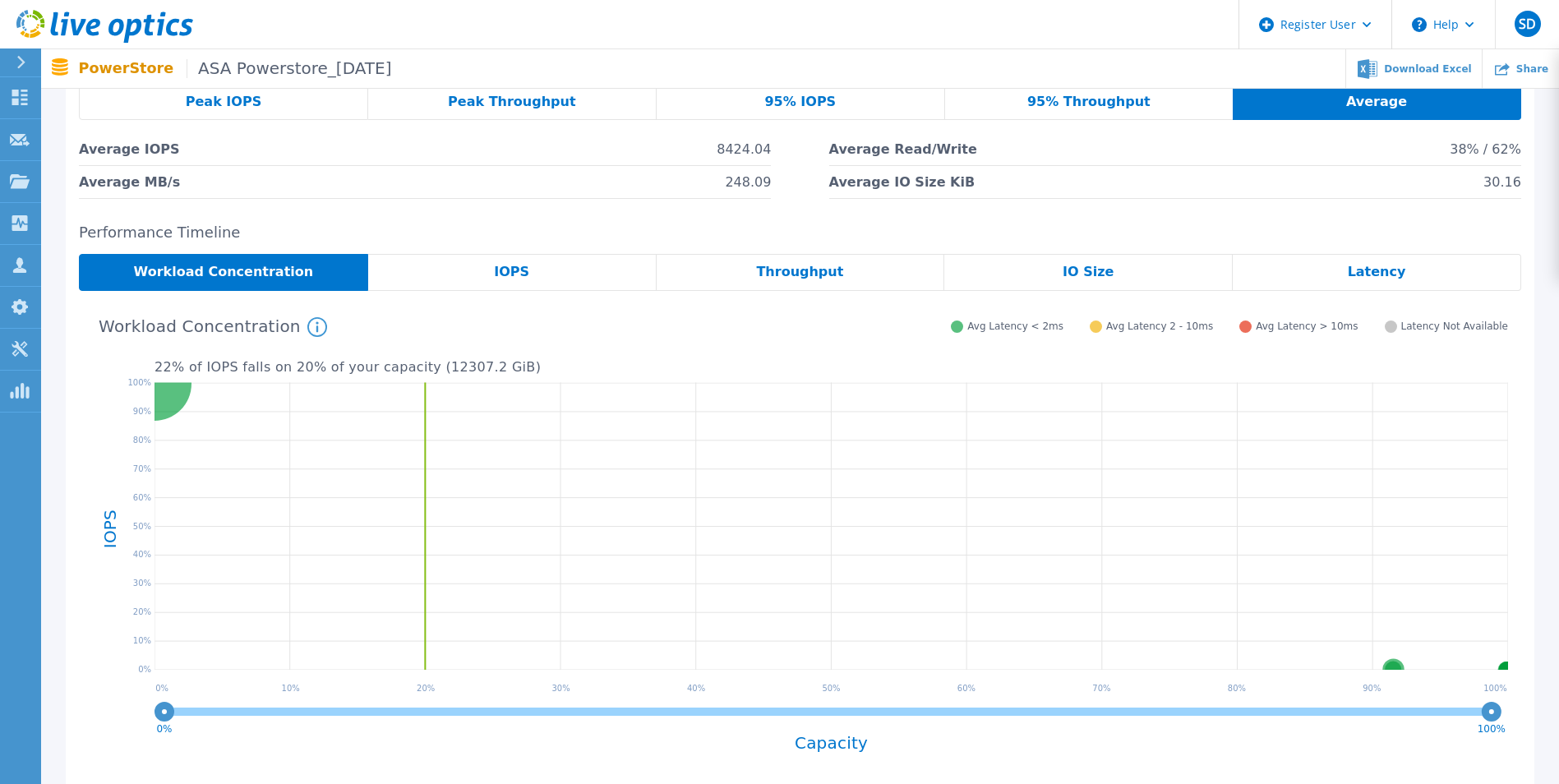
click at [531, 270] on div "IOPS" at bounding box center [513, 272] width 289 height 37
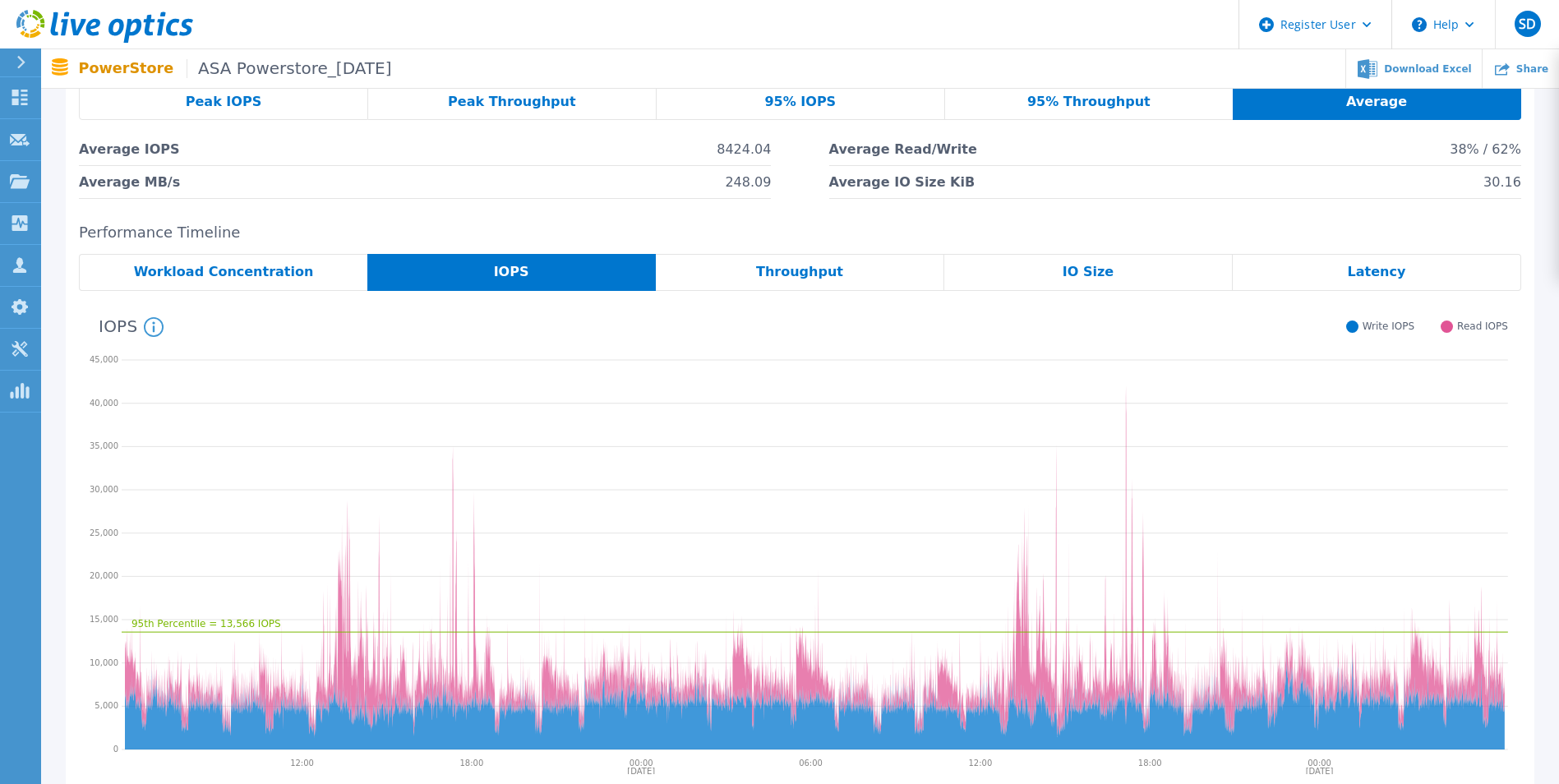
click at [791, 274] on span "Throughput" at bounding box center [800, 272] width 87 height 13
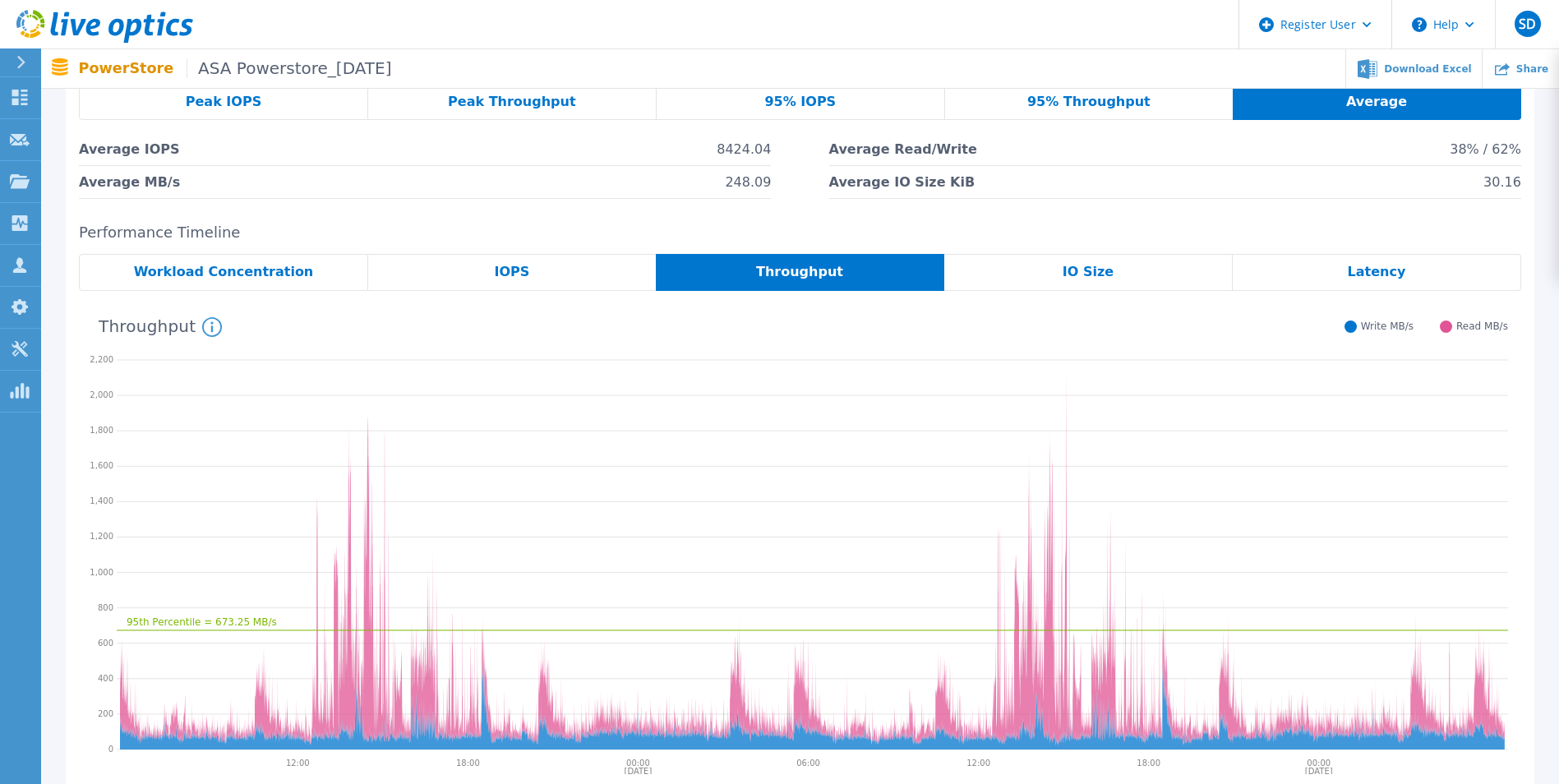
click at [1094, 280] on div "IO Size" at bounding box center [1088, 272] width 289 height 37
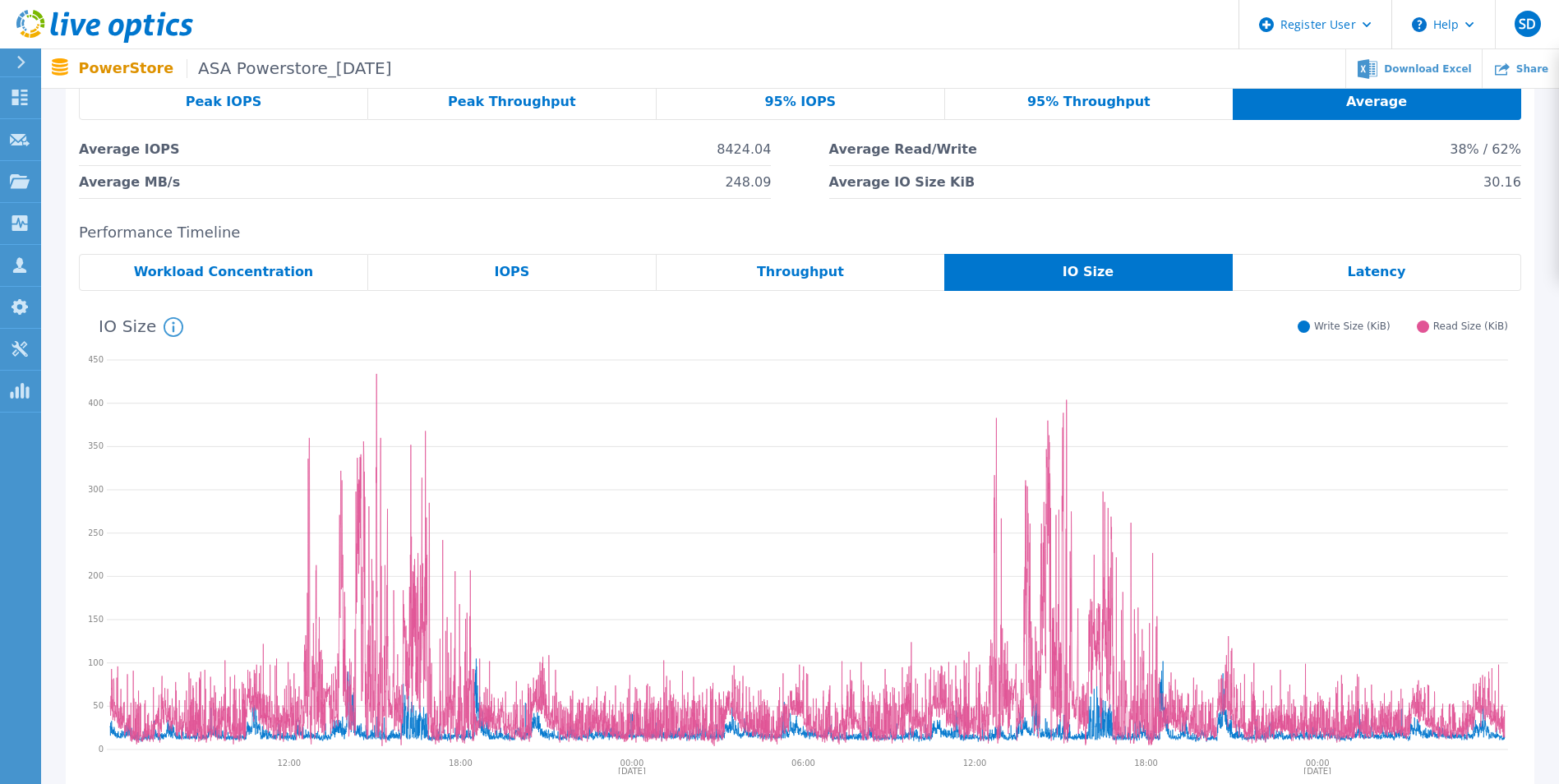
click at [1398, 272] on span "Latency" at bounding box center [1377, 272] width 58 height 13
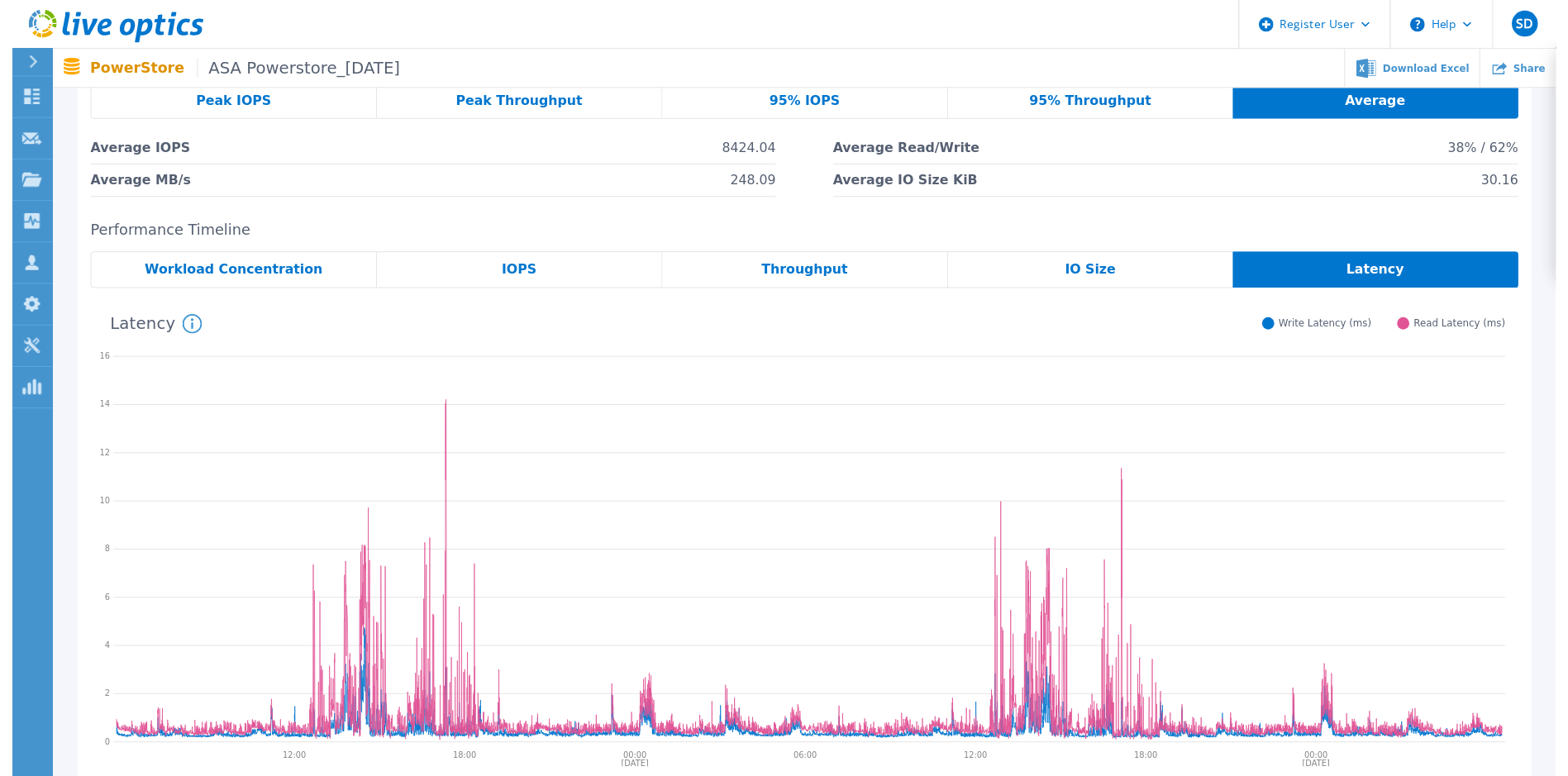
scroll to position [0, 0]
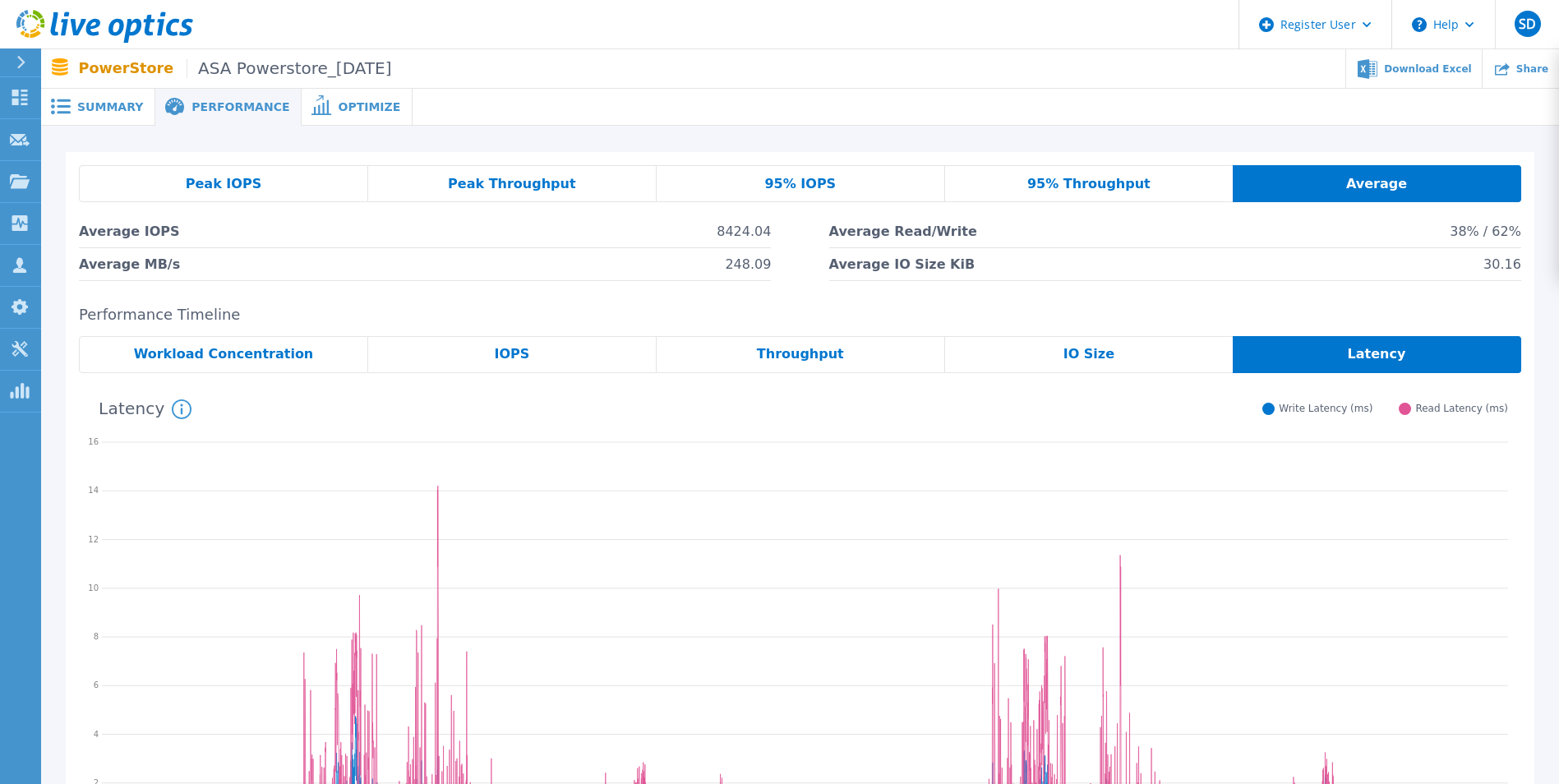
click at [278, 190] on div "Peak IOPS" at bounding box center [223, 183] width 290 height 37
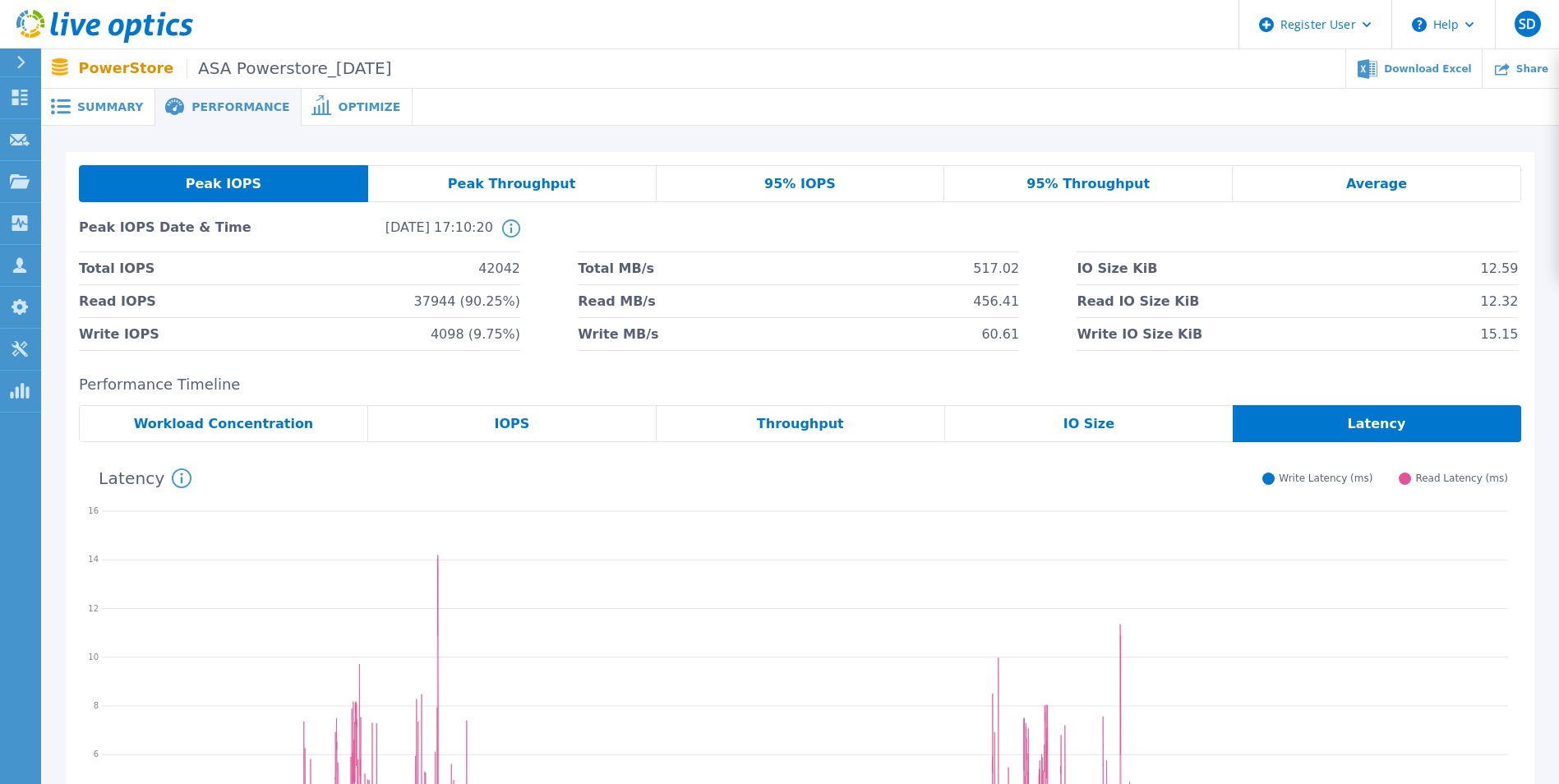
click at [113, 101] on span "Summary" at bounding box center [109, 106] width 66 height 11
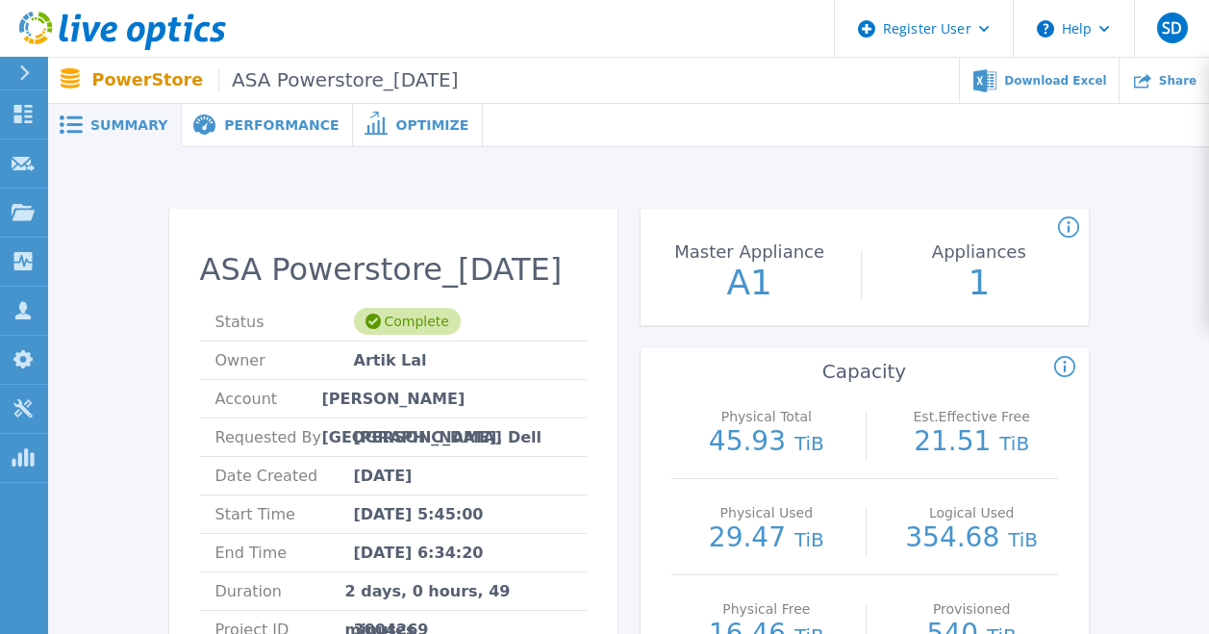
click at [251, 110] on div "Performance" at bounding box center [267, 125] width 171 height 43
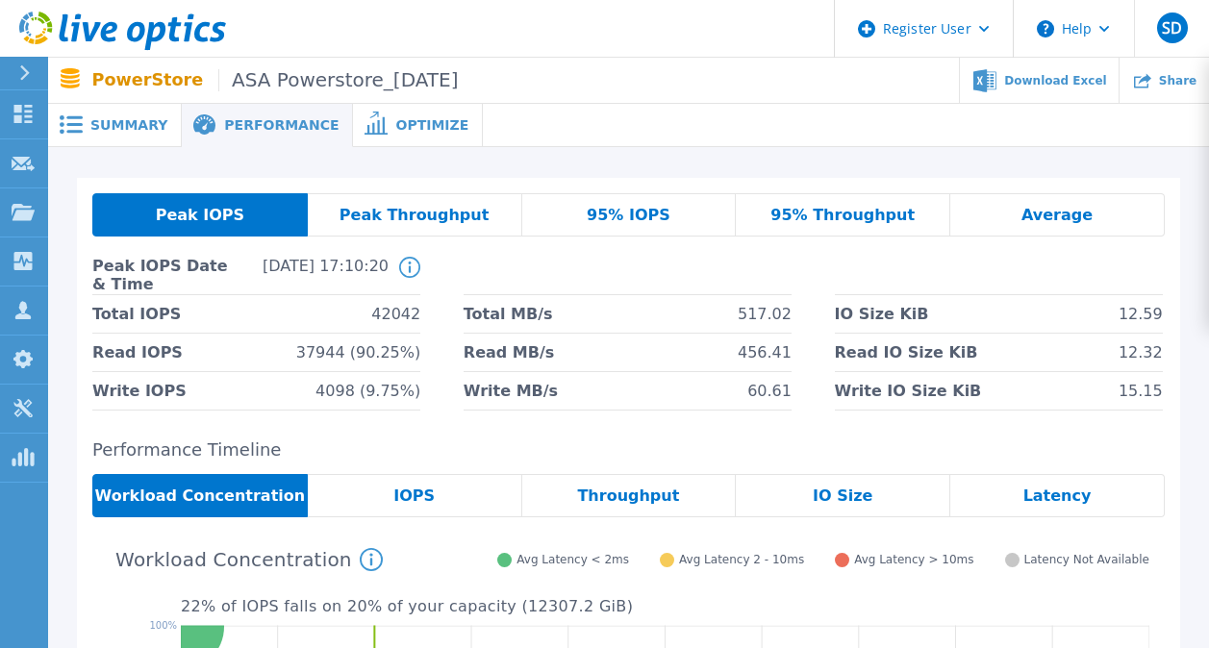
click at [395, 119] on span "Optimize" at bounding box center [431, 124] width 73 height 13
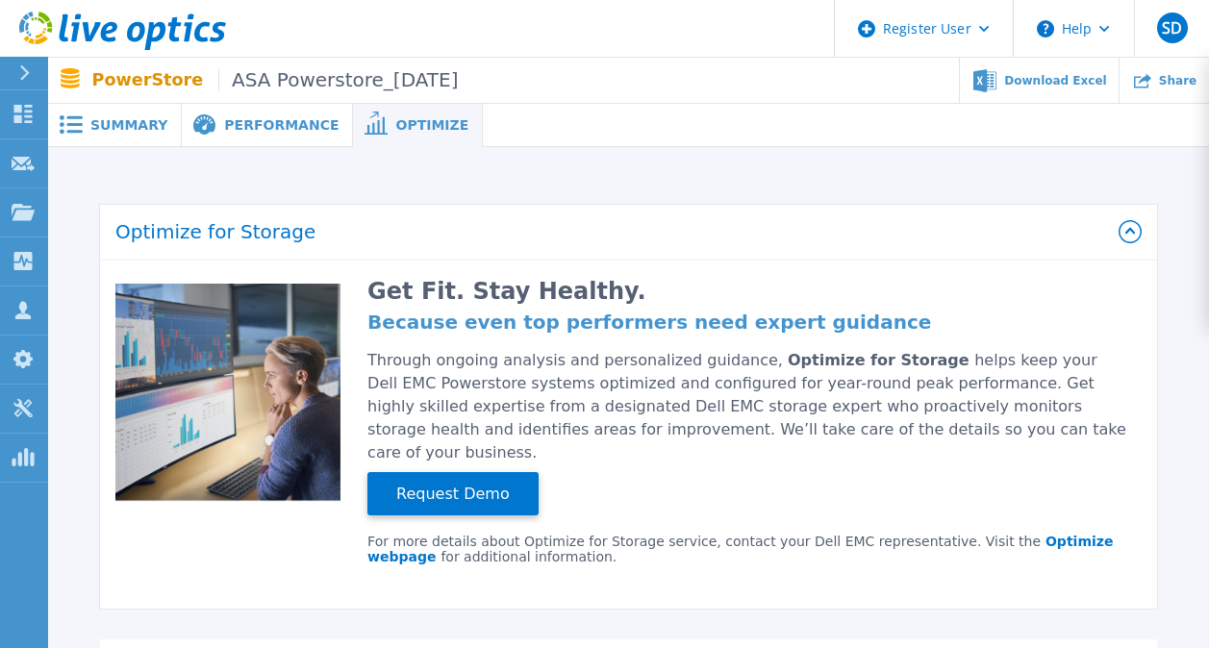
click at [224, 139] on div "Performance" at bounding box center [267, 125] width 171 height 43
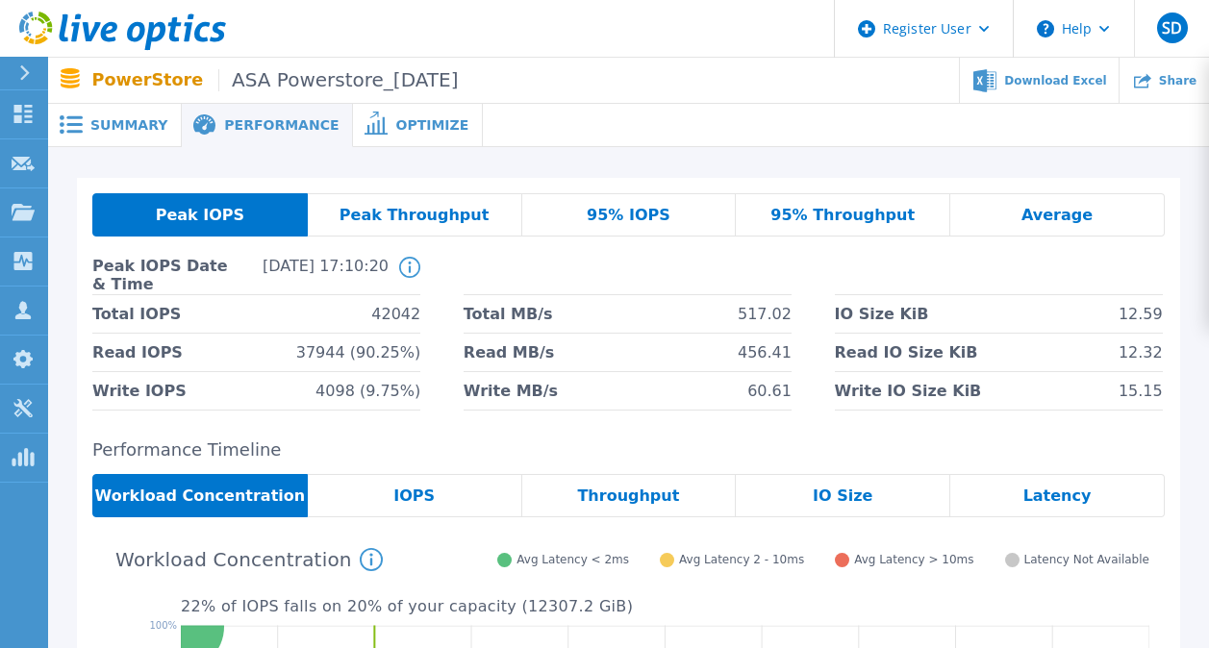
click at [80, 118] on rect at bounding box center [74, 117] width 16 height 3
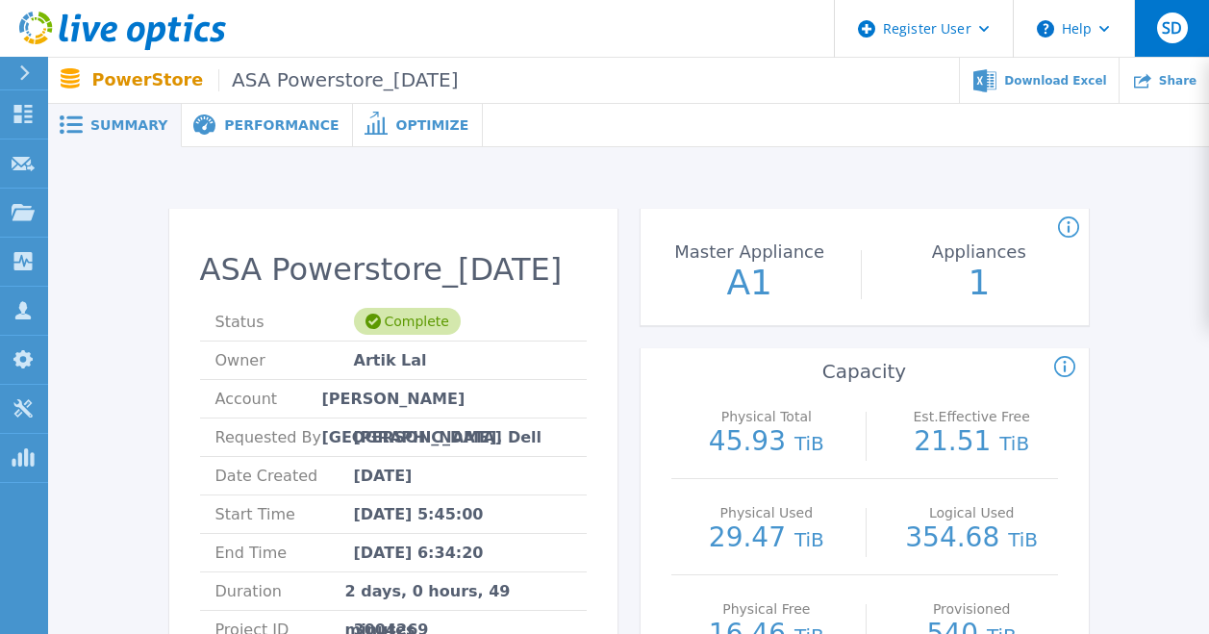
click at [1154, 27] on button "SD" at bounding box center [1171, 28] width 75 height 57
click at [702, 145] on div at bounding box center [846, 125] width 726 height 43
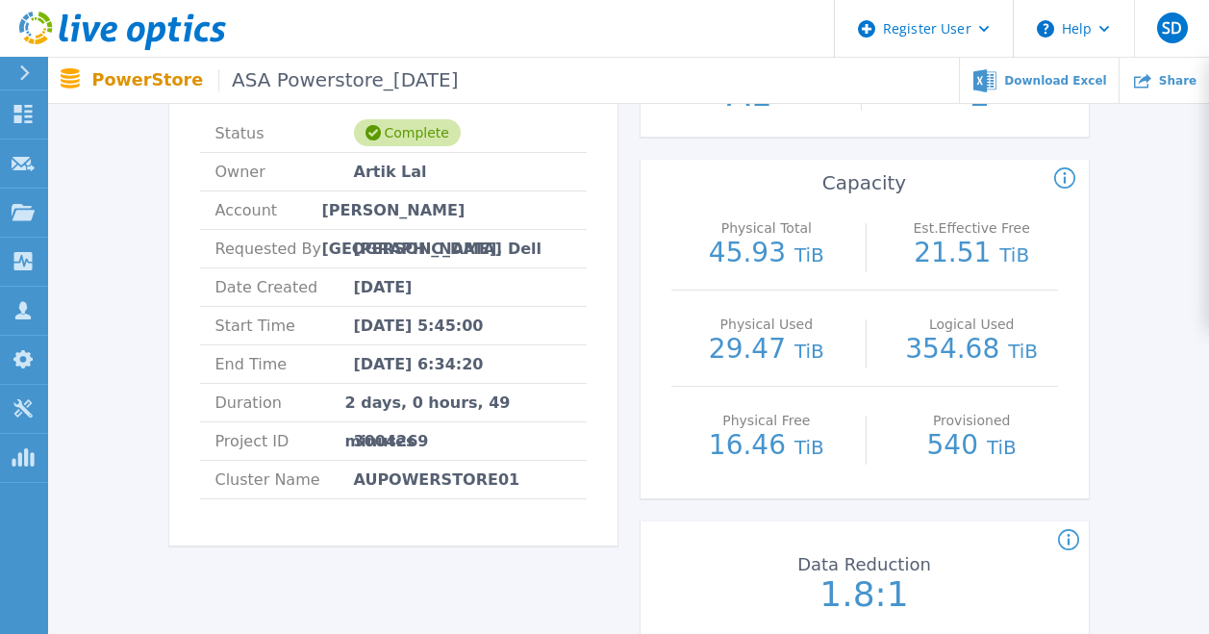
scroll to position [192, 0]
